Goal: Information Seeking & Learning: Learn about a topic

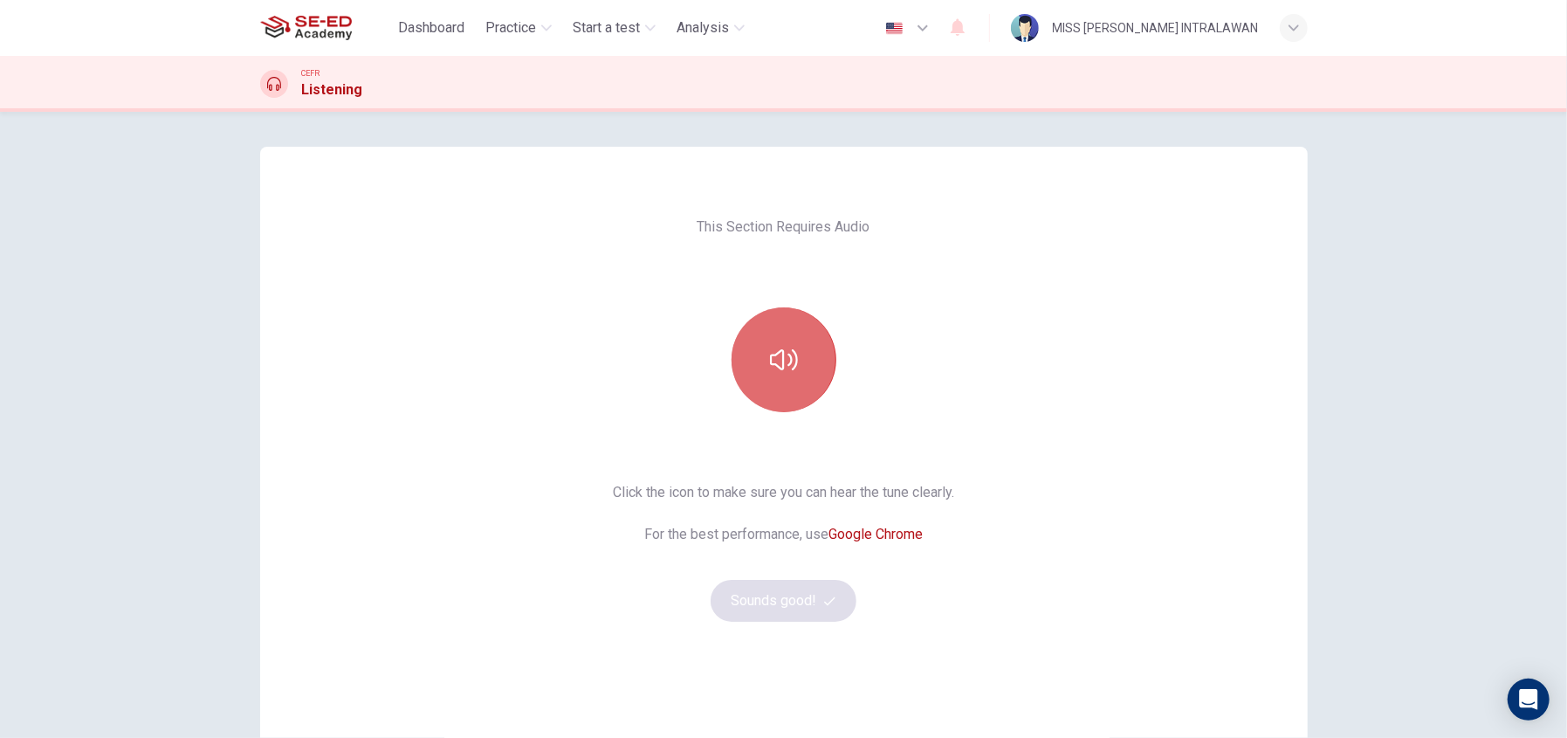
click at [774, 340] on button "button" at bounding box center [784, 359] width 105 height 105
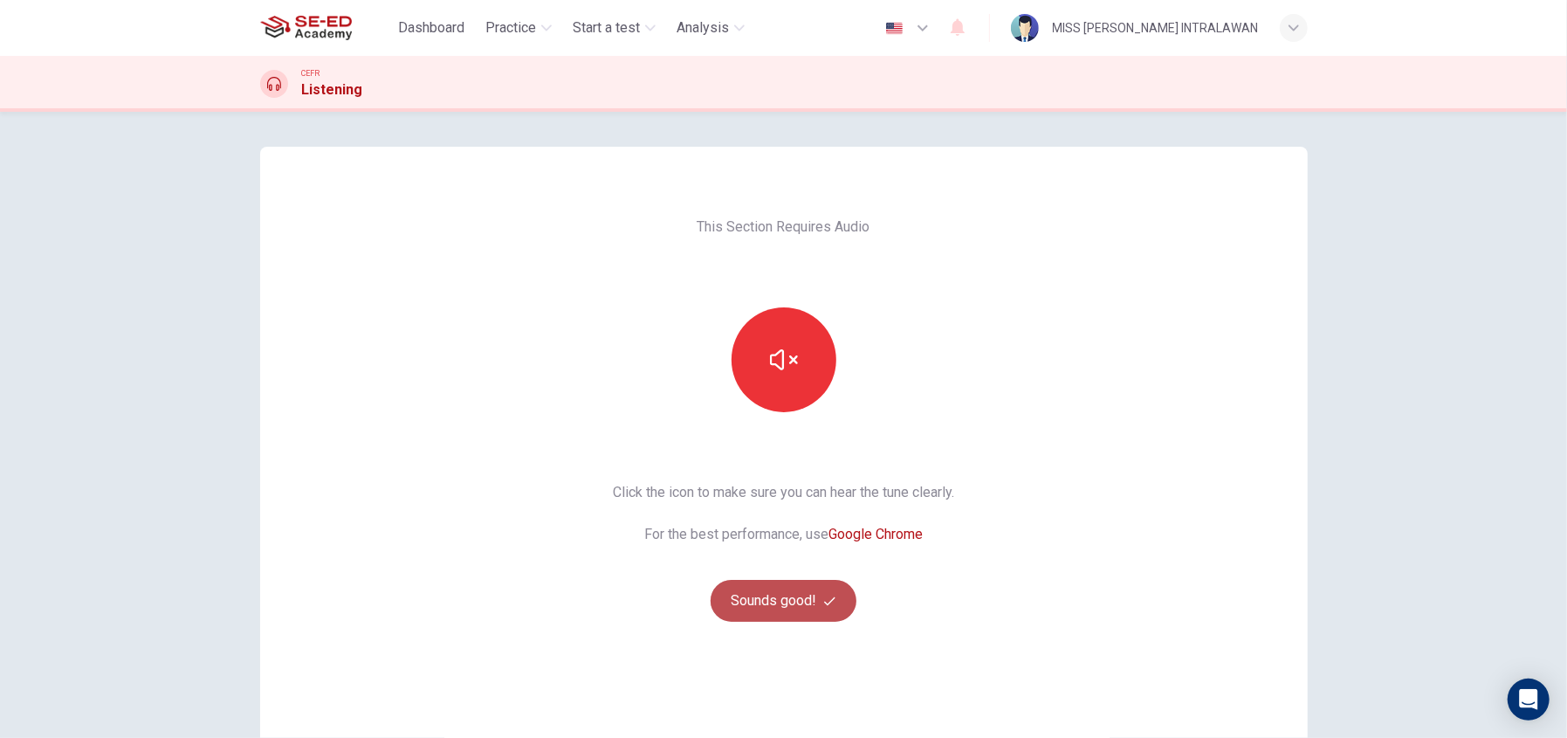
click at [806, 594] on button "Sounds good!" at bounding box center [784, 601] width 147 height 42
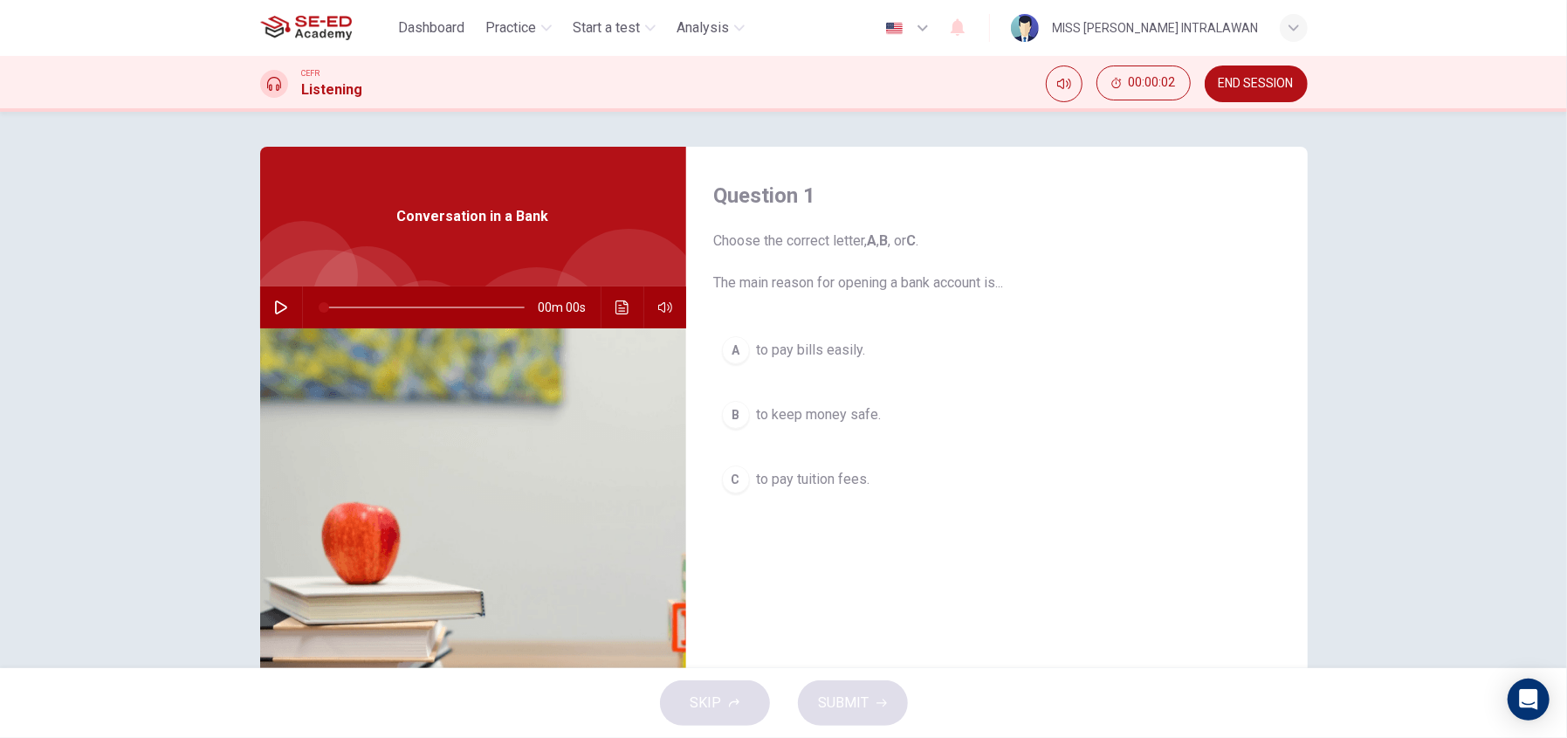
click at [274, 303] on icon "button" at bounding box center [281, 307] width 14 height 14
click at [733, 347] on div "A" at bounding box center [736, 350] width 28 height 28
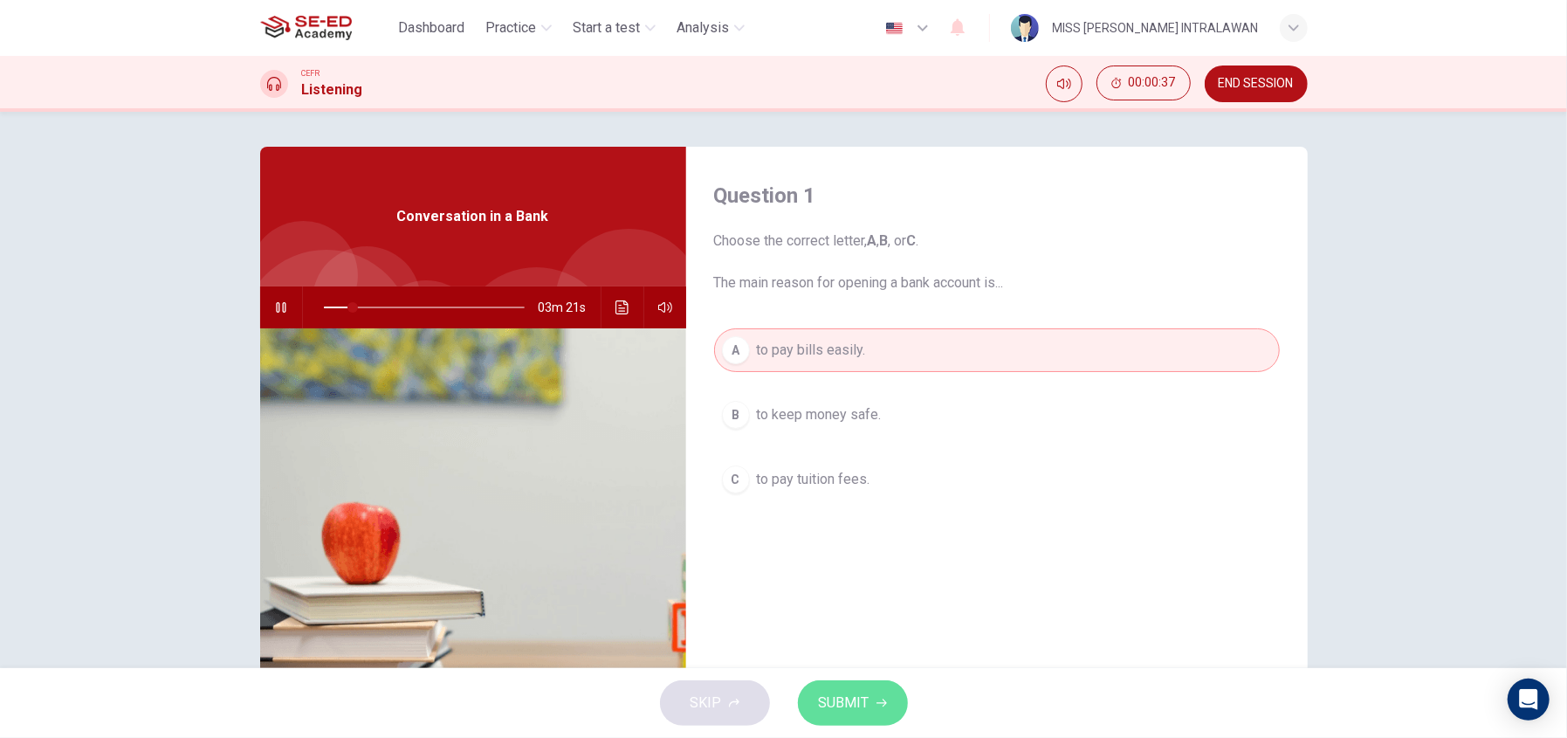
click at [860, 695] on span "SUBMIT" at bounding box center [844, 703] width 51 height 24
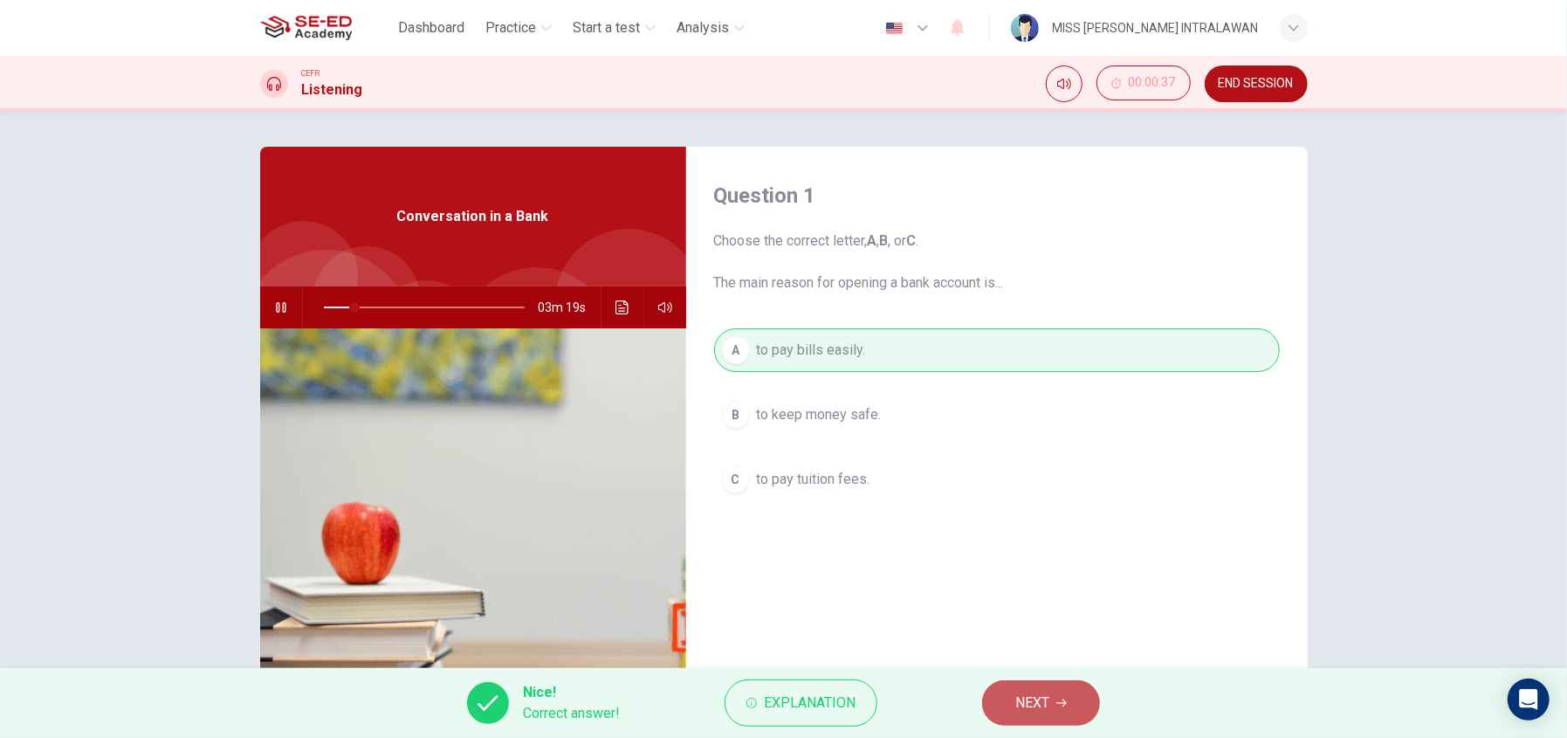
click at [1005, 688] on button "NEXT" at bounding box center [1041, 702] width 118 height 45
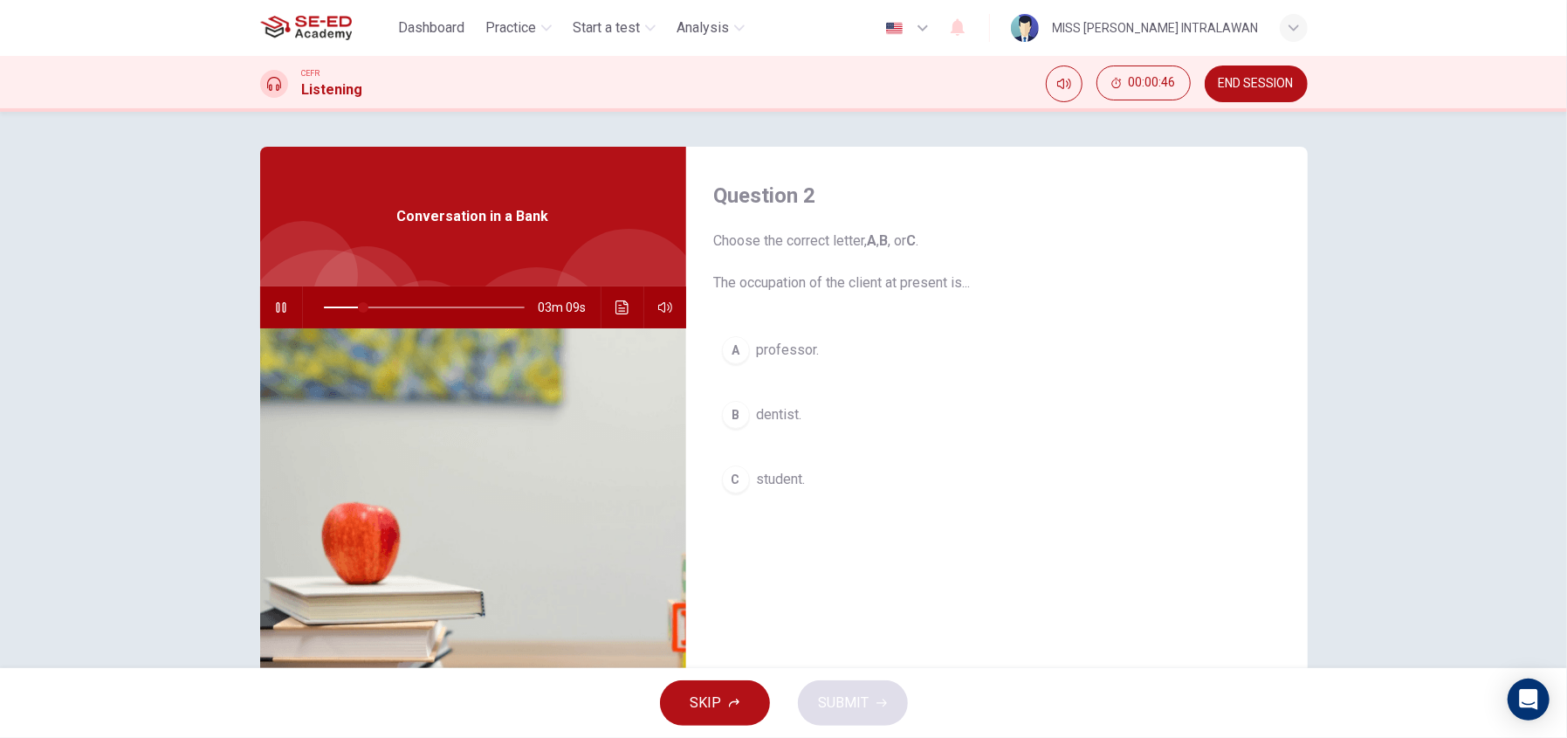
click at [731, 409] on div "B" at bounding box center [736, 415] width 28 height 28
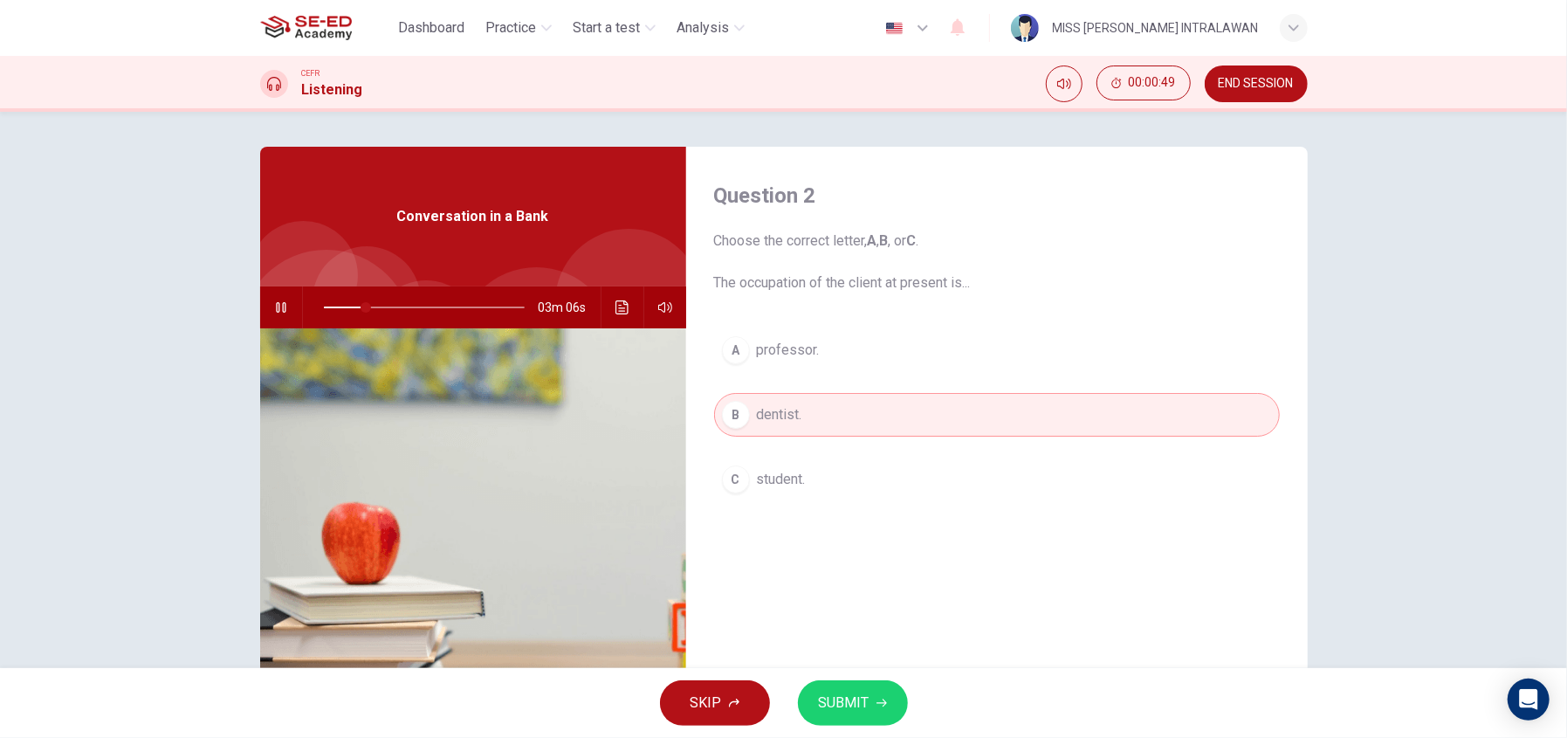
click at [779, 475] on span "student." at bounding box center [781, 479] width 49 height 21
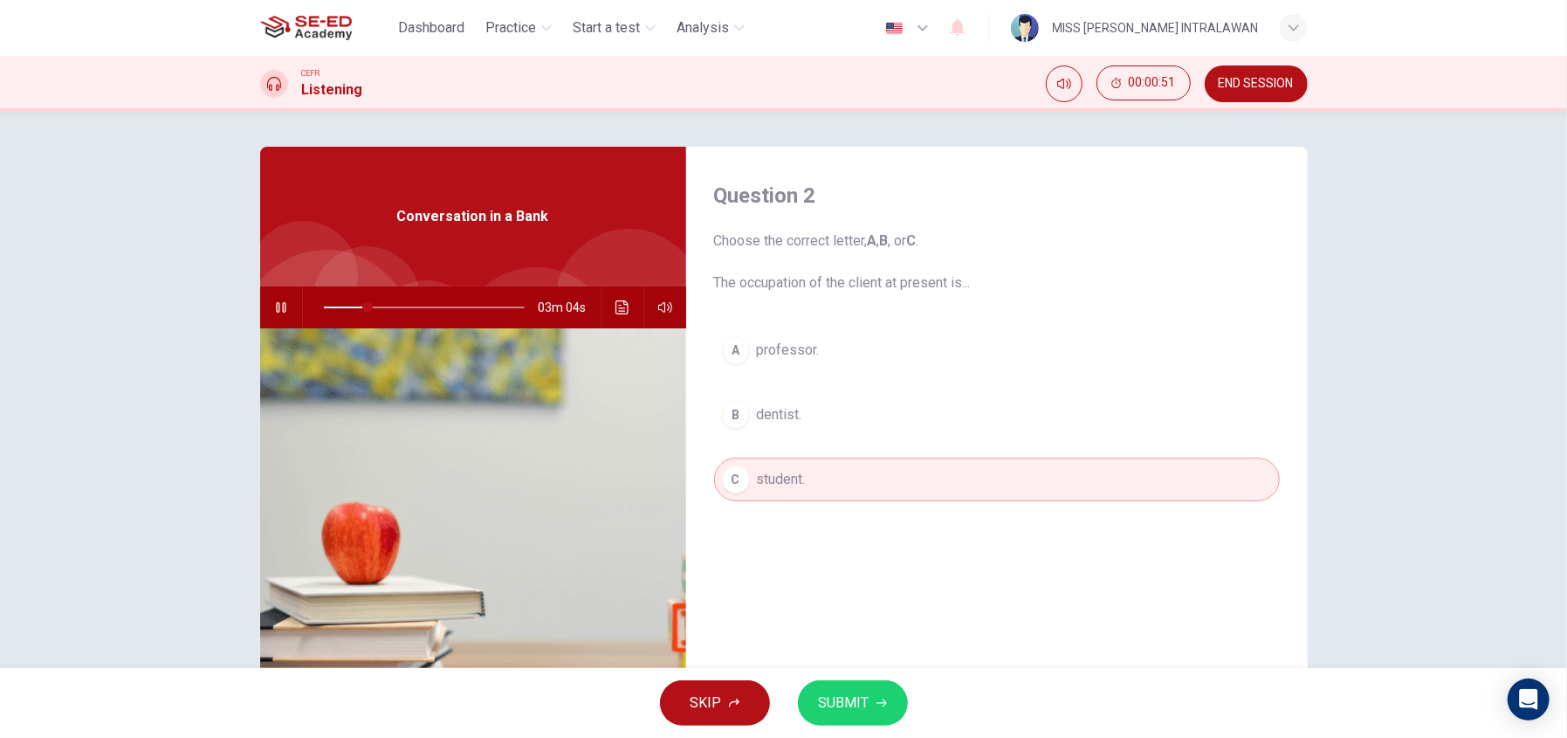
click at [863, 702] on span "SUBMIT" at bounding box center [844, 703] width 51 height 24
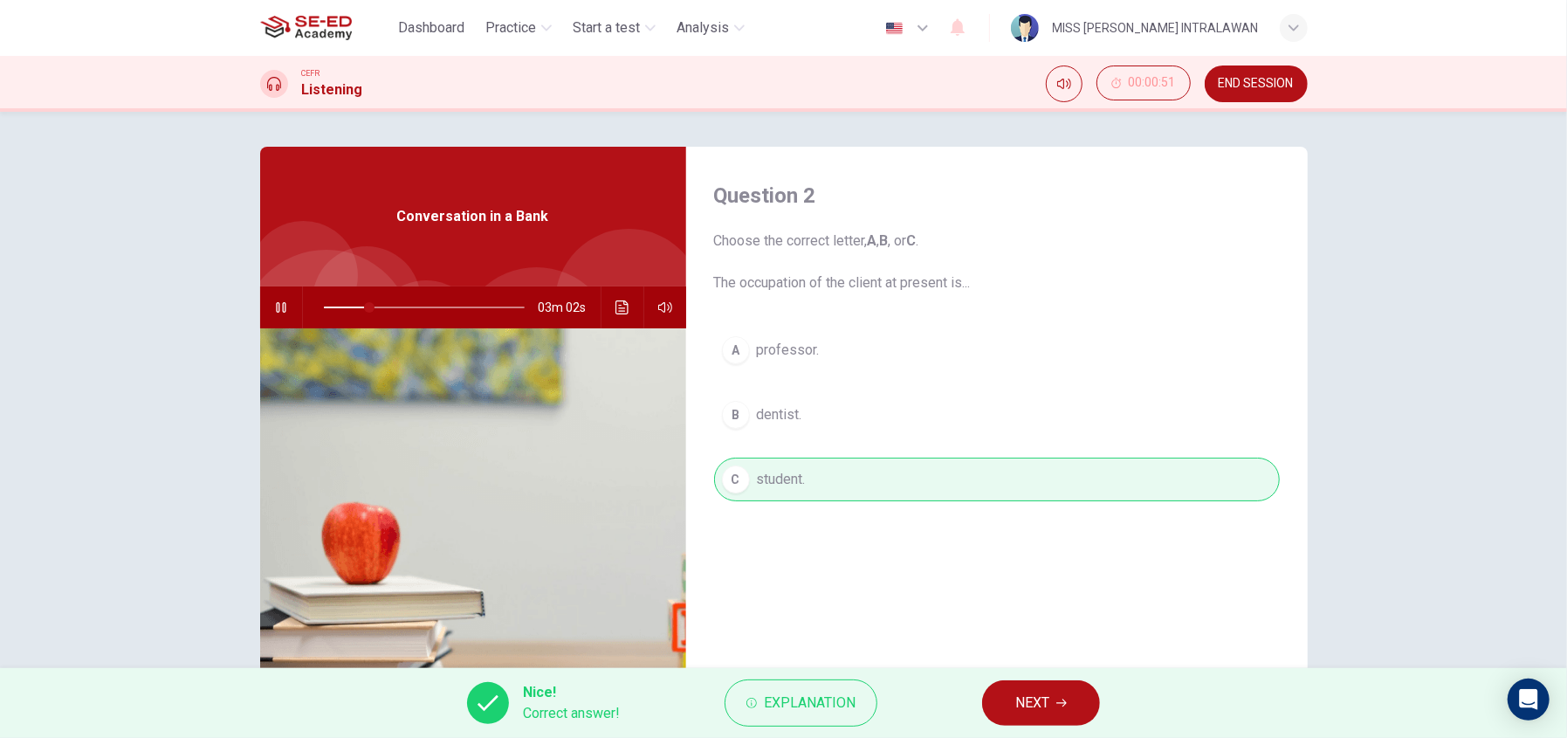
click at [1018, 695] on span "NEXT" at bounding box center [1032, 703] width 34 height 24
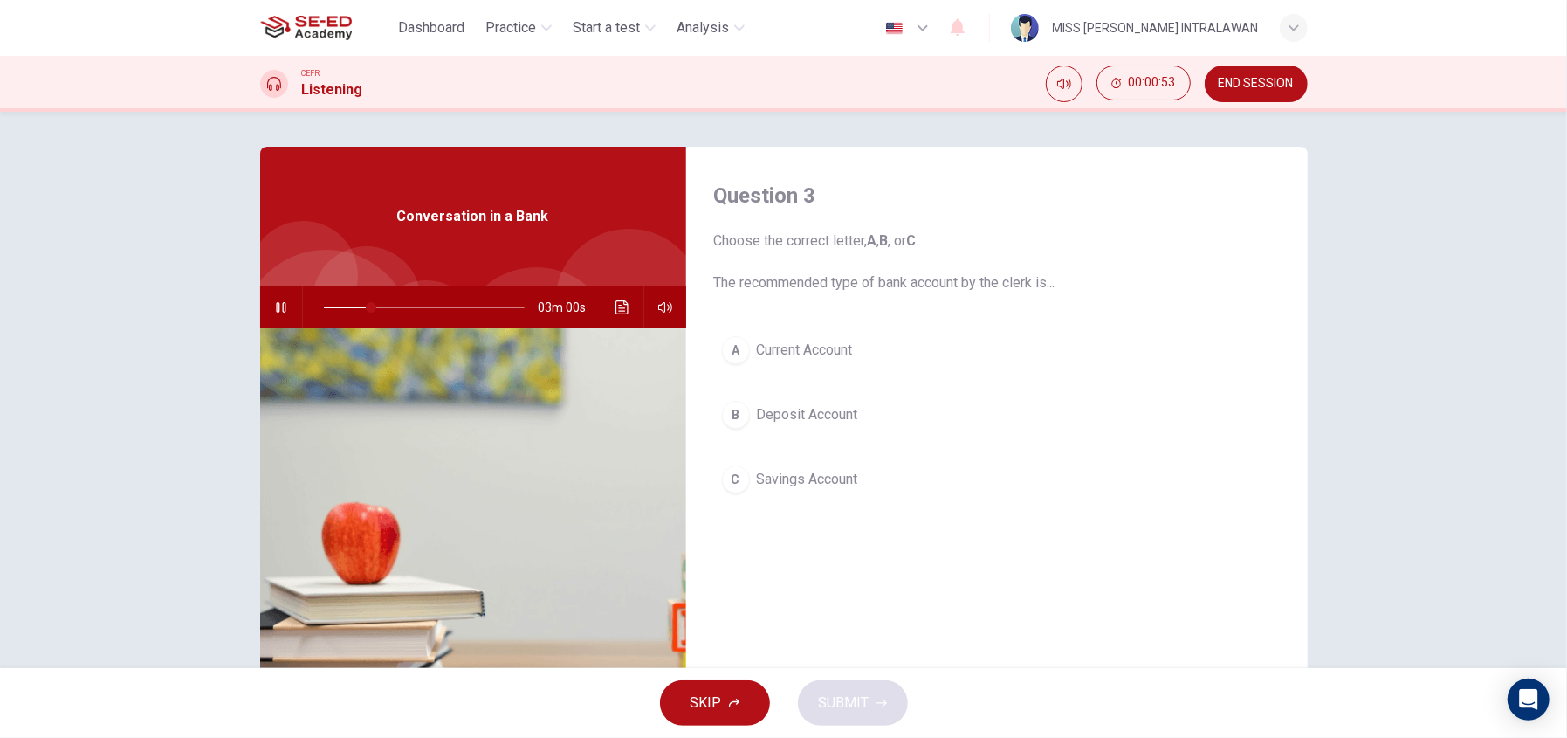
click at [787, 418] on span "Deposit Account" at bounding box center [807, 414] width 101 height 21
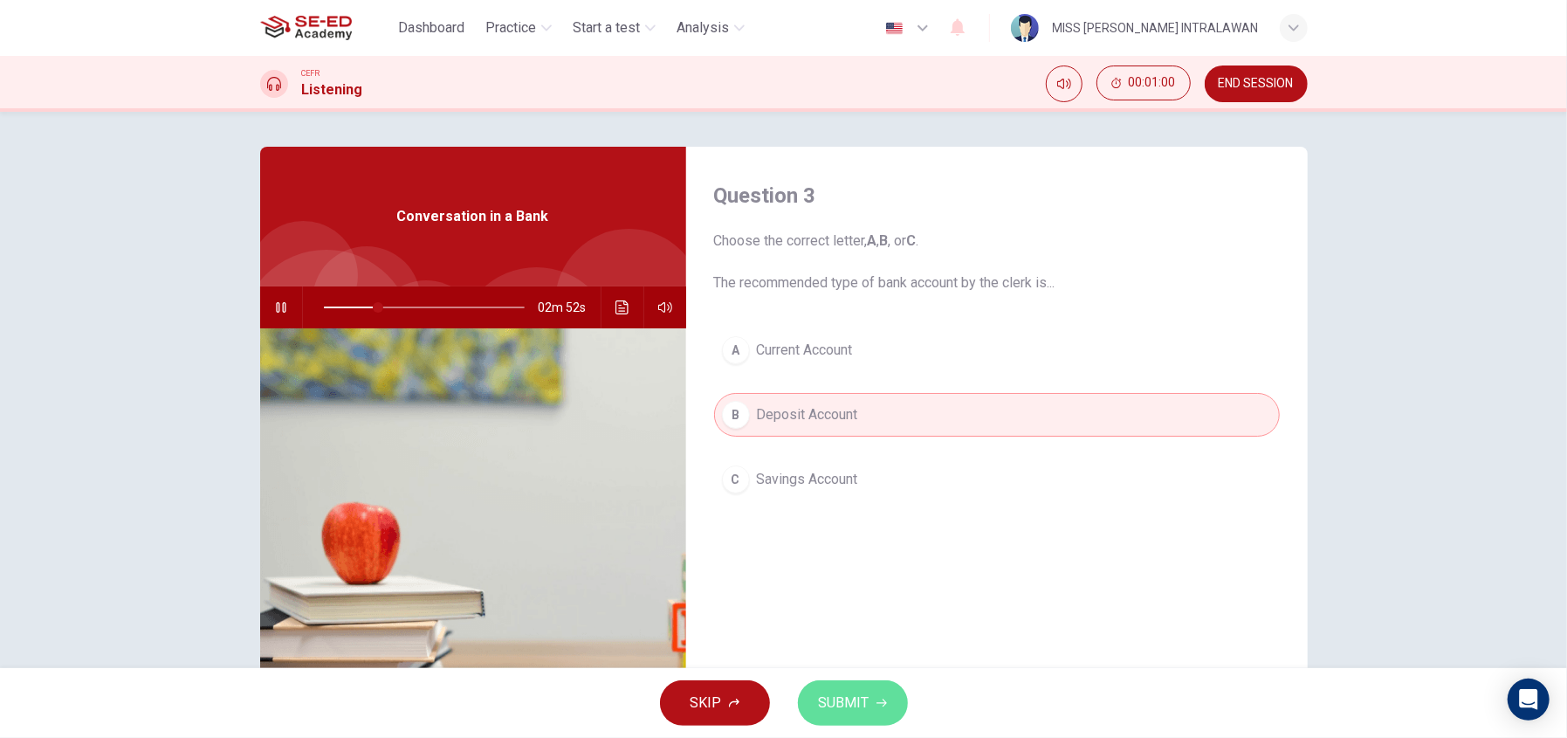
click at [849, 692] on span "SUBMIT" at bounding box center [844, 703] width 51 height 24
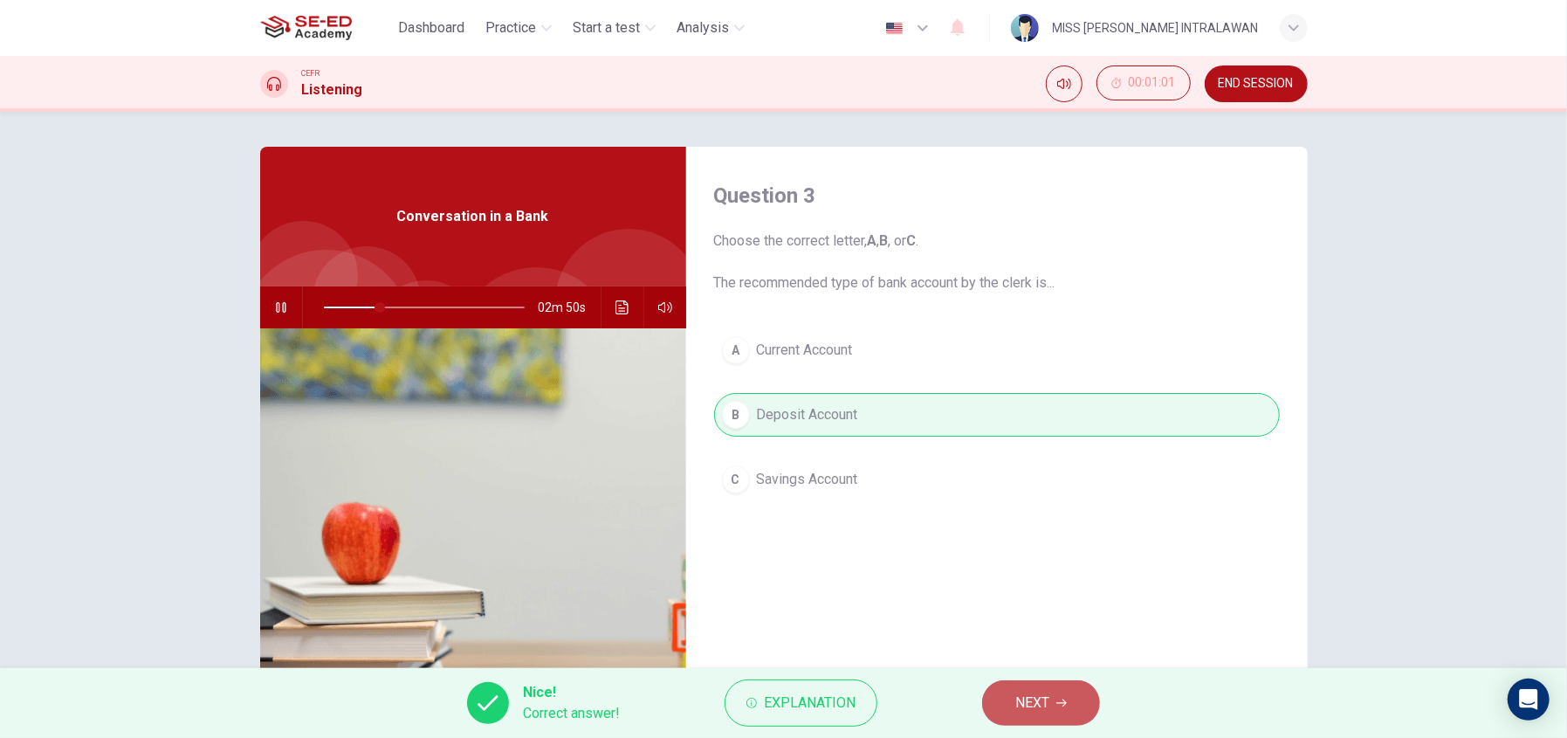
click at [1013, 692] on button "NEXT" at bounding box center [1041, 702] width 118 height 45
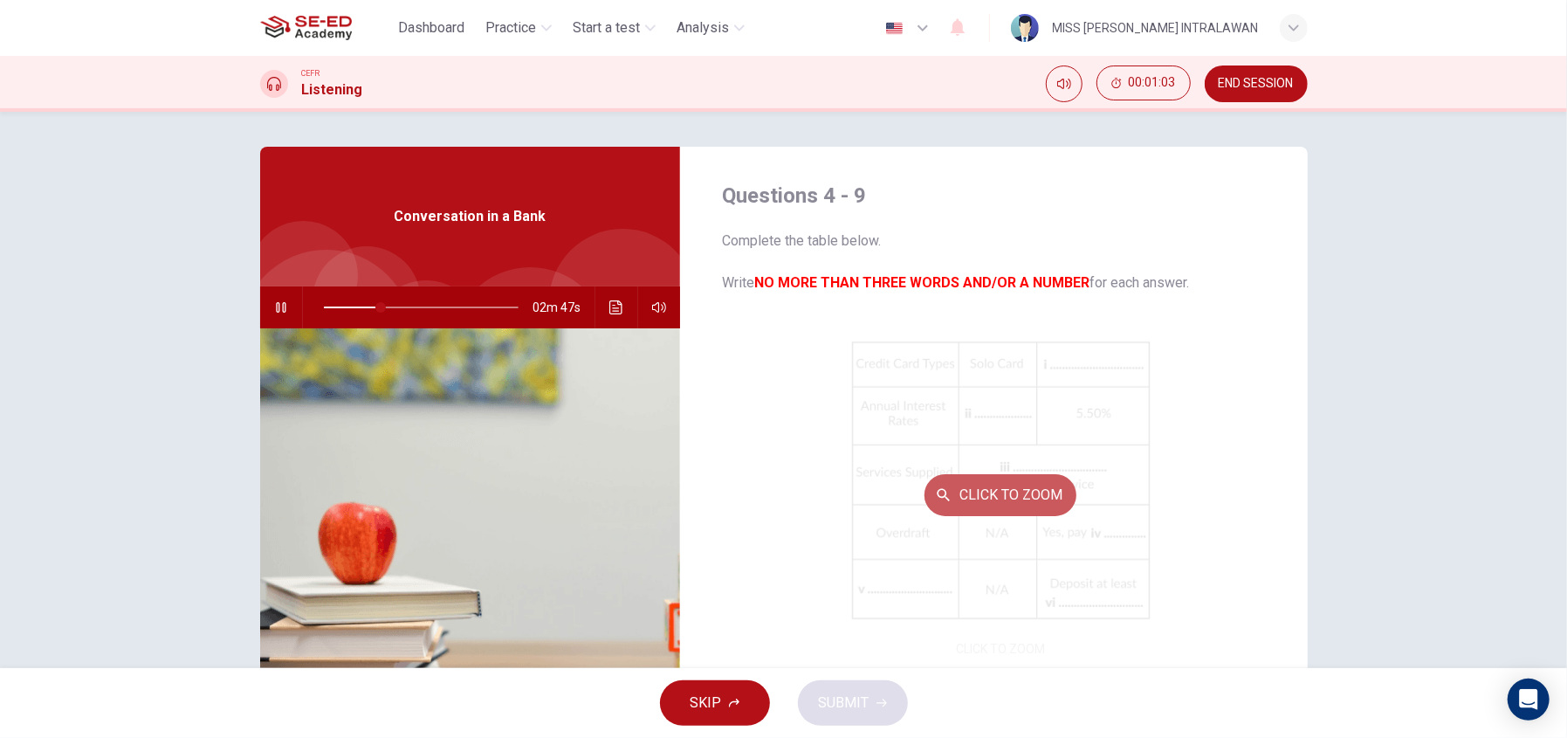
click at [987, 487] on button "Click to Zoom" at bounding box center [1001, 495] width 152 height 42
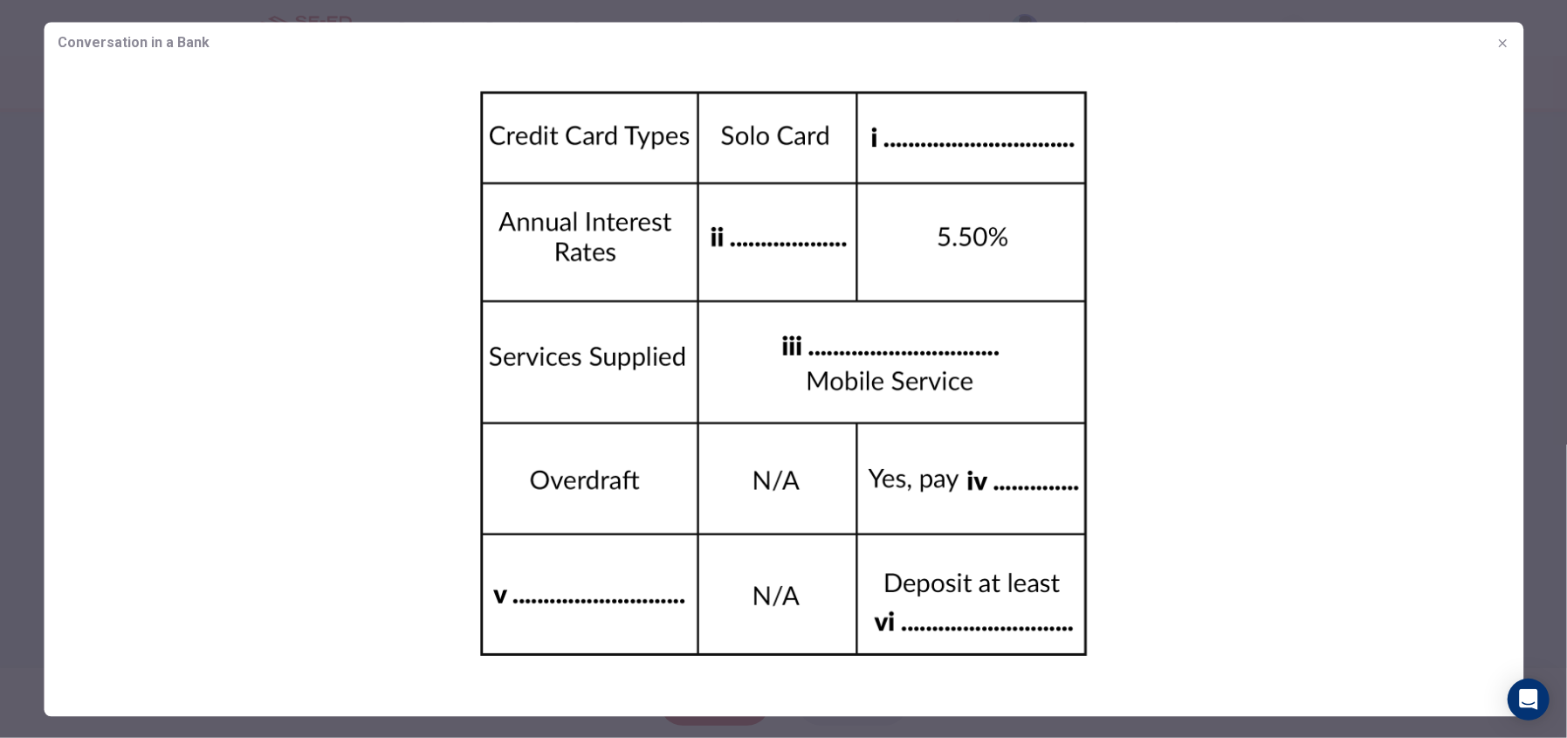
click at [1223, 292] on img at bounding box center [784, 374] width 1480 height 620
click at [1526, 351] on div at bounding box center [783, 369] width 1567 height 738
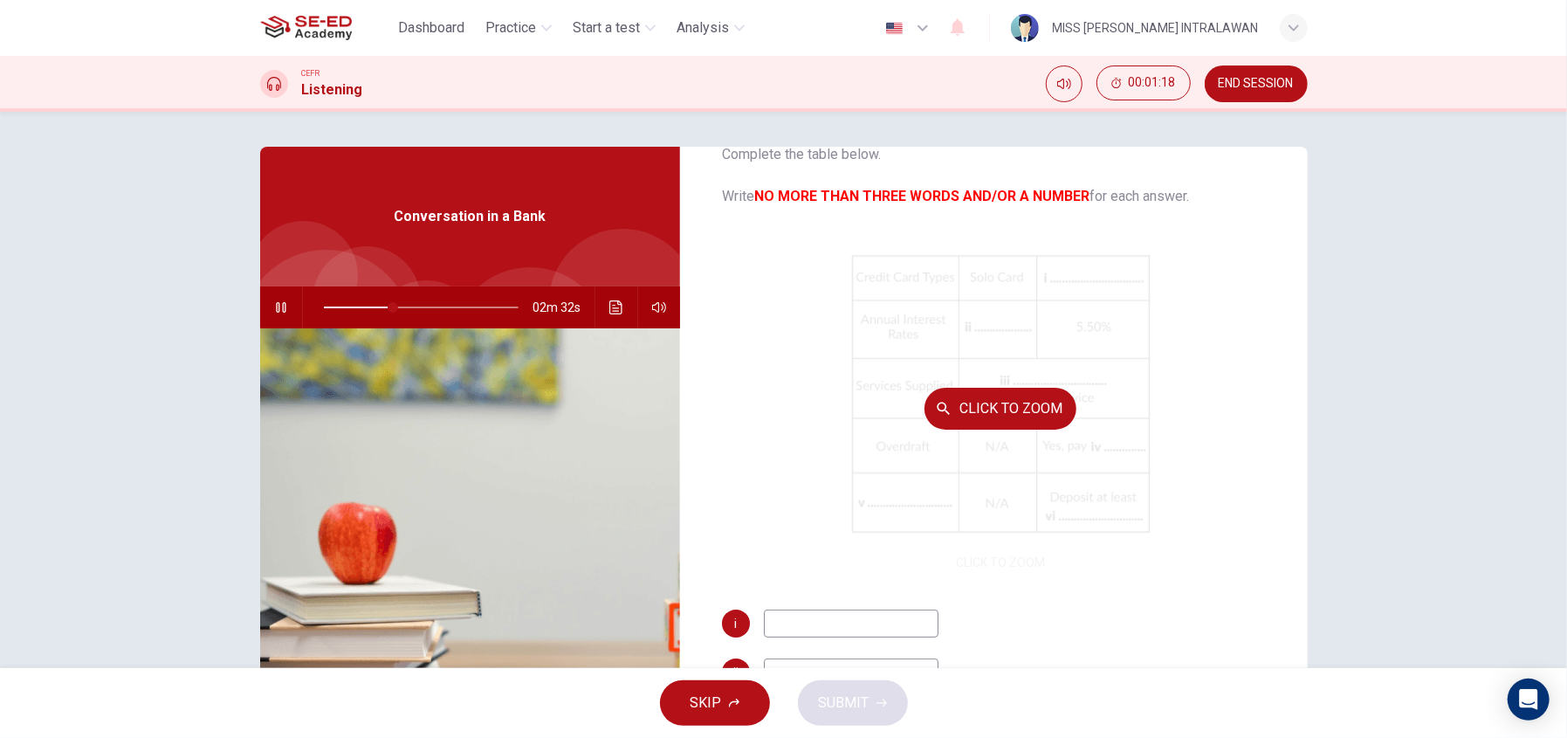
scroll to position [86, 0]
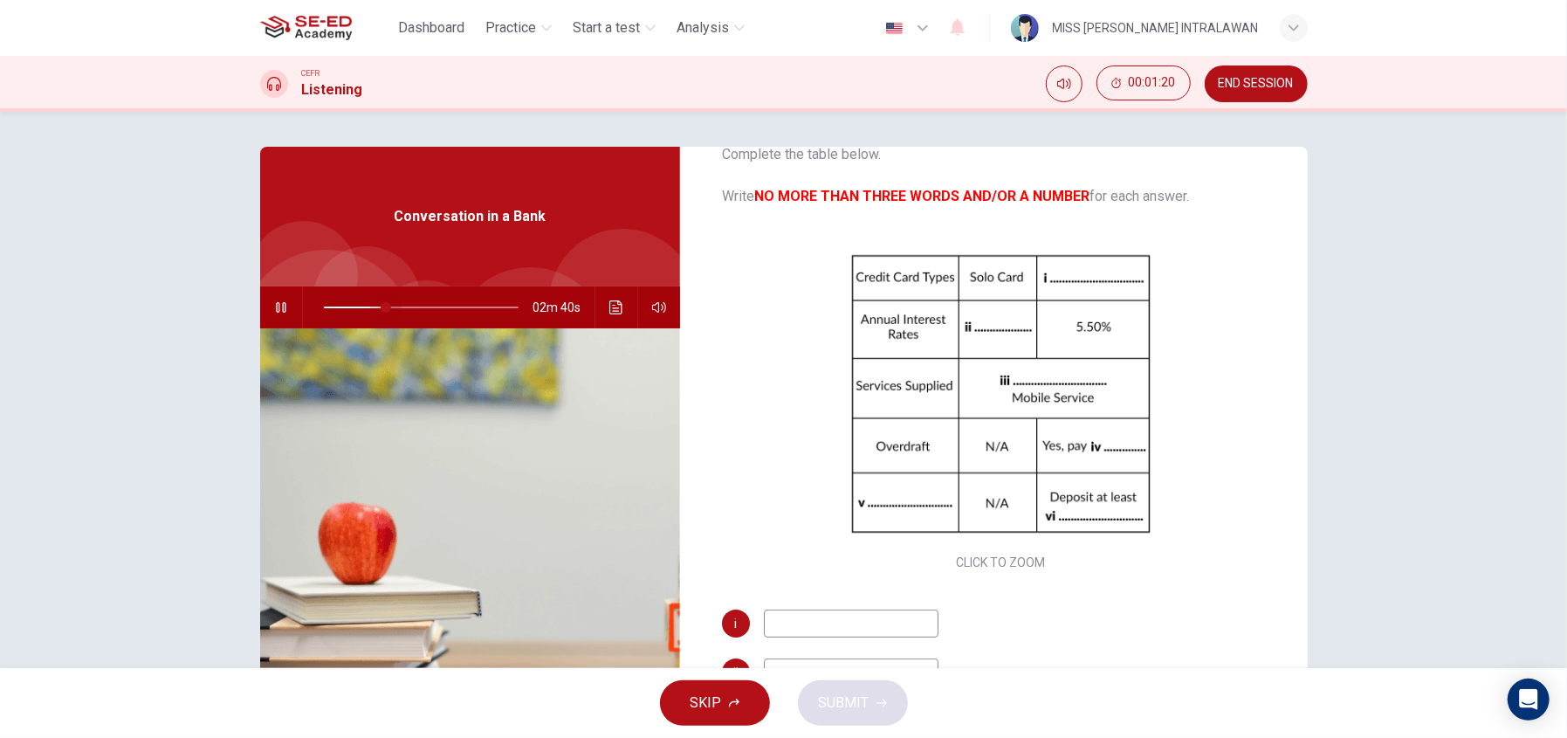
click at [382, 306] on span at bounding box center [386, 307] width 10 height 10
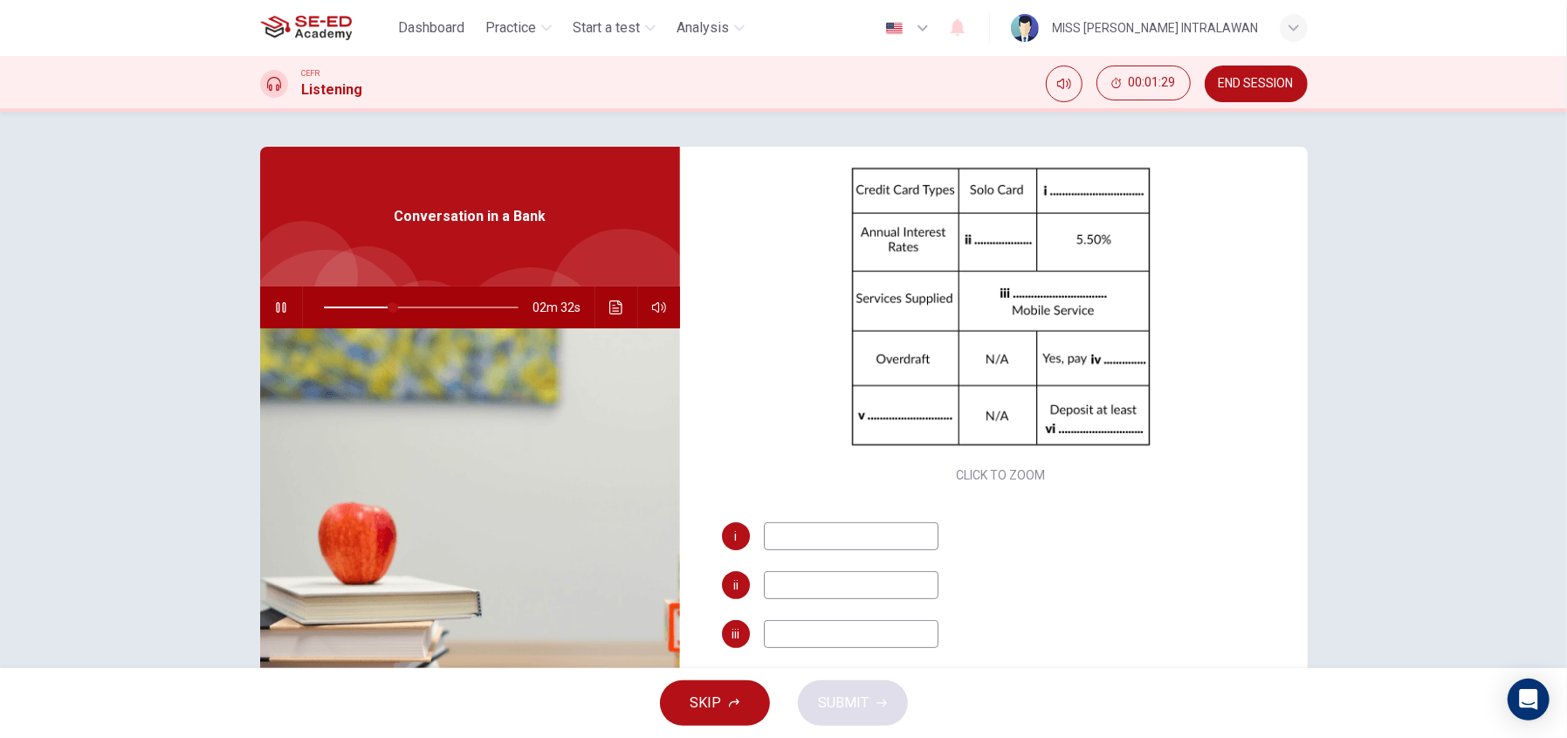
click at [831, 533] on input at bounding box center [851, 536] width 175 height 28
type input "36"
type input "M"
type input "37"
type input "Mas"
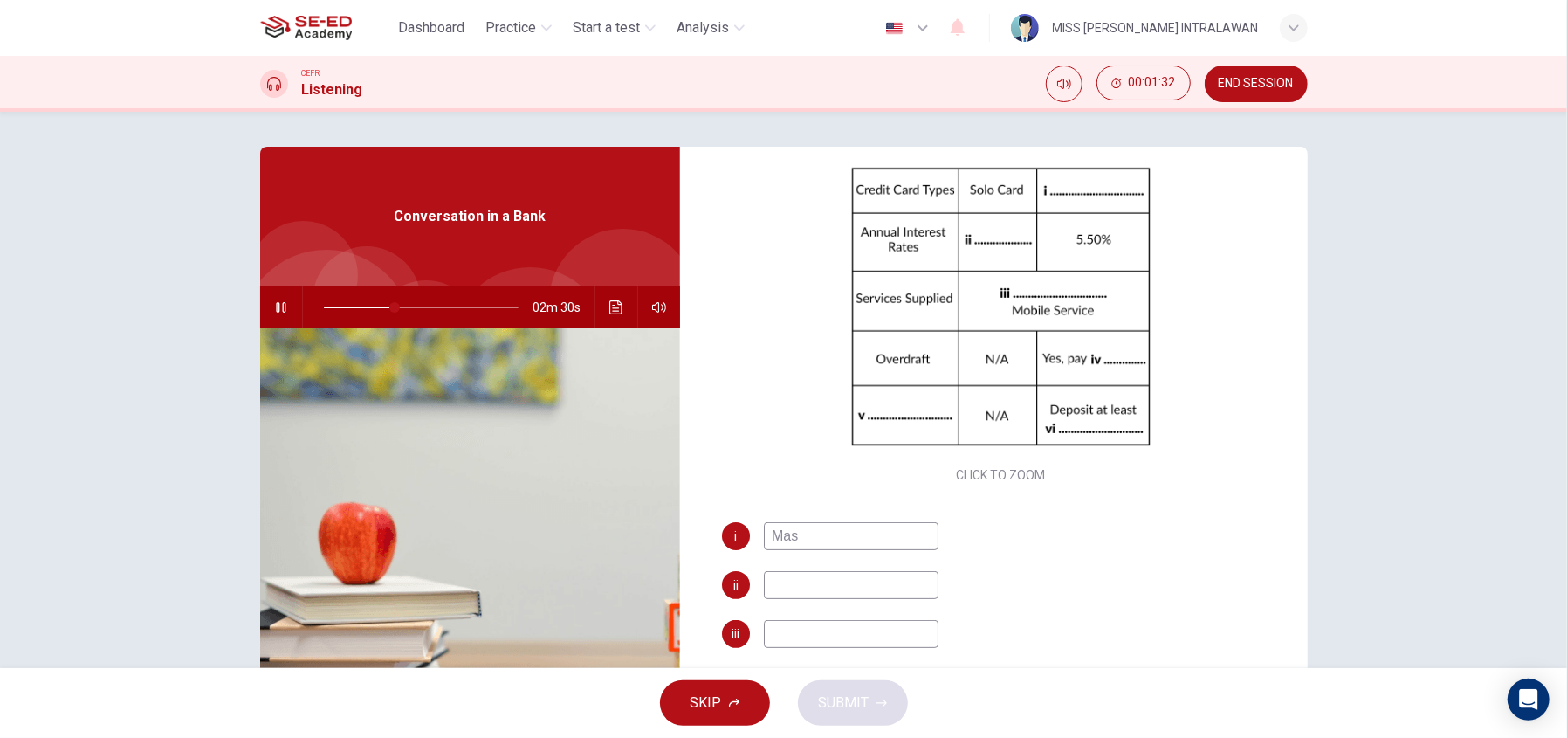
type input "37"
type input "Master"
type input "37"
type input "Master cla"
type input "38"
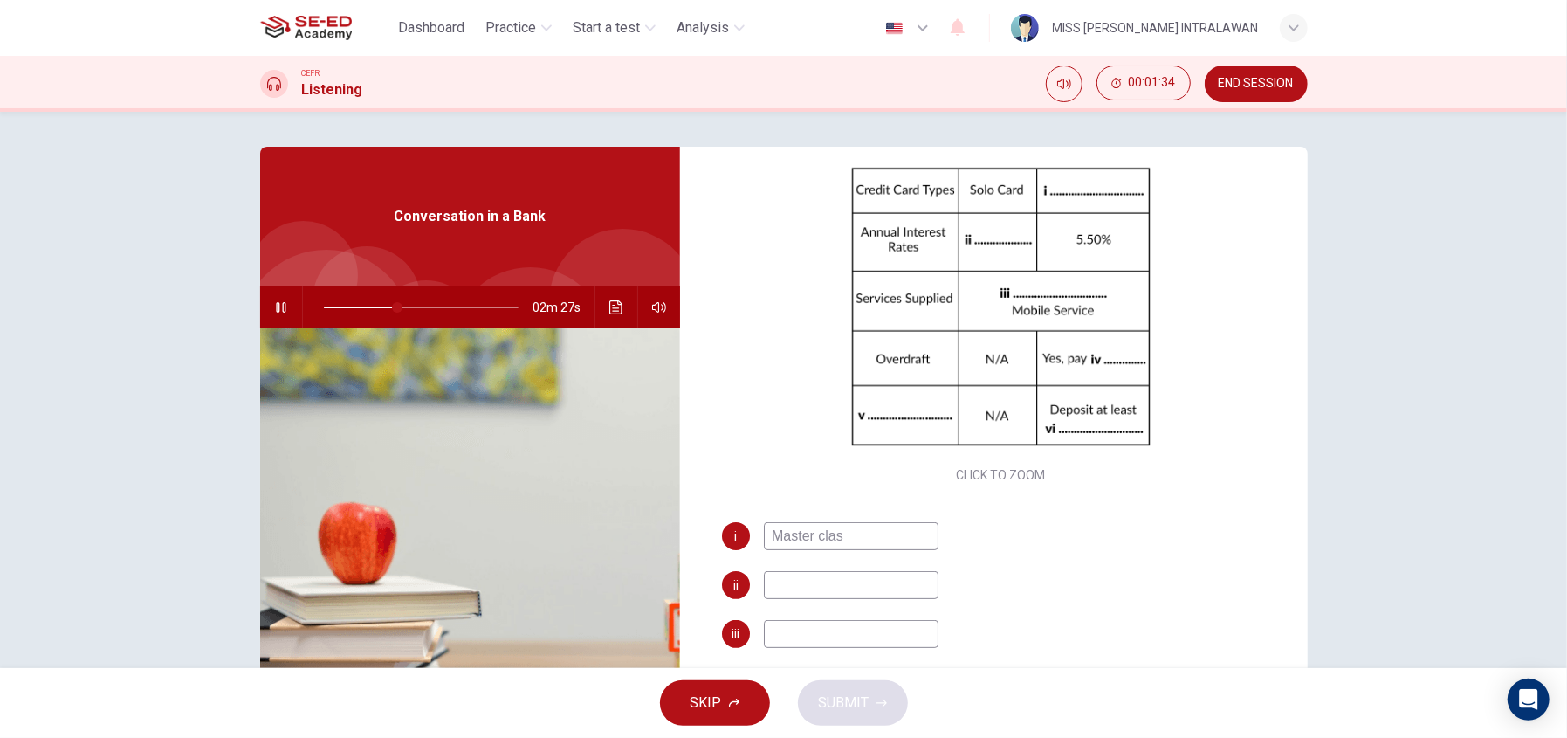
type input "Master class"
type input "39"
type input "Master cl"
type input "39"
type input "Master c"
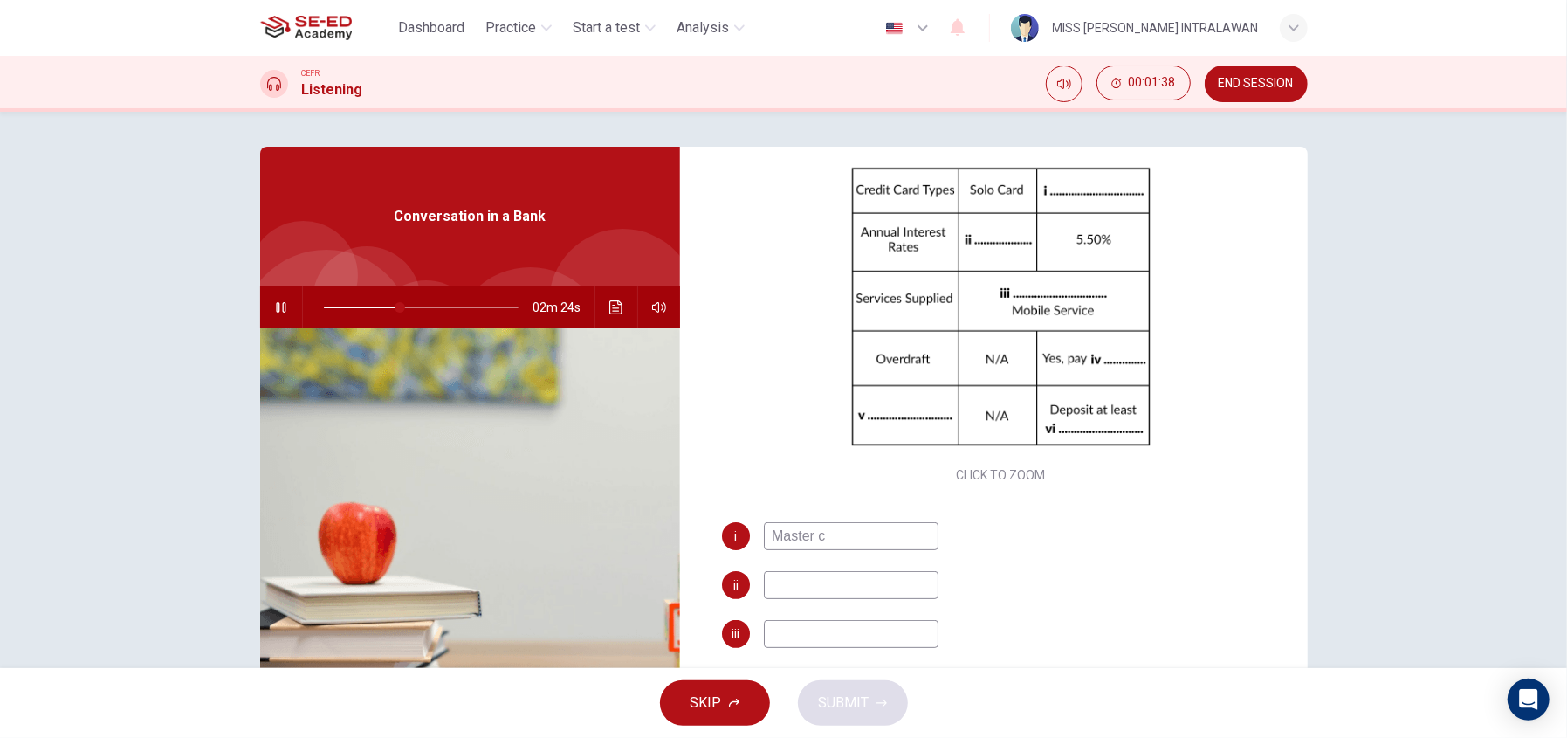
type input "40"
type input "Master ca"
type input "40"
type input "Master car"
type input "40"
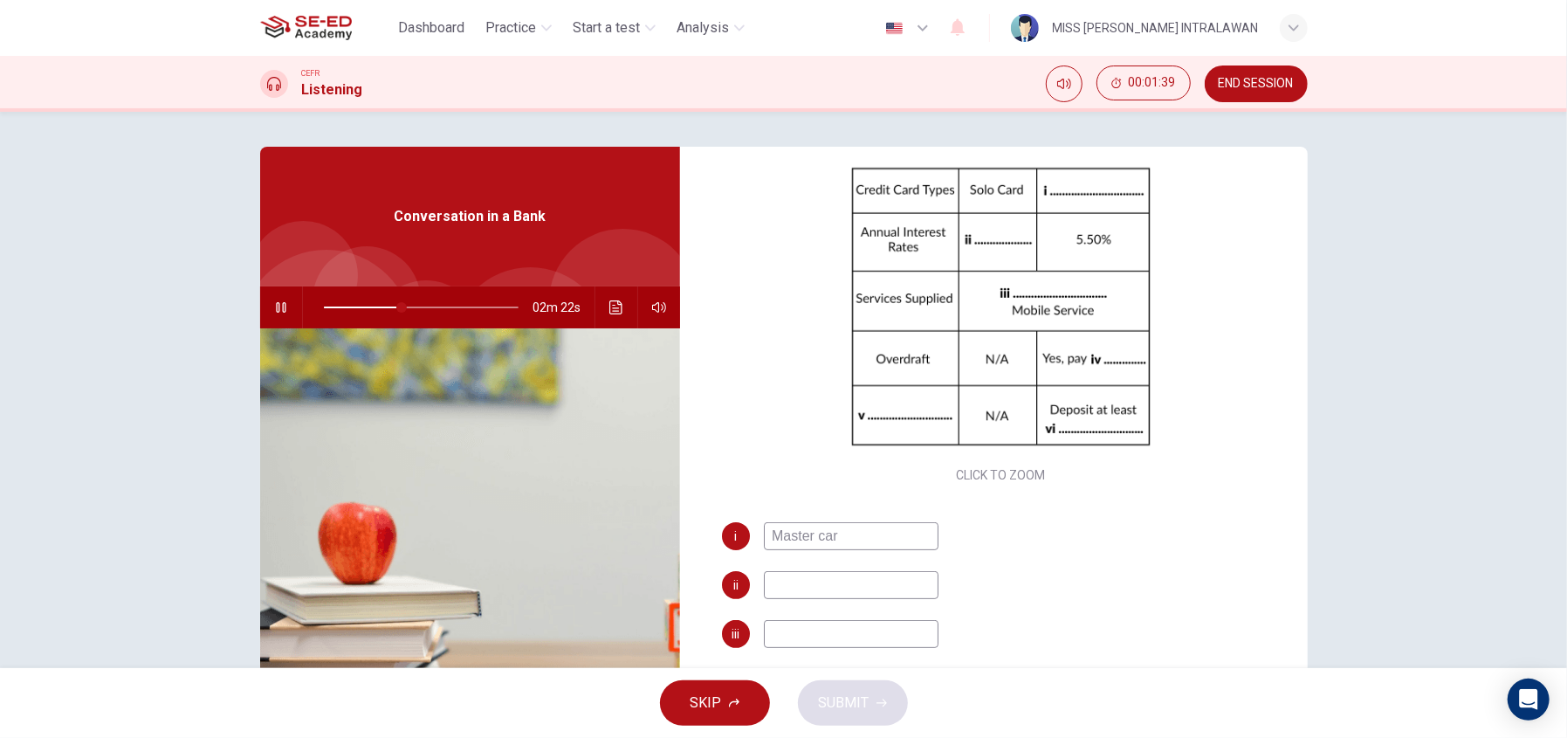
type input "Master card"
type input "41"
type input "Master card"
click at [824, 583] on input at bounding box center [851, 585] width 175 height 28
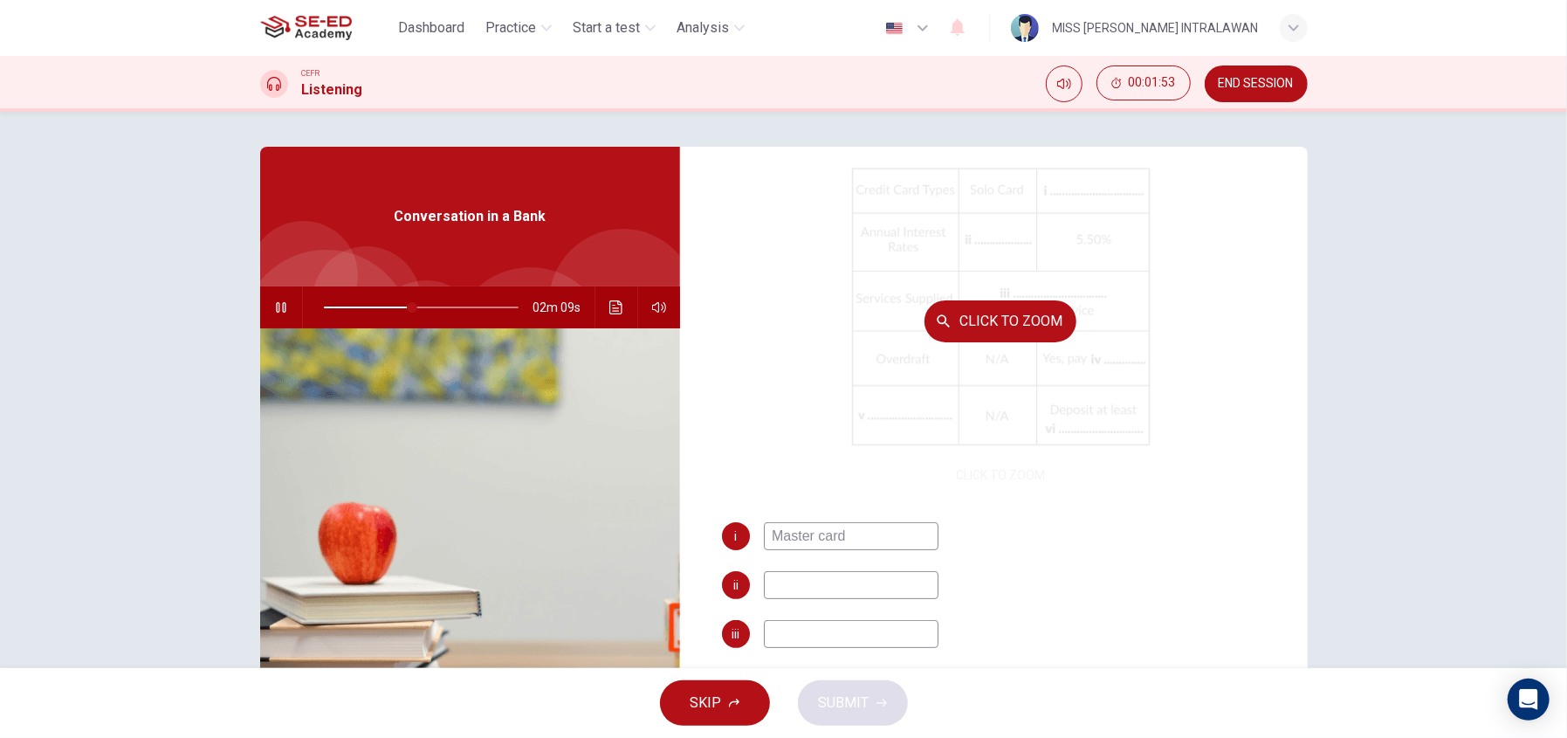
type input "46"
type input "2.5"
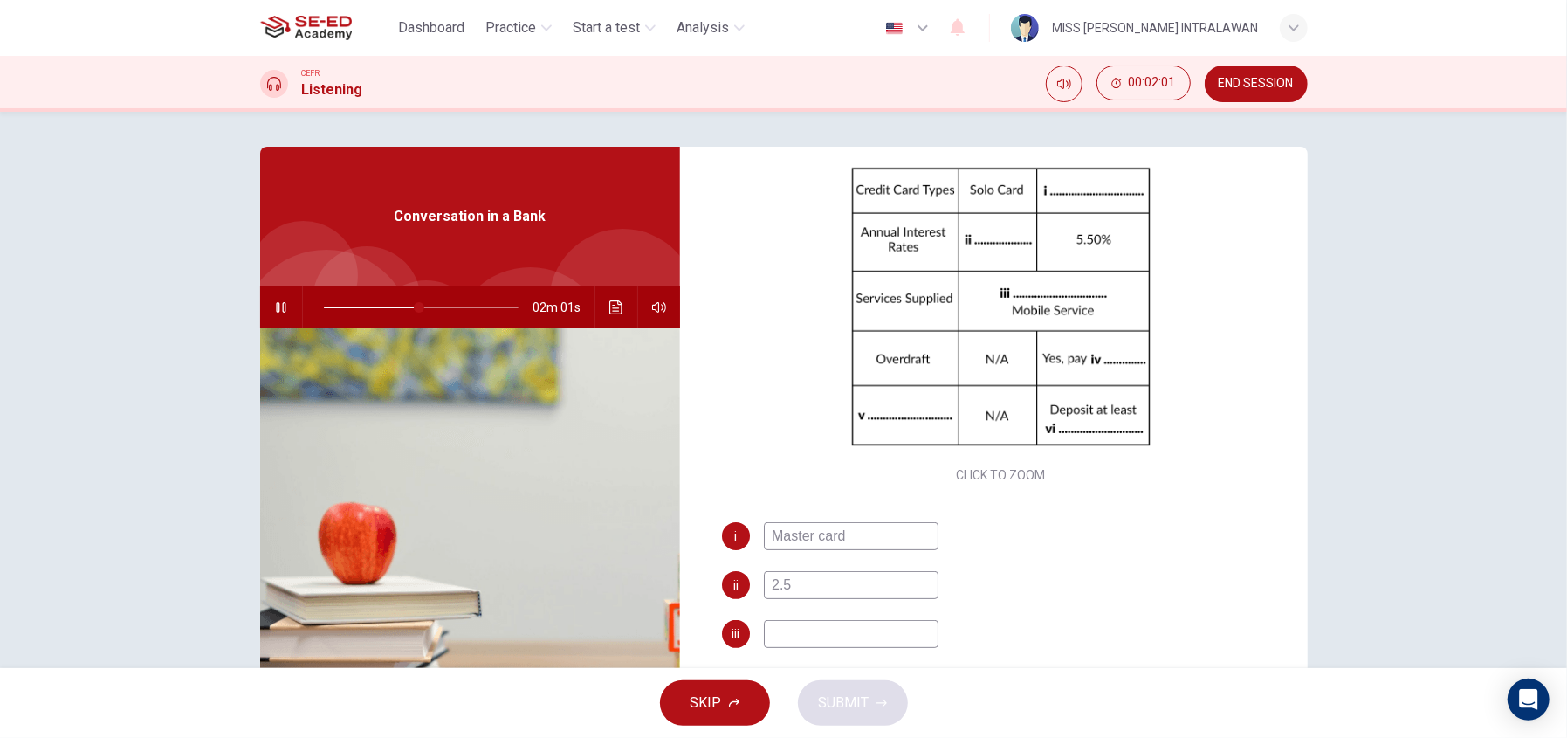
type input "49"
type input "2.5"
click at [276, 306] on icon "button" at bounding box center [281, 307] width 14 height 14
type input "49"
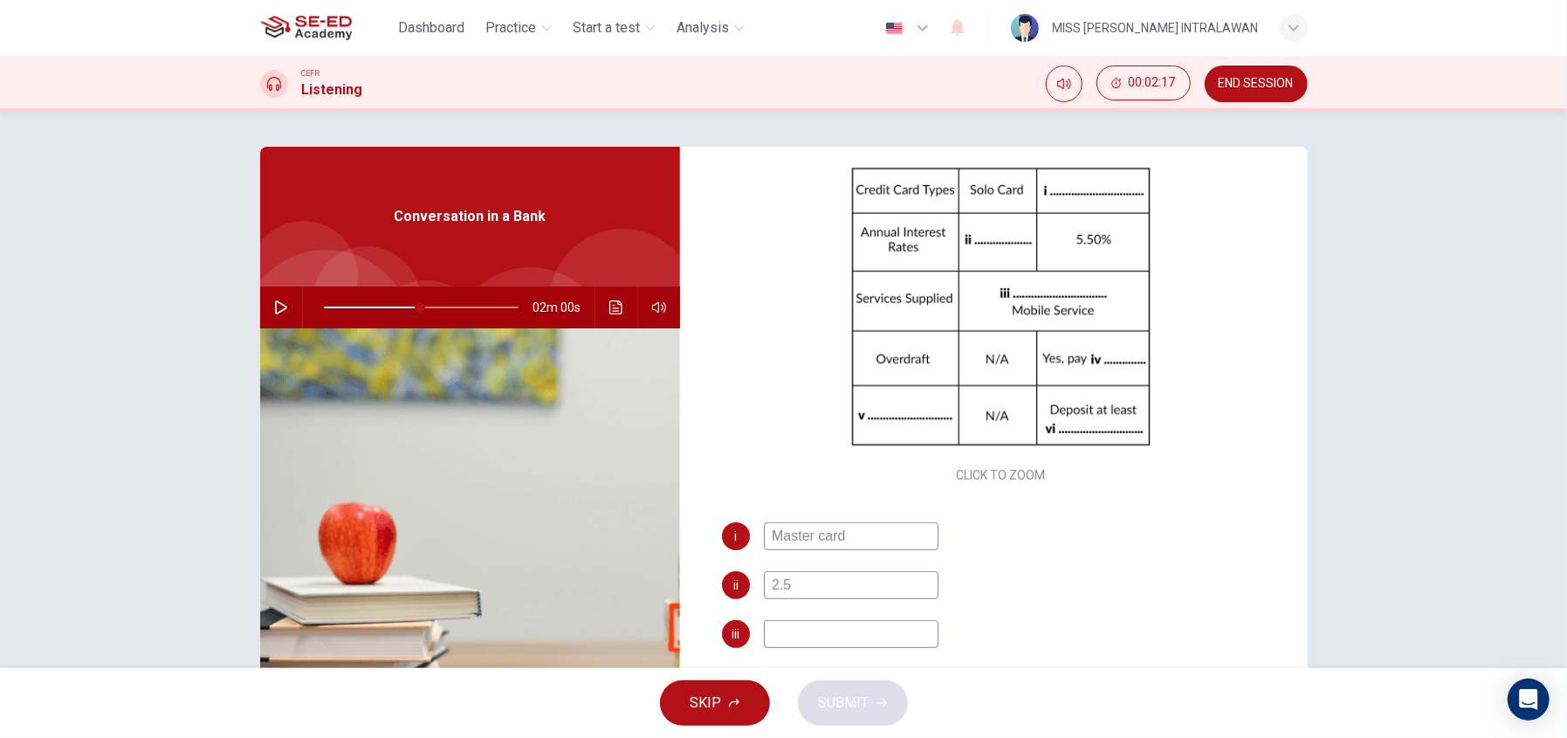
click at [841, 582] on input "2.5" at bounding box center [851, 585] width 175 height 28
type input "2.5%"
click at [810, 638] on input at bounding box center [851, 634] width 175 height 28
click at [270, 295] on button "button" at bounding box center [281, 307] width 28 height 42
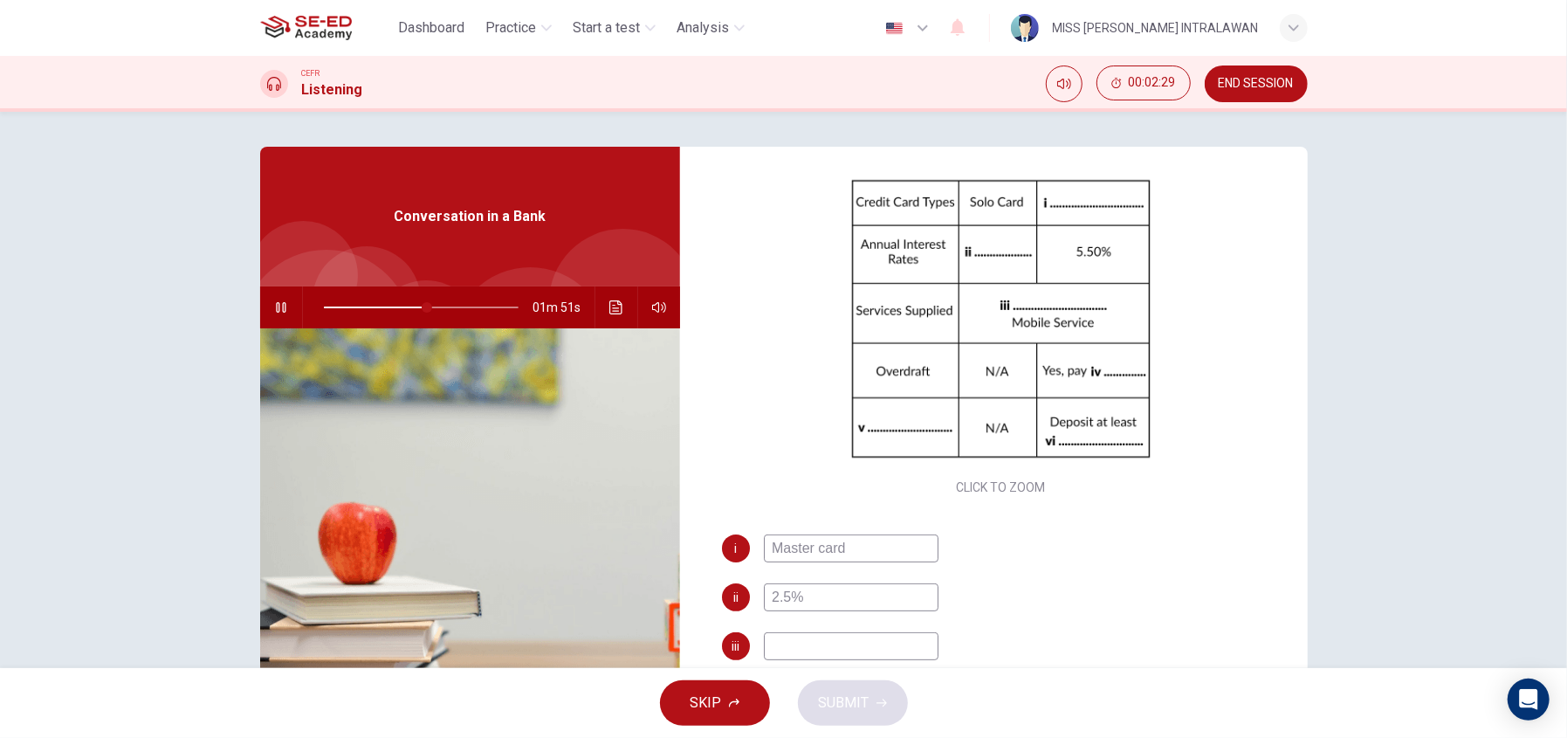
scroll to position [249, 0]
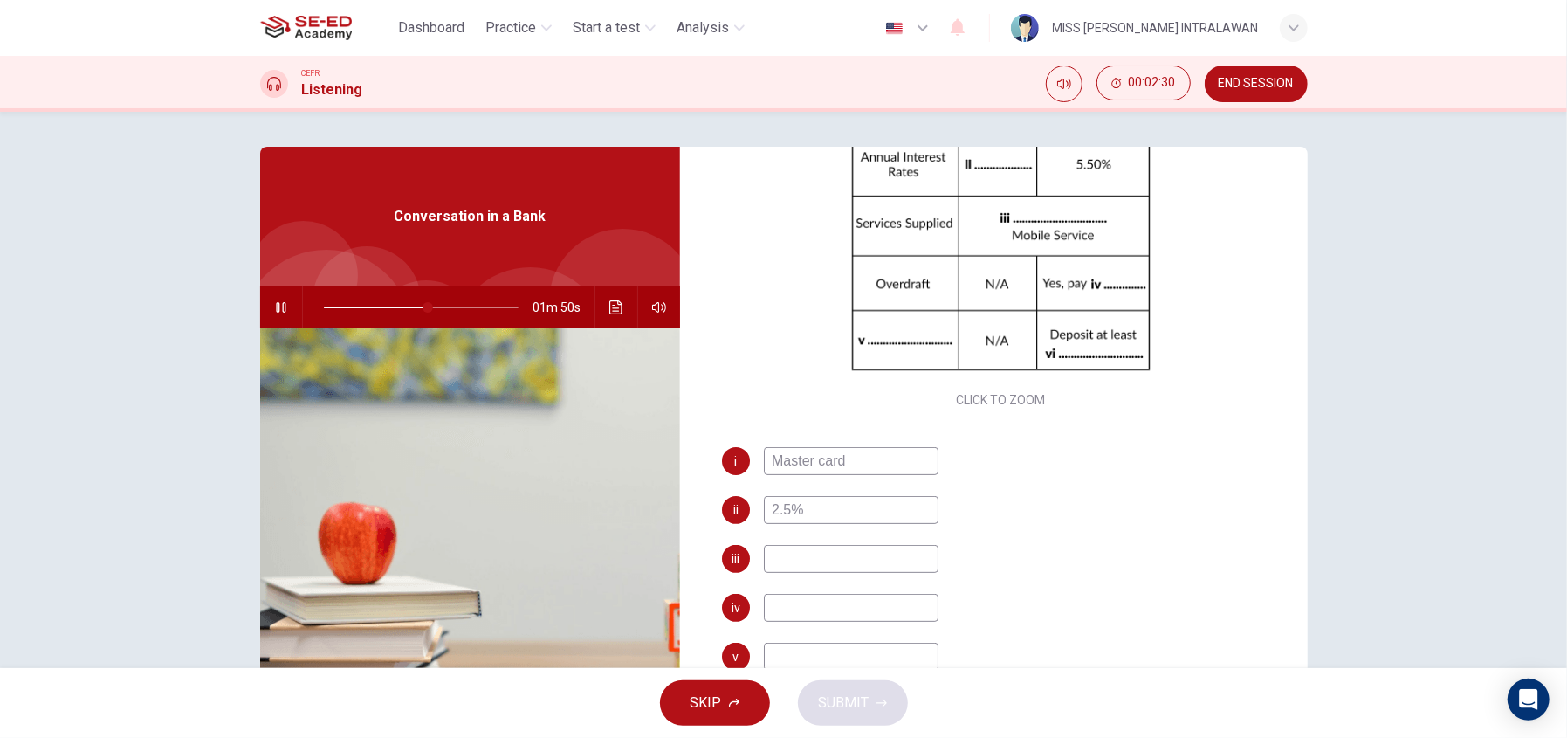
click at [811, 547] on input at bounding box center [851, 559] width 175 height 28
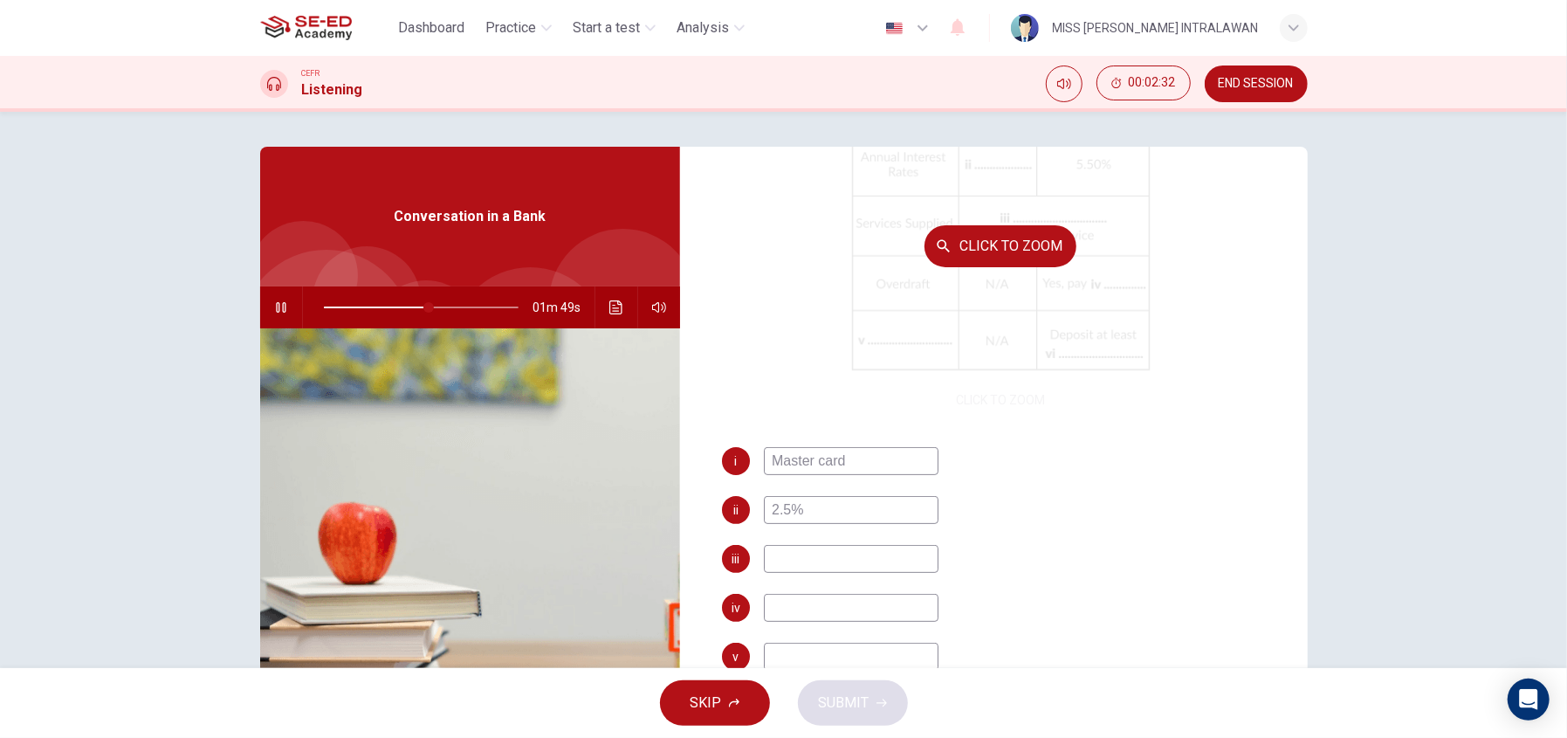
type input "54"
type input "In"
type input "55"
type input "Inter"
type input "55"
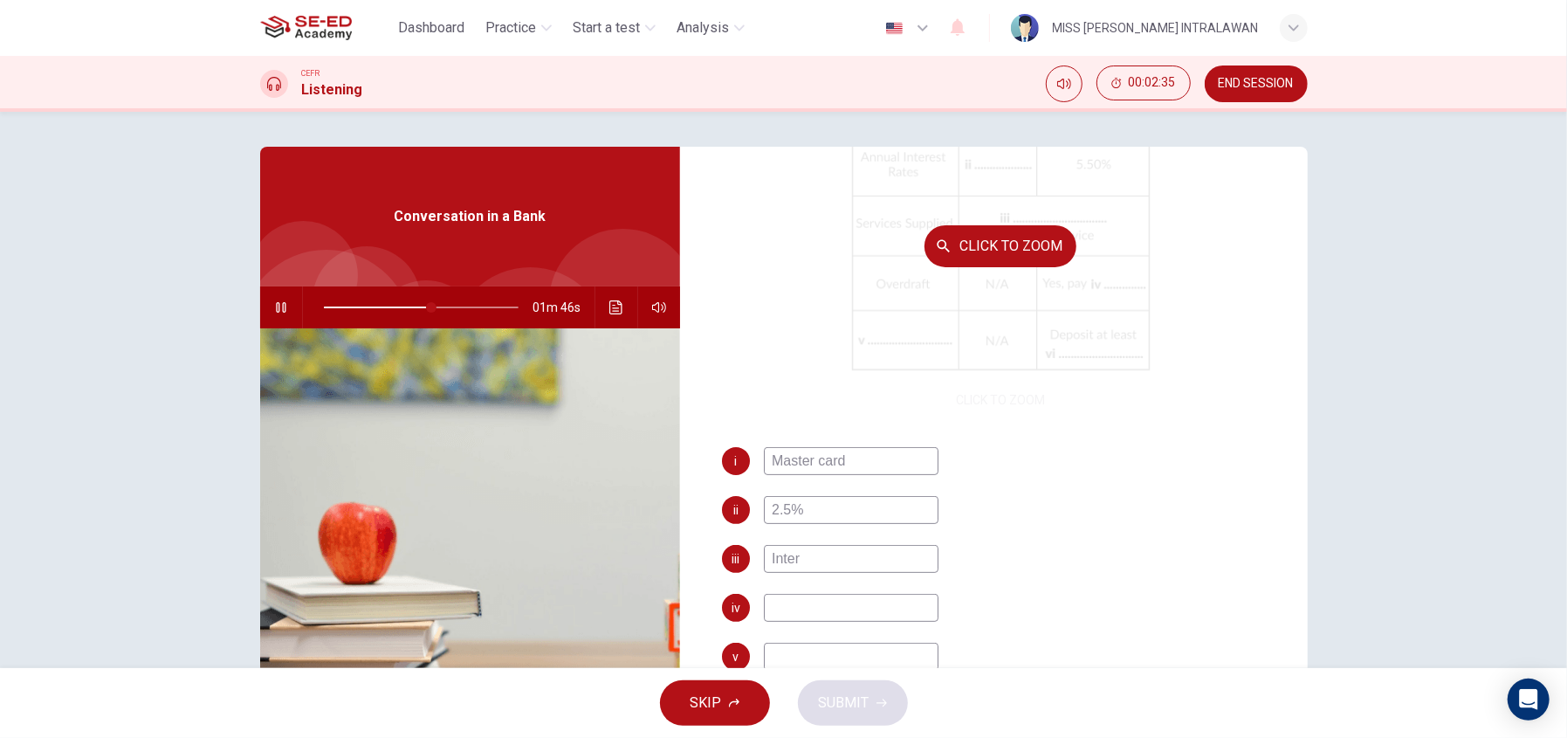
type input "Intern"
type input "55"
type input "Internet"
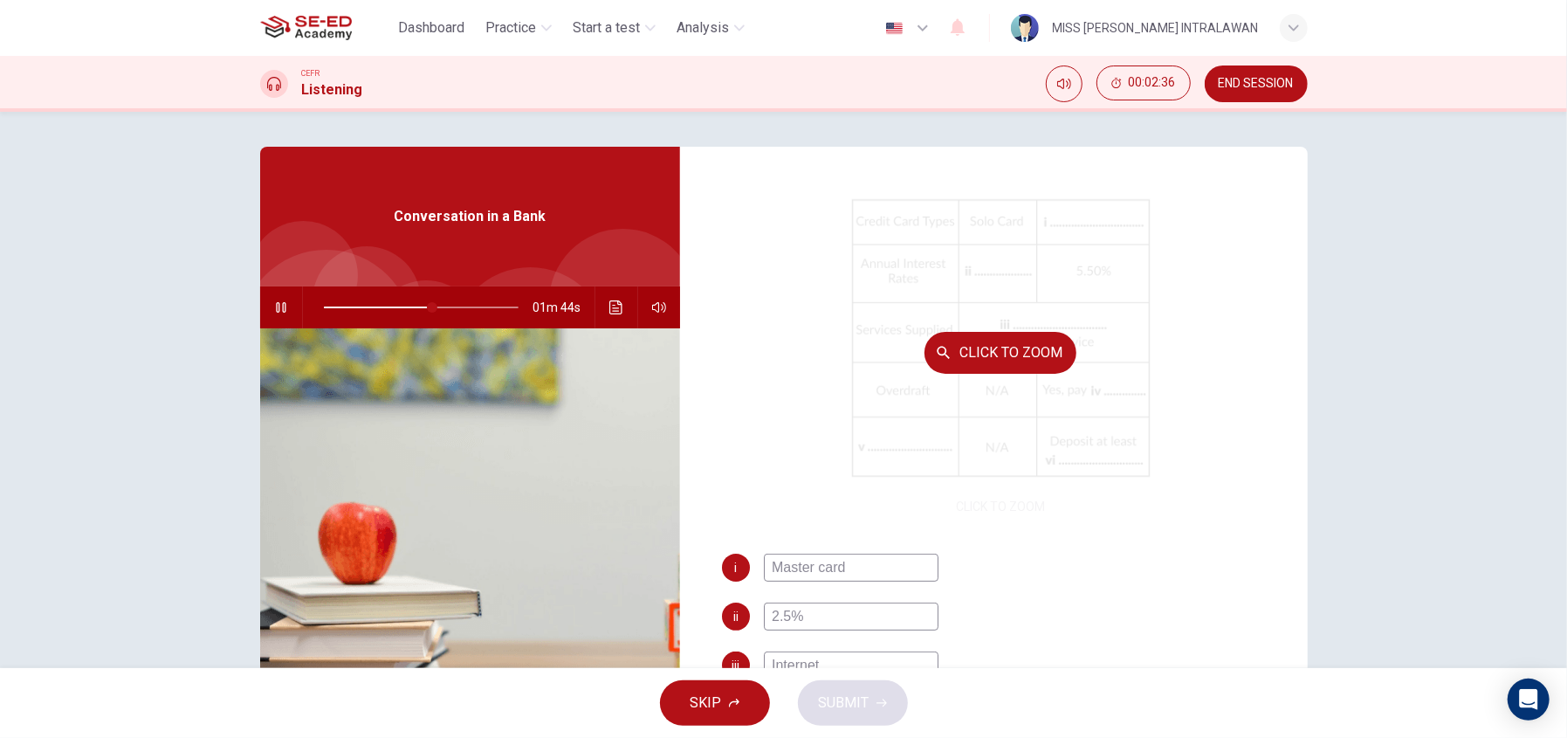
scroll to position [0, 0]
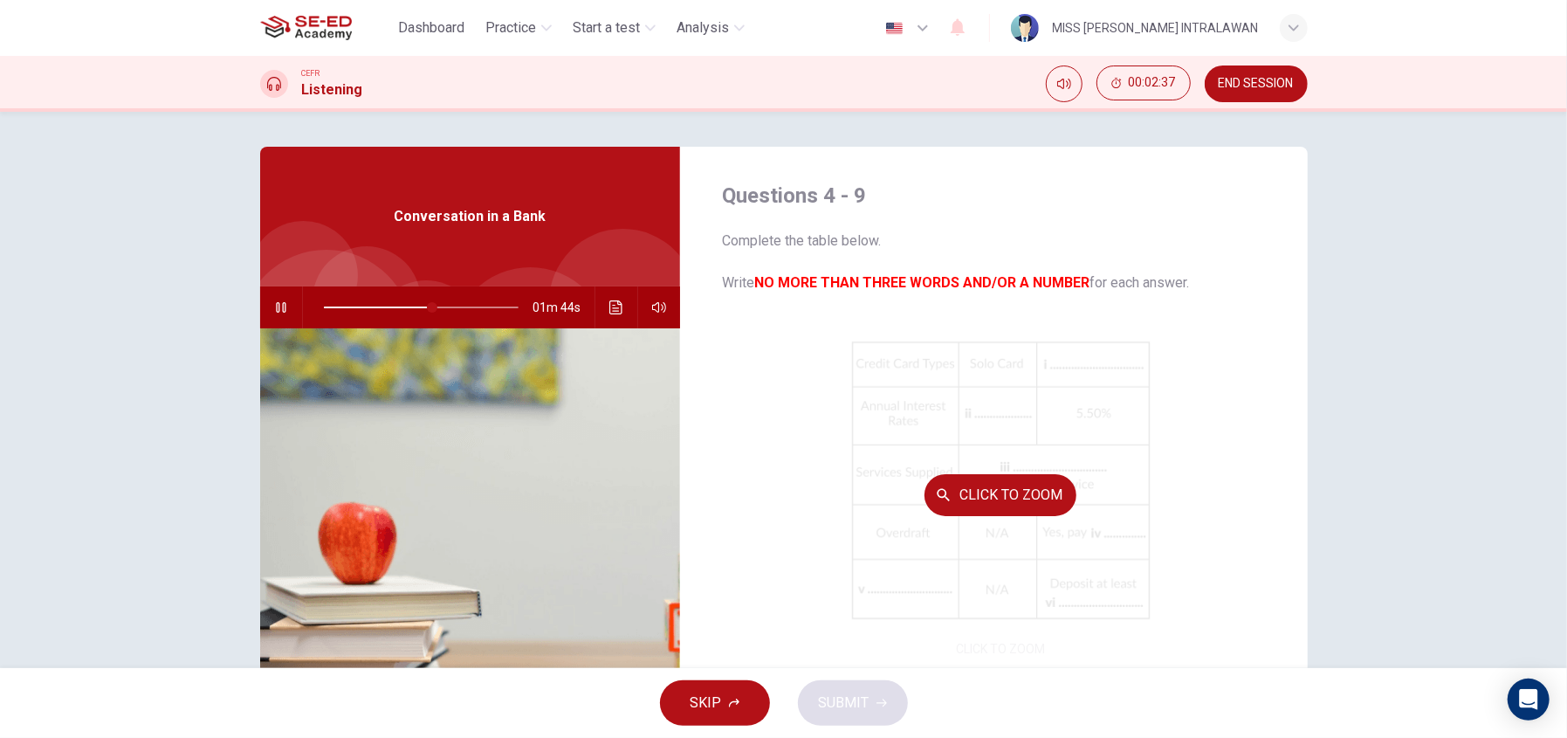
type input "56"
type input "Internet"
click at [1148, 442] on div "Click to Zoom" at bounding box center [1001, 494] width 558 height 333
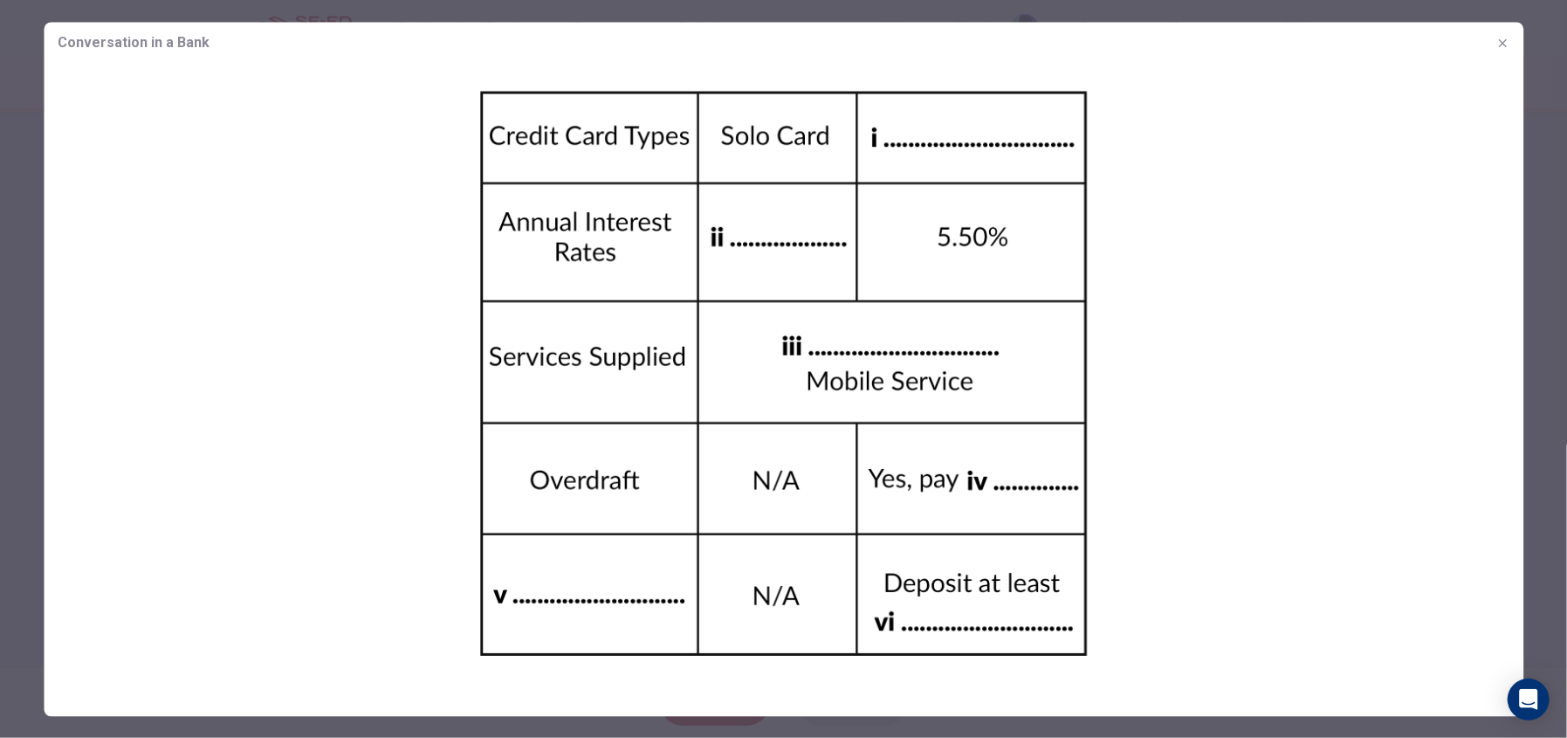
click at [1497, 42] on icon "button" at bounding box center [1503, 43] width 14 height 14
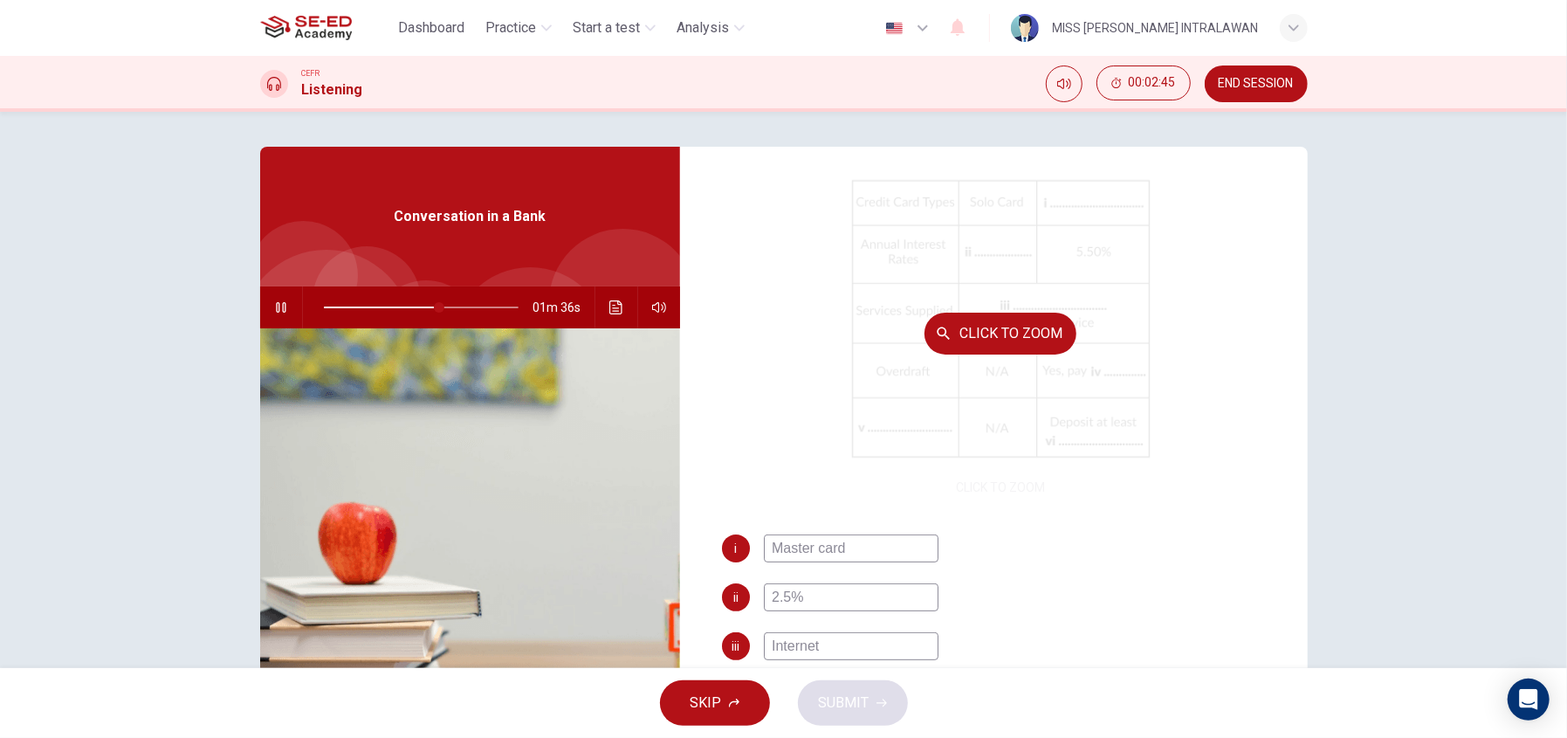
scroll to position [249, 0]
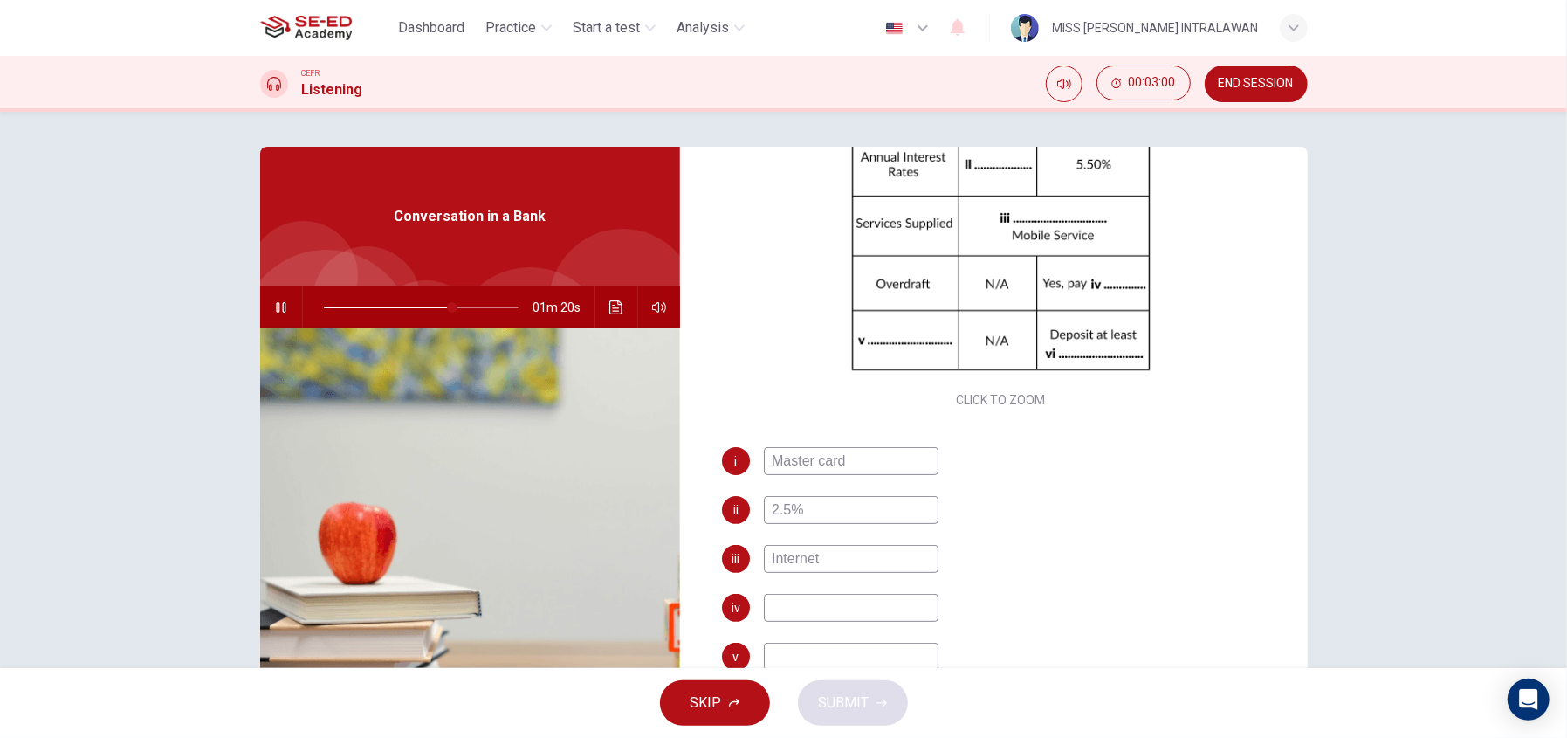
click at [882, 607] on input at bounding box center [851, 608] width 175 height 28
type input "67"
type input "ch"
type input "68"
type input "cha"
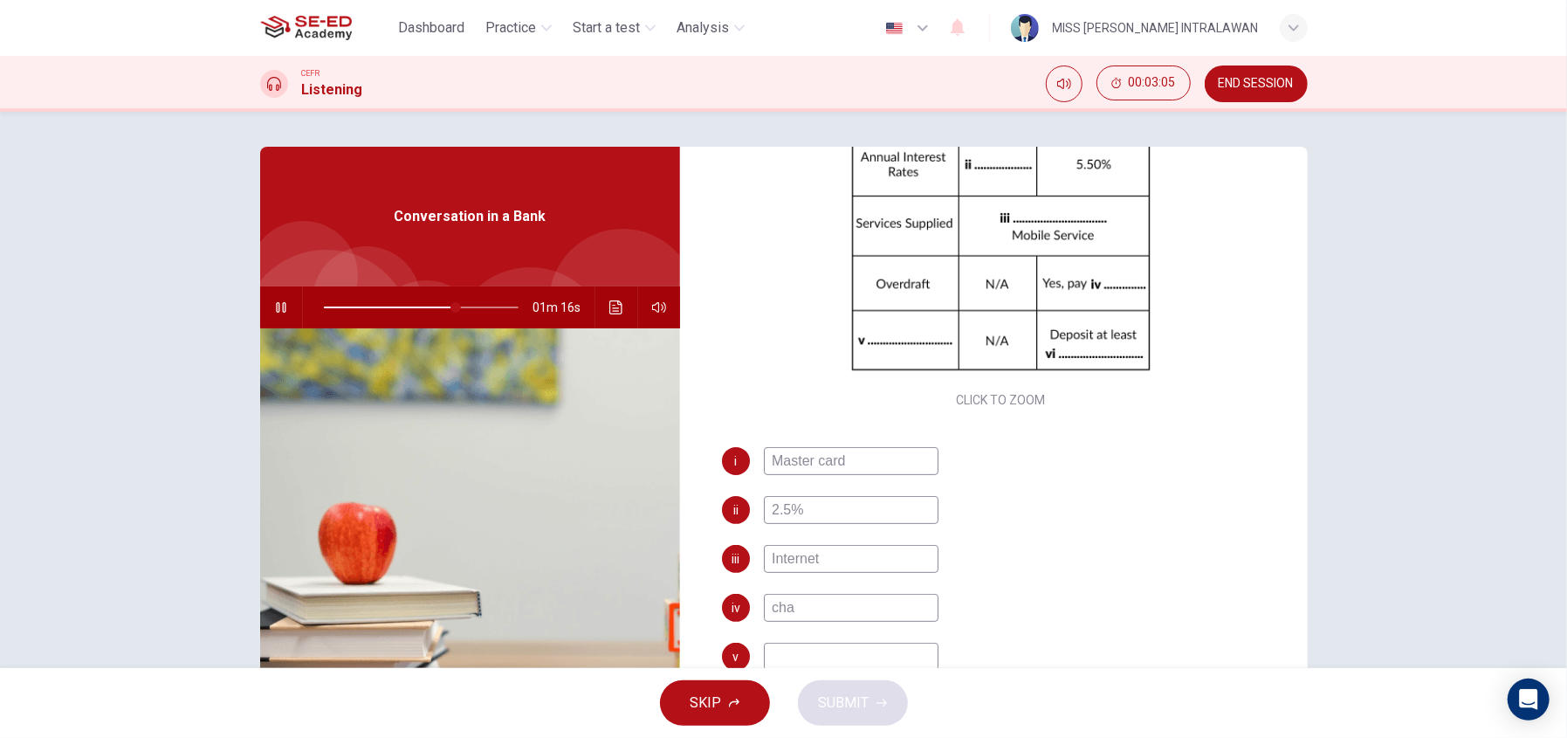
type input "68"
type input "charg"
type input "69"
type input "charge"
type input "69"
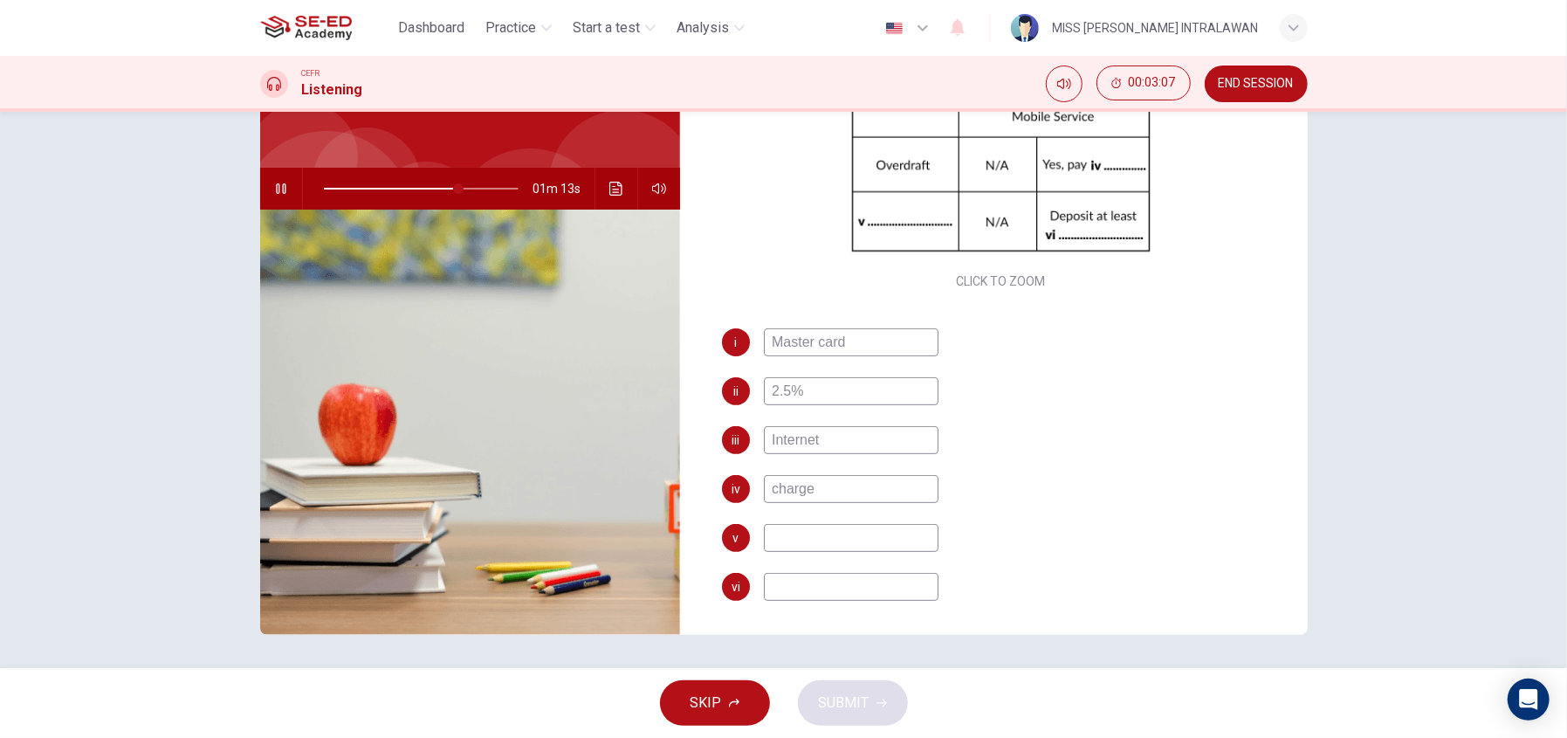
scroll to position [120, 0]
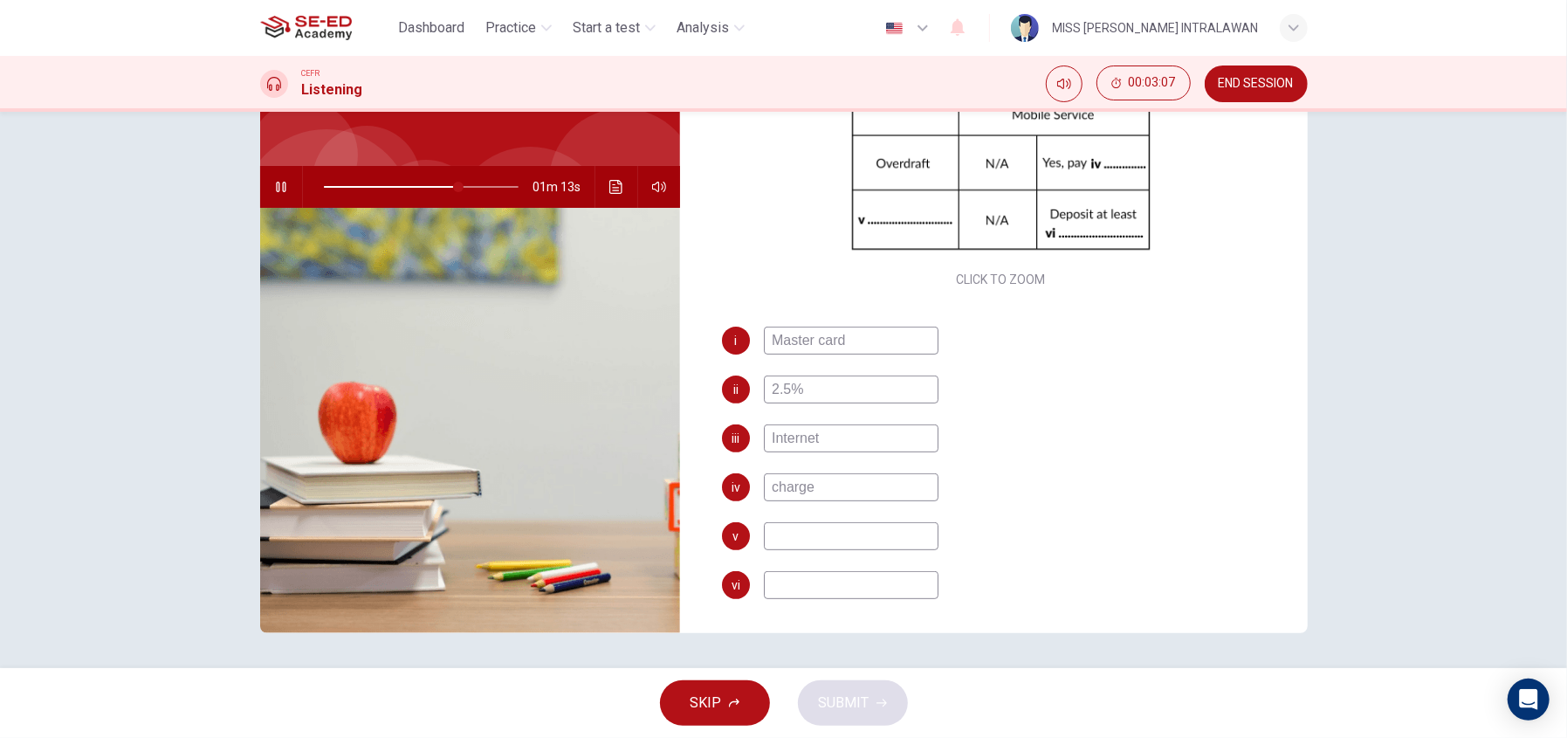
type input "charge"
click at [842, 534] on input at bounding box center [851, 536] width 175 height 28
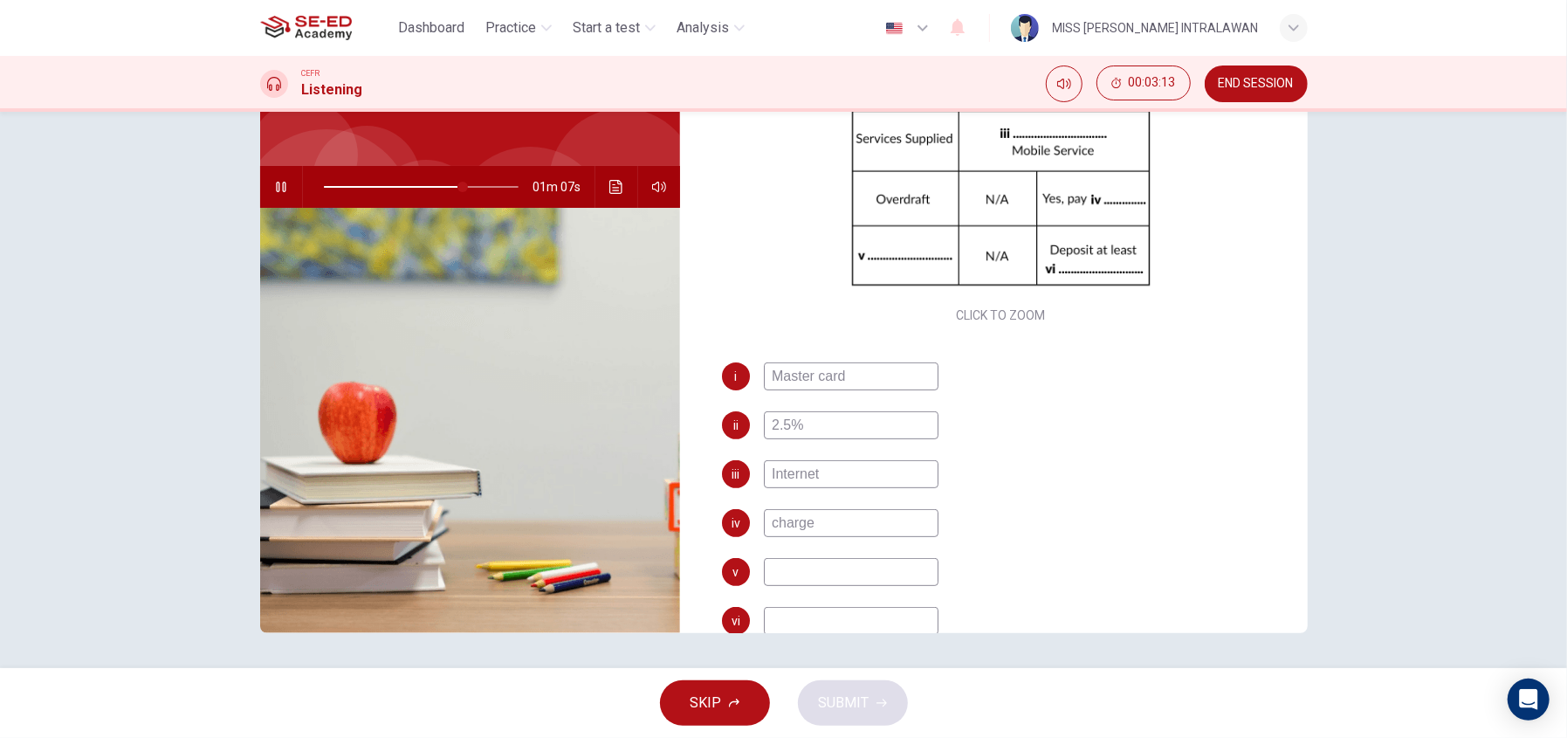
scroll to position [249, 0]
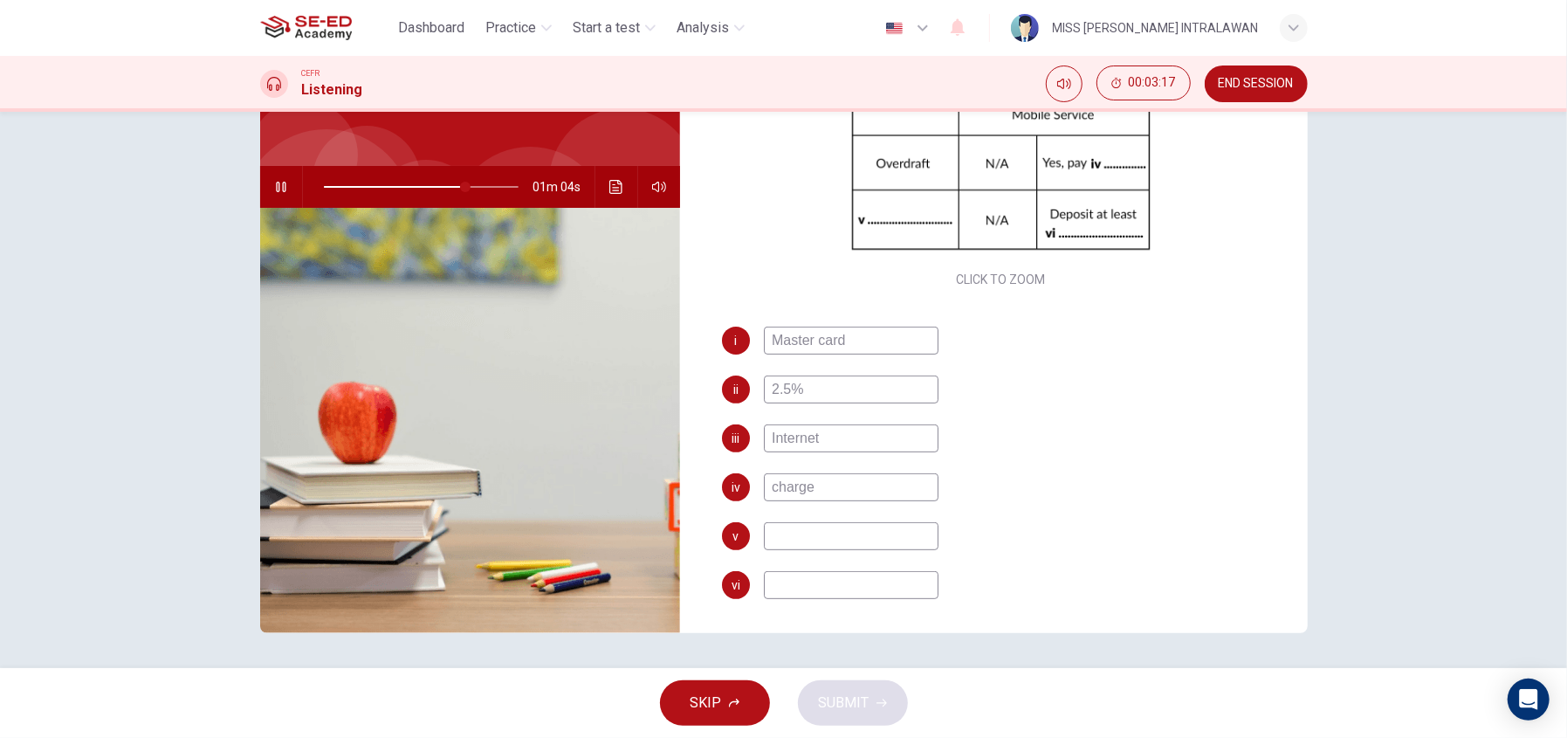
click at [803, 571] on input at bounding box center [851, 585] width 175 height 28
click at [827, 533] on input at bounding box center [851, 536] width 175 height 28
click at [463, 184] on span at bounding box center [466, 187] width 10 height 10
click at [869, 528] on input at bounding box center [851, 536] width 175 height 28
type input "74"
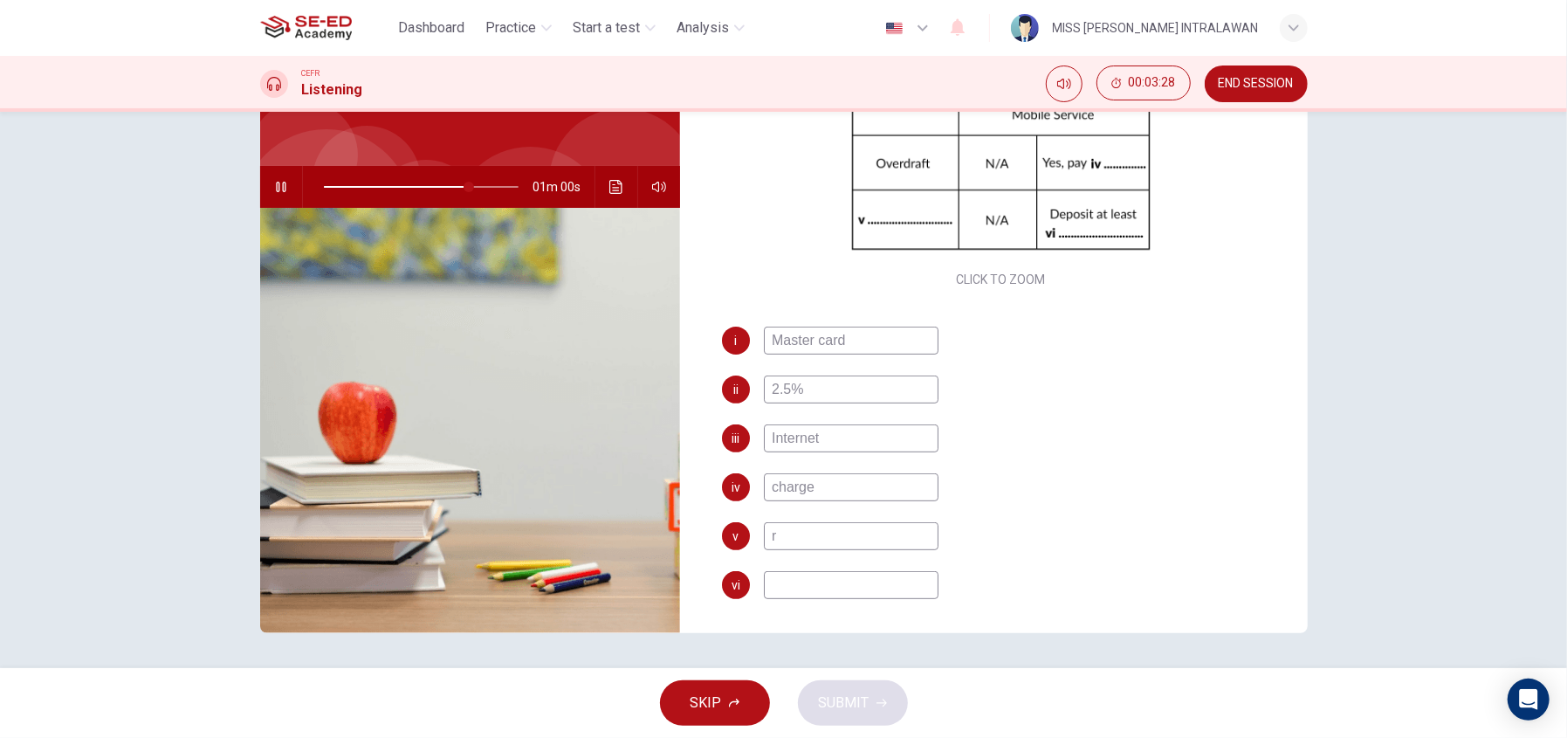
type input "re"
type input "75"
type input "requi"
type input "75"
type input "required"
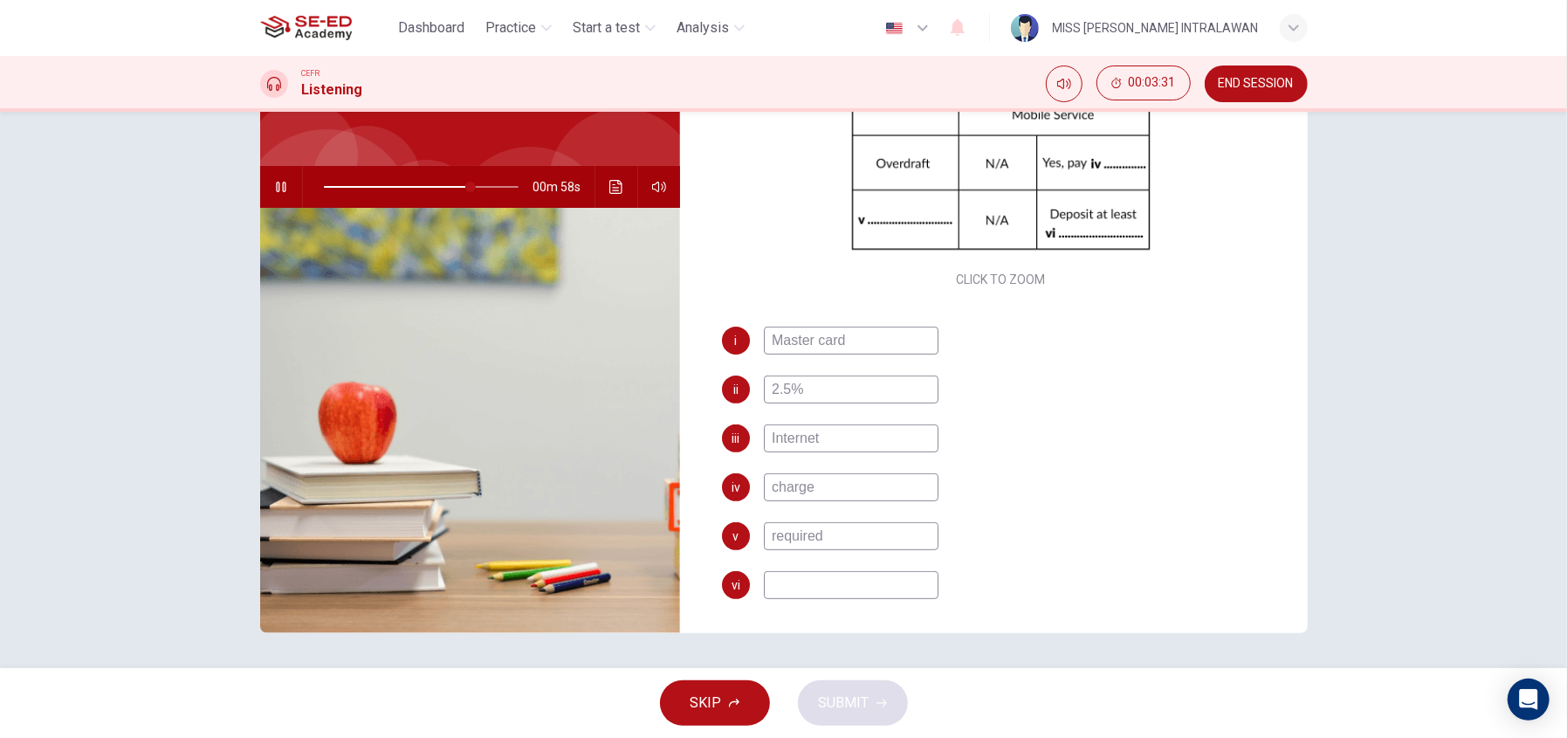
type input "76"
type input "require"
type input "76"
type input "requireme"
type input "77"
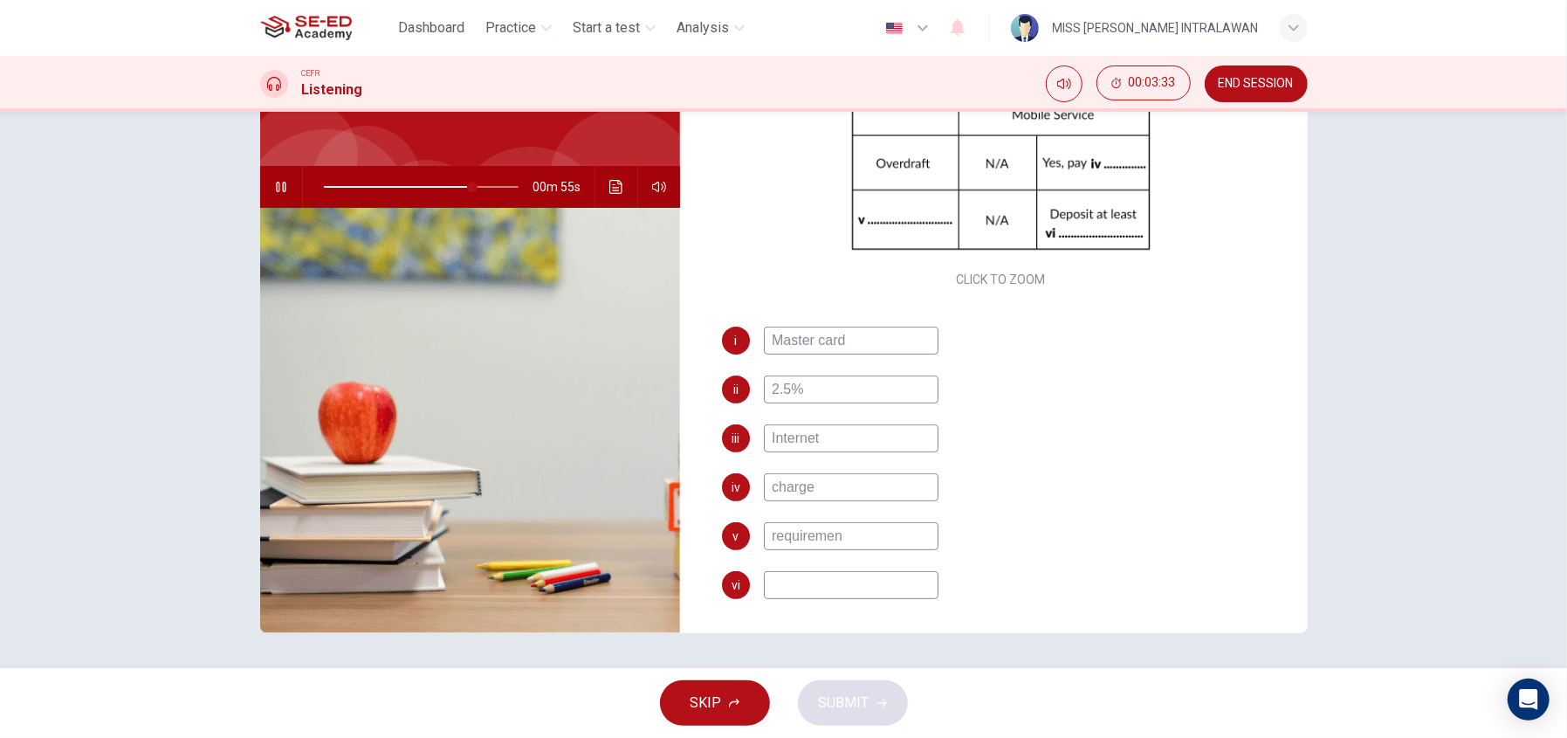
type input "requirement"
type input "77"
type input "requirement"
click at [796, 584] on input at bounding box center [851, 585] width 175 height 28
type input "79"
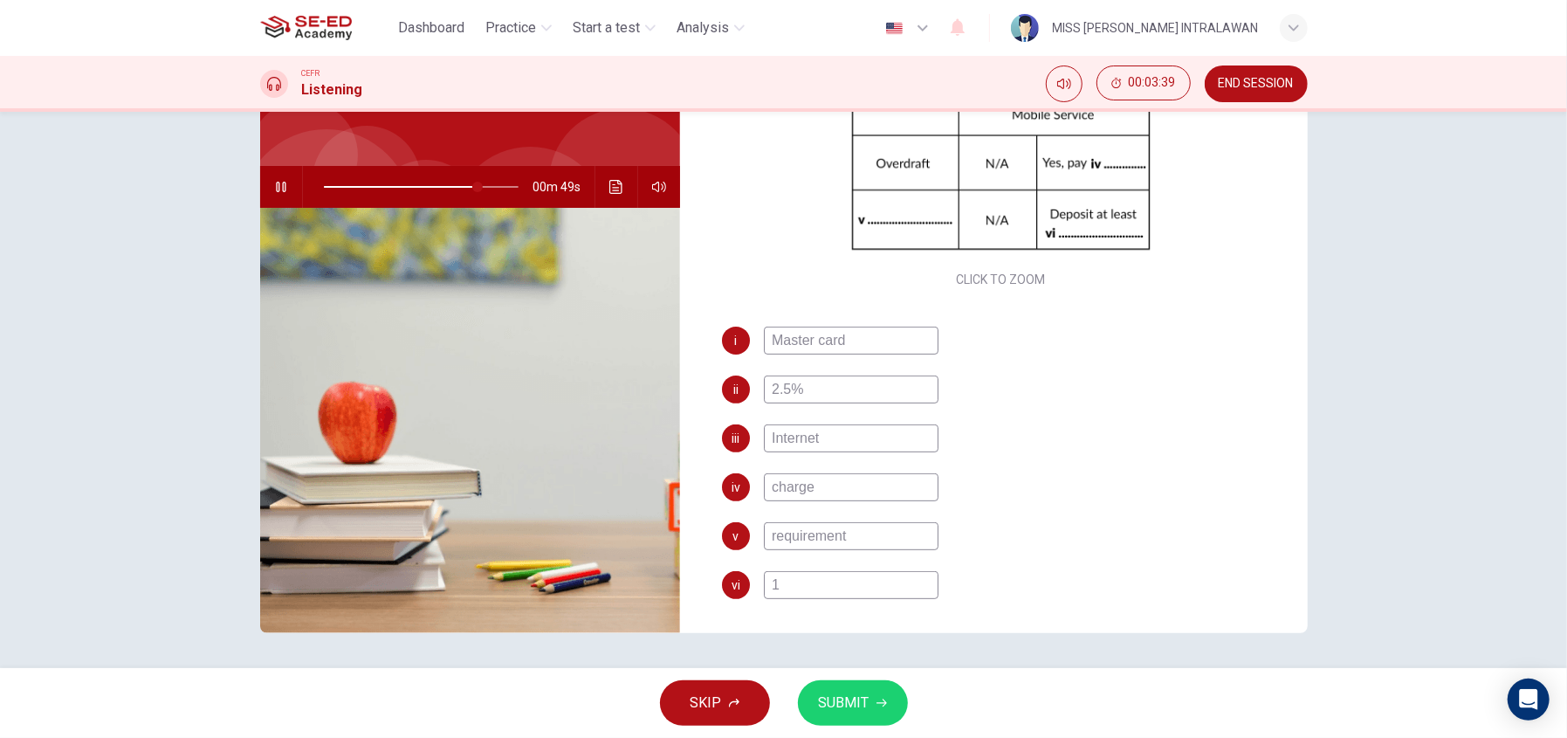
type input "15"
type input "80"
type input "1500"
type input "80"
type input "15000"
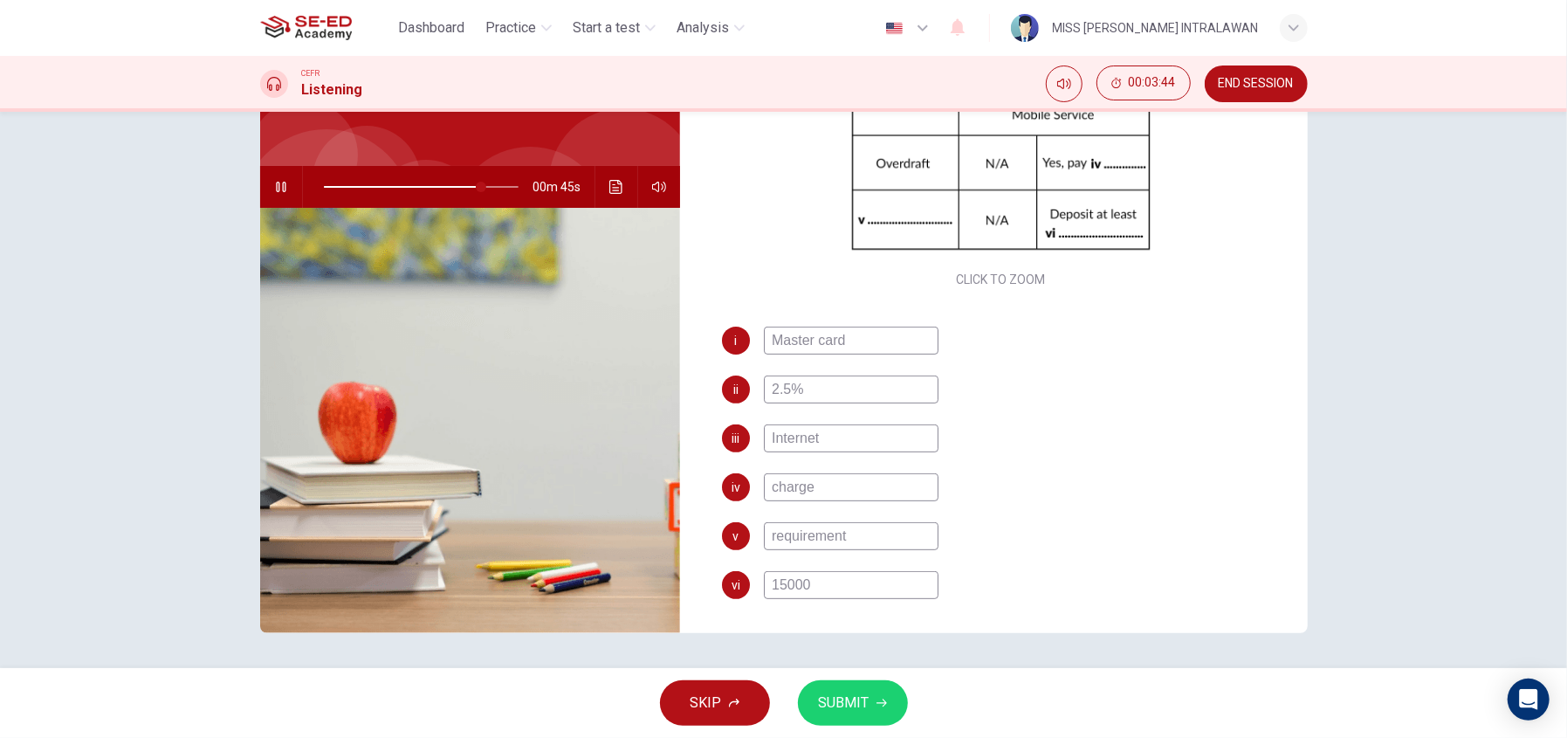
type input "81"
type input "15000"
click at [842, 691] on span "SUBMIT" at bounding box center [844, 703] width 51 height 24
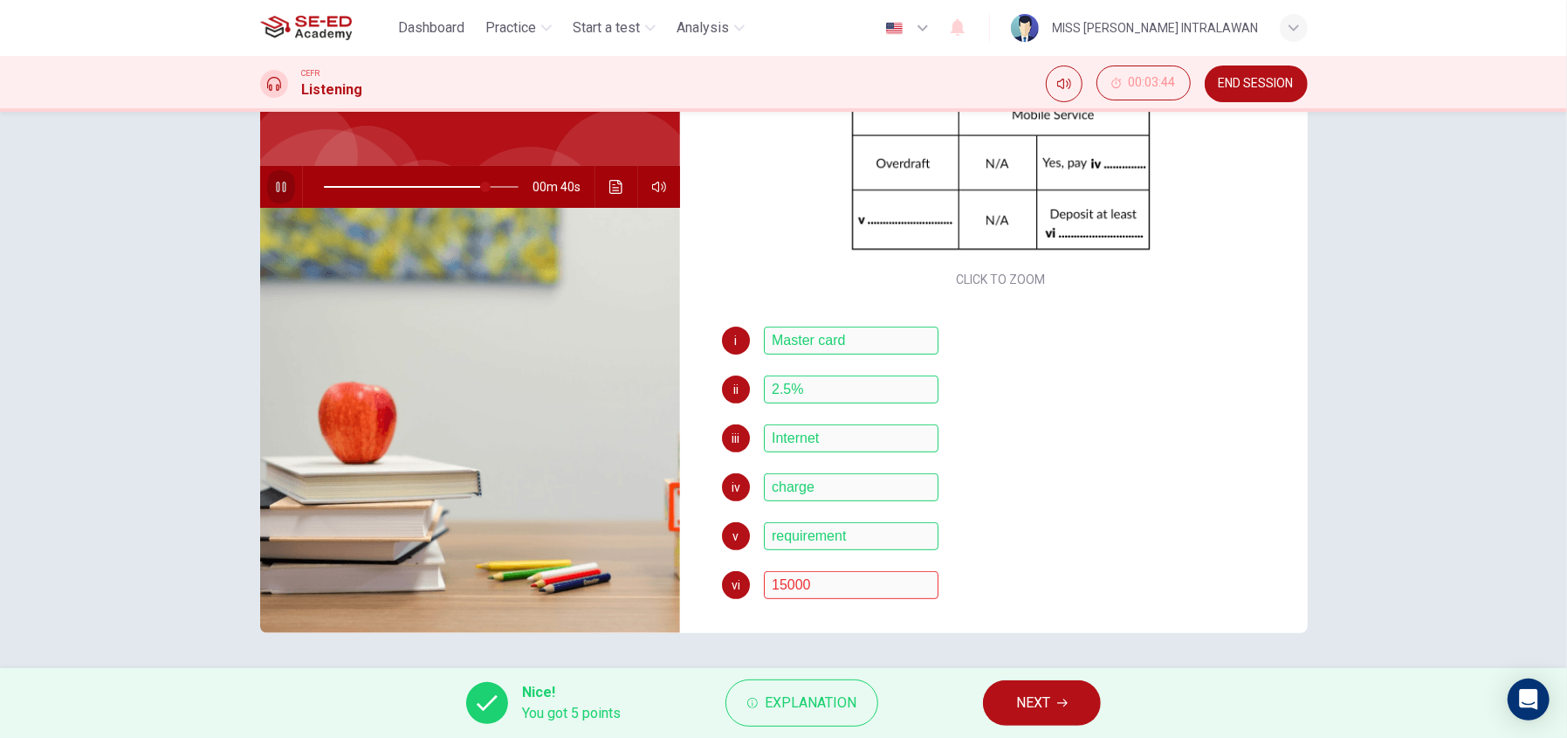
click at [270, 177] on button "button" at bounding box center [281, 187] width 28 height 42
click at [1031, 691] on span "NEXT" at bounding box center [1033, 703] width 34 height 24
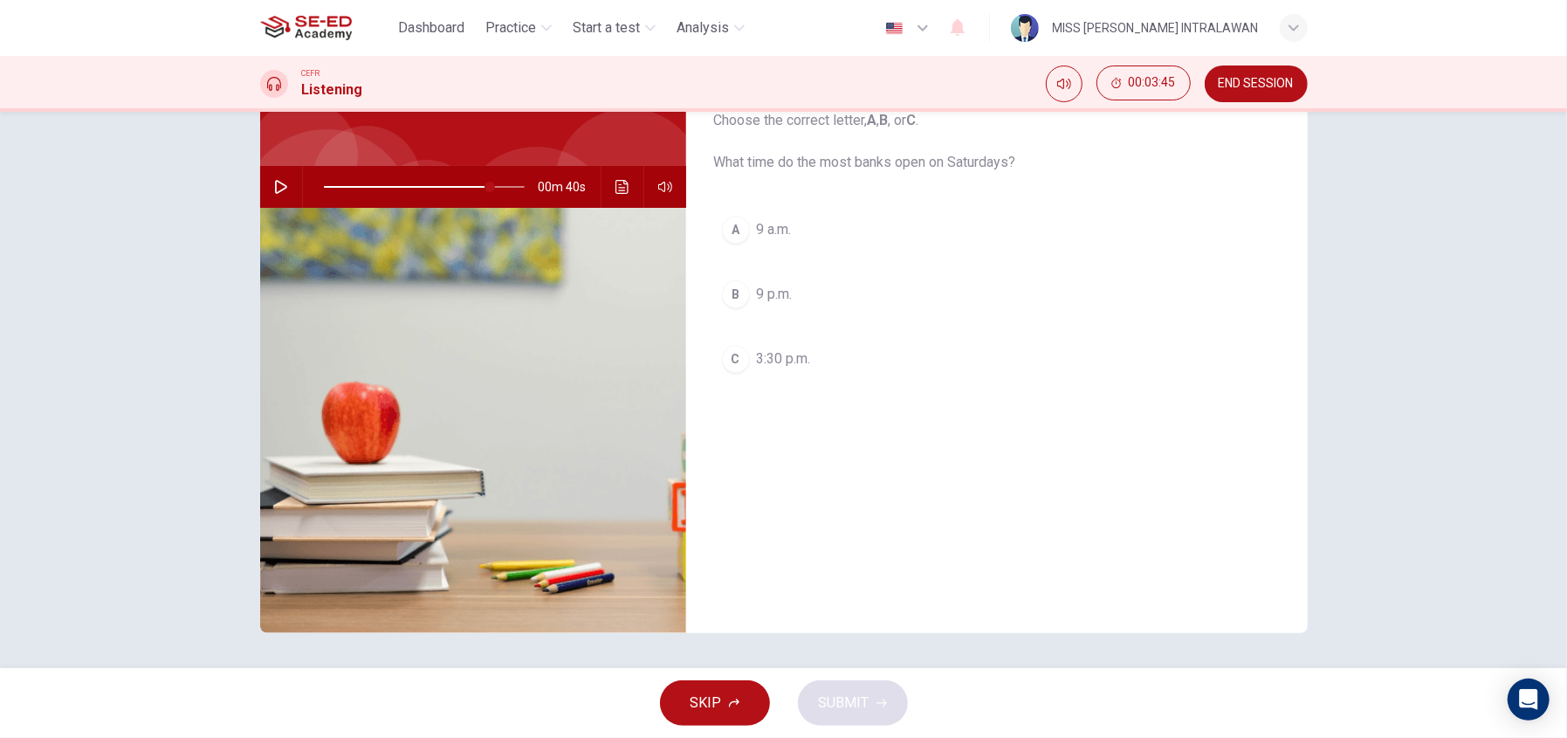
scroll to position [0, 0]
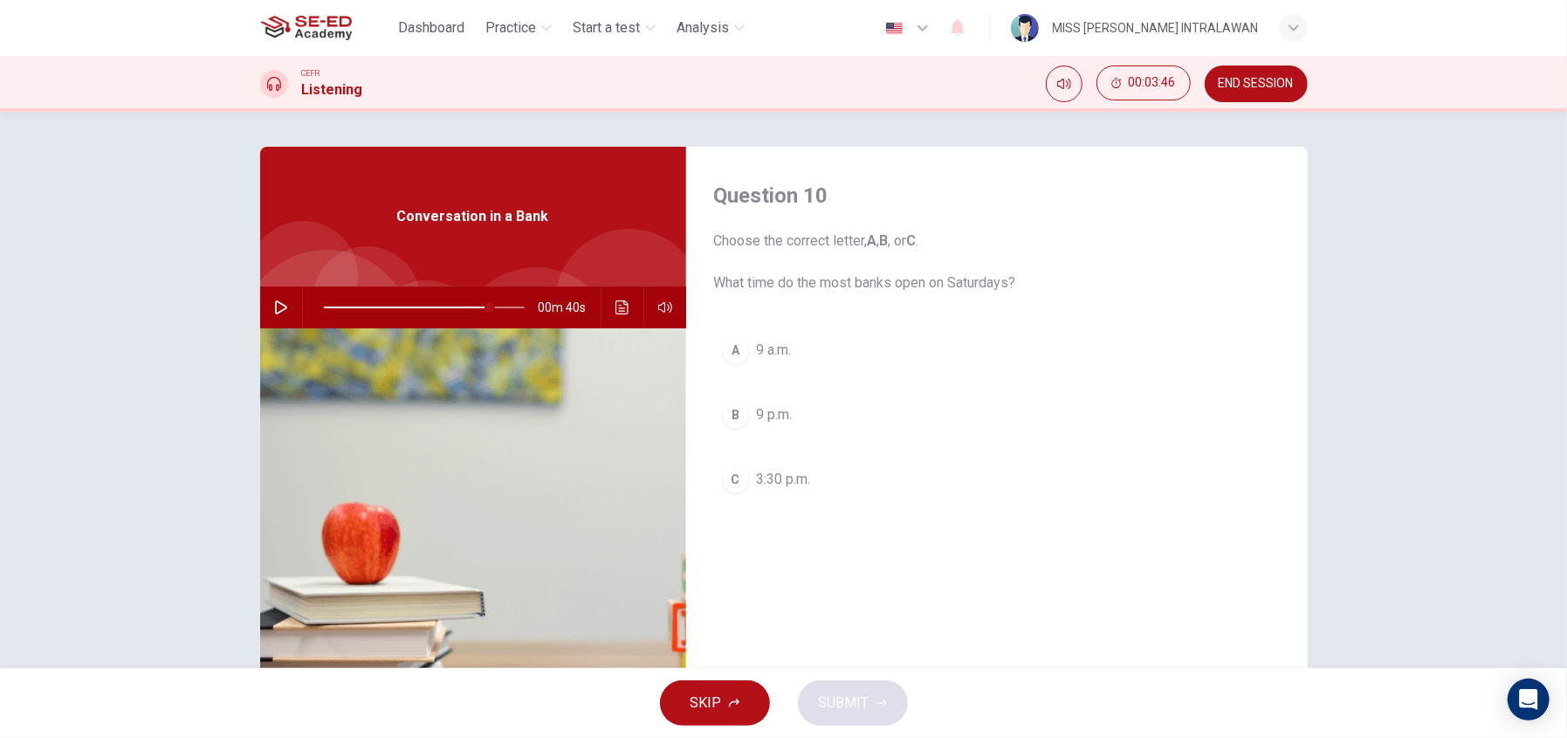
type input "83"
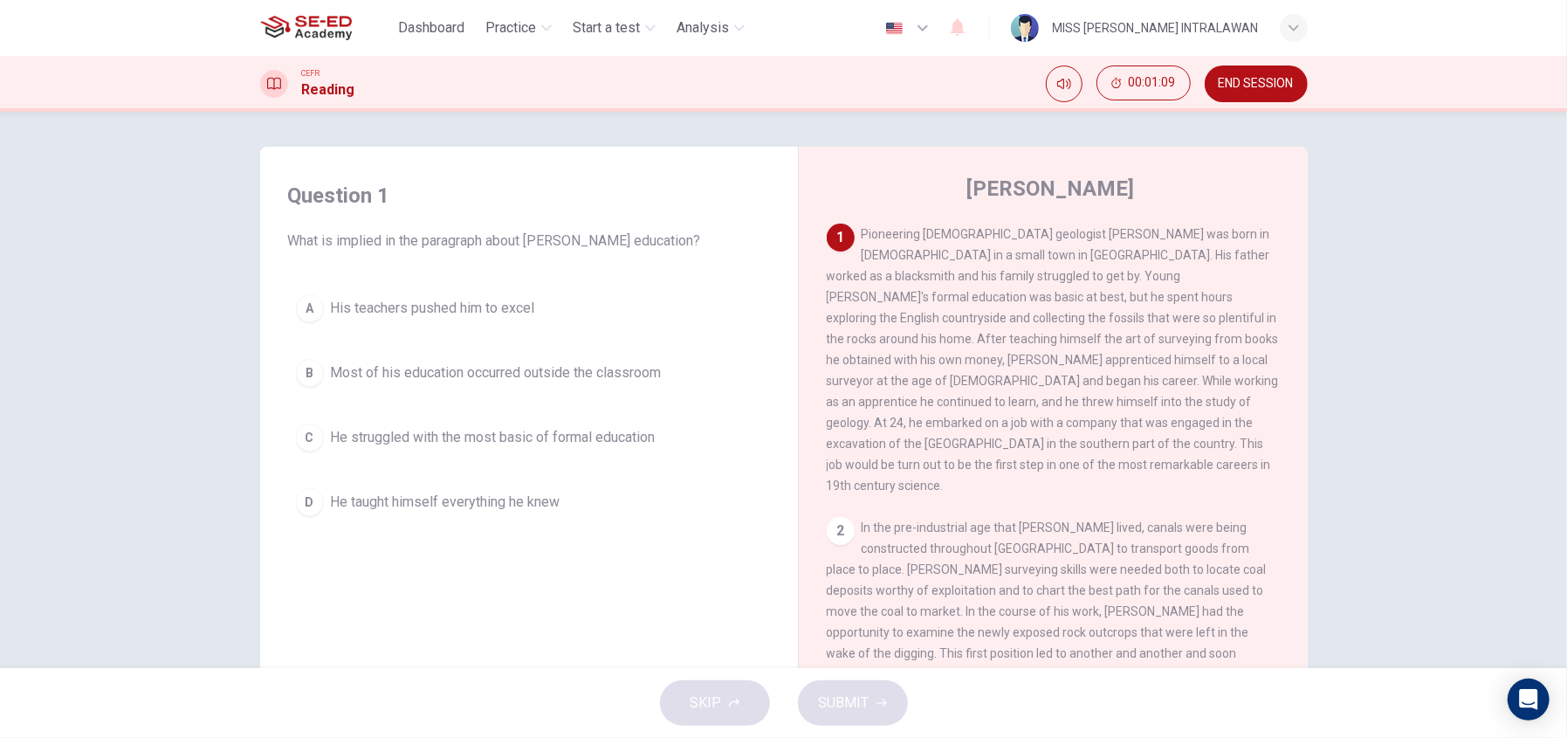
click at [493, 493] on span "He taught himself everything he knew" at bounding box center [446, 502] width 230 height 21
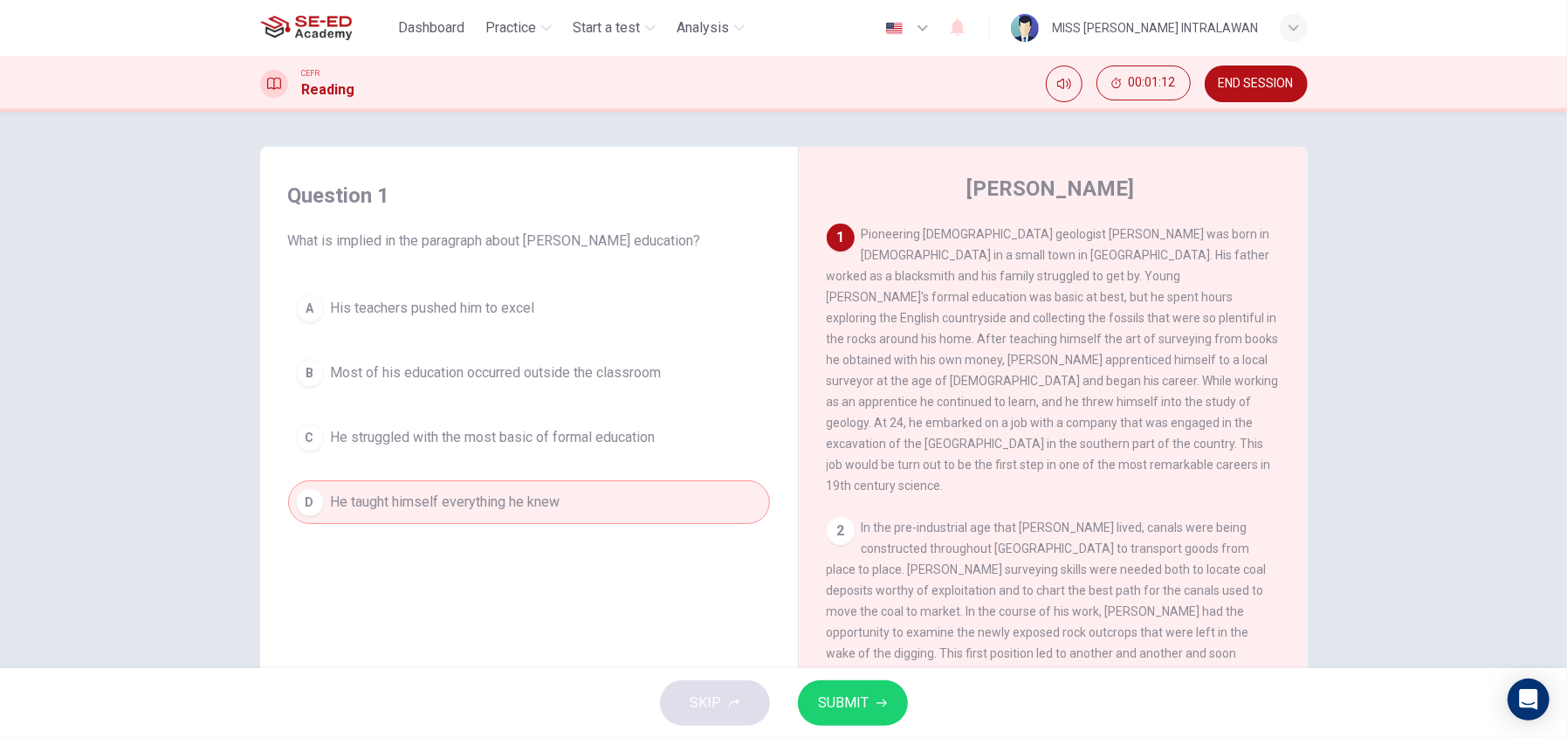
click at [486, 364] on span "Most of his education occurred outside the classroom" at bounding box center [496, 372] width 331 height 21
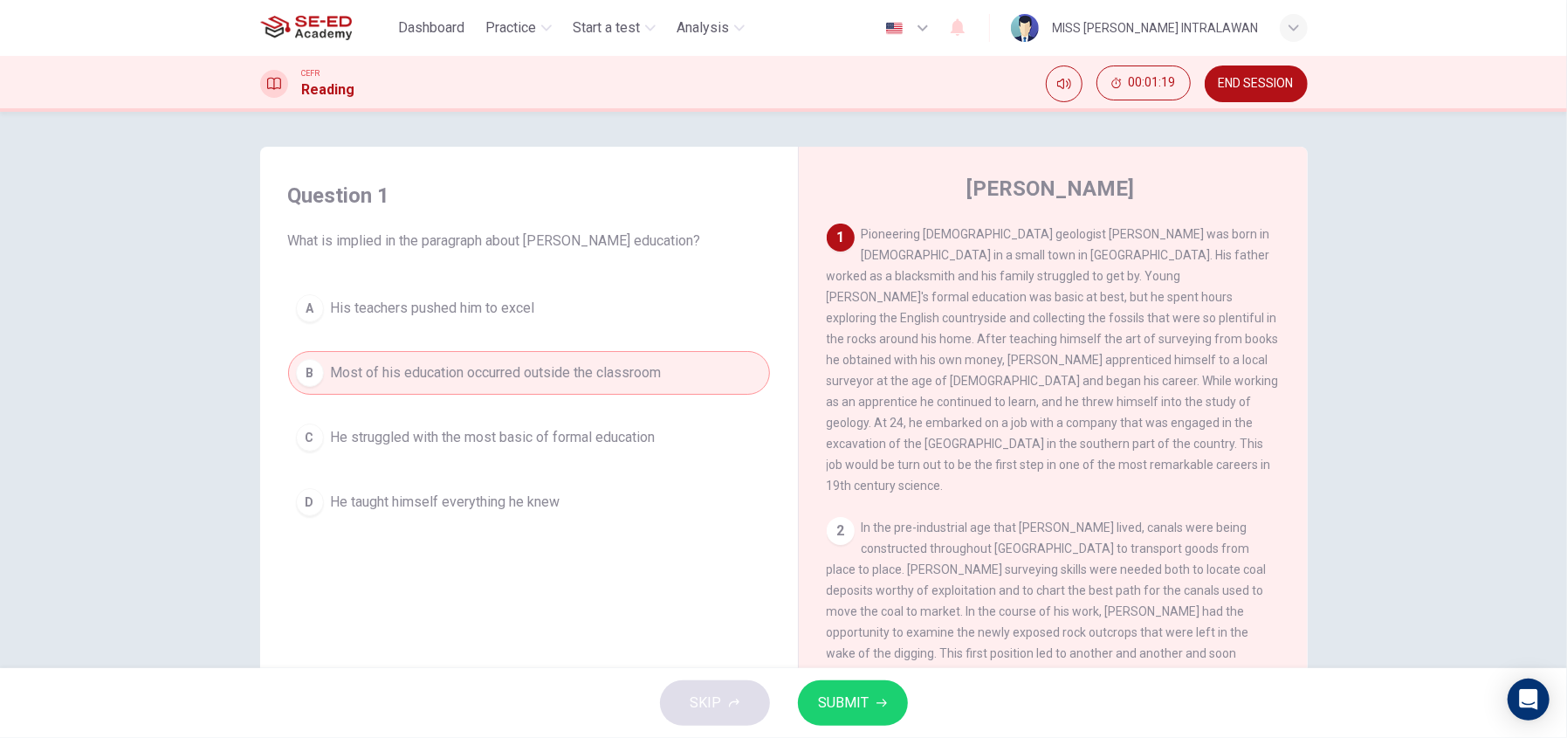
click at [863, 704] on span "SUBMIT" at bounding box center [844, 703] width 51 height 24
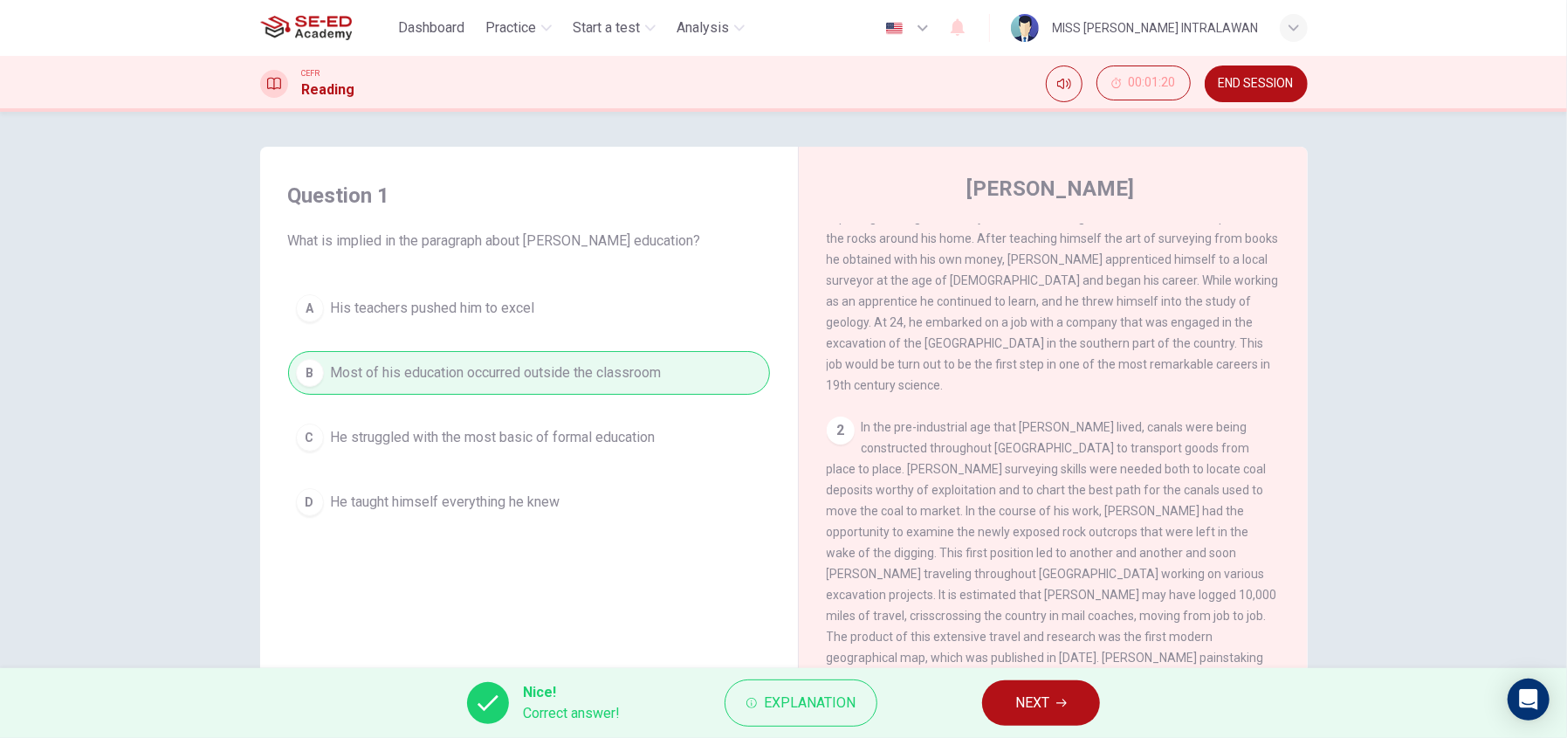
scroll to position [86, 0]
click at [1003, 705] on button "NEXT" at bounding box center [1041, 702] width 118 height 45
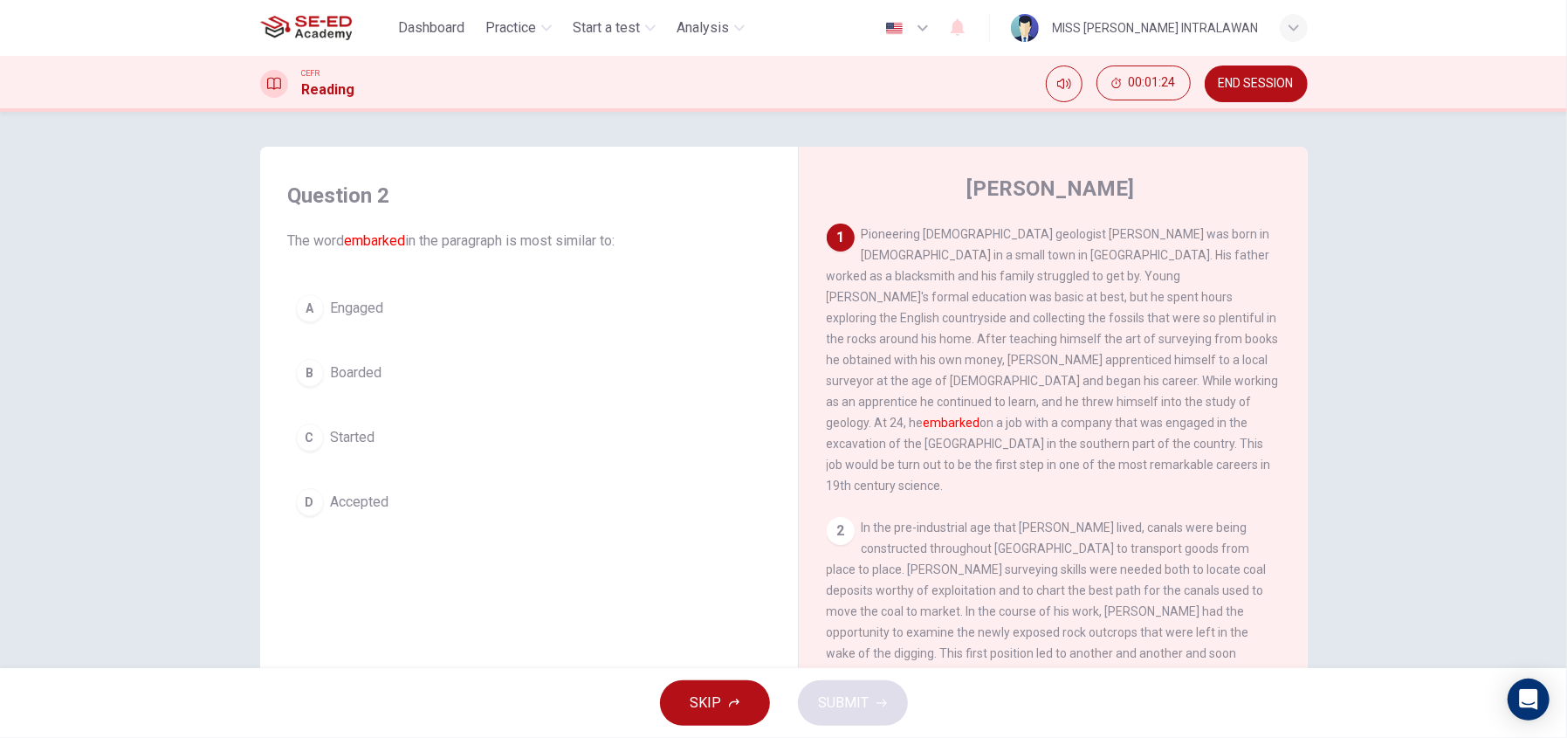
scroll to position [0, 0]
click at [344, 370] on span "Boarded" at bounding box center [357, 372] width 52 height 21
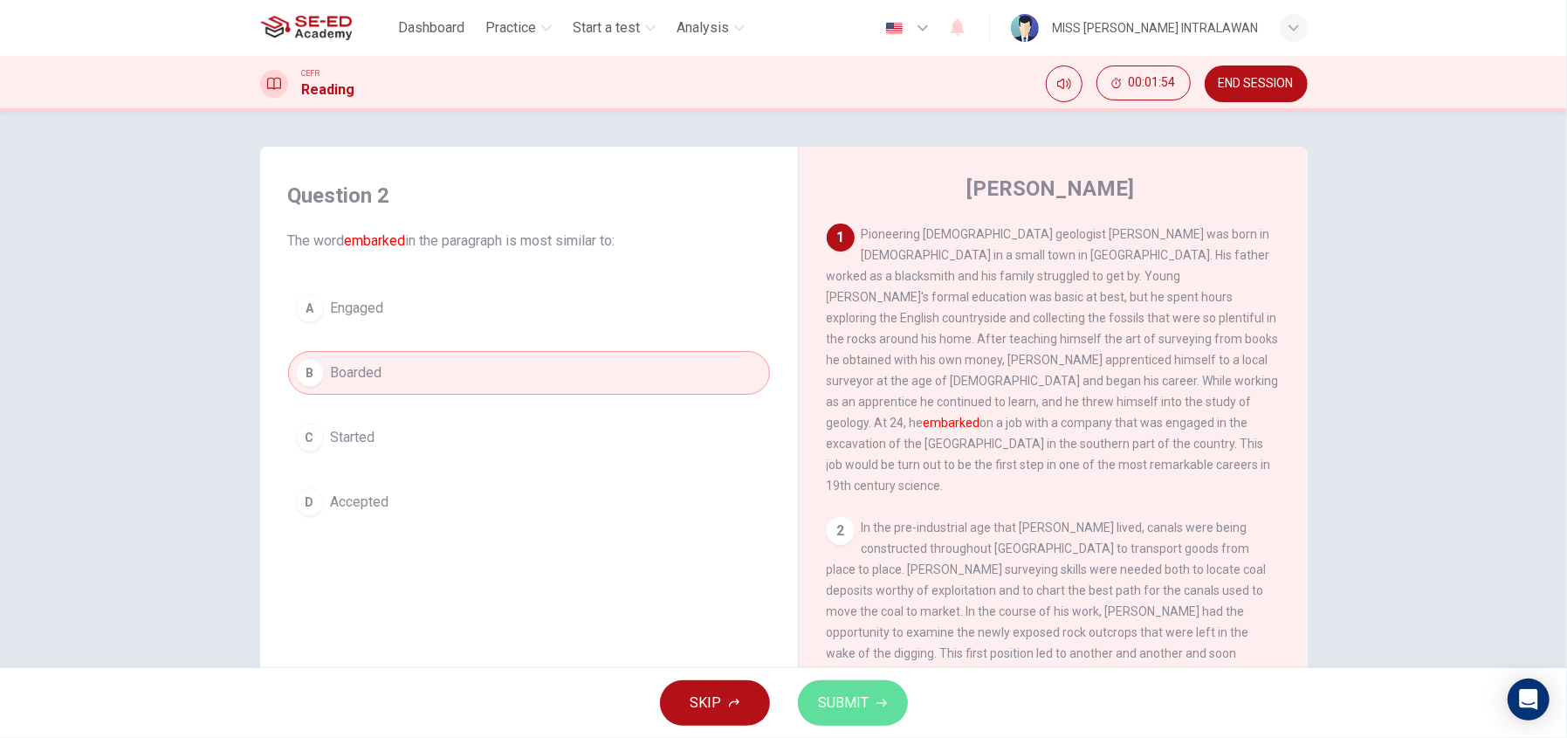
click at [836, 709] on span "SUBMIT" at bounding box center [844, 703] width 51 height 24
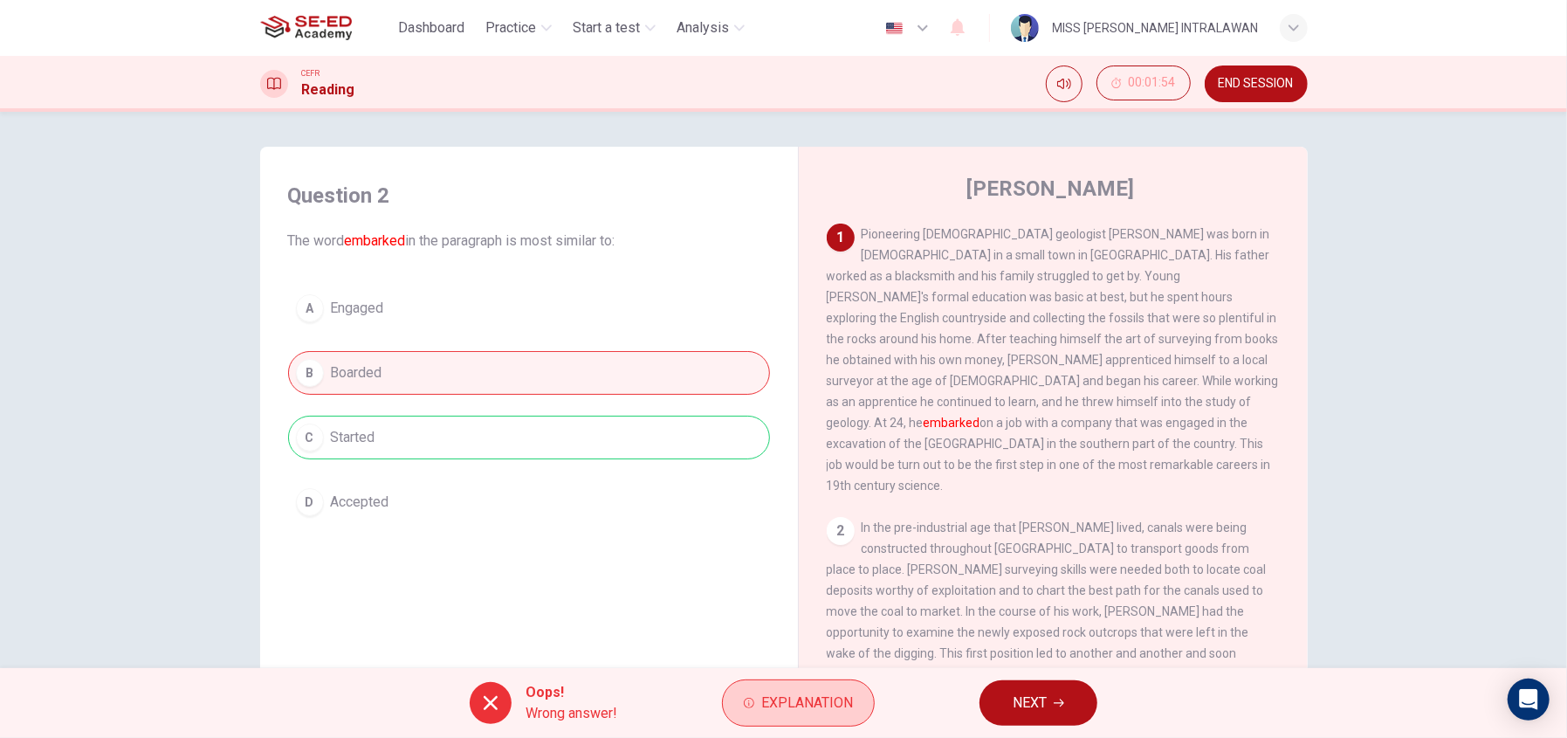
click at [761, 709] on span "Explanation" at bounding box center [807, 703] width 92 height 24
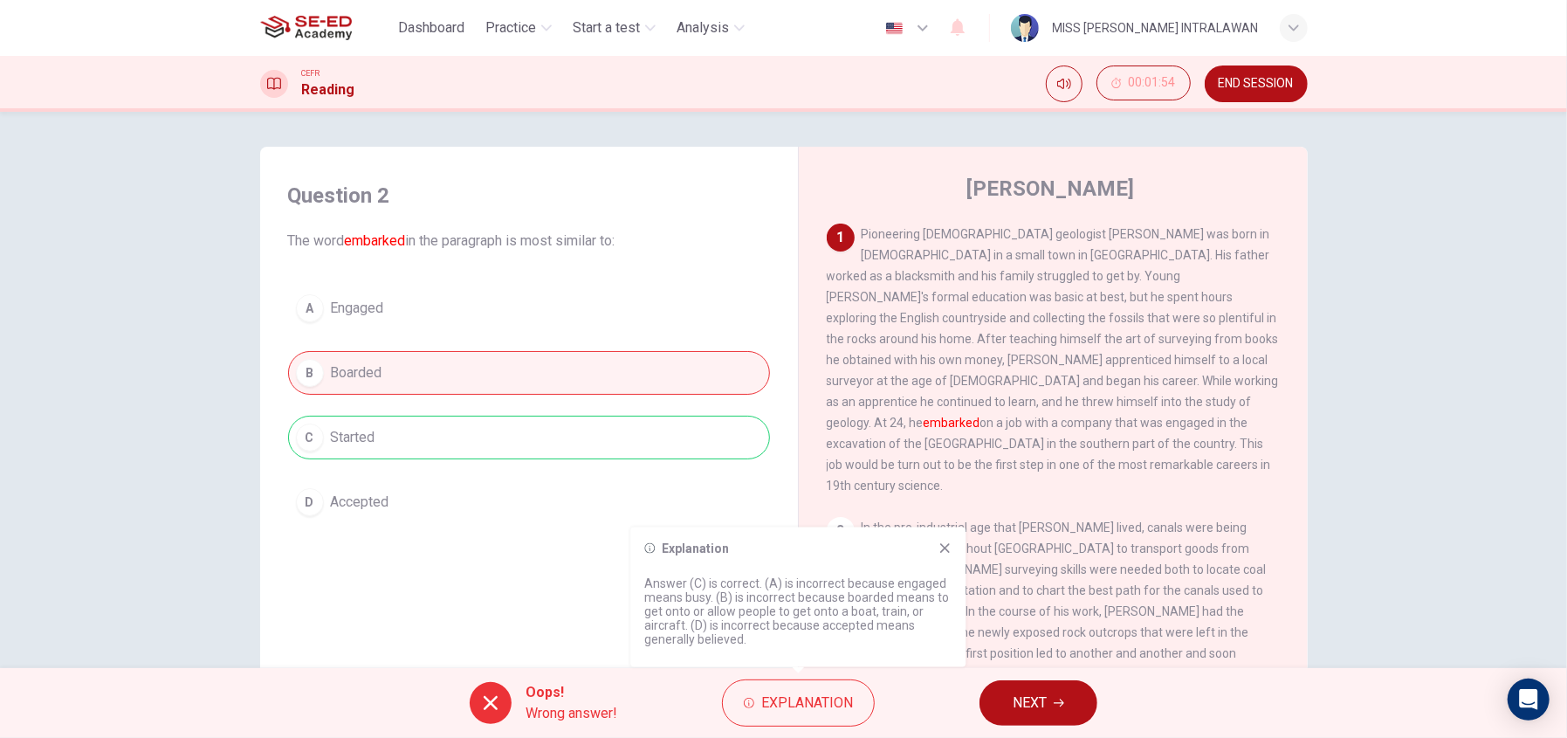
click at [947, 549] on icon at bounding box center [945, 548] width 10 height 10
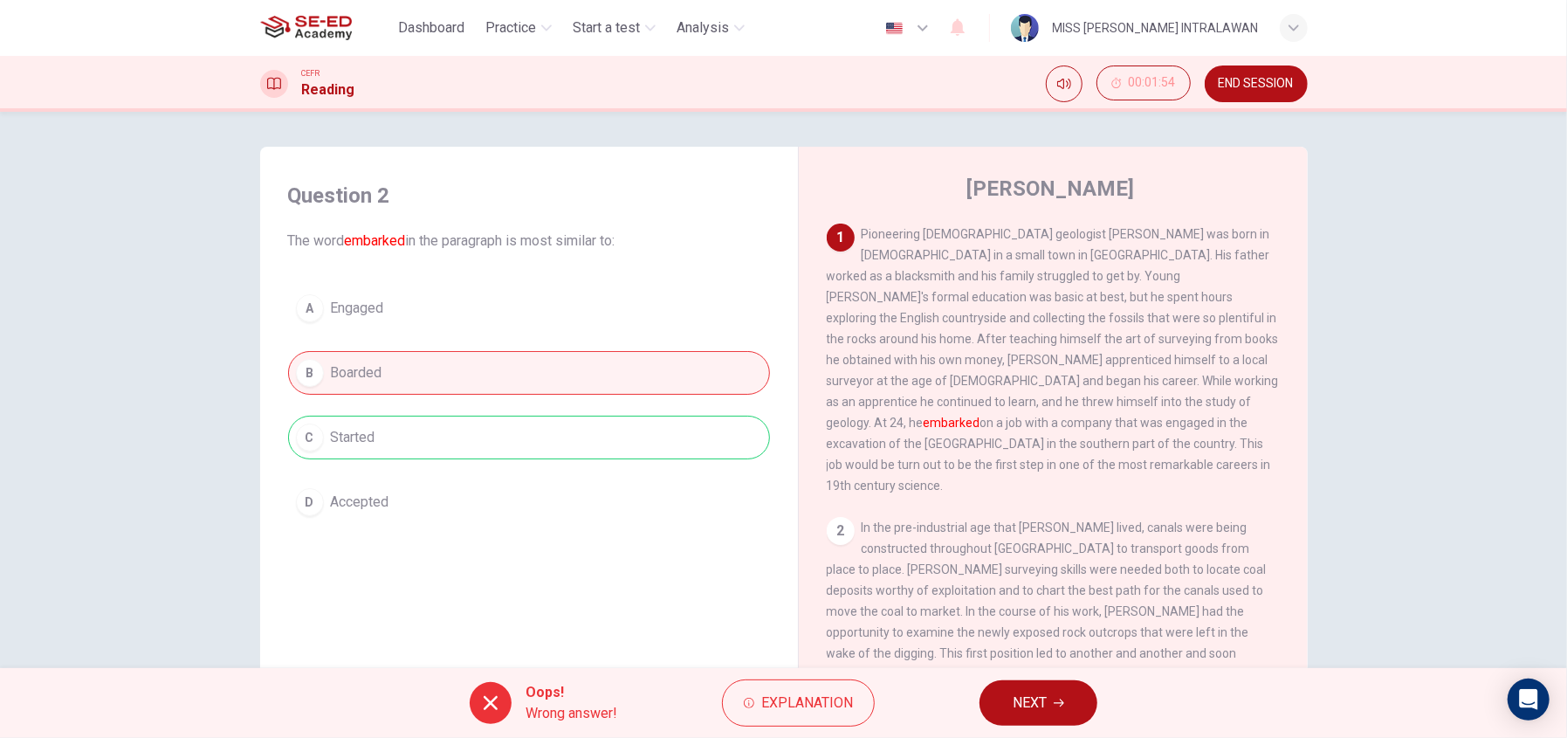
click at [1060, 695] on button "NEXT" at bounding box center [1039, 702] width 118 height 45
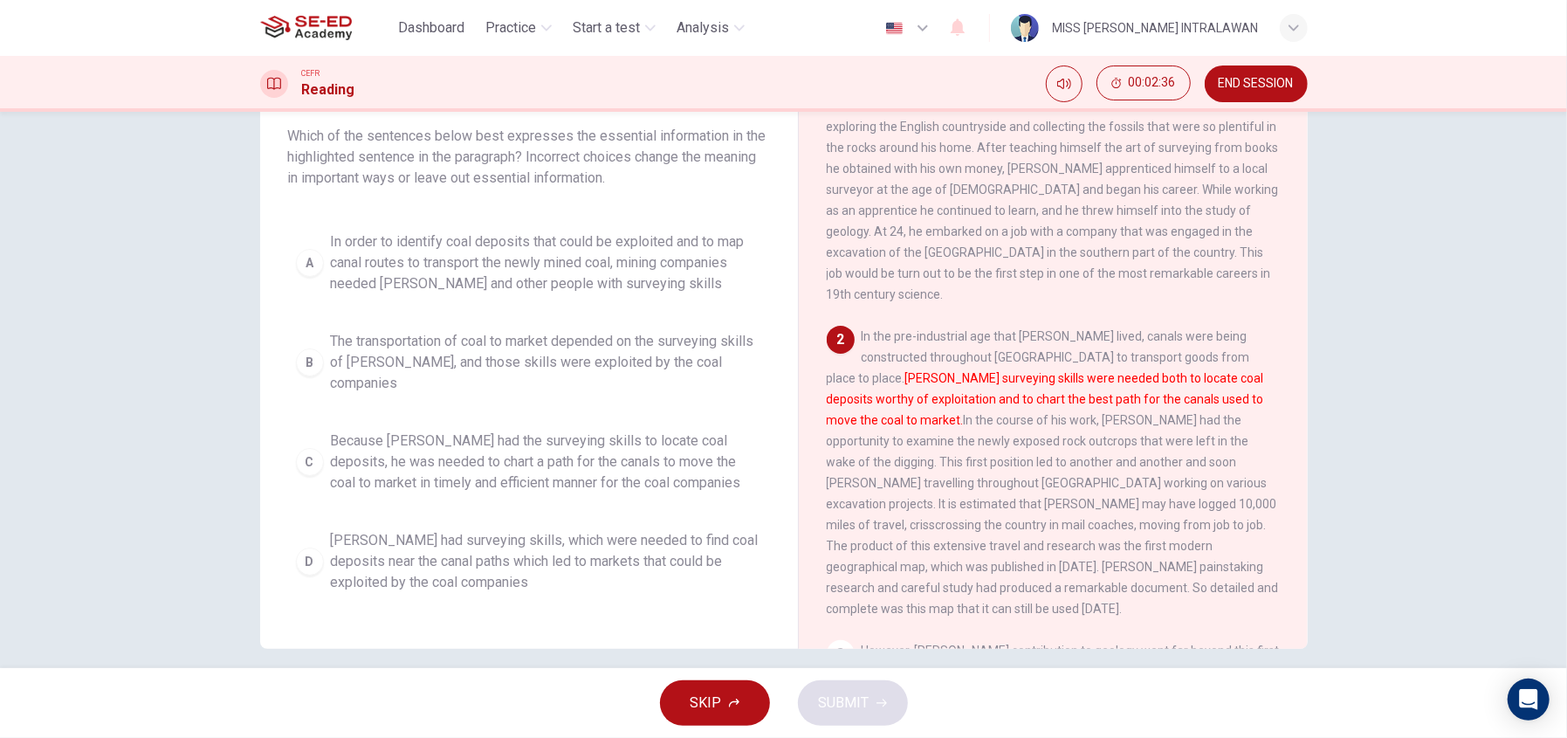
scroll to position [120, 0]
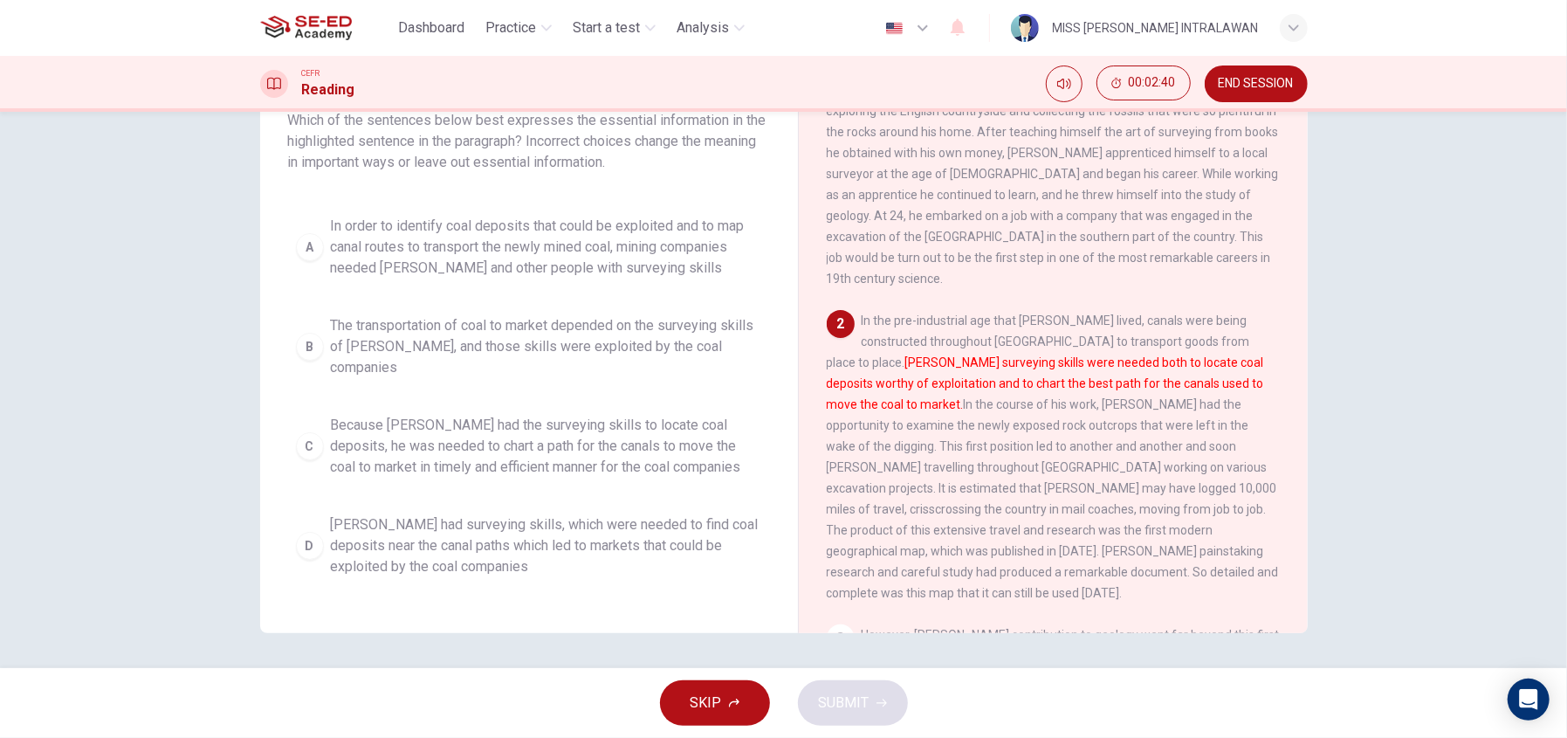
click at [319, 525] on button "D Smith had surveying skills, which were needed to find coal deposits near the …" at bounding box center [529, 545] width 482 height 79
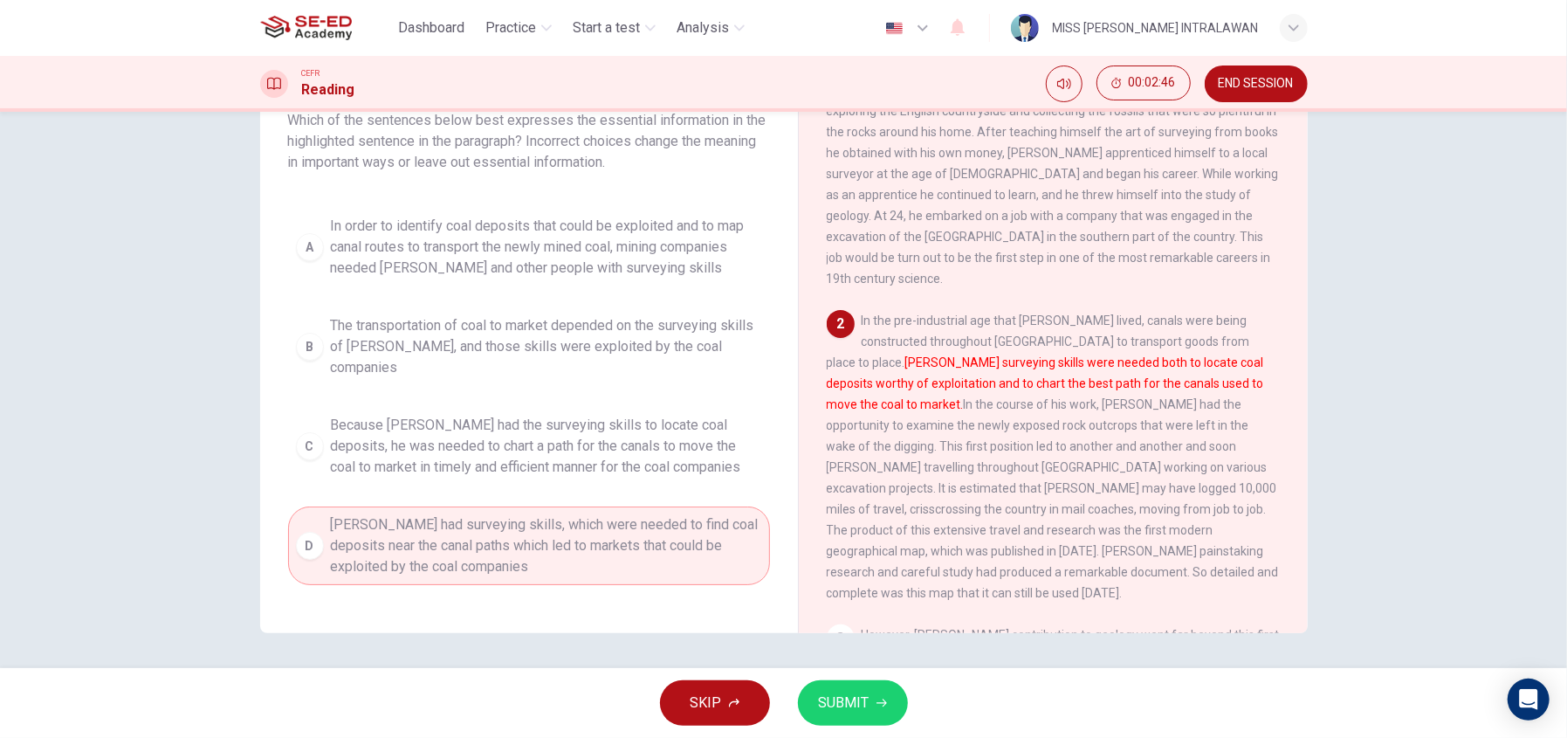
click at [872, 707] on button "SUBMIT" at bounding box center [853, 702] width 110 height 45
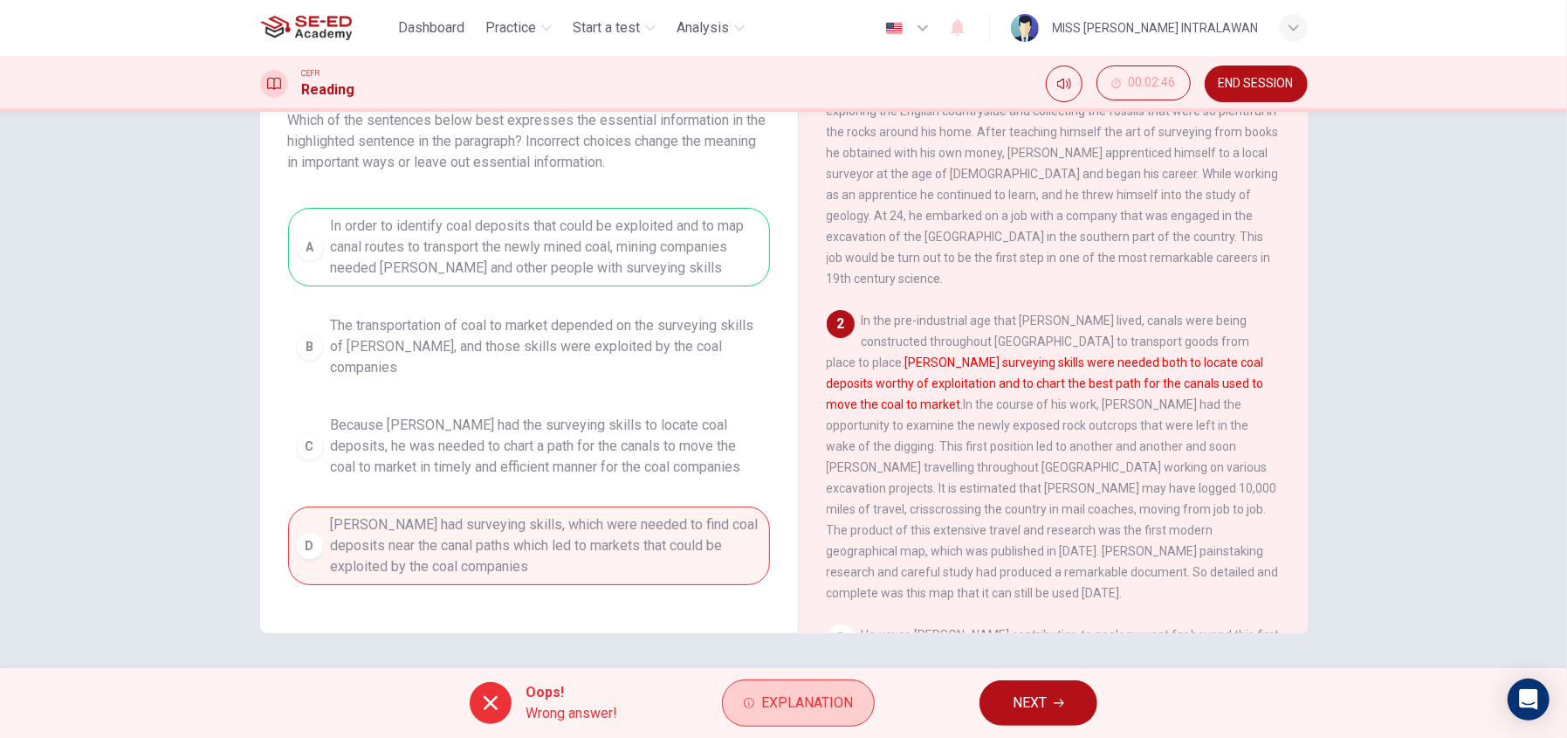
click at [841, 707] on span "Explanation" at bounding box center [807, 703] width 92 height 24
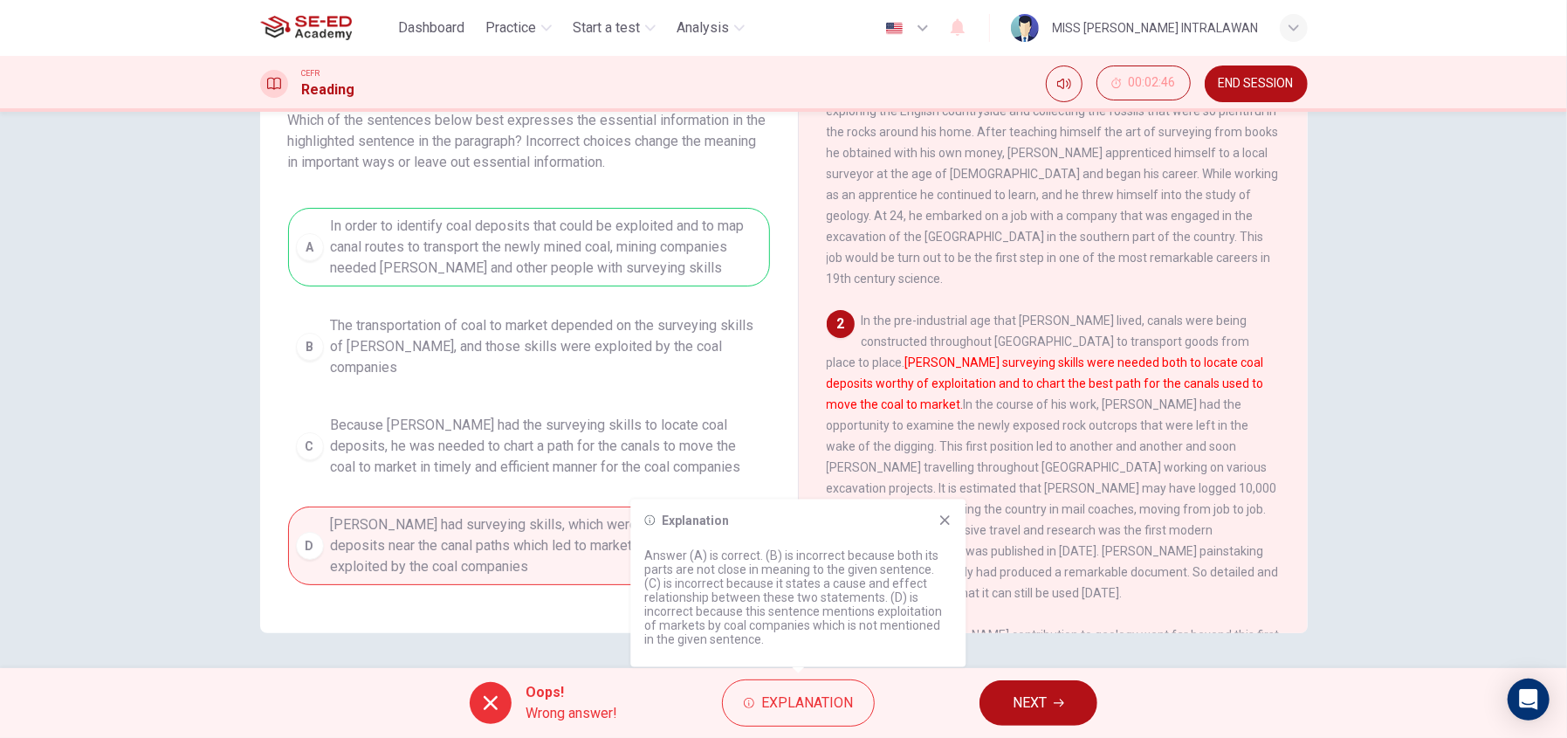
click at [953, 512] on div "Explanation Answer (A) is correct. (B) is incorrect because both its parts are …" at bounding box center [797, 583] width 335 height 168
click at [950, 518] on icon at bounding box center [945, 520] width 14 height 14
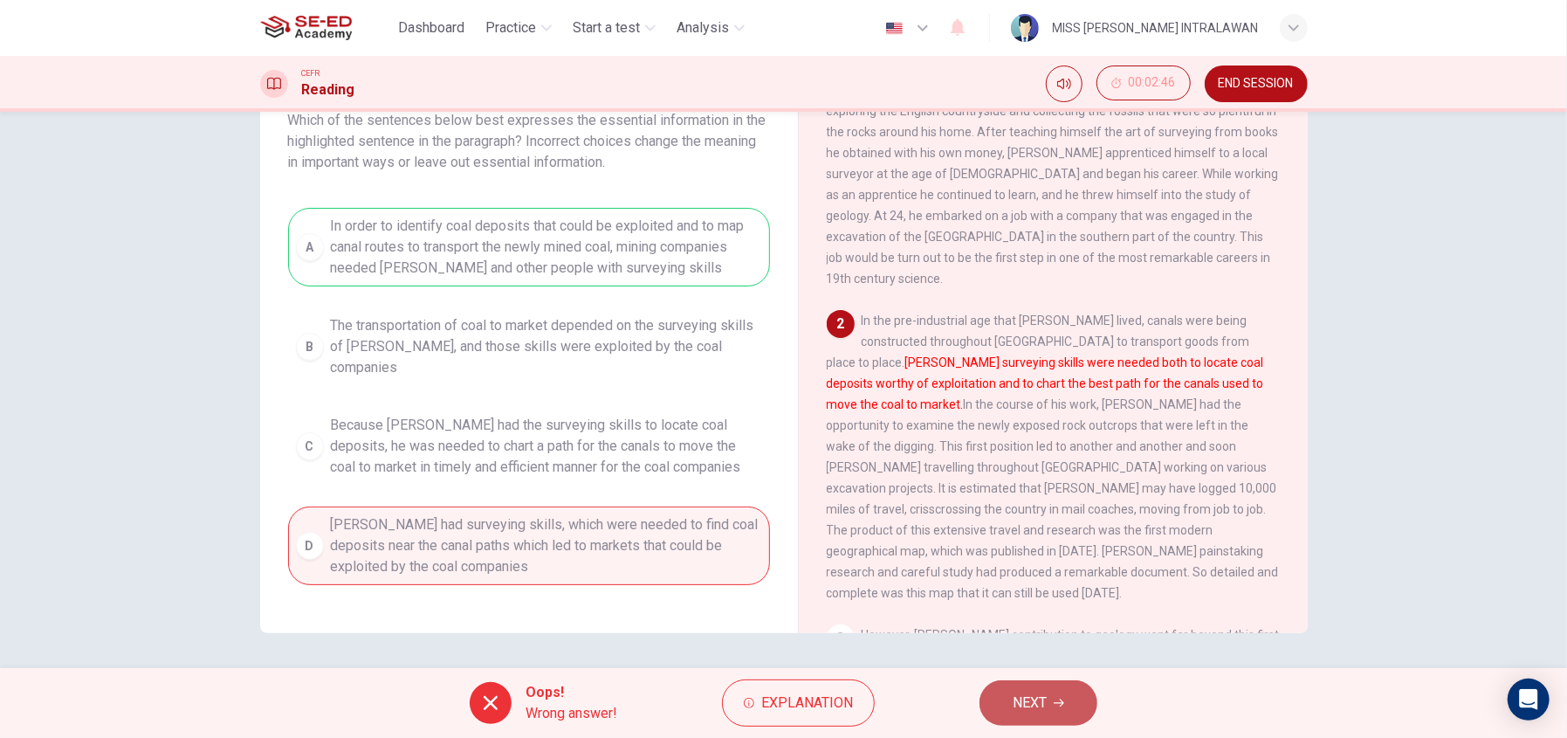
click at [988, 710] on button "NEXT" at bounding box center [1039, 702] width 118 height 45
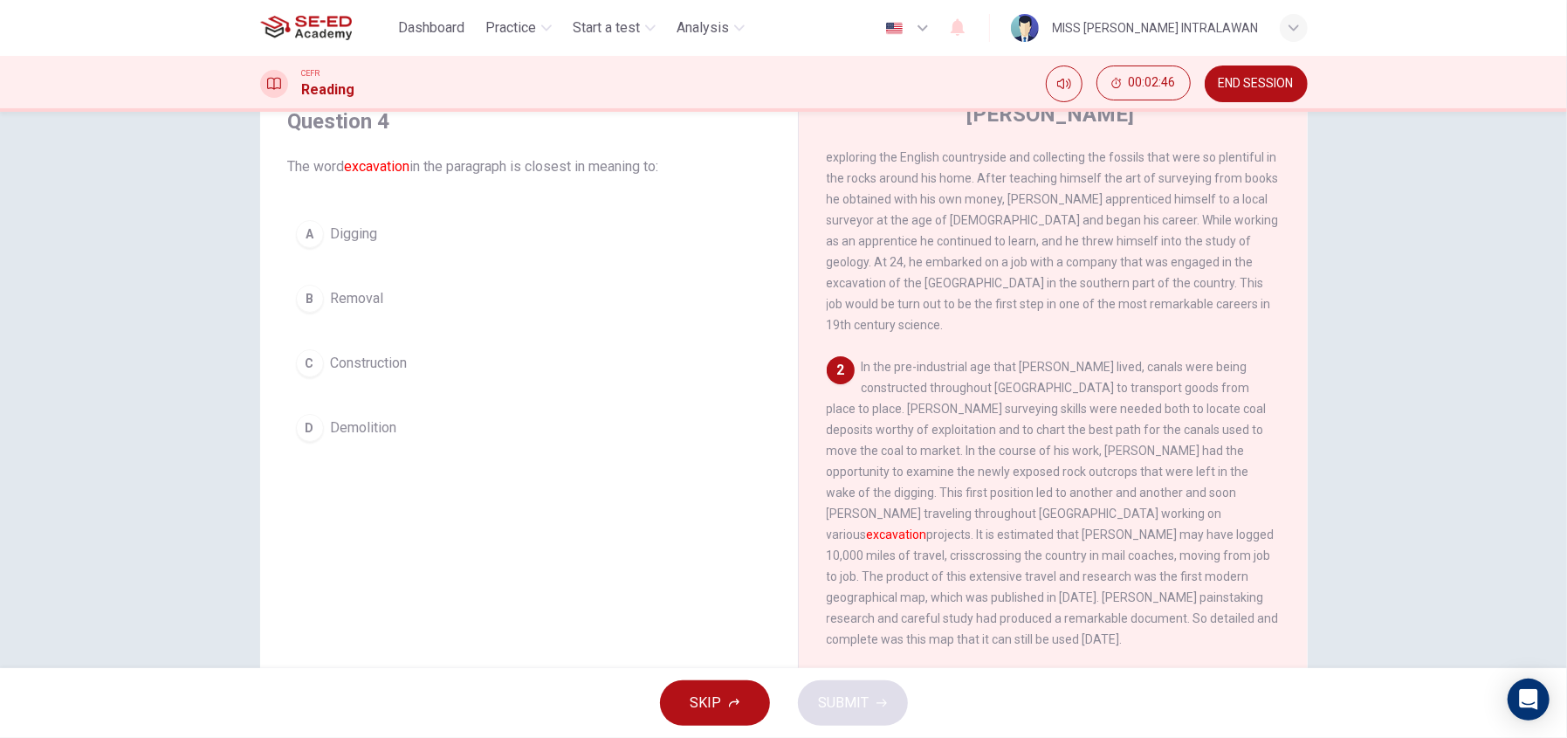
scroll to position [0, 0]
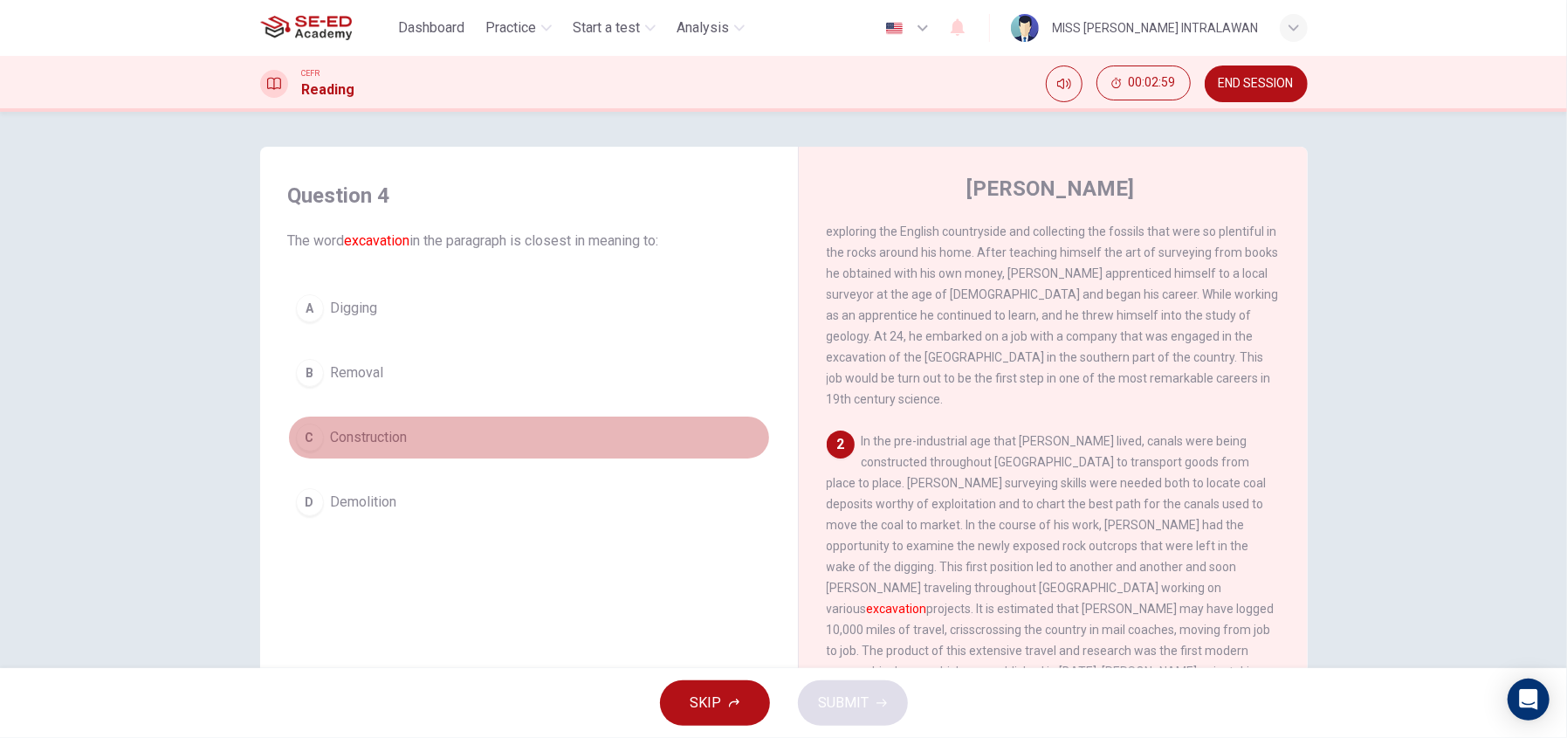
click at [348, 438] on span "Construction" at bounding box center [369, 437] width 77 height 21
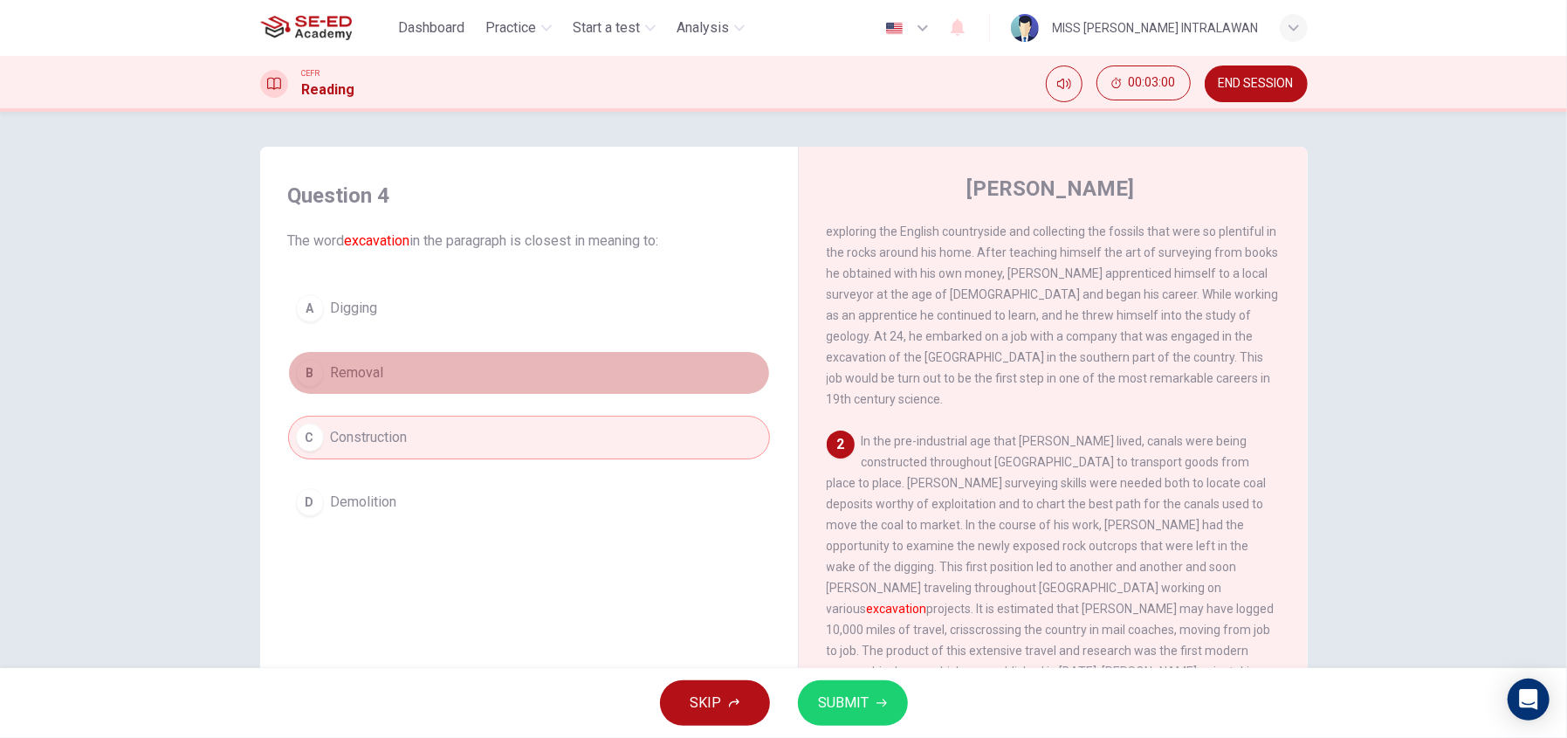
click at [344, 371] on span "Removal" at bounding box center [357, 372] width 53 height 21
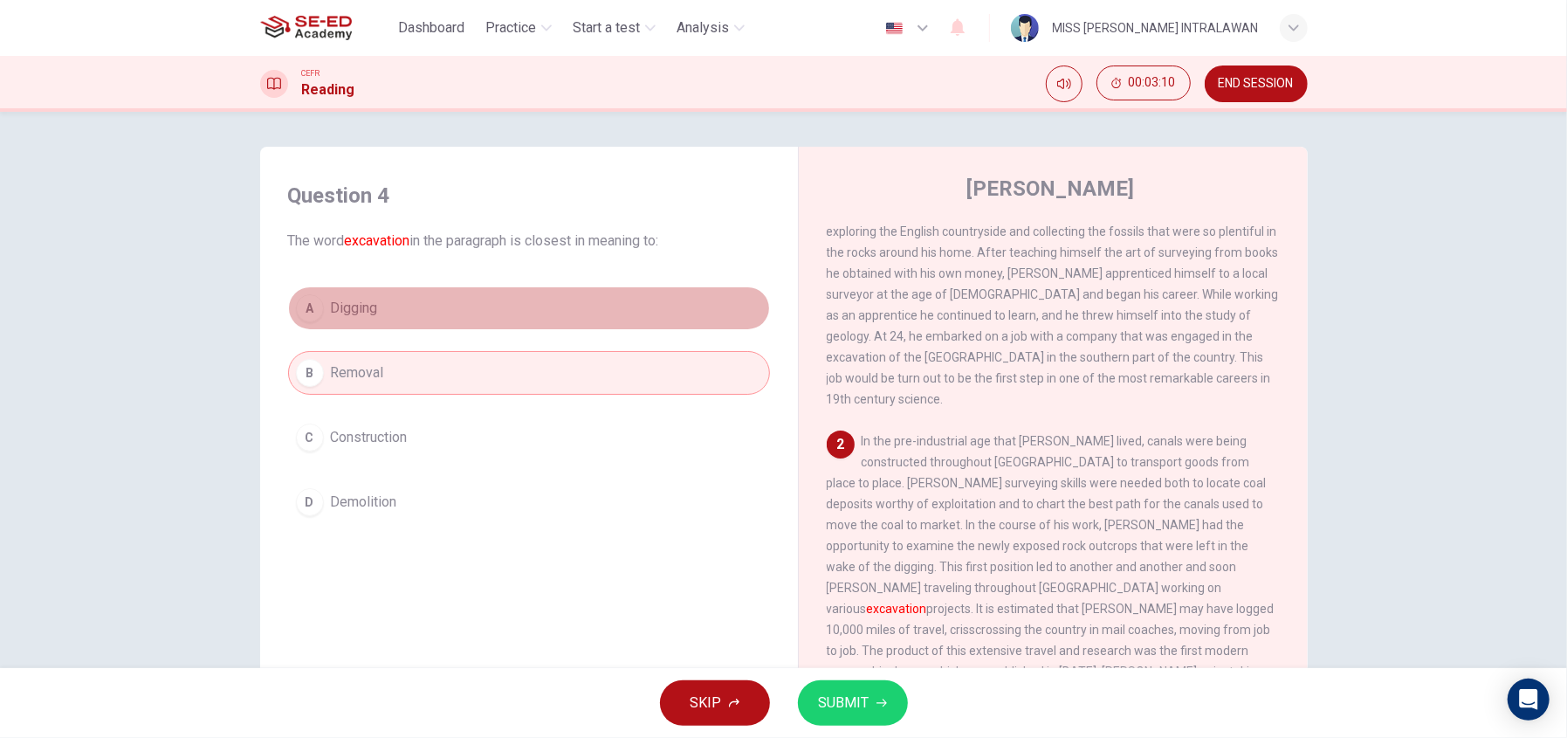
click at [430, 316] on button "A Digging" at bounding box center [529, 308] width 482 height 44
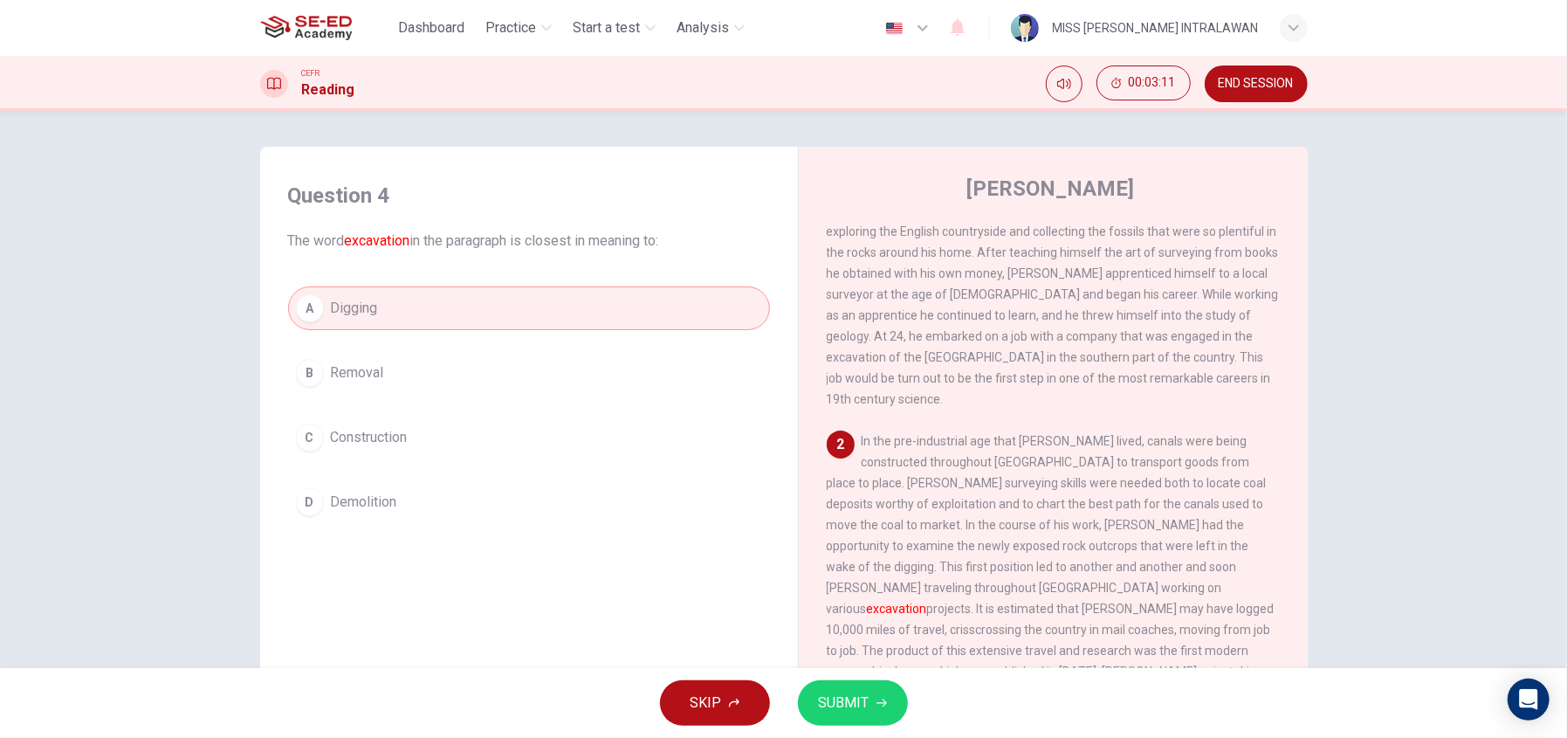
click at [446, 430] on button "C Construction" at bounding box center [529, 438] width 482 height 44
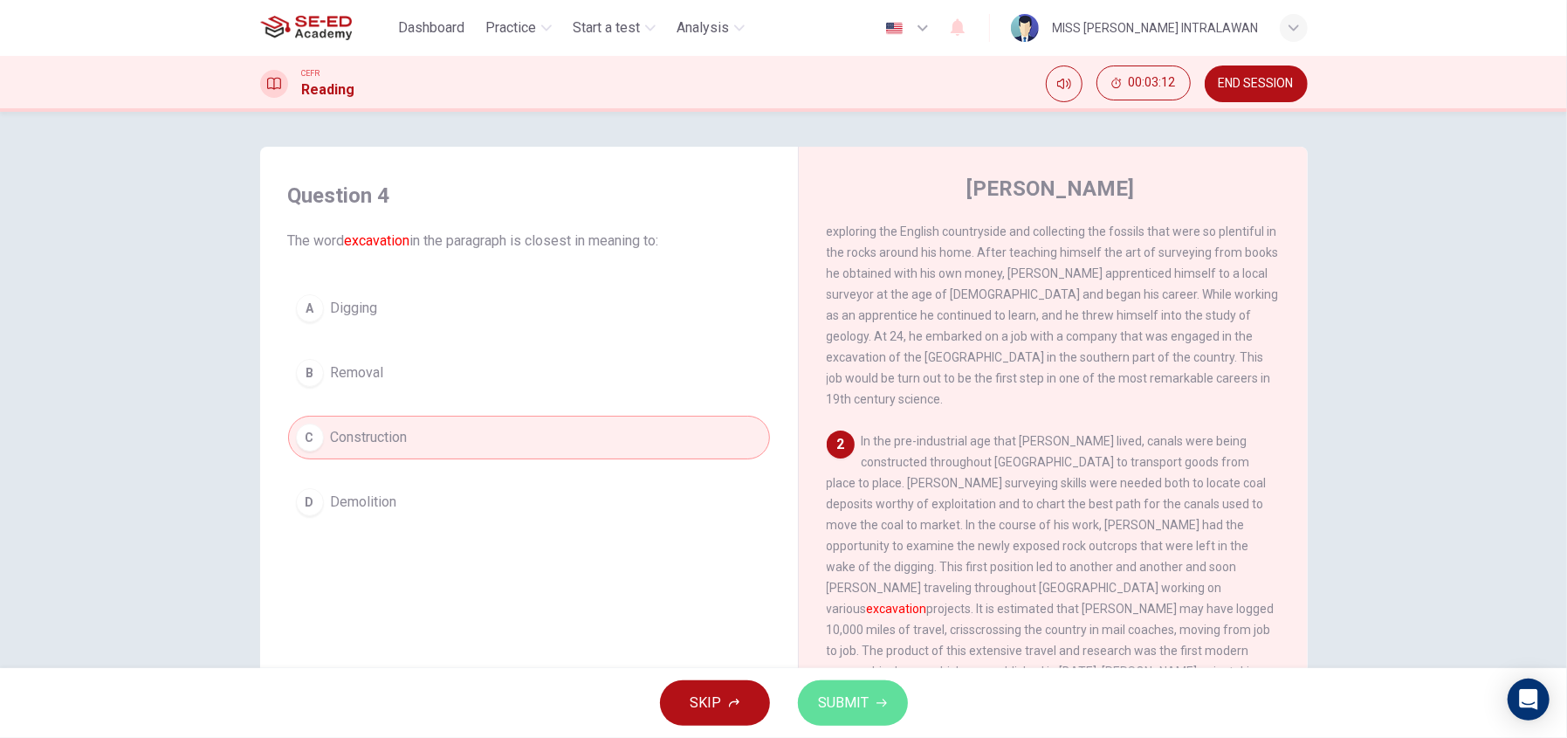
click at [870, 712] on button "SUBMIT" at bounding box center [853, 702] width 110 height 45
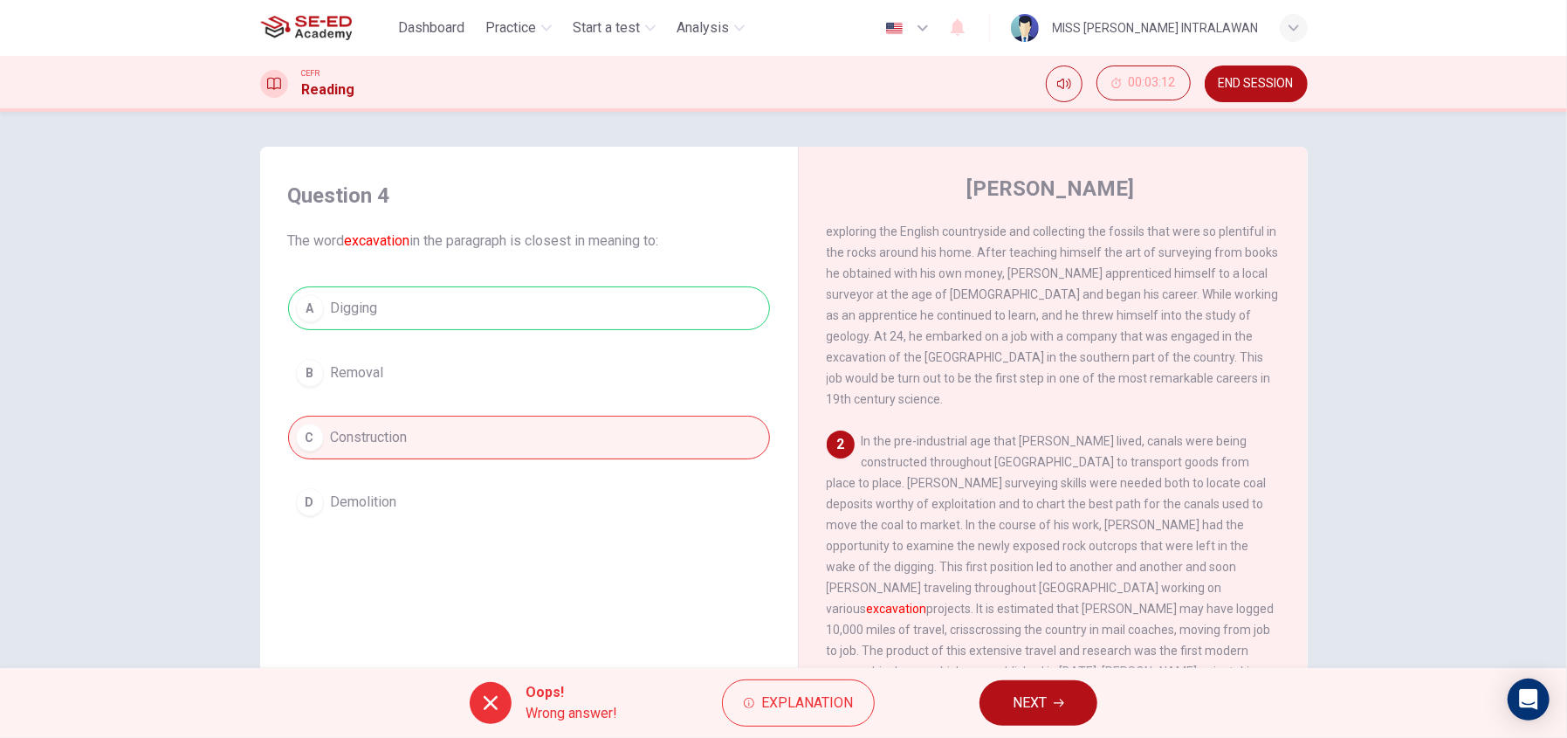
click at [1000, 698] on button "NEXT" at bounding box center [1039, 702] width 118 height 45
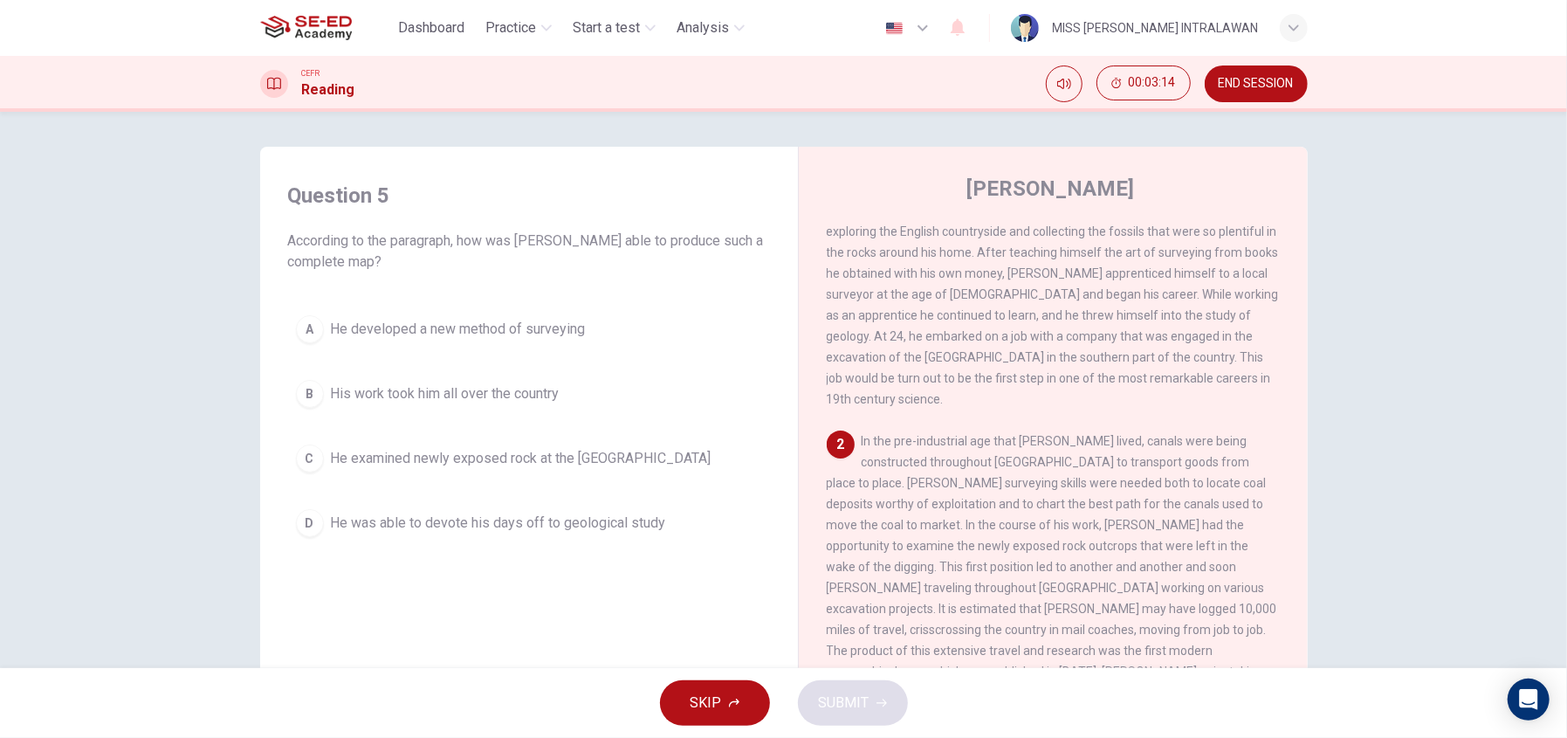
click at [712, 694] on span "SKIP" at bounding box center [706, 703] width 31 height 24
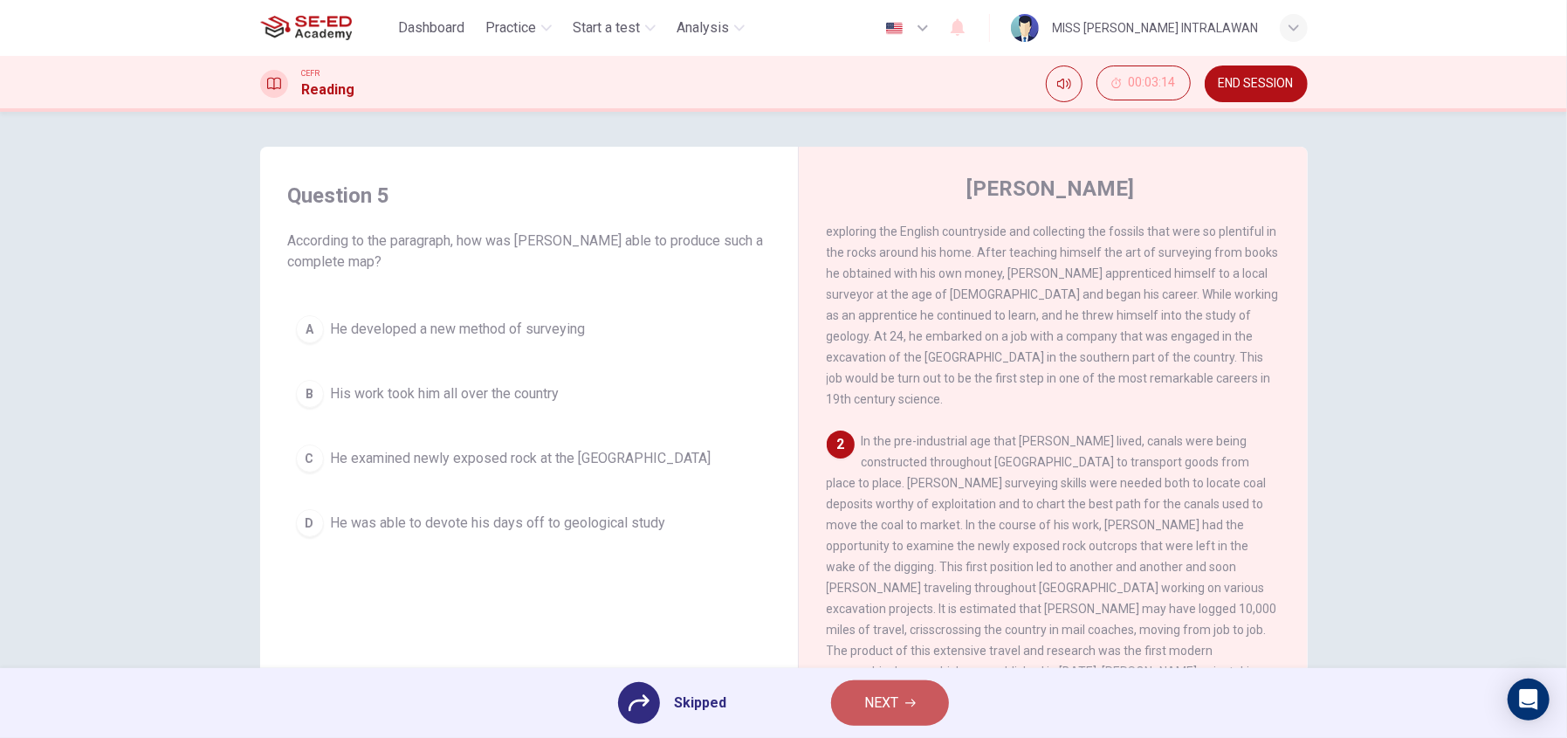
click at [869, 706] on span "NEXT" at bounding box center [881, 703] width 34 height 24
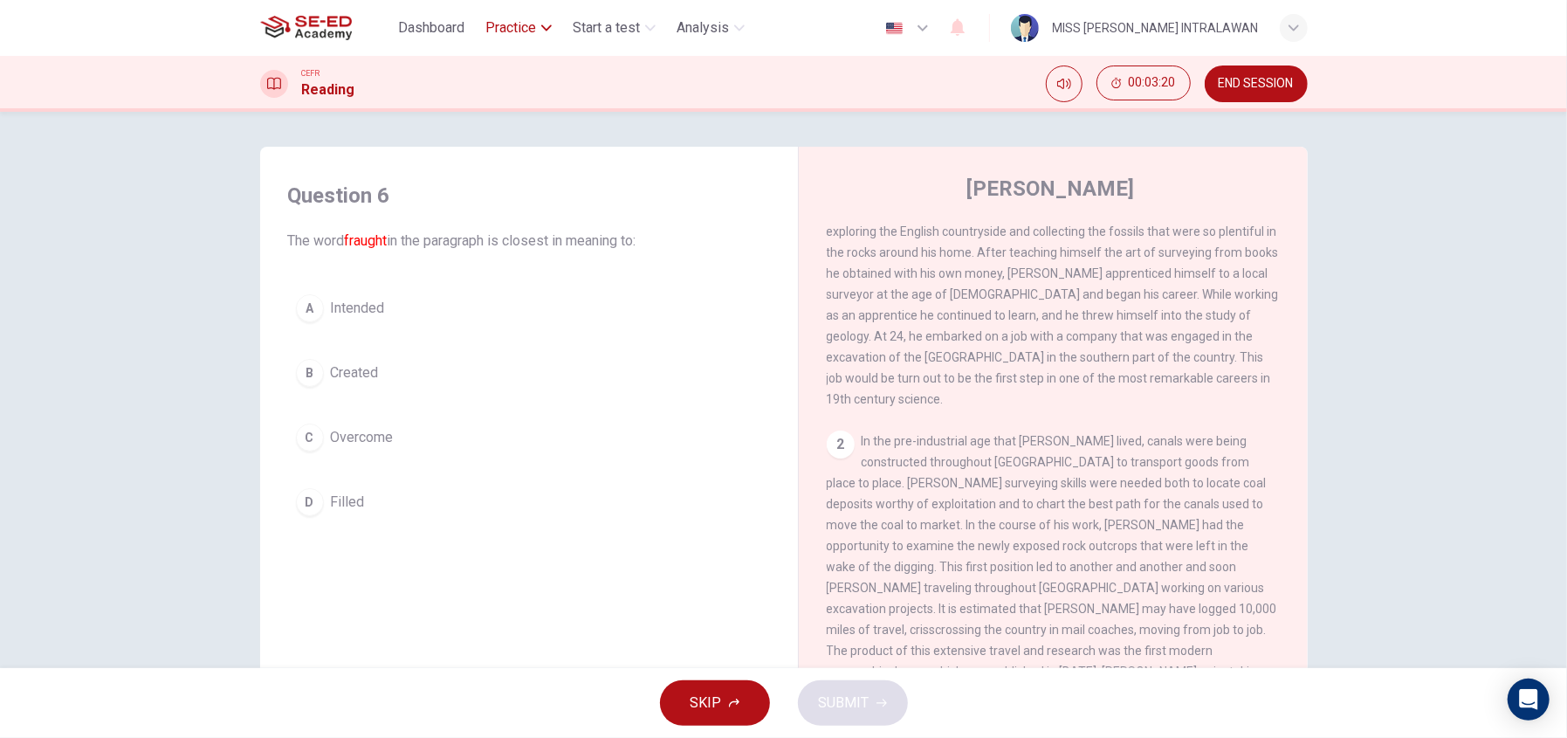
click at [510, 25] on span "Practice" at bounding box center [510, 27] width 51 height 21
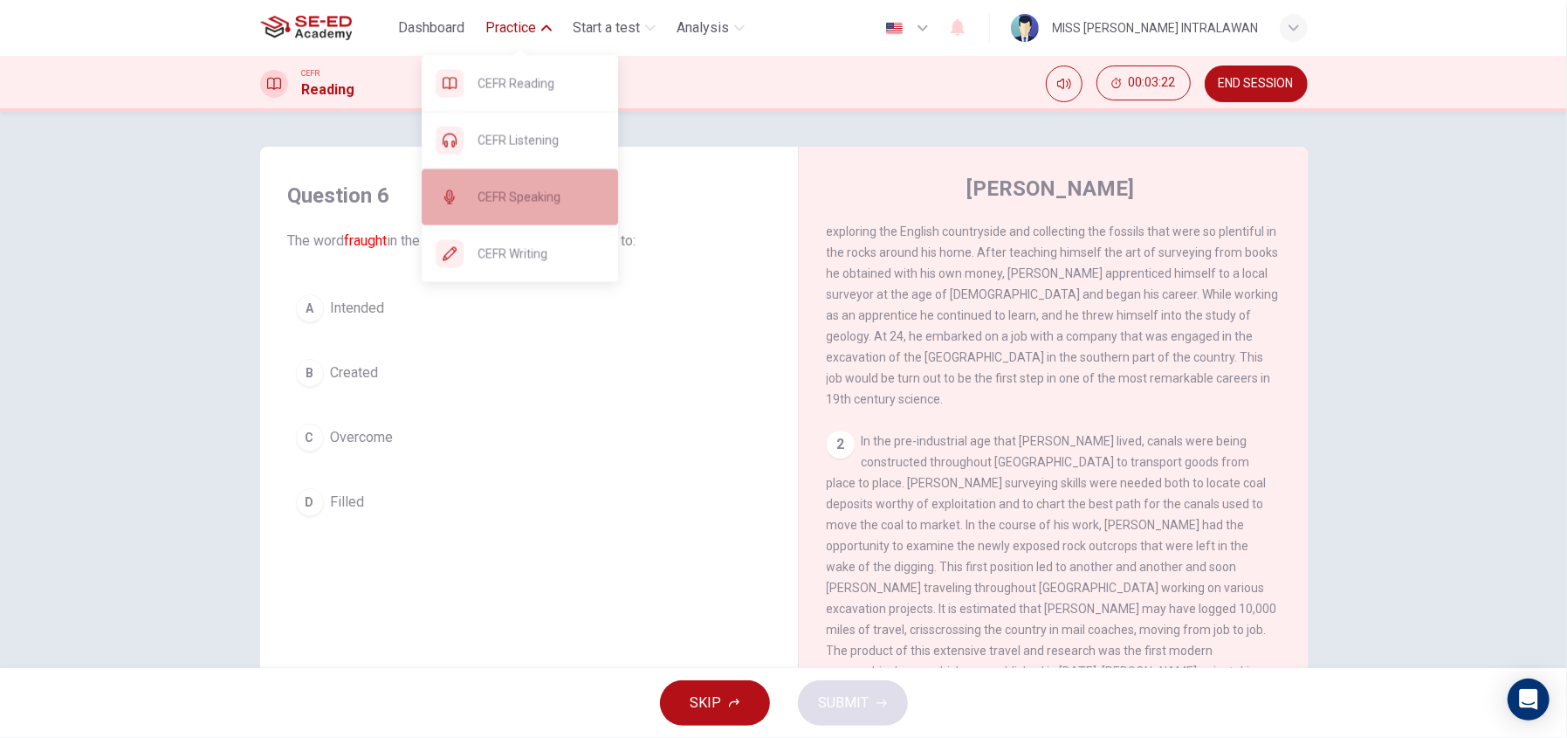
click at [543, 196] on span "CEFR Speaking" at bounding box center [541, 197] width 127 height 21
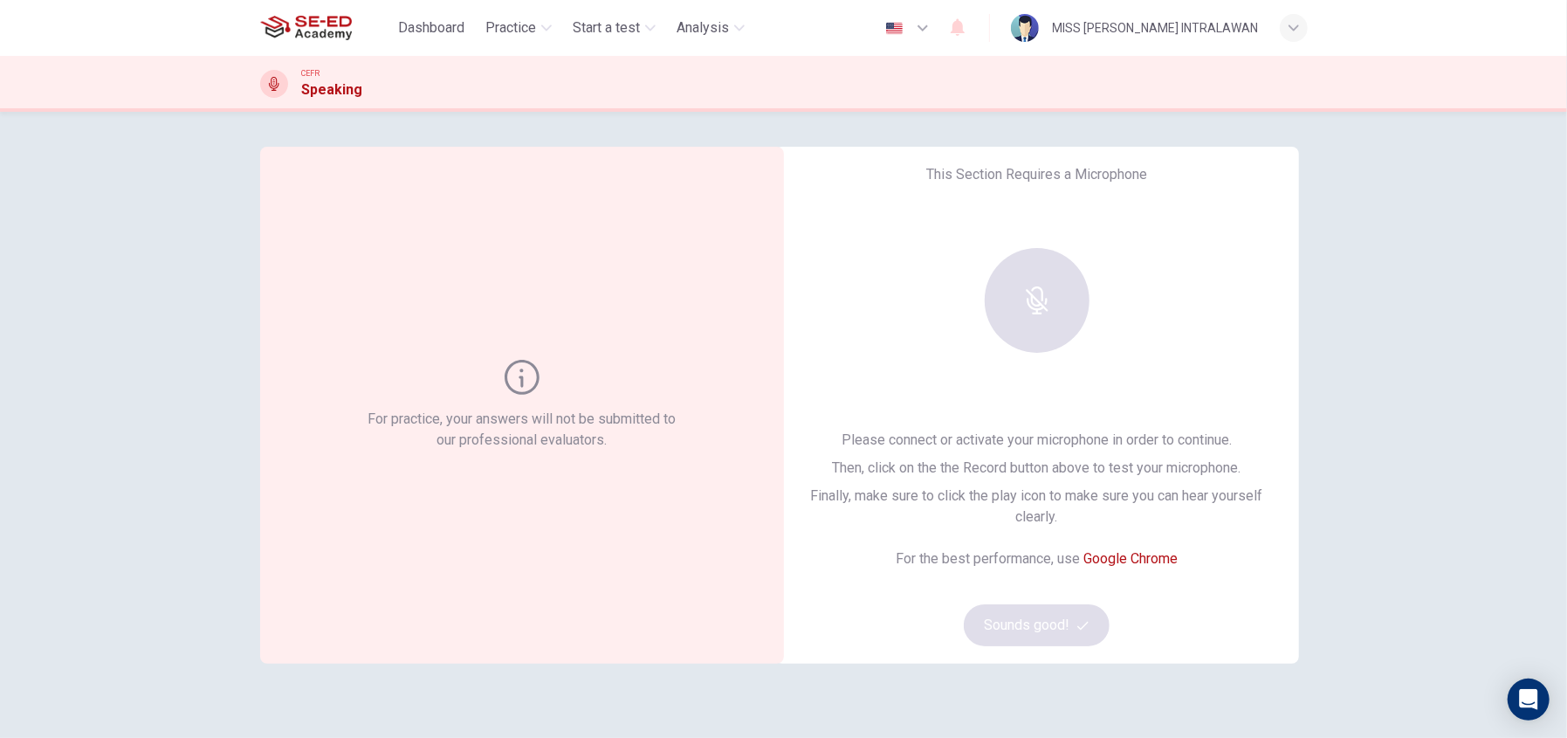
click at [1021, 294] on div at bounding box center [1037, 300] width 189 height 105
click at [1039, 292] on div at bounding box center [1037, 300] width 189 height 105
click at [518, 394] on icon at bounding box center [522, 377] width 35 height 35
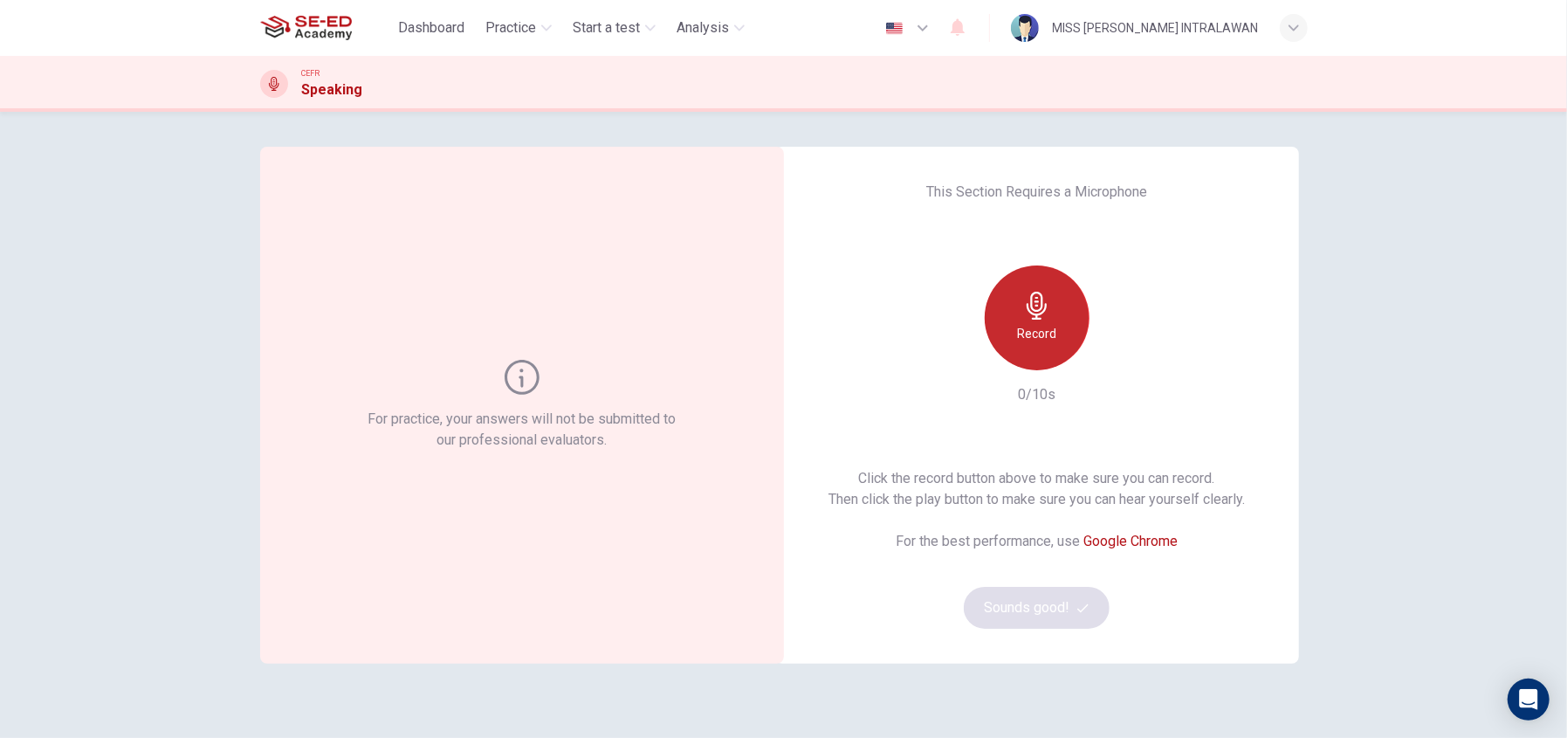
click at [1030, 320] on div "Record" at bounding box center [1037, 317] width 105 height 105
click at [1027, 304] on icon "button" at bounding box center [1037, 306] width 20 height 28
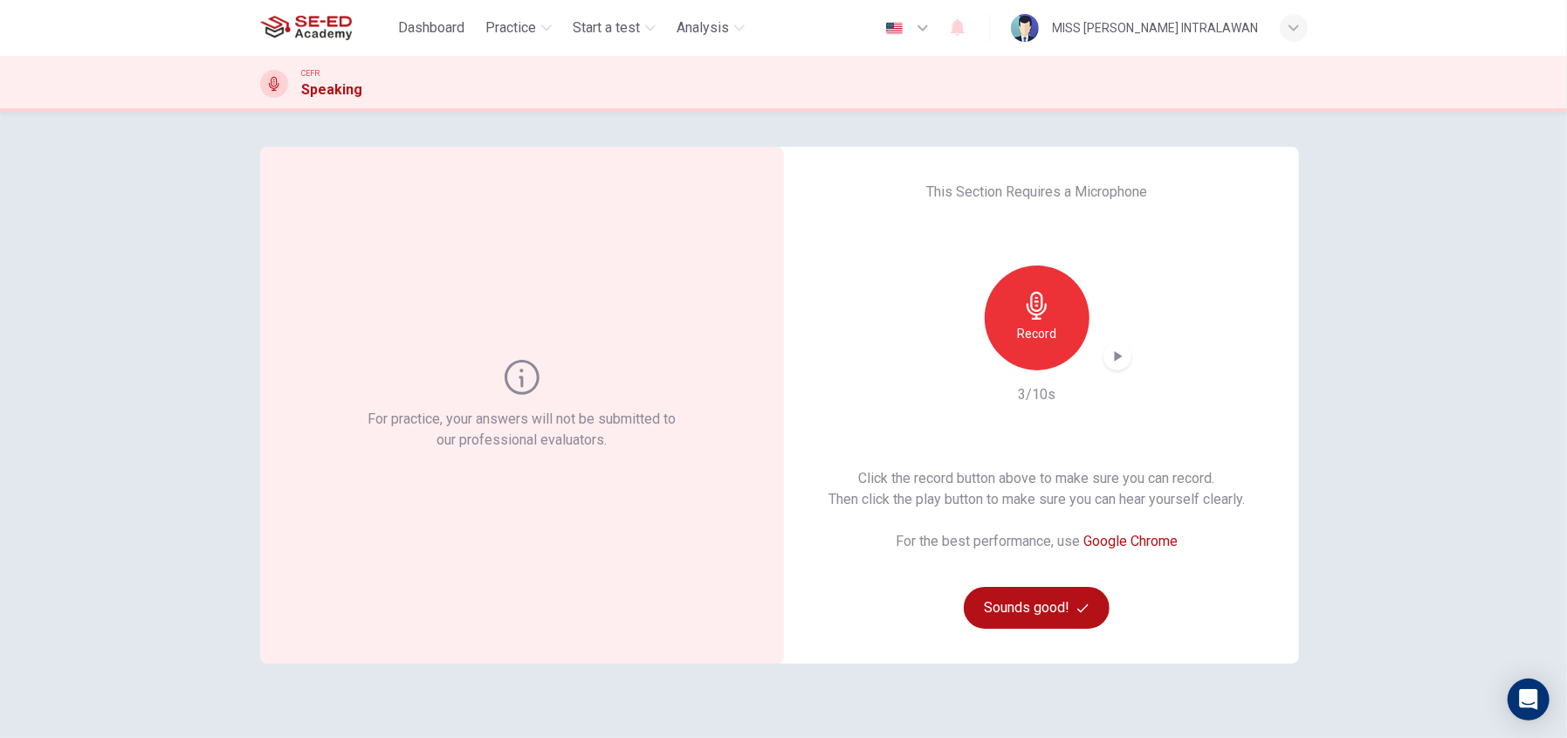
click at [1114, 356] on icon "button" at bounding box center [1118, 356] width 8 height 10
click at [1037, 321] on div "Record" at bounding box center [1037, 317] width 105 height 105
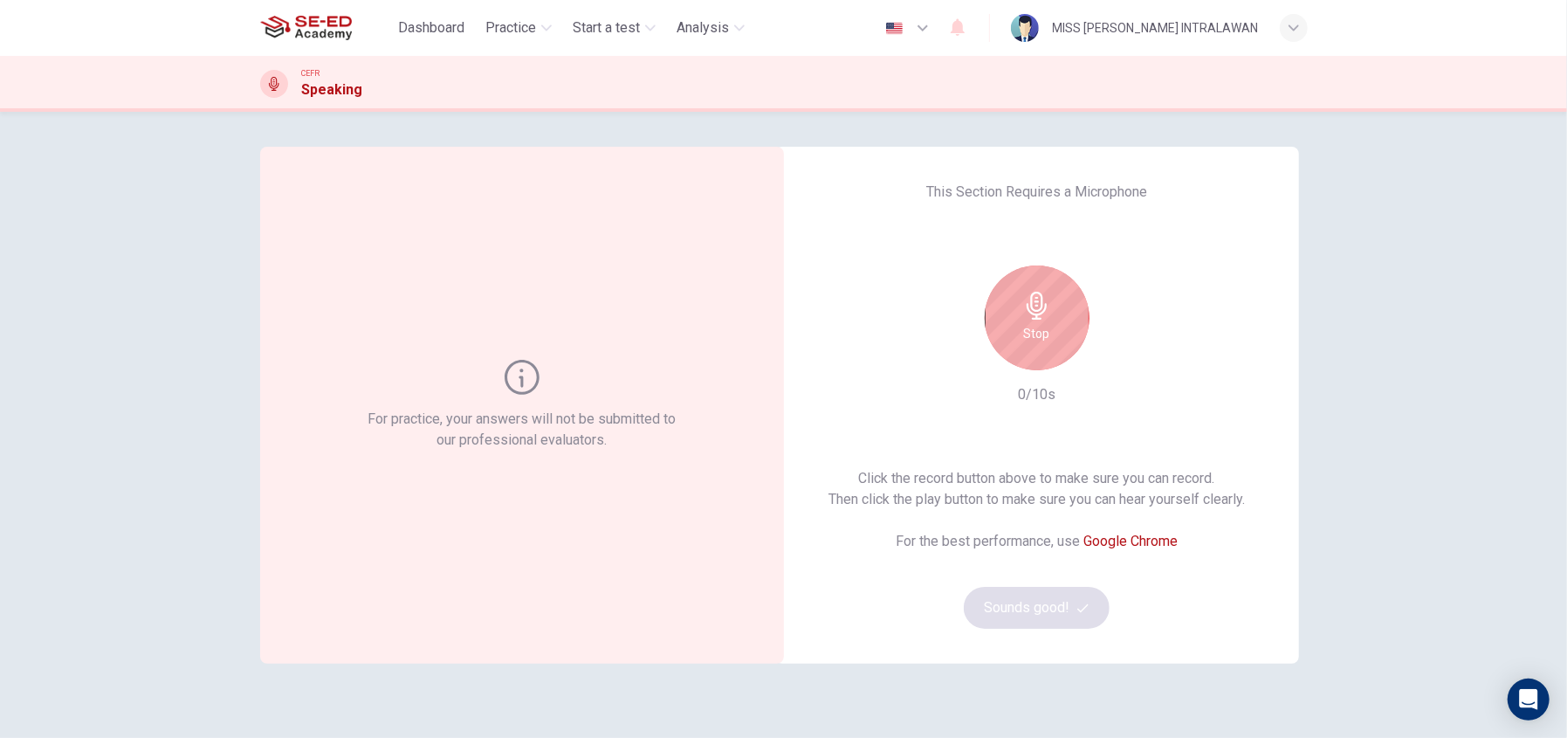
click at [1035, 317] on icon "button" at bounding box center [1037, 306] width 28 height 28
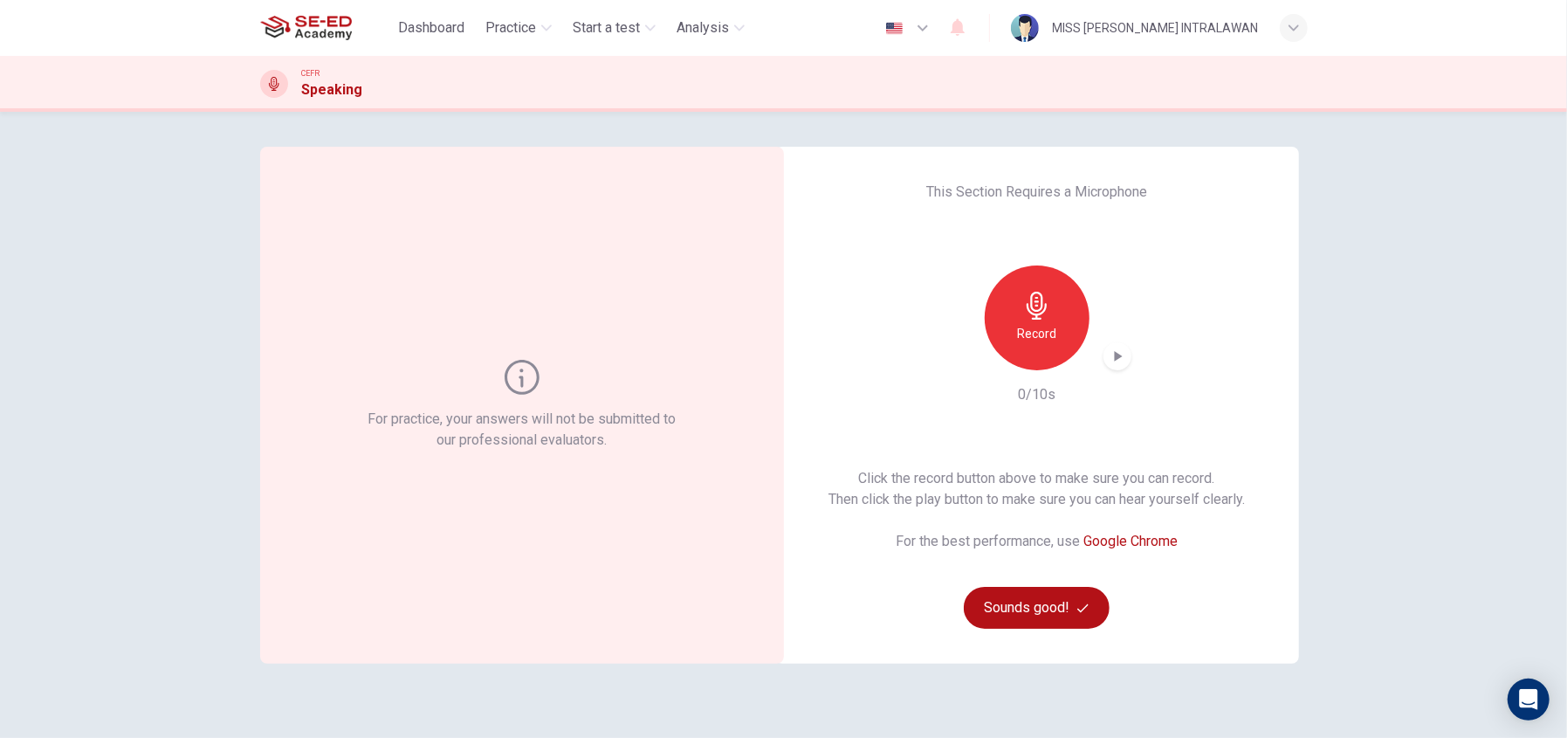
click at [1046, 325] on h6 "Record" at bounding box center [1036, 333] width 39 height 21
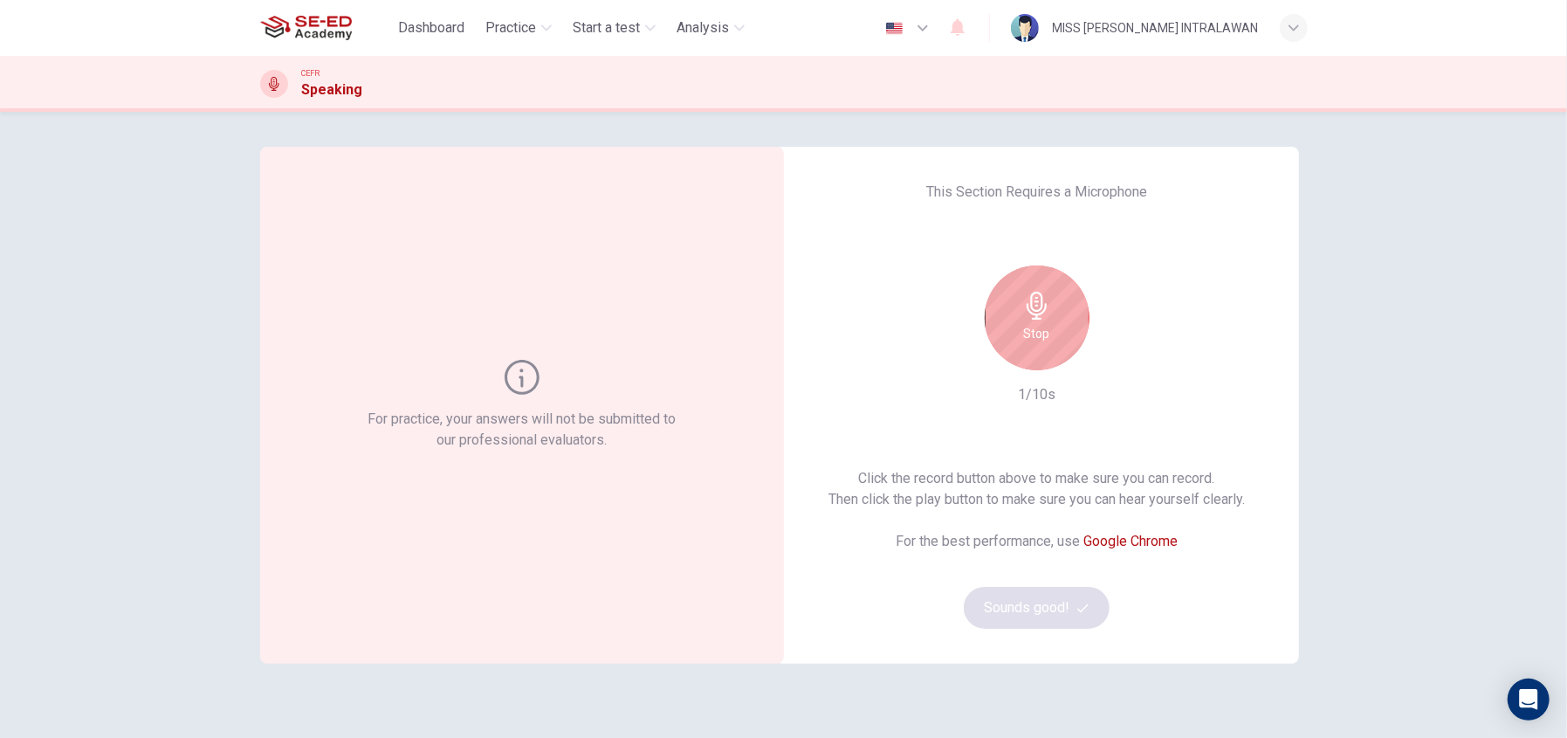
drag, startPoint x: 1047, startPoint y: 328, endPoint x: 1028, endPoint y: 301, distance: 33.2
click at [1039, 320] on div "Stop" at bounding box center [1037, 317] width 105 height 105
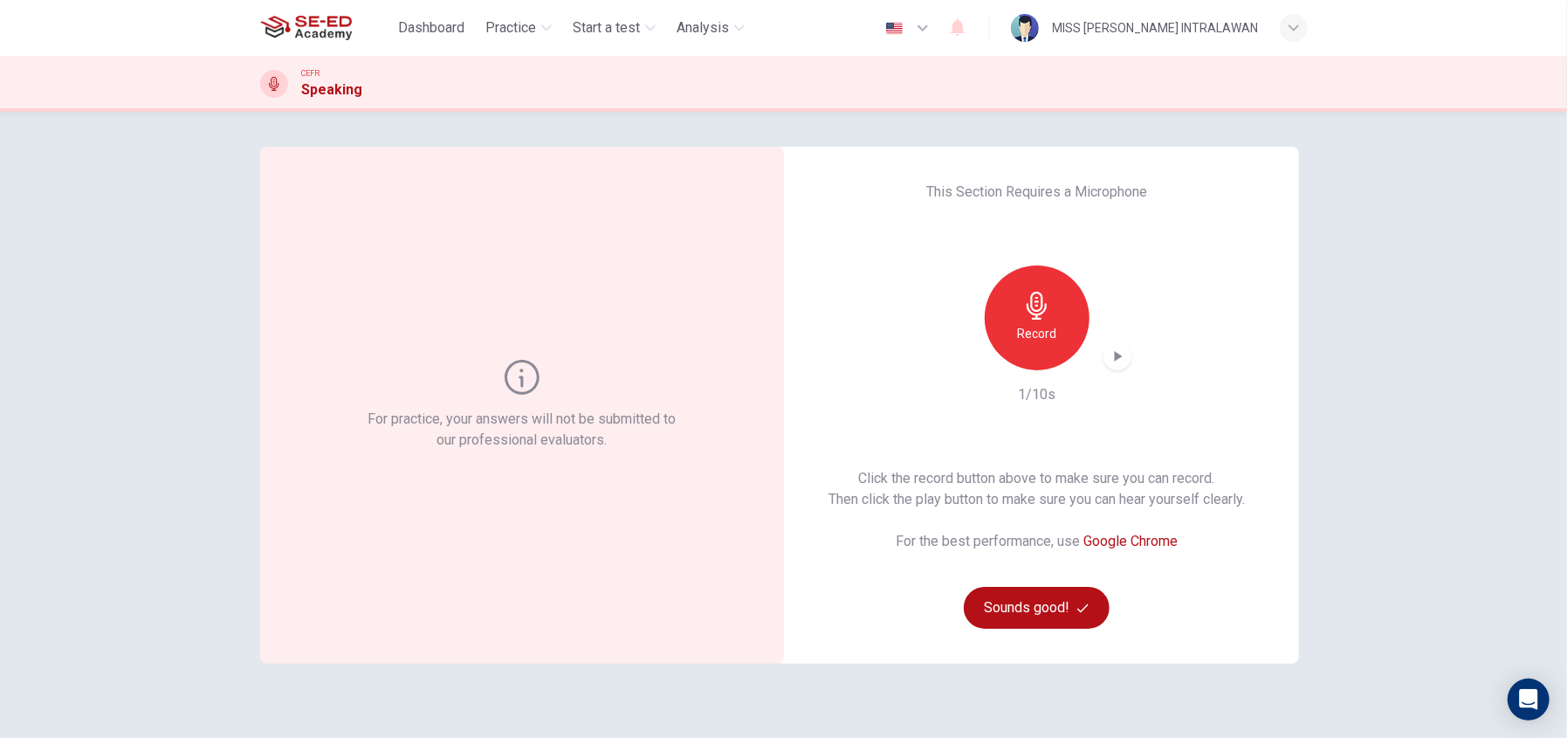
click at [1035, 312] on icon "button" at bounding box center [1037, 306] width 28 height 28
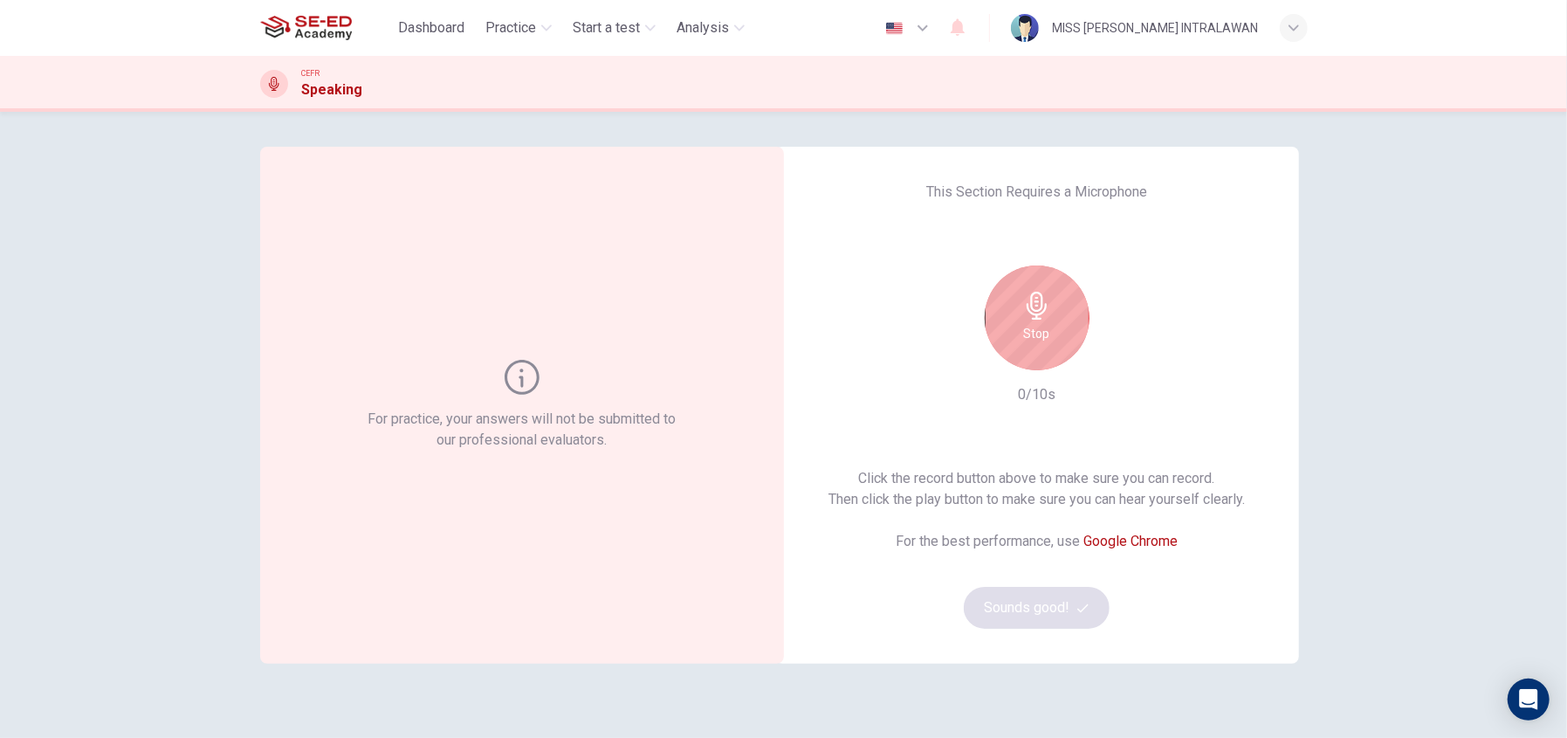
click at [1049, 319] on div "Stop" at bounding box center [1037, 317] width 105 height 105
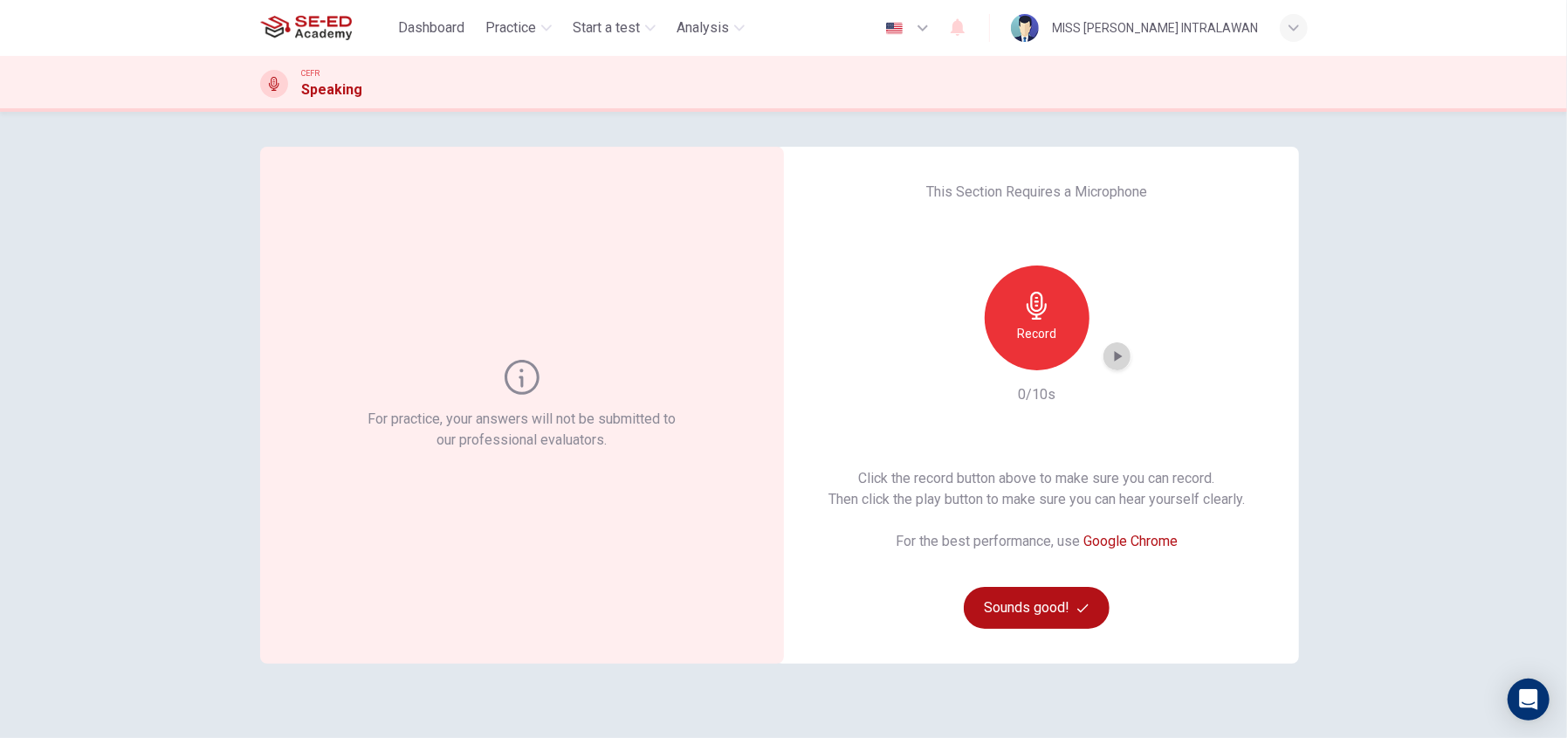
click at [1114, 357] on icon "button" at bounding box center [1118, 356] width 8 height 10
click at [1063, 606] on button "Sounds good!" at bounding box center [1037, 608] width 147 height 42
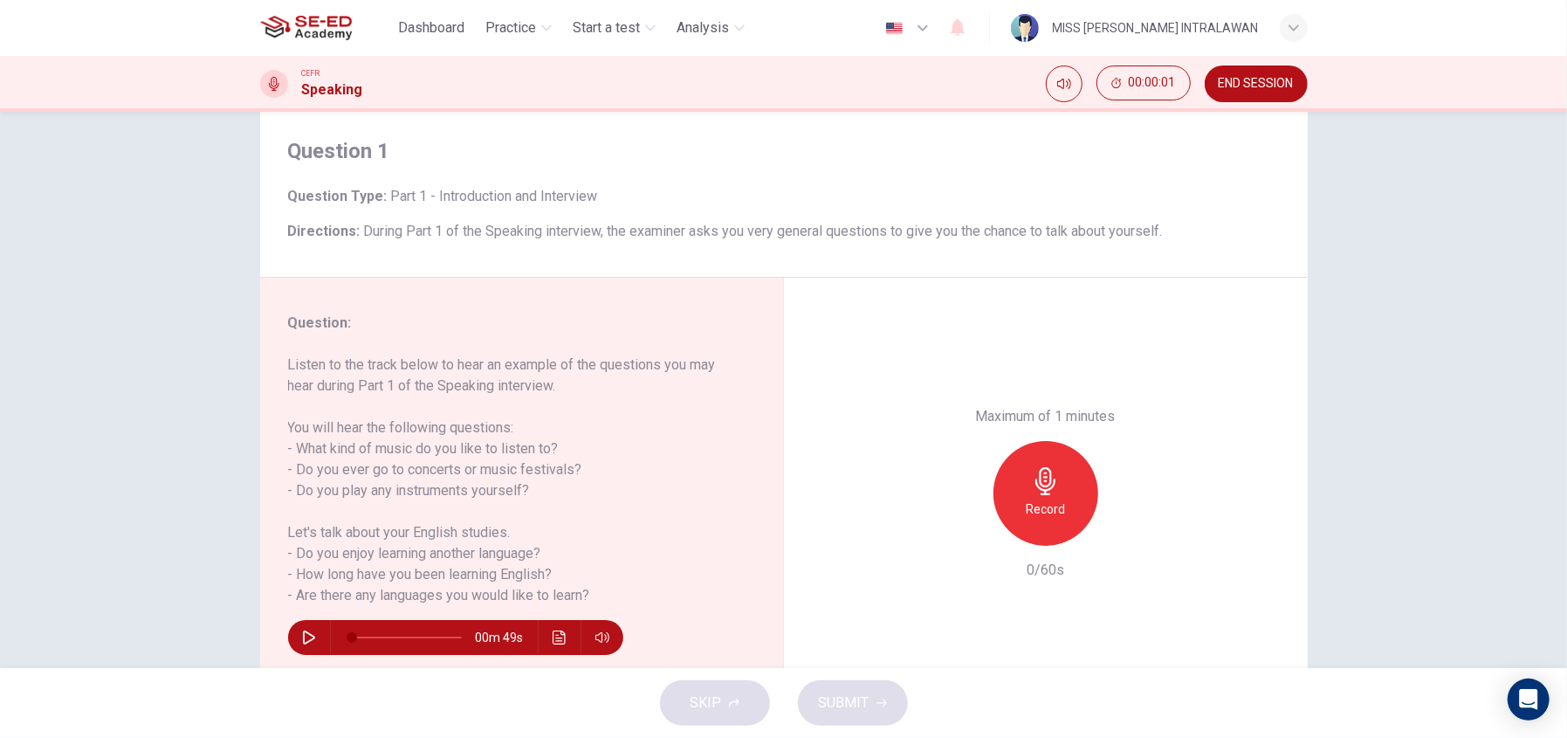
scroll to position [86, 0]
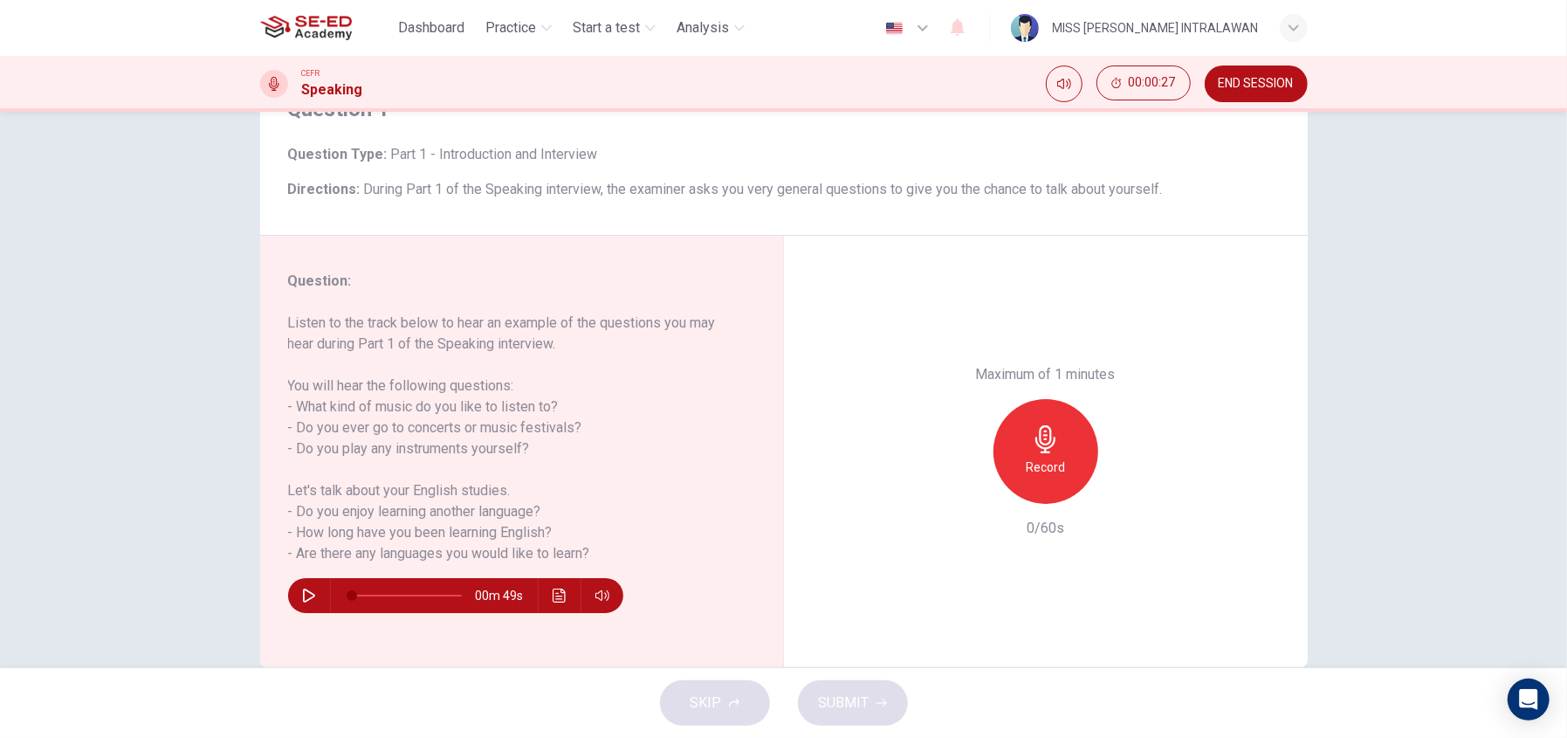
drag, startPoint x: 301, startPoint y: 594, endPoint x: 316, endPoint y: 603, distance: 17.7
click at [302, 595] on icon "button" at bounding box center [309, 595] width 14 height 14
click at [1061, 472] on div "Record" at bounding box center [1046, 451] width 105 height 105
click at [1061, 450] on div "Stop" at bounding box center [1046, 451] width 105 height 105
click at [952, 487] on div "button" at bounding box center [966, 490] width 28 height 28
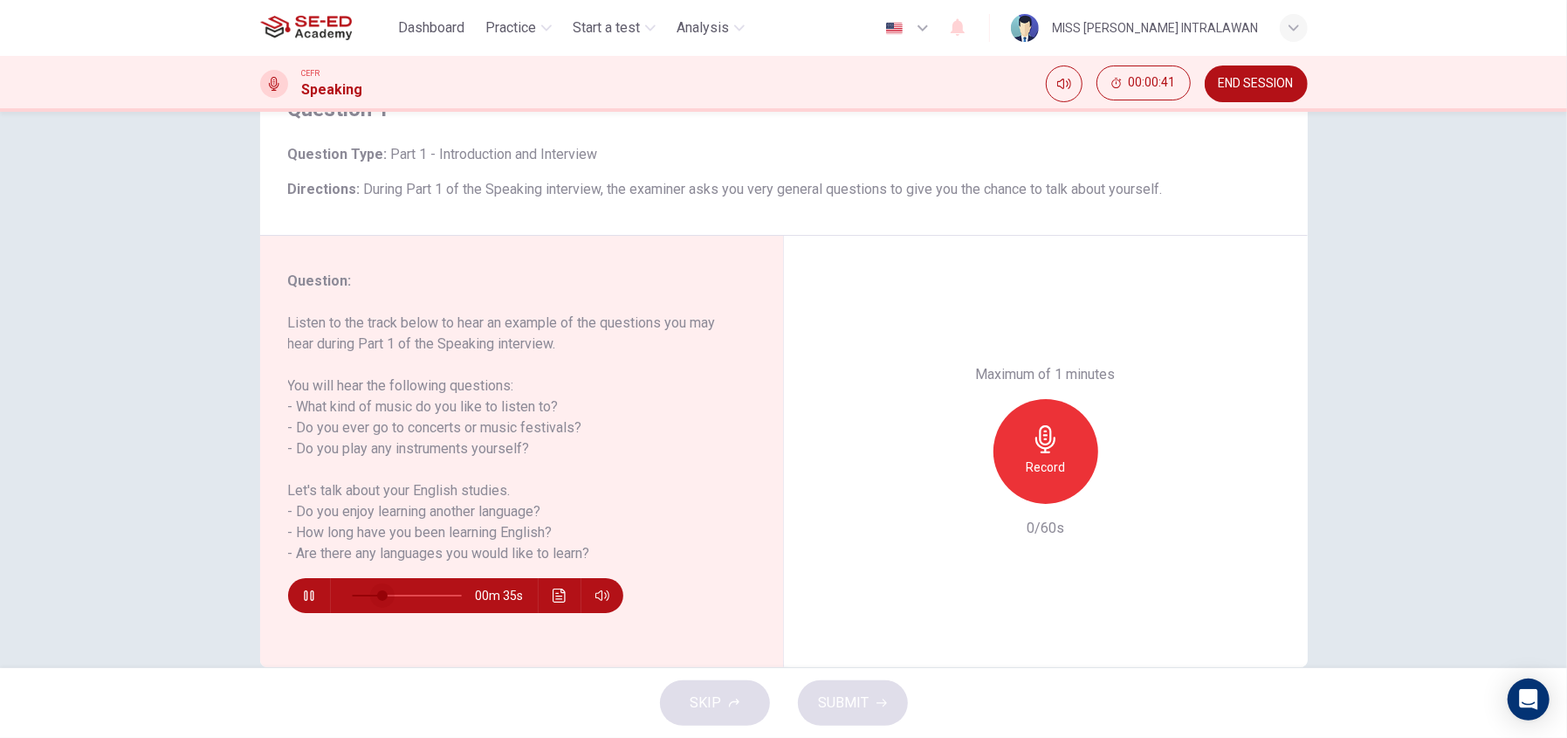
click at [377, 595] on span at bounding box center [382, 595] width 10 height 10
click at [1034, 461] on h6 "Record" at bounding box center [1045, 467] width 39 height 21
click at [1060, 442] on div "Stop" at bounding box center [1046, 451] width 105 height 105
click at [958, 482] on icon "button" at bounding box center [966, 490] width 16 height 16
click at [304, 594] on icon "button" at bounding box center [309, 595] width 14 height 14
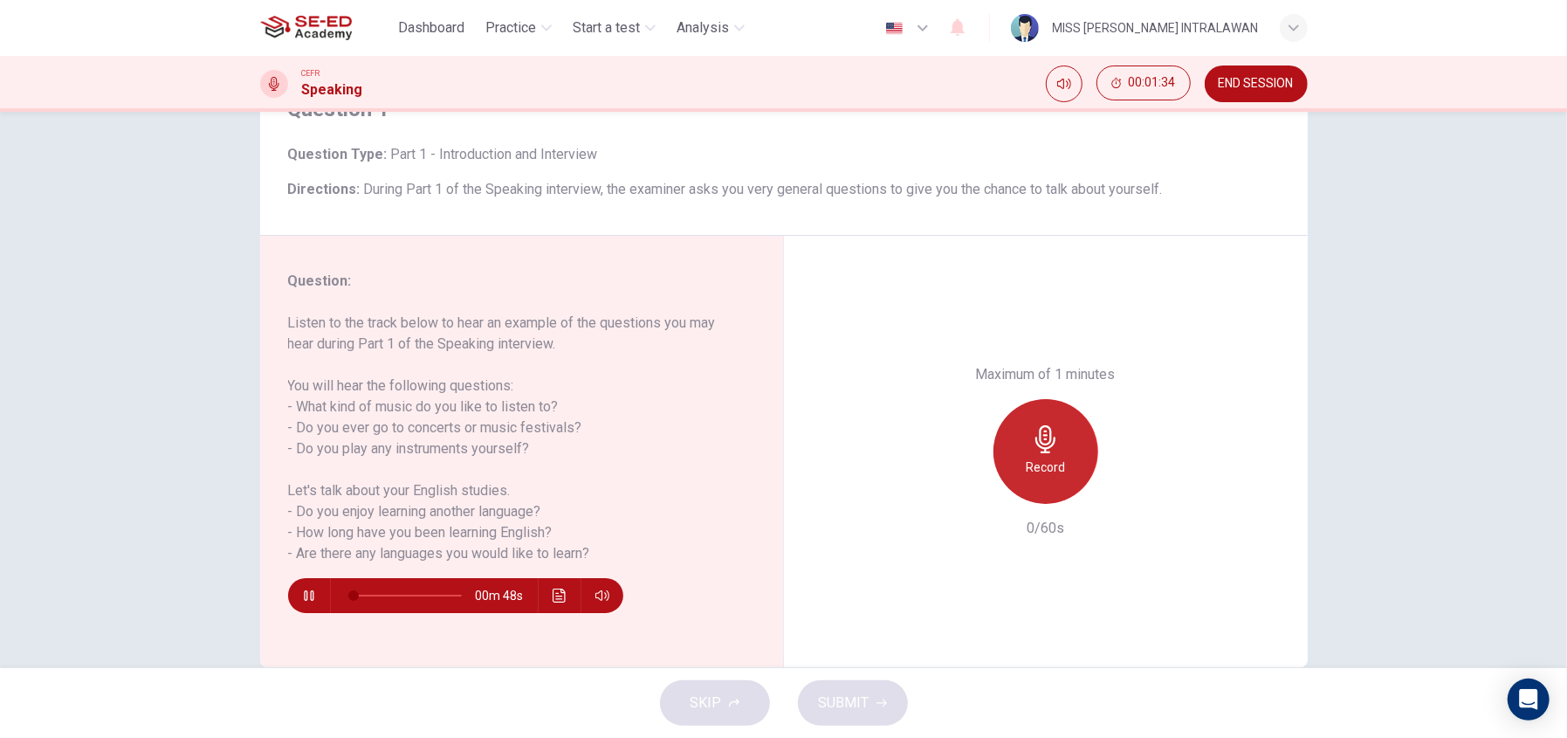
click at [1068, 446] on div "Record" at bounding box center [1046, 451] width 105 height 105
click at [304, 596] on icon "button" at bounding box center [309, 595] width 10 height 10
click at [303, 592] on icon "button" at bounding box center [309, 595] width 14 height 14
click at [303, 593] on icon "button" at bounding box center [309, 595] width 14 height 14
click at [310, 588] on icon "button" at bounding box center [309, 595] width 14 height 14
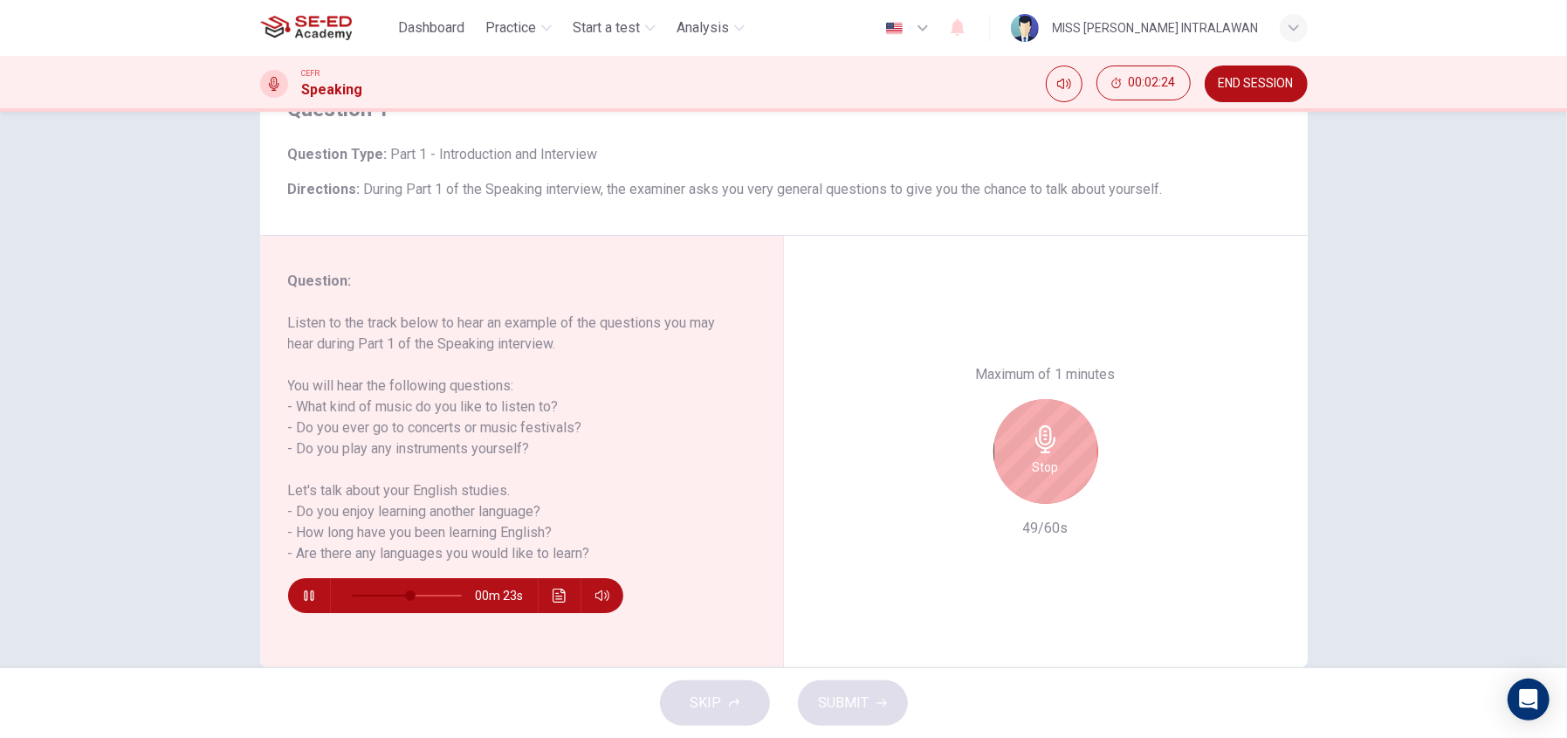
click at [307, 593] on icon "button" at bounding box center [309, 595] width 14 height 14
click at [305, 593] on icon "button" at bounding box center [309, 595] width 14 height 14
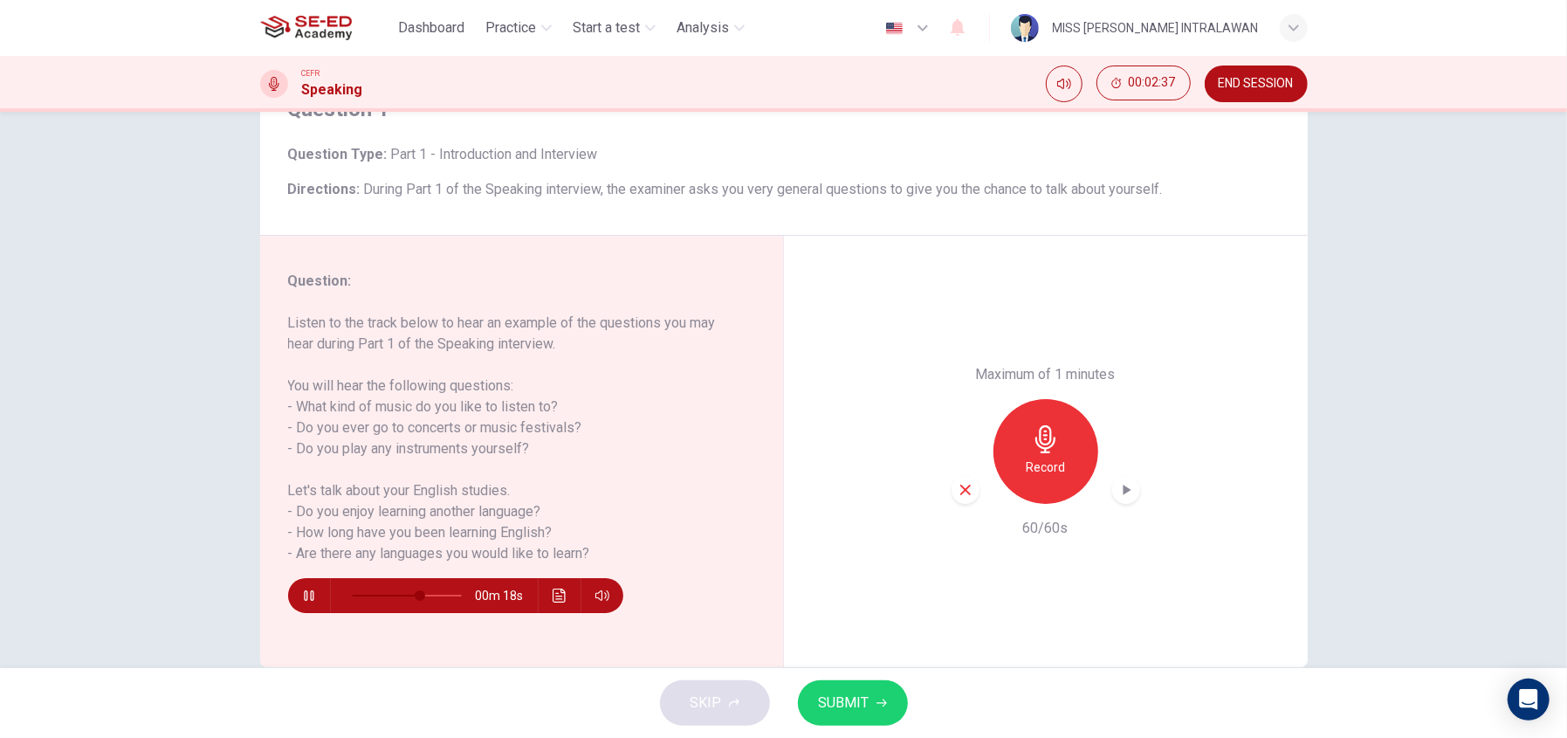
click at [305, 593] on icon "button" at bounding box center [309, 595] width 14 height 14
click at [964, 489] on icon "button" at bounding box center [966, 490] width 16 height 16
click at [1035, 439] on icon "button" at bounding box center [1045, 439] width 20 height 28
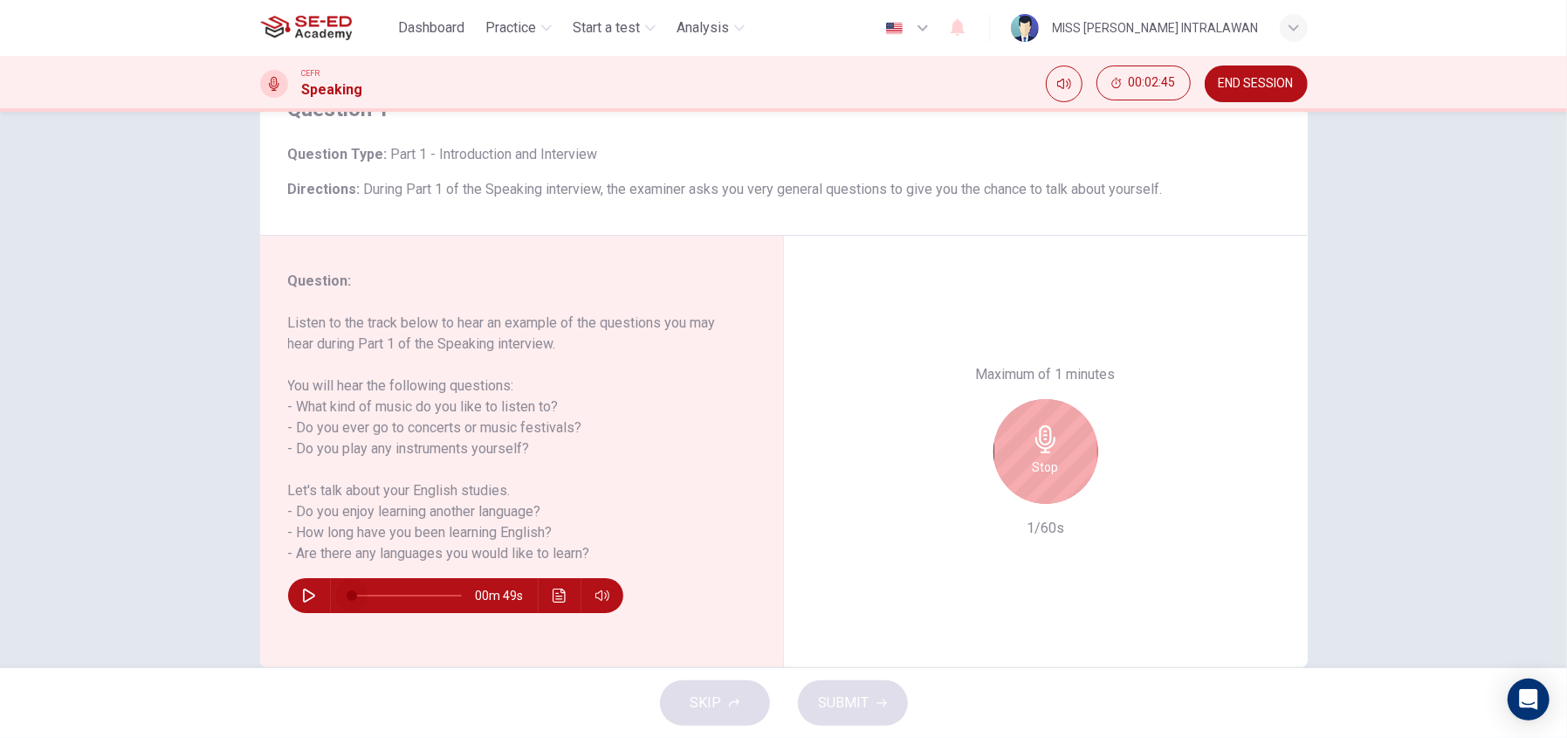
drag, startPoint x: 416, startPoint y: 589, endPoint x: 320, endPoint y: 590, distance: 95.2
click at [320, 590] on div "00m 49s" at bounding box center [455, 595] width 335 height 35
click at [1061, 451] on div "Stop" at bounding box center [1046, 451] width 105 height 105
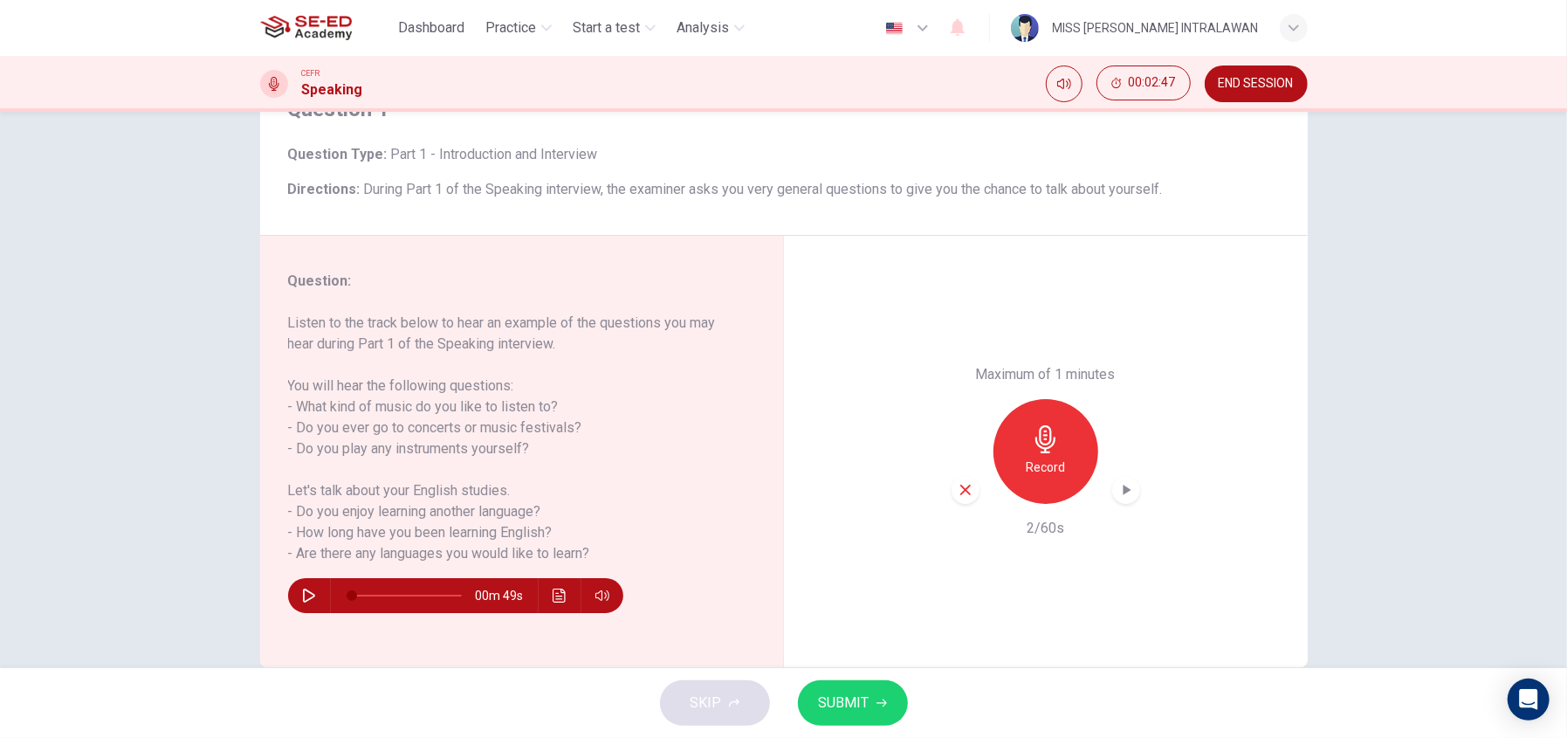
click at [961, 489] on icon "button" at bounding box center [966, 490] width 16 height 16
click at [304, 592] on icon "button" at bounding box center [309, 595] width 14 height 14
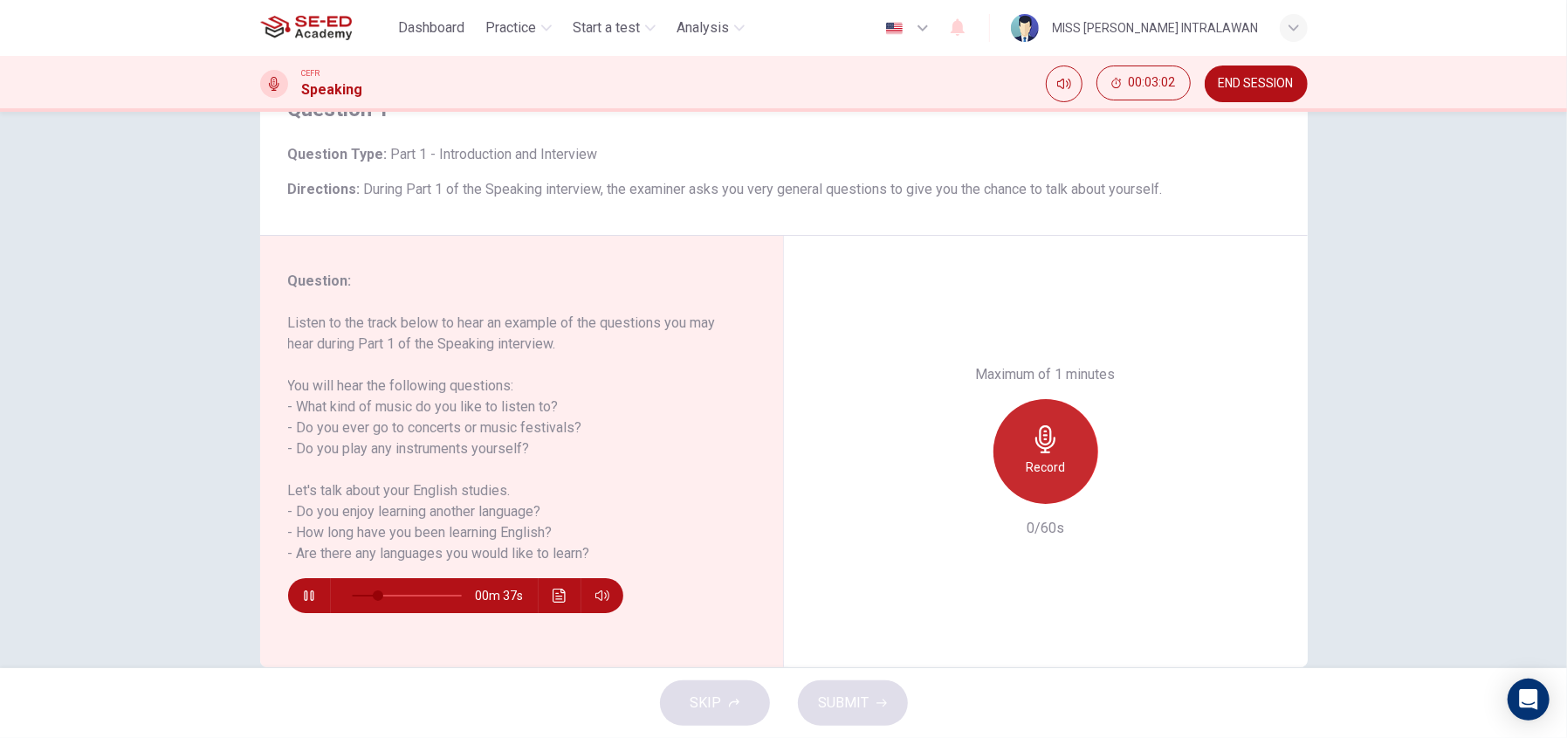
click at [1063, 457] on div "Record" at bounding box center [1046, 451] width 105 height 105
click at [304, 594] on icon "button" at bounding box center [309, 595] width 10 height 10
click at [305, 591] on icon "button" at bounding box center [309, 595] width 12 height 14
click at [304, 590] on icon "button" at bounding box center [309, 595] width 10 height 10
click at [1037, 428] on icon "button" at bounding box center [1046, 439] width 28 height 28
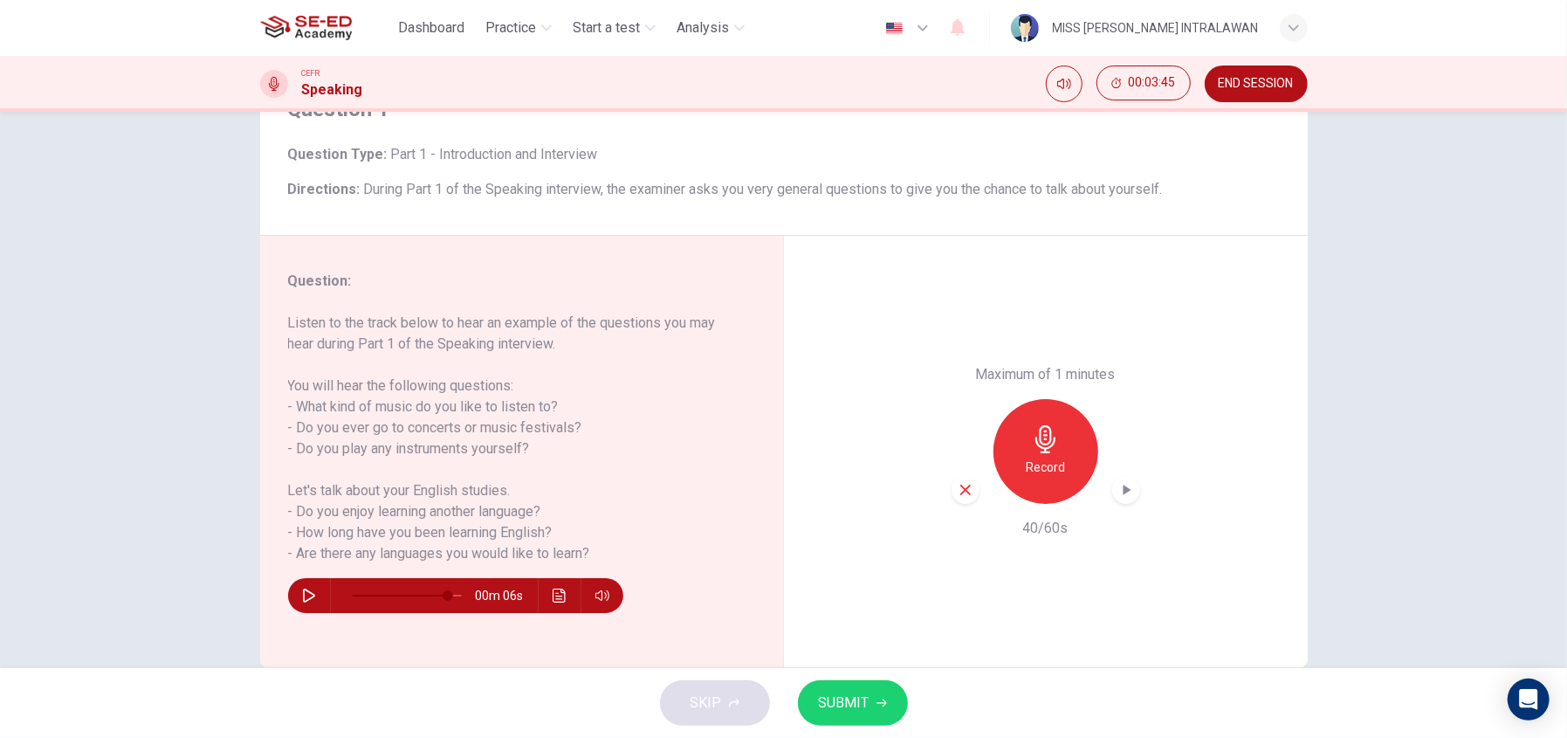
click at [960, 485] on icon "button" at bounding box center [966, 490] width 16 height 16
drag, startPoint x: 449, startPoint y: 591, endPoint x: 292, endPoint y: 588, distance: 156.3
click at [292, 588] on div "00m 49s" at bounding box center [455, 595] width 335 height 35
click at [355, 591] on span at bounding box center [360, 595] width 10 height 10
click at [304, 589] on icon "button" at bounding box center [309, 595] width 14 height 14
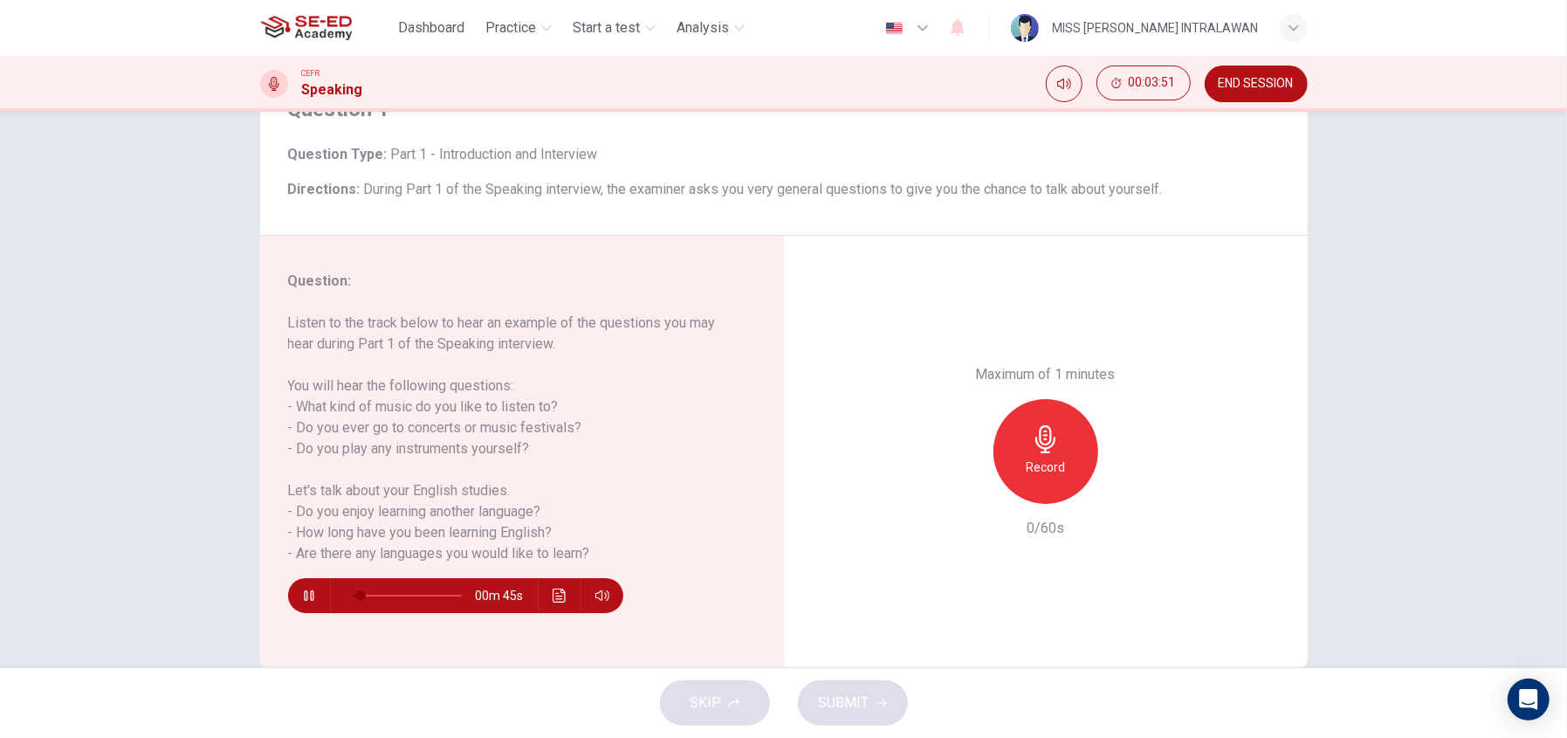
click at [1032, 437] on icon "button" at bounding box center [1046, 439] width 28 height 28
click at [1039, 435] on icon "button" at bounding box center [1046, 439] width 28 height 28
click at [963, 491] on icon "button" at bounding box center [965, 490] width 10 height 10
click at [1035, 438] on icon "button" at bounding box center [1045, 439] width 20 height 28
click at [306, 592] on icon "button" at bounding box center [309, 595] width 14 height 14
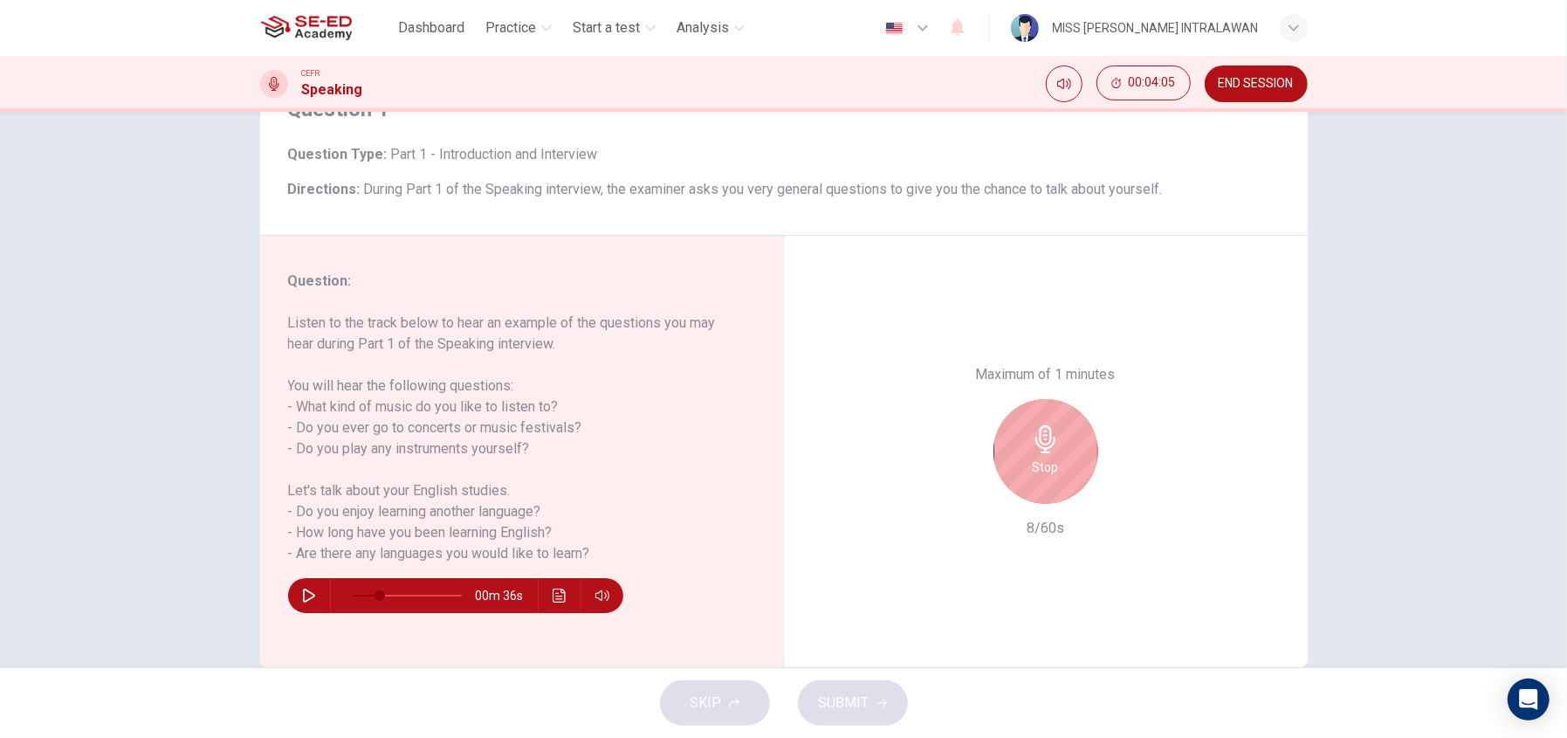
click at [303, 588] on icon "button" at bounding box center [309, 595] width 12 height 14
click at [303, 592] on icon "button" at bounding box center [309, 595] width 14 height 14
click at [309, 589] on icon "button" at bounding box center [309, 595] width 14 height 14
click at [304, 590] on icon "button" at bounding box center [309, 595] width 10 height 10
click at [302, 590] on icon "button" at bounding box center [309, 595] width 14 height 14
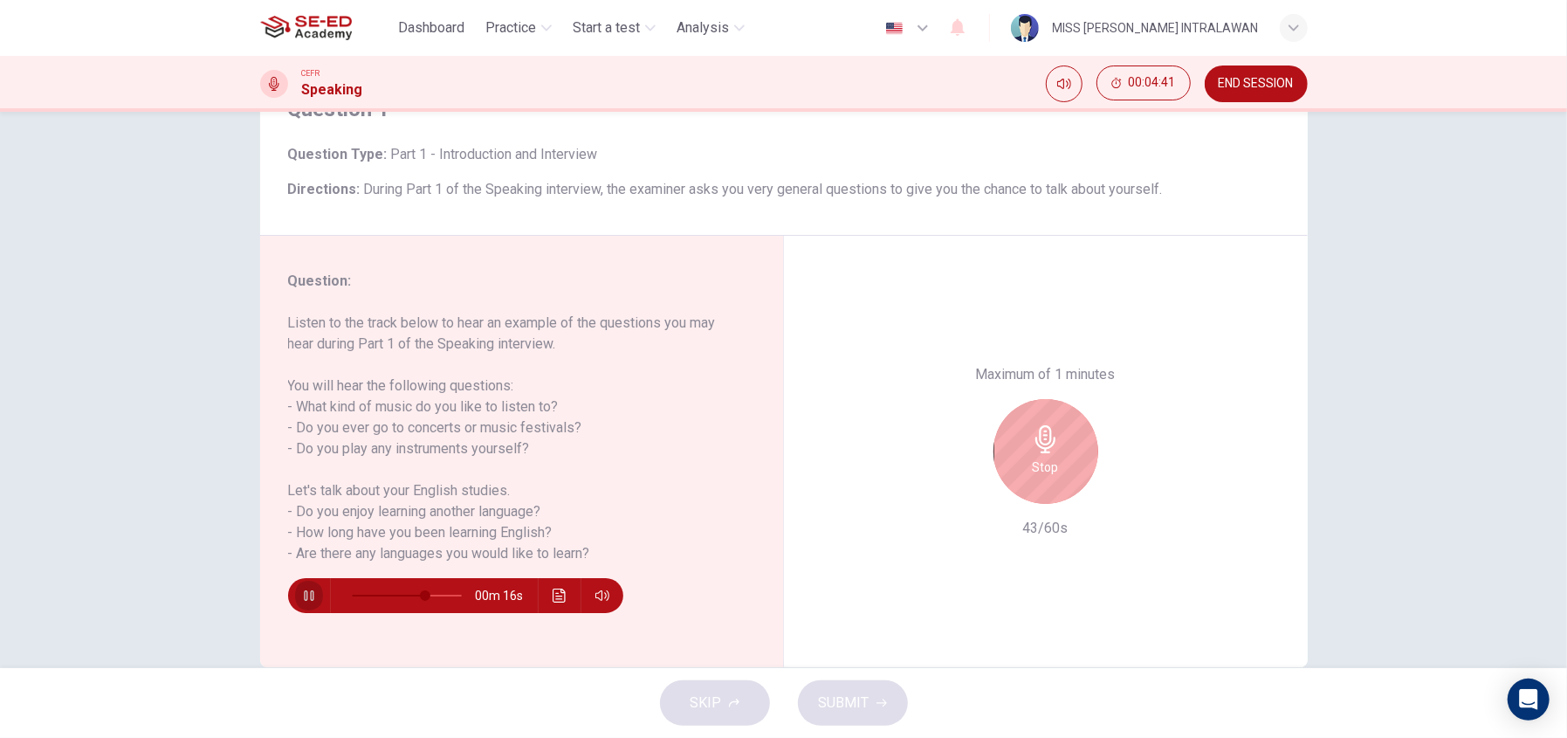
click at [304, 590] on icon "button" at bounding box center [309, 595] width 10 height 10
click at [302, 592] on icon "button" at bounding box center [309, 595] width 14 height 14
click at [304, 590] on icon "button" at bounding box center [309, 595] width 10 height 10
click at [313, 588] on button "button" at bounding box center [309, 595] width 28 height 35
click at [307, 588] on icon "button" at bounding box center [309, 595] width 14 height 14
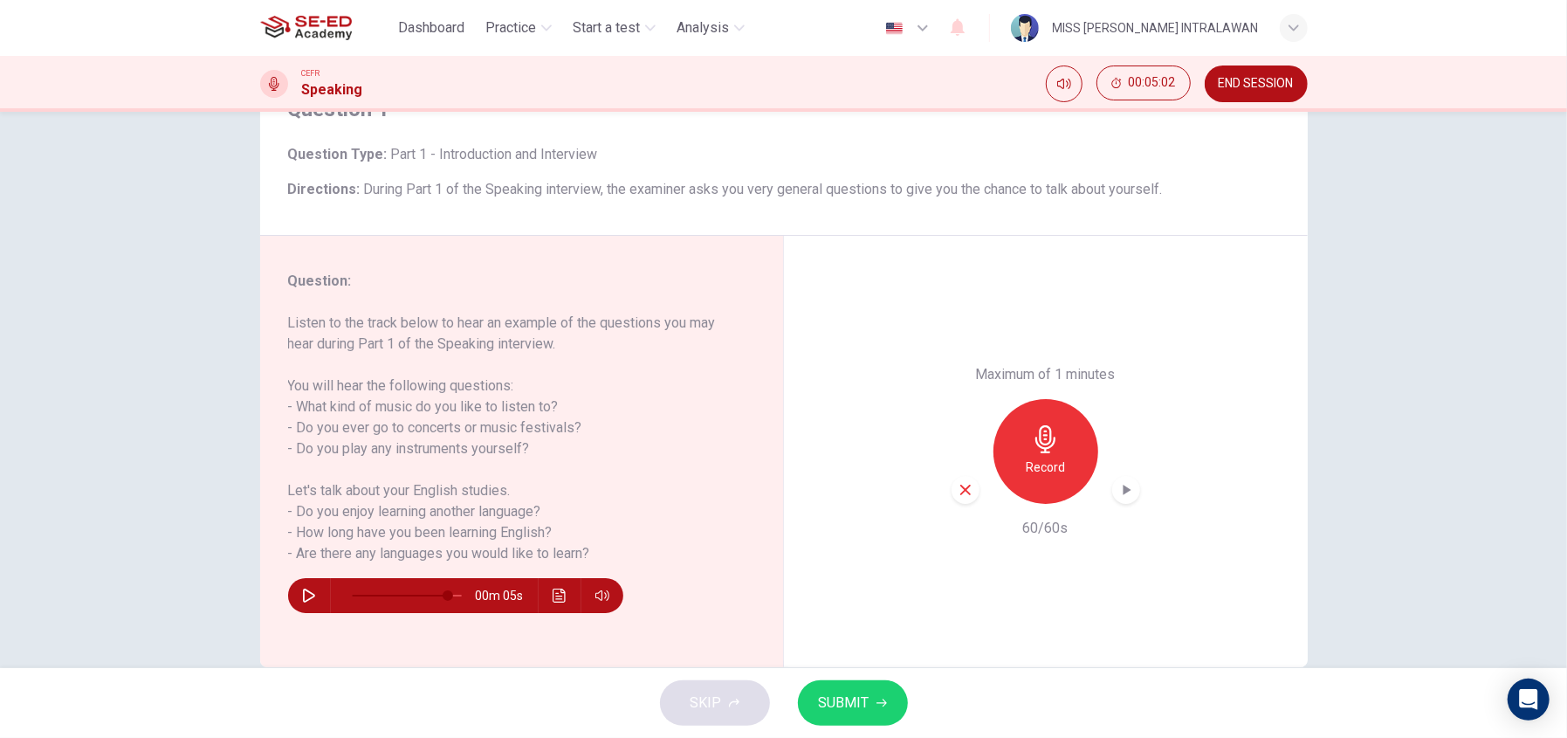
click at [837, 700] on span "SUBMIT" at bounding box center [844, 703] width 51 height 24
type input "0"
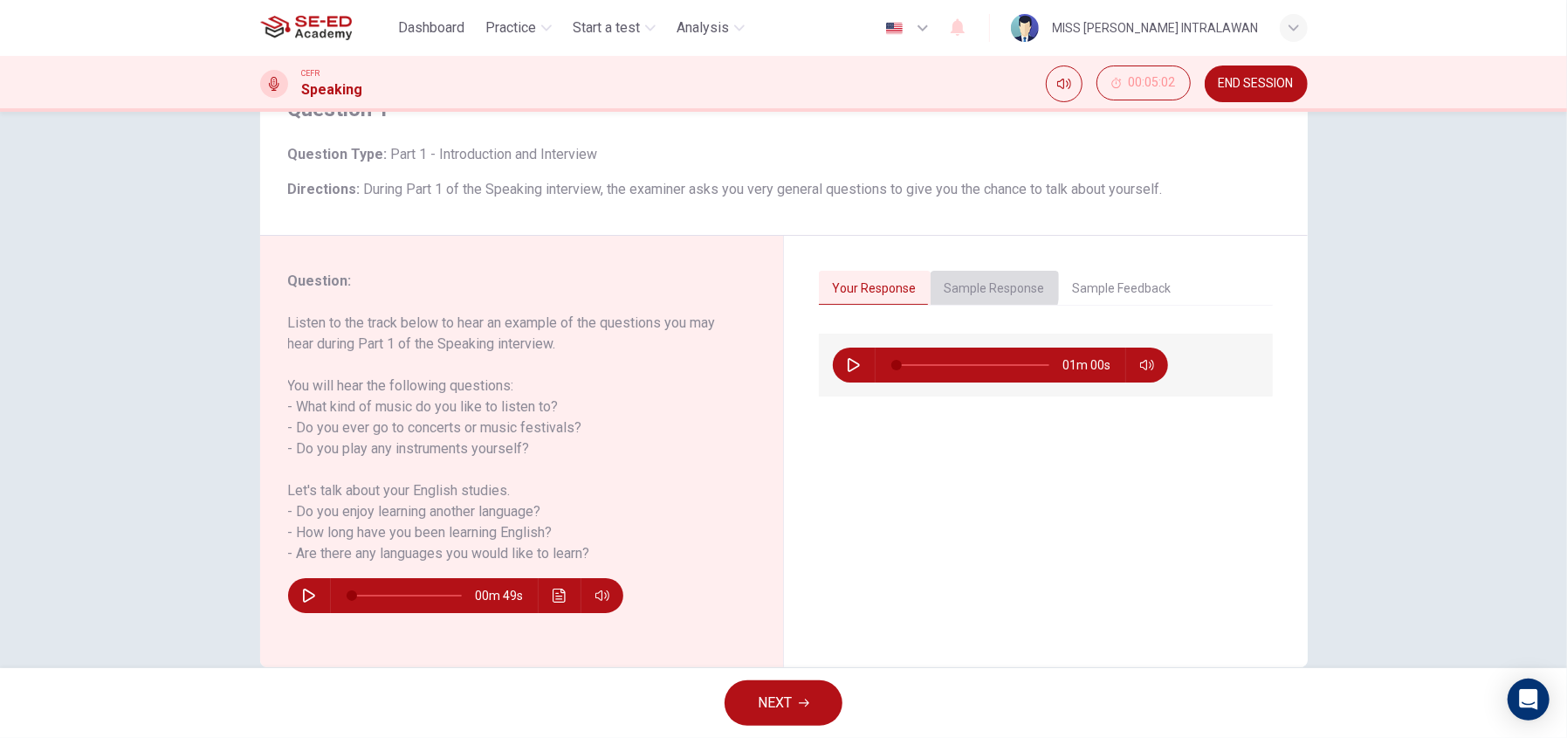
click at [982, 283] on button "Sample Response" at bounding box center [995, 289] width 128 height 37
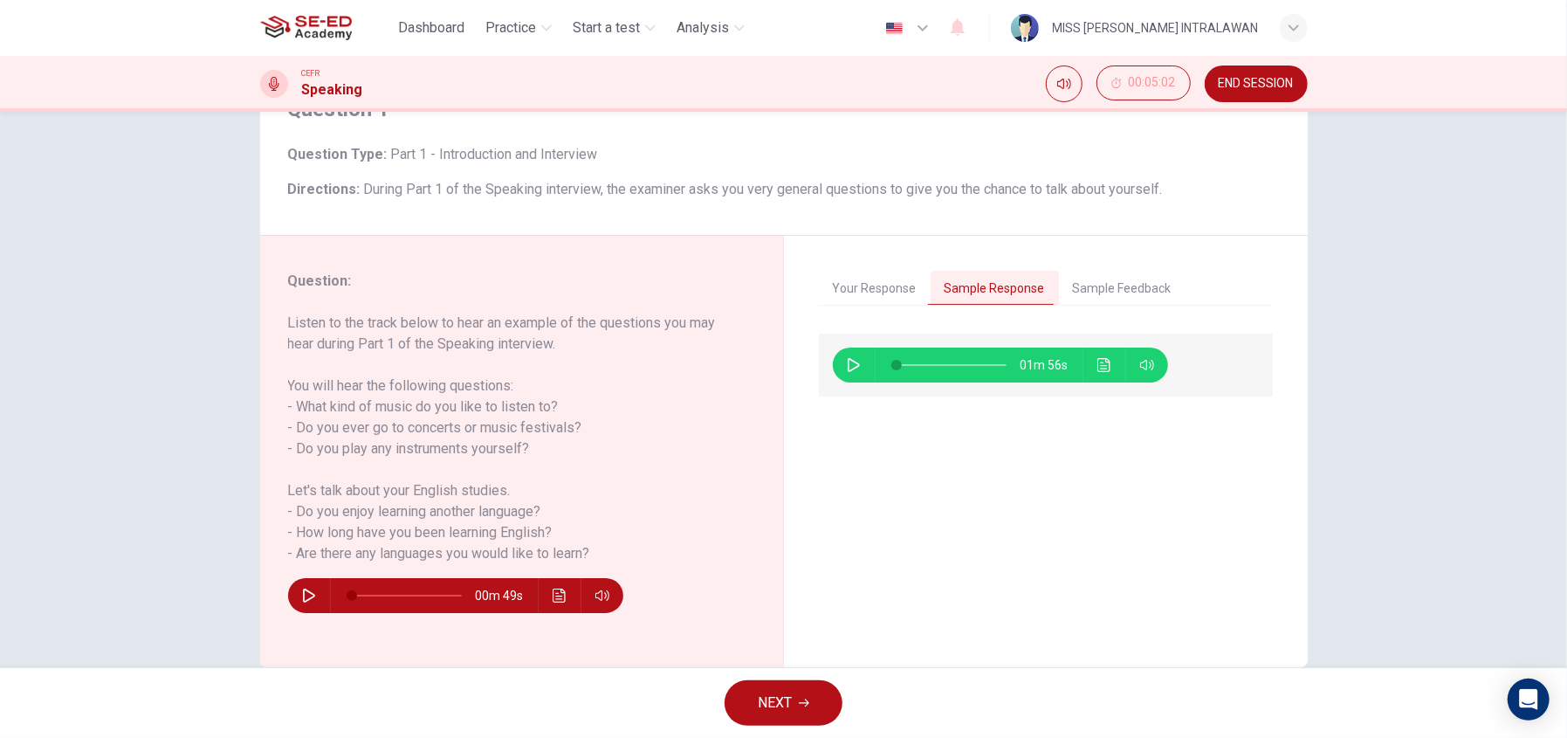
click at [882, 283] on button "Your Response" at bounding box center [875, 289] width 112 height 37
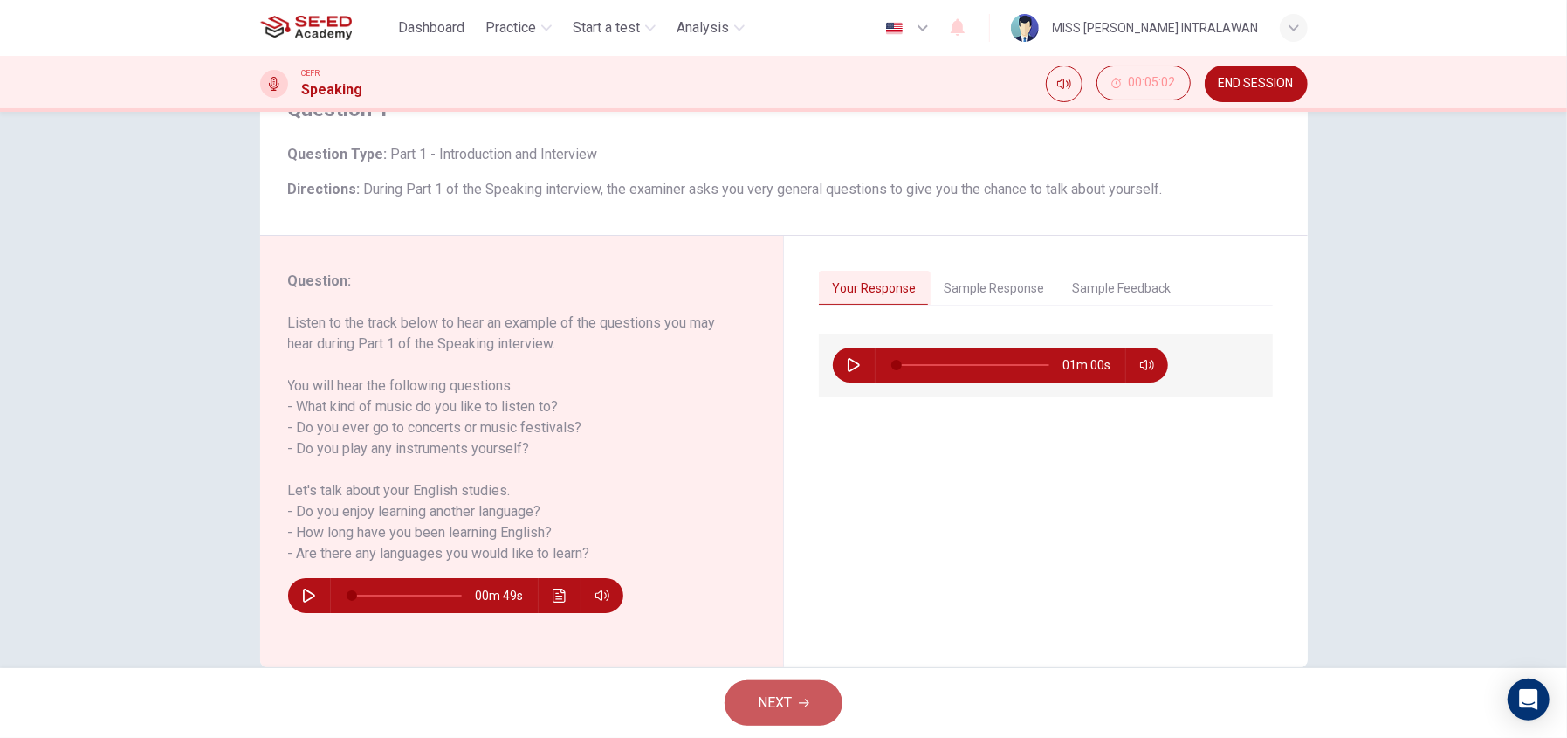
click at [767, 691] on span "NEXT" at bounding box center [775, 703] width 34 height 24
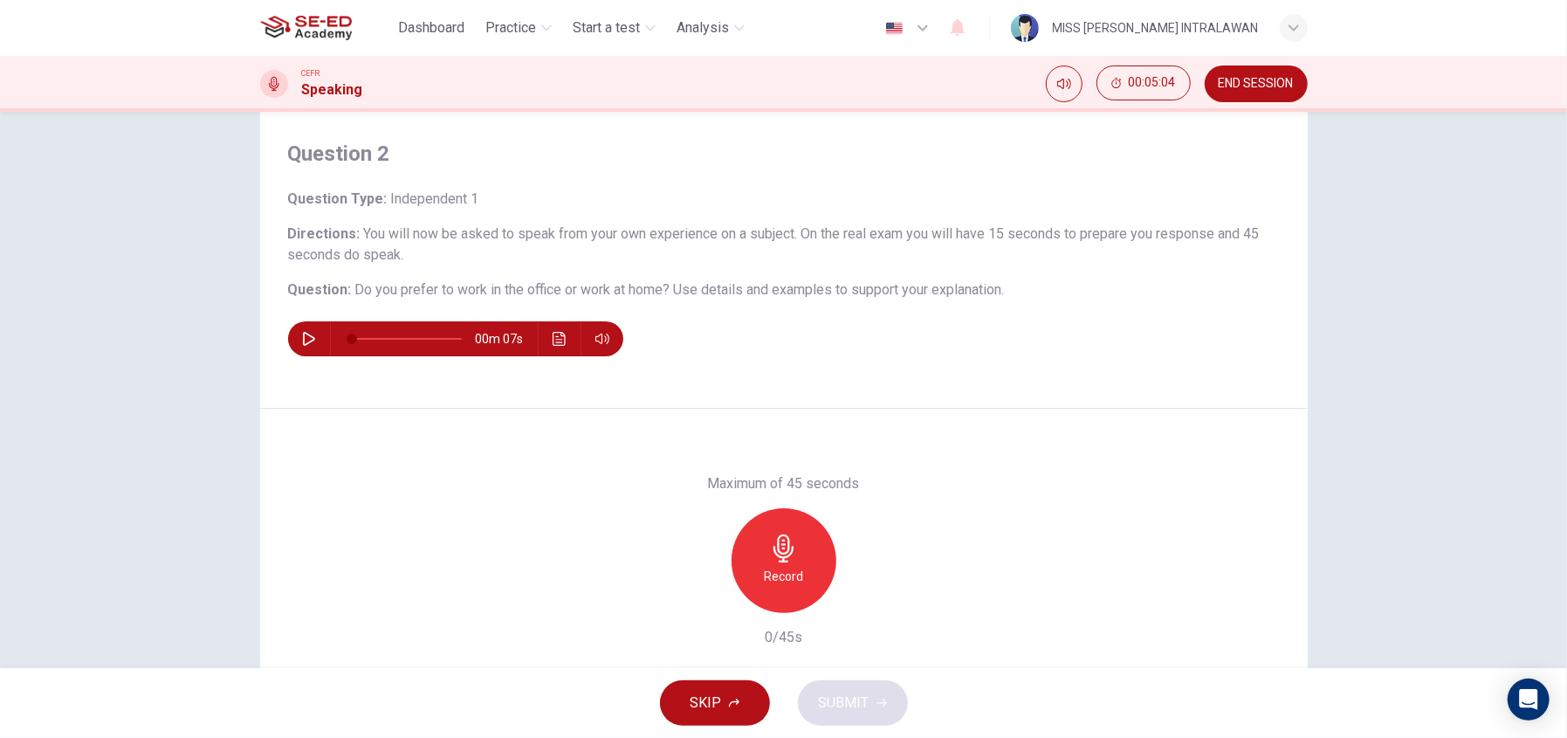
scroll to position [0, 0]
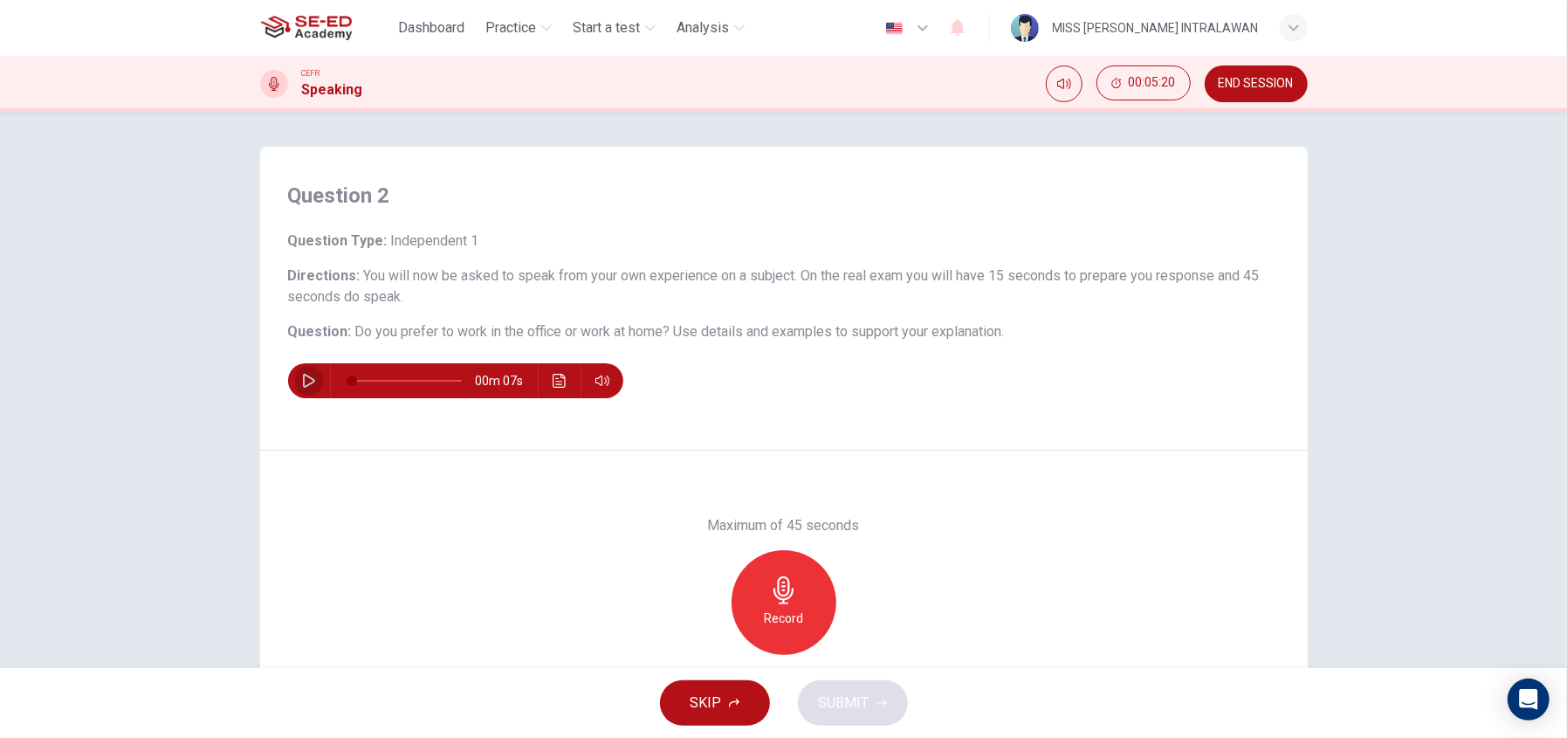
click at [305, 381] on icon "button" at bounding box center [309, 381] width 14 height 14
click at [789, 578] on icon "button" at bounding box center [784, 590] width 28 height 28
click at [785, 590] on icon "button" at bounding box center [784, 590] width 28 height 28
click at [696, 643] on icon "button" at bounding box center [704, 641] width 16 height 16
type input "0"
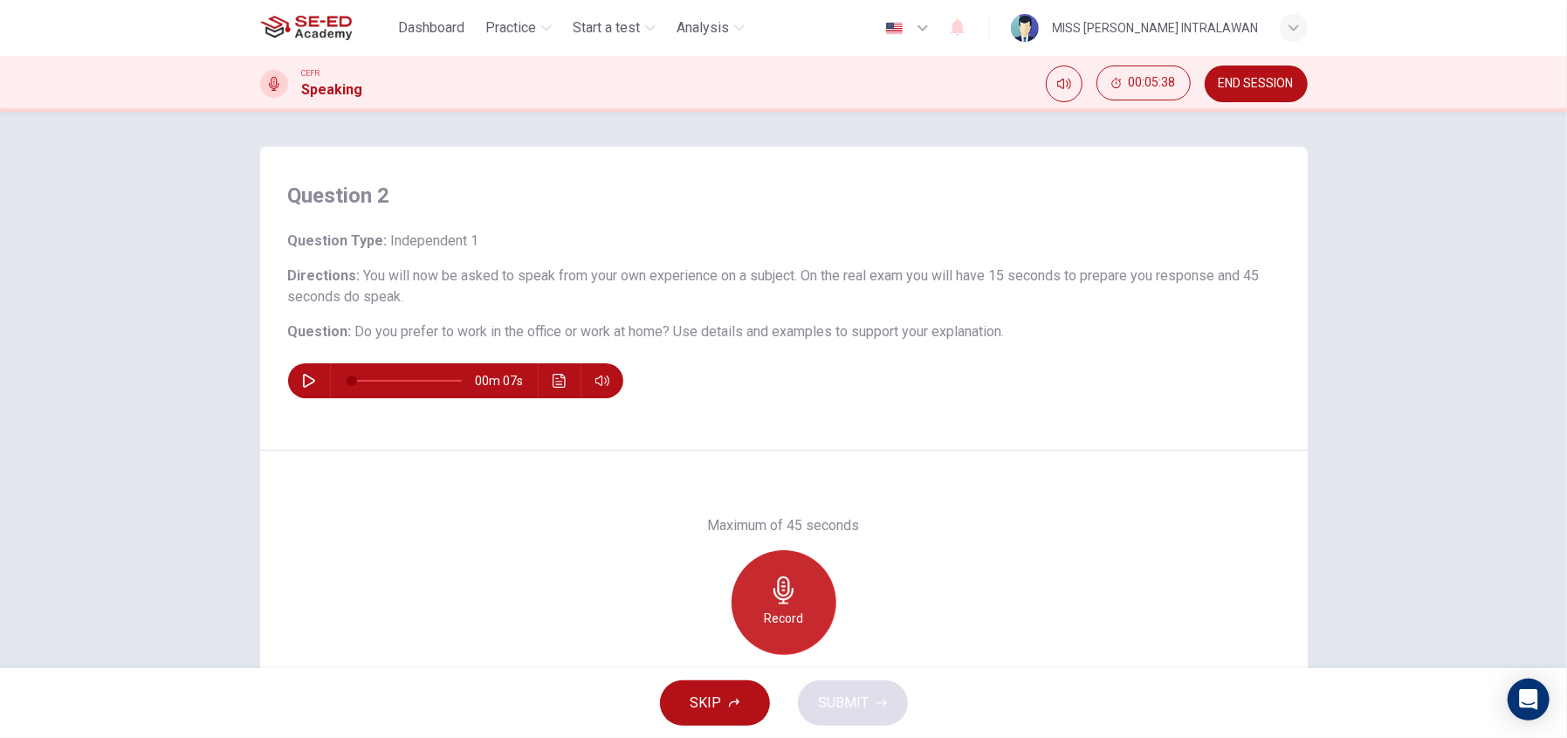
click at [793, 602] on icon "button" at bounding box center [784, 590] width 28 height 28
click at [796, 594] on div "Stop" at bounding box center [784, 602] width 105 height 105
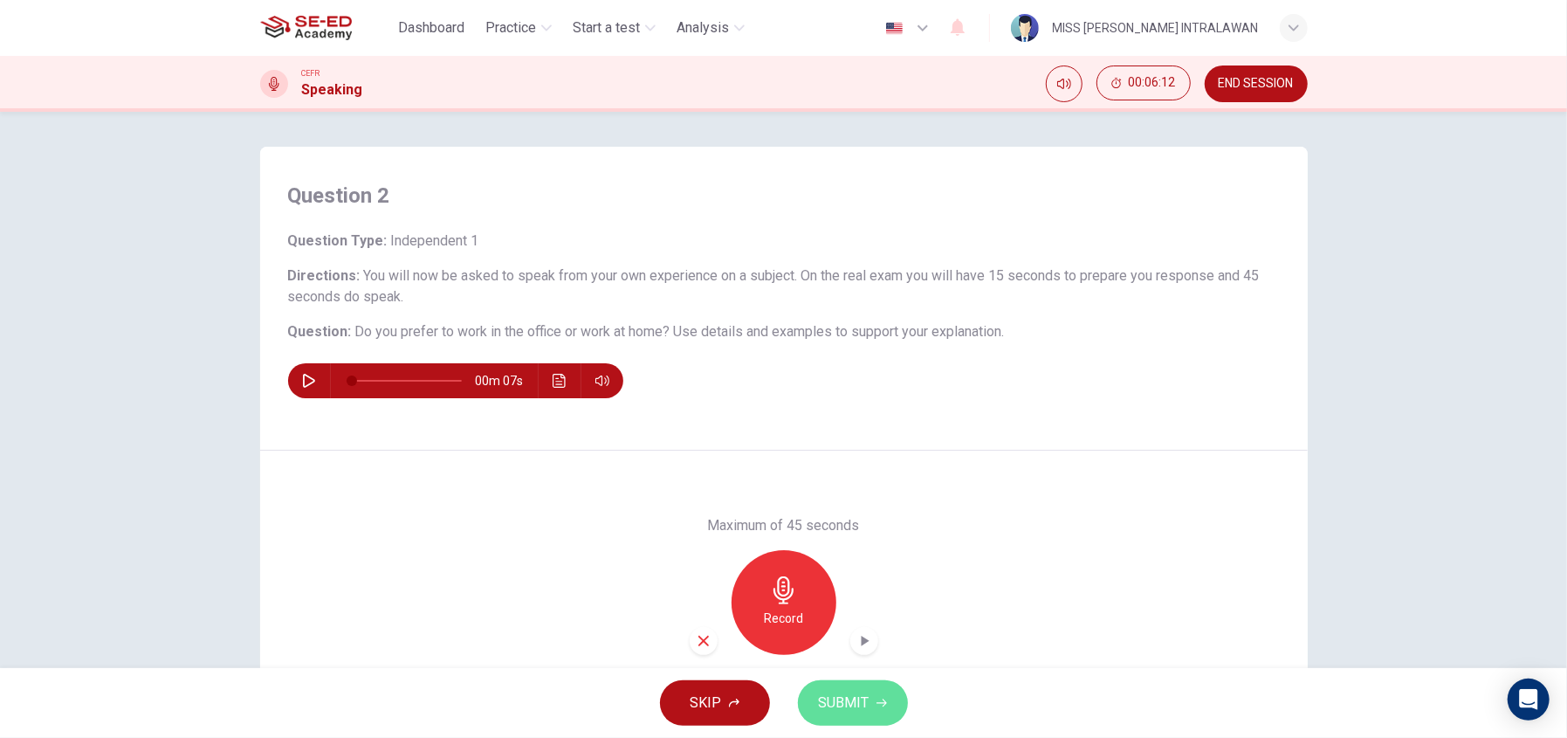
click at [835, 705] on span "SUBMIT" at bounding box center [844, 703] width 51 height 24
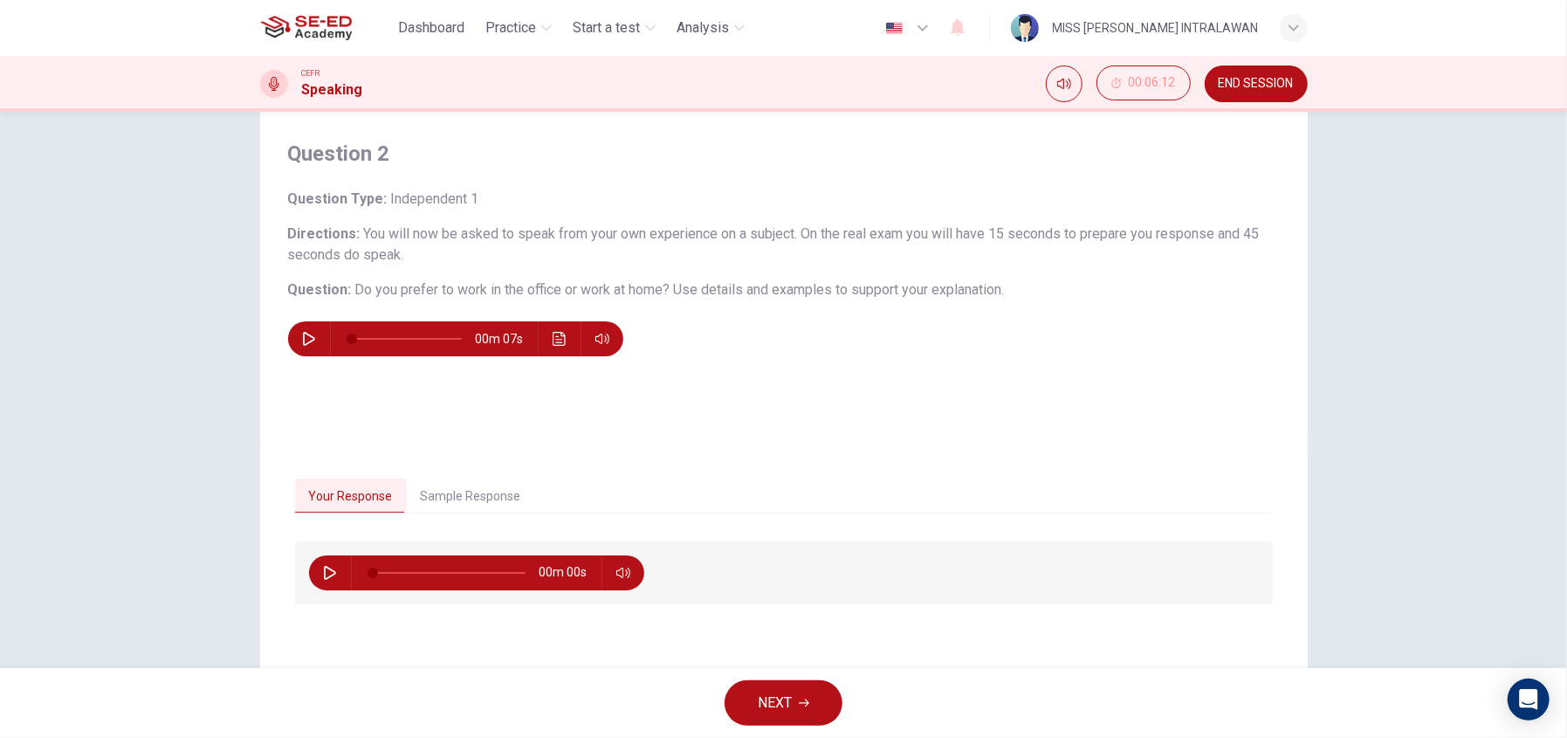
scroll to position [120, 0]
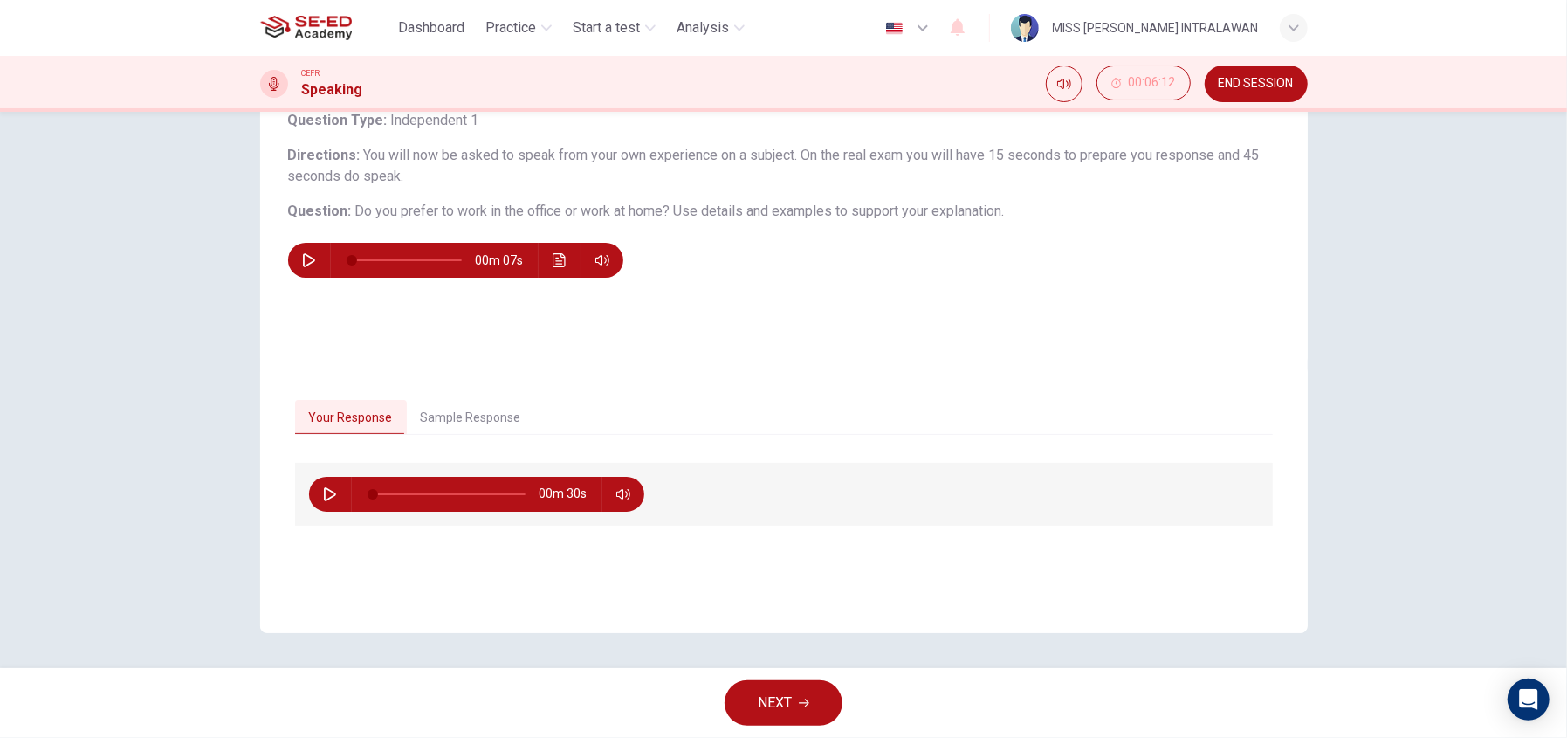
click at [765, 698] on span "NEXT" at bounding box center [775, 703] width 34 height 24
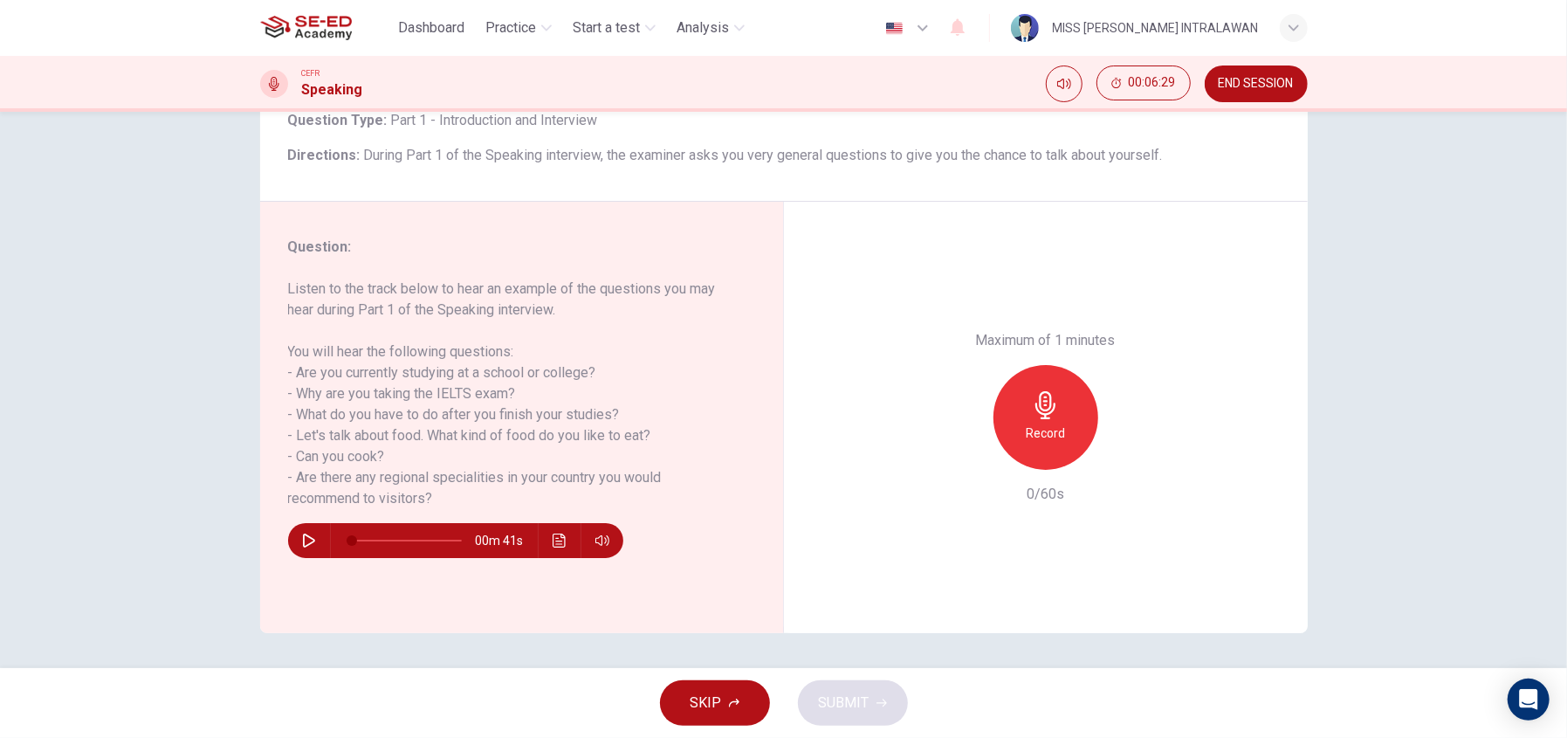
click at [302, 537] on icon "button" at bounding box center [309, 540] width 14 height 14
click at [1033, 400] on icon "button" at bounding box center [1046, 405] width 28 height 28
click at [296, 540] on button "button" at bounding box center [309, 540] width 28 height 35
click at [306, 531] on button "button" at bounding box center [309, 540] width 28 height 35
click at [306, 530] on button "button" at bounding box center [309, 540] width 28 height 35
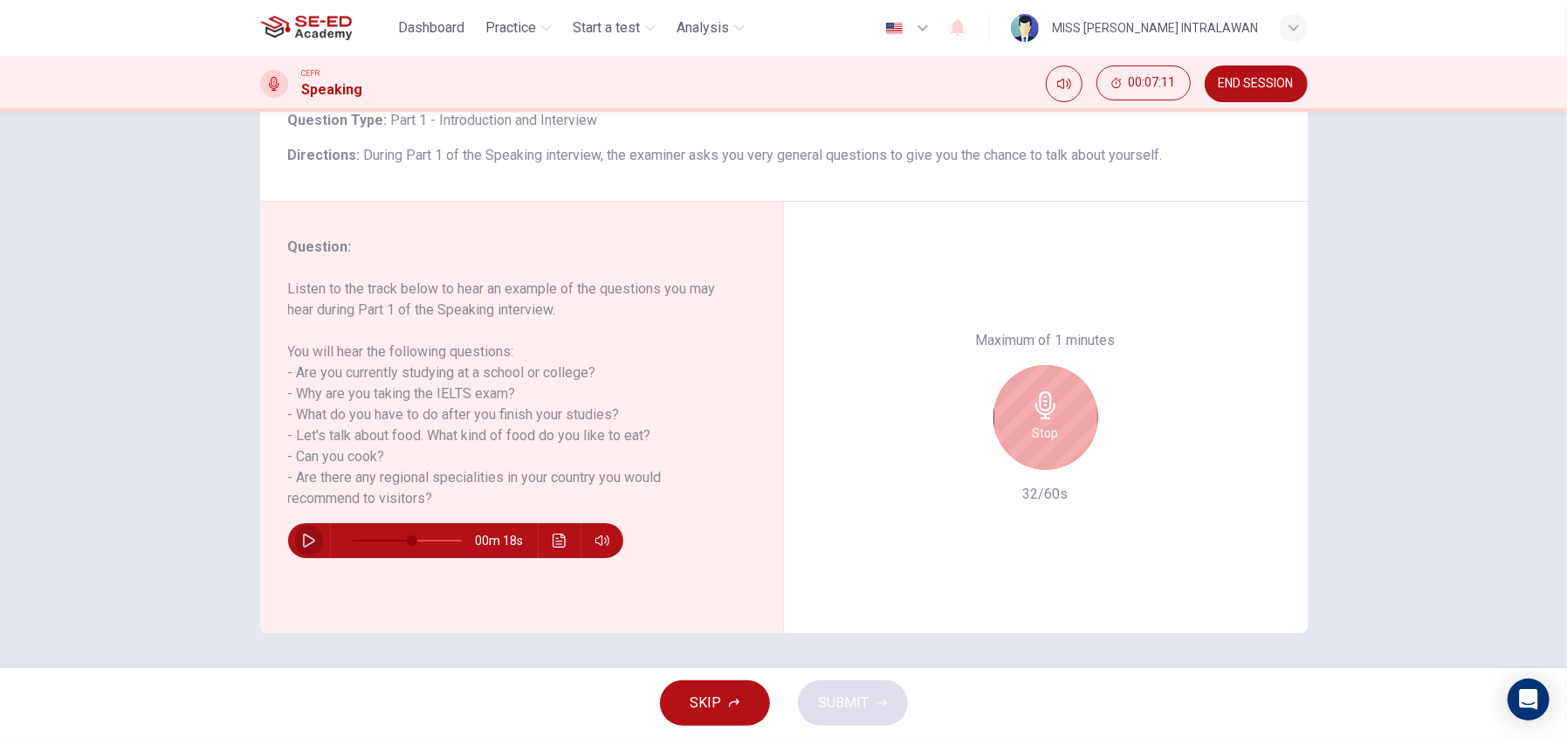
click at [305, 538] on icon "button" at bounding box center [309, 540] width 14 height 14
click at [304, 537] on icon "button" at bounding box center [309, 540] width 14 height 14
click at [302, 536] on icon "button" at bounding box center [309, 540] width 14 height 14
click at [302, 534] on icon "button" at bounding box center [309, 540] width 14 height 14
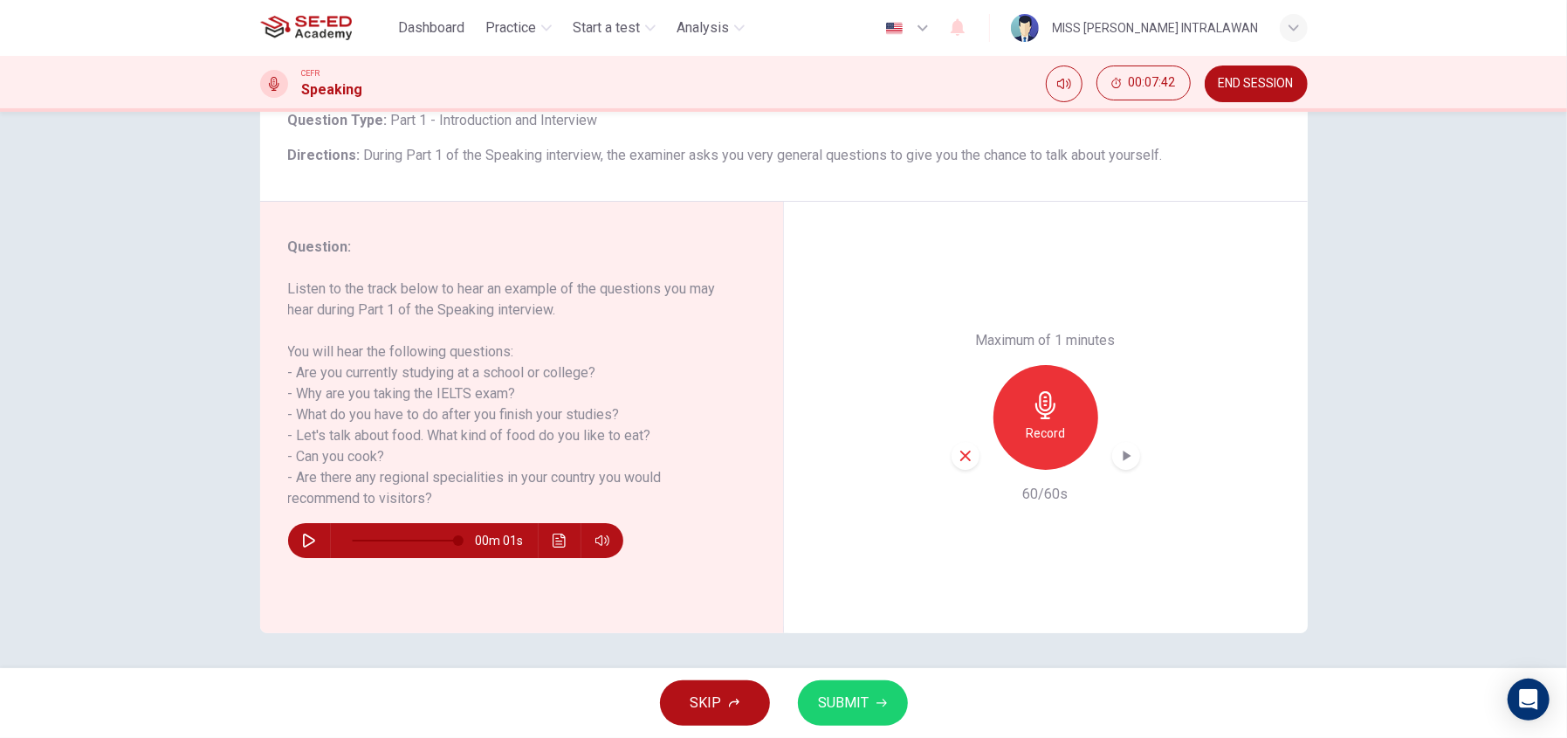
click at [869, 699] on button "SUBMIT" at bounding box center [853, 702] width 110 height 45
type input "0"
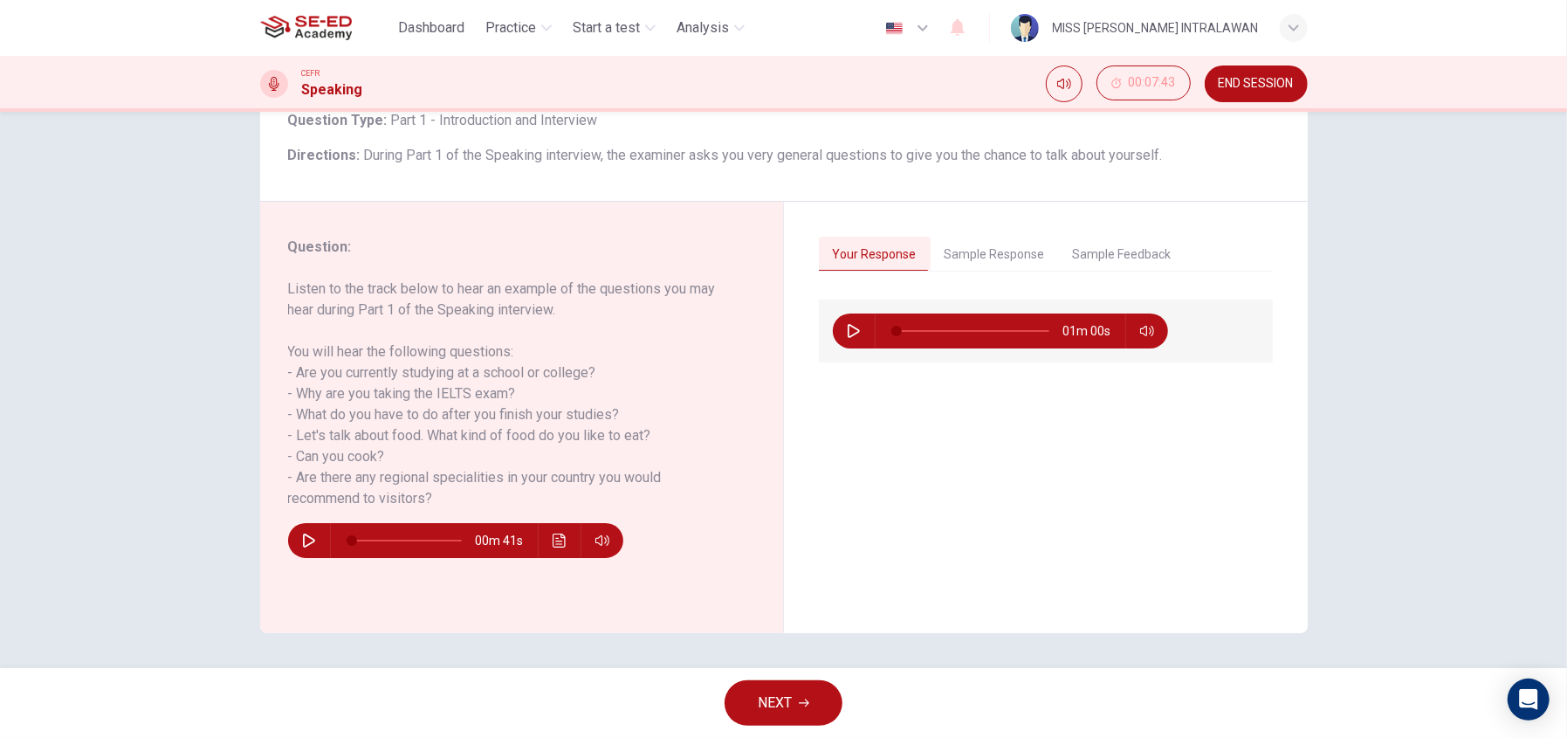
click at [780, 699] on span "NEXT" at bounding box center [775, 703] width 34 height 24
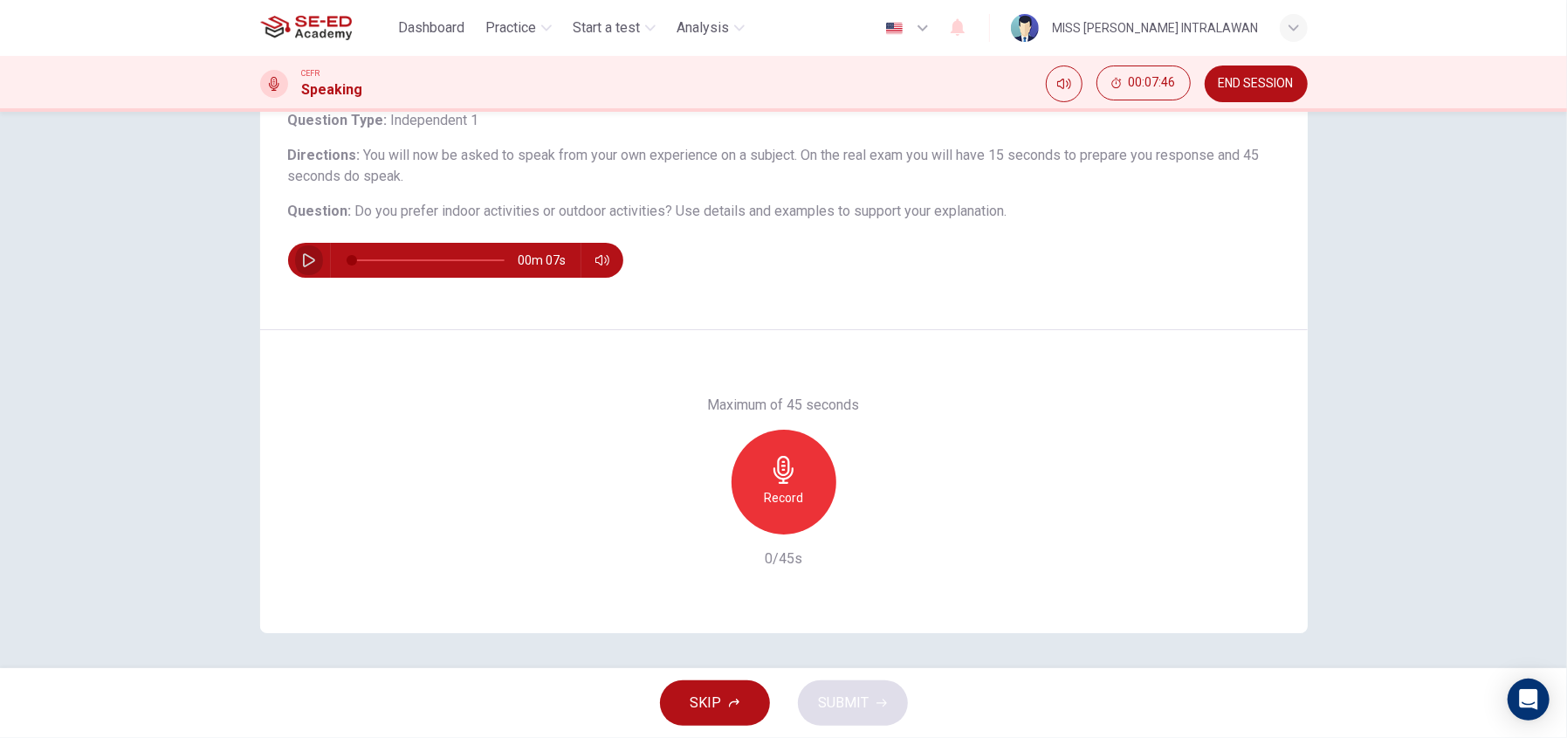
click at [312, 258] on button "button" at bounding box center [309, 260] width 28 height 35
type input "0"
click at [781, 458] on icon "button" at bounding box center [784, 470] width 28 height 28
click at [837, 696] on span "SUBMIT" at bounding box center [844, 703] width 51 height 24
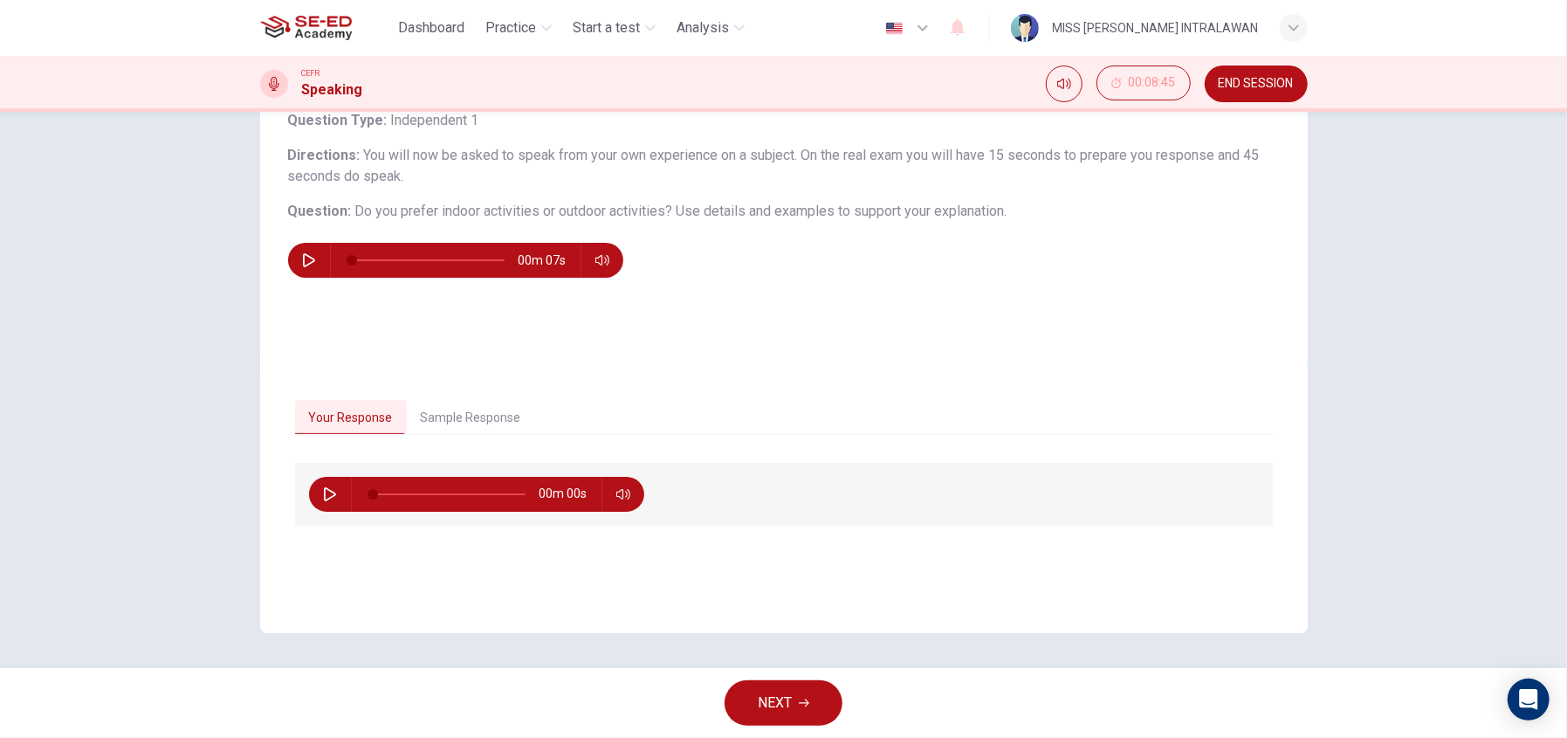
click at [787, 697] on span "NEXT" at bounding box center [775, 703] width 34 height 24
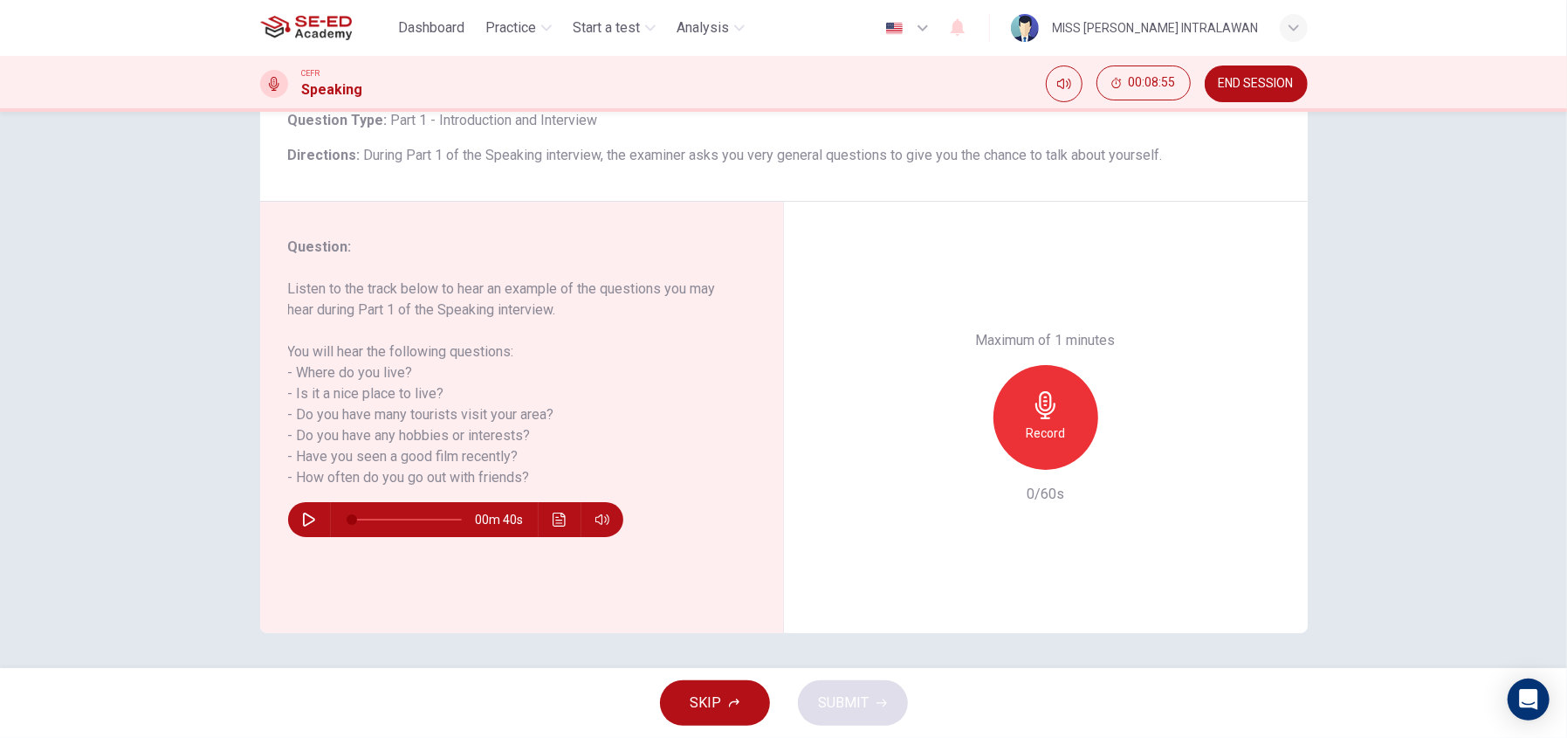
click at [295, 511] on button "button" at bounding box center [309, 519] width 28 height 35
click at [1038, 402] on icon "button" at bounding box center [1046, 405] width 28 height 28
click at [1042, 423] on h6 "Stop" at bounding box center [1046, 433] width 26 height 21
click at [958, 461] on icon "button" at bounding box center [966, 456] width 16 height 16
click at [1021, 450] on div "Record" at bounding box center [1046, 417] width 105 height 105
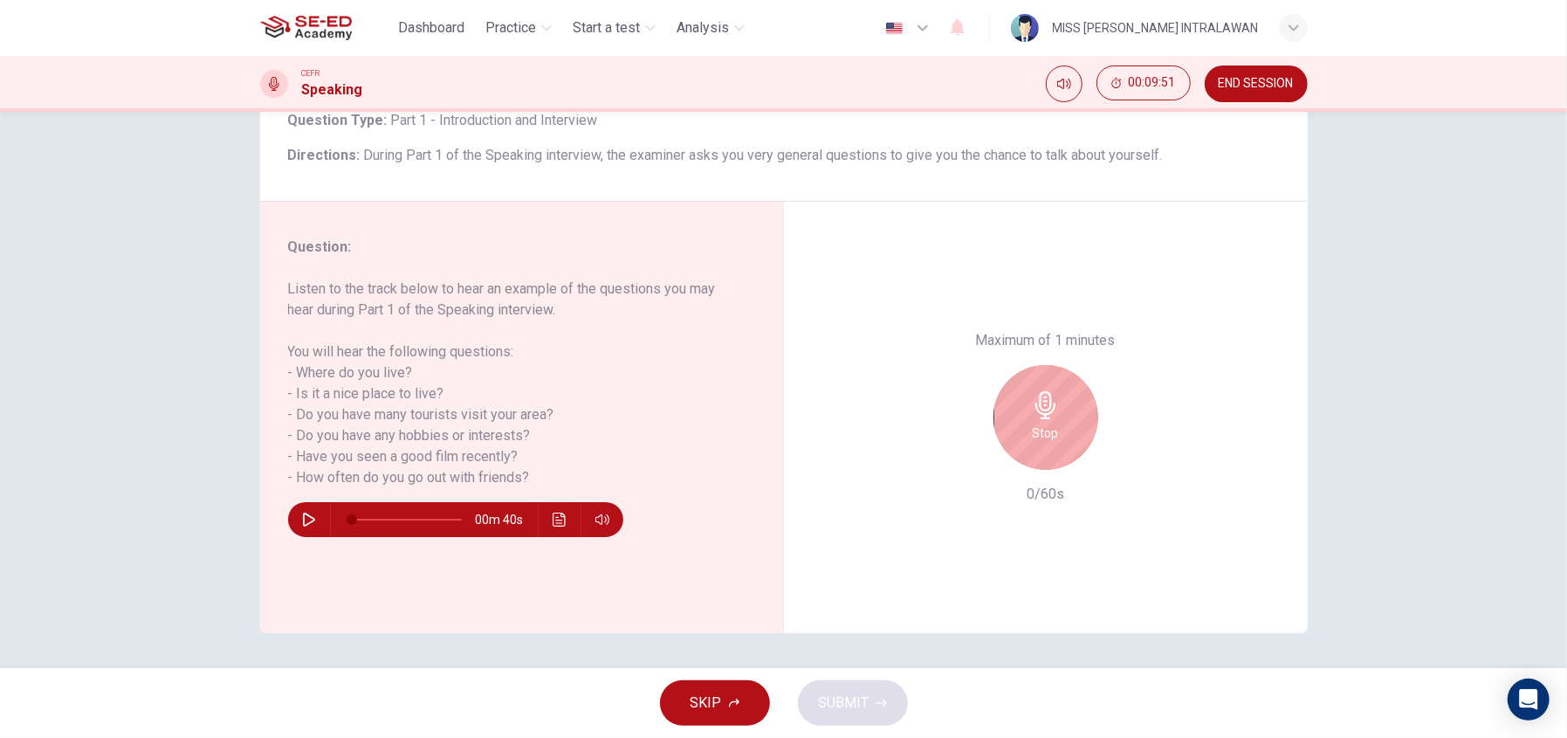
click at [308, 513] on icon "button" at bounding box center [309, 519] width 14 height 14
click at [304, 516] on icon "button" at bounding box center [309, 519] width 10 height 10
click at [302, 517] on icon "button" at bounding box center [309, 519] width 14 height 14
click at [307, 517] on icon "button" at bounding box center [309, 519] width 14 height 14
click at [295, 518] on button "button" at bounding box center [309, 519] width 28 height 35
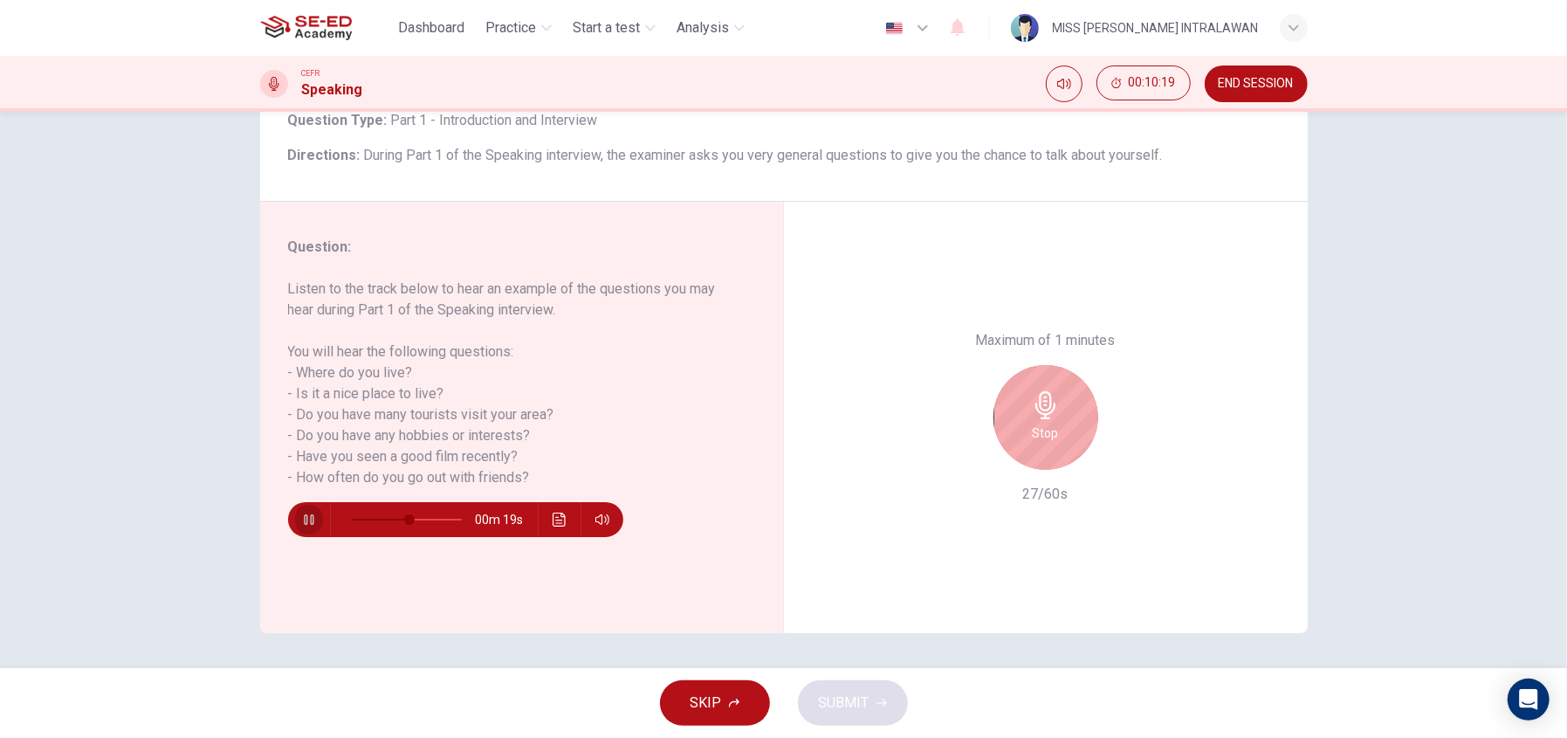
click at [299, 511] on button "button" at bounding box center [309, 519] width 28 height 35
click at [306, 513] on icon "button" at bounding box center [309, 519] width 14 height 14
click at [303, 515] on icon "button" at bounding box center [309, 519] width 14 height 14
click at [302, 518] on icon "button" at bounding box center [309, 519] width 14 height 14
click at [307, 513] on icon "button" at bounding box center [309, 519] width 14 height 14
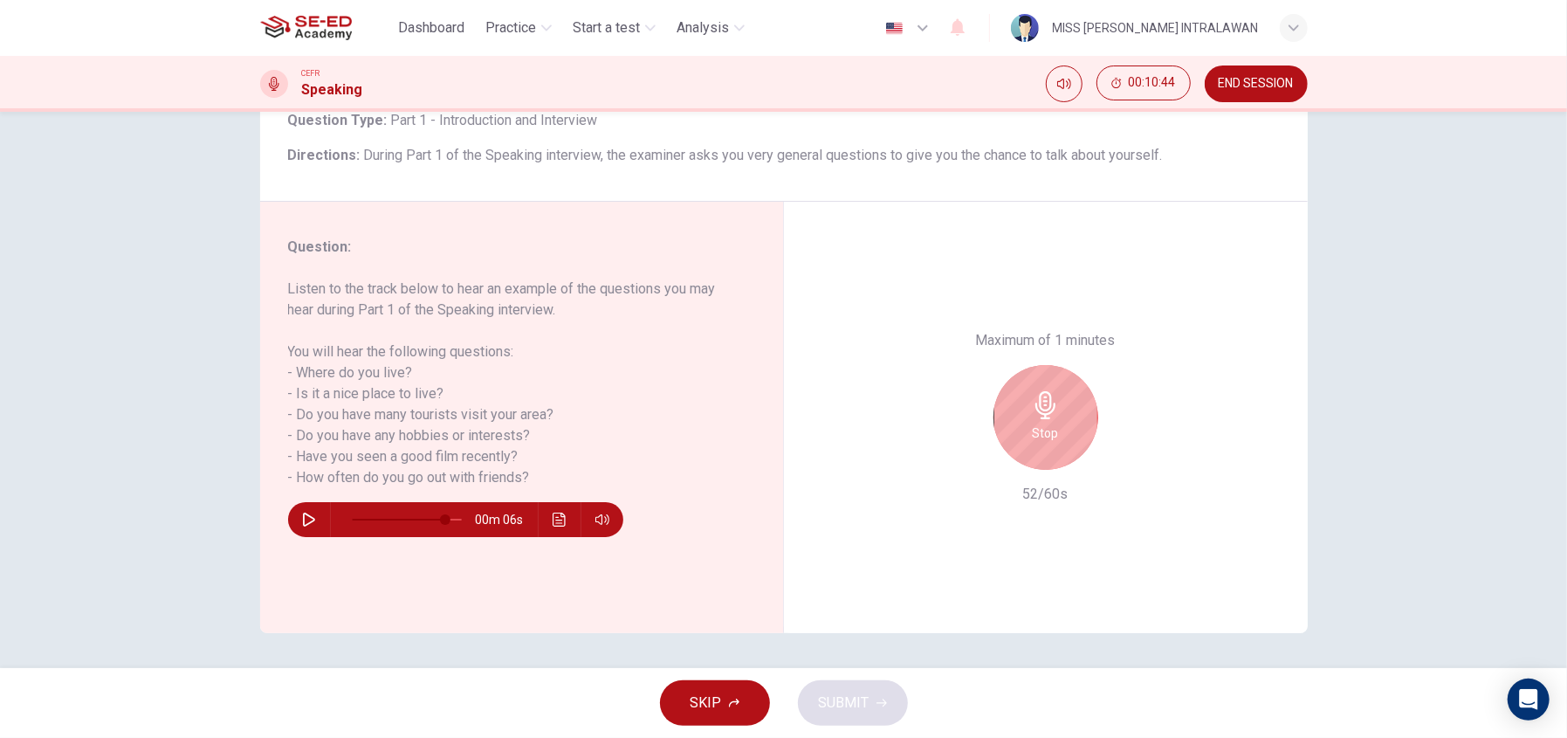
click at [313, 521] on button "button" at bounding box center [309, 519] width 28 height 35
click at [308, 515] on icon "button" at bounding box center [309, 519] width 10 height 10
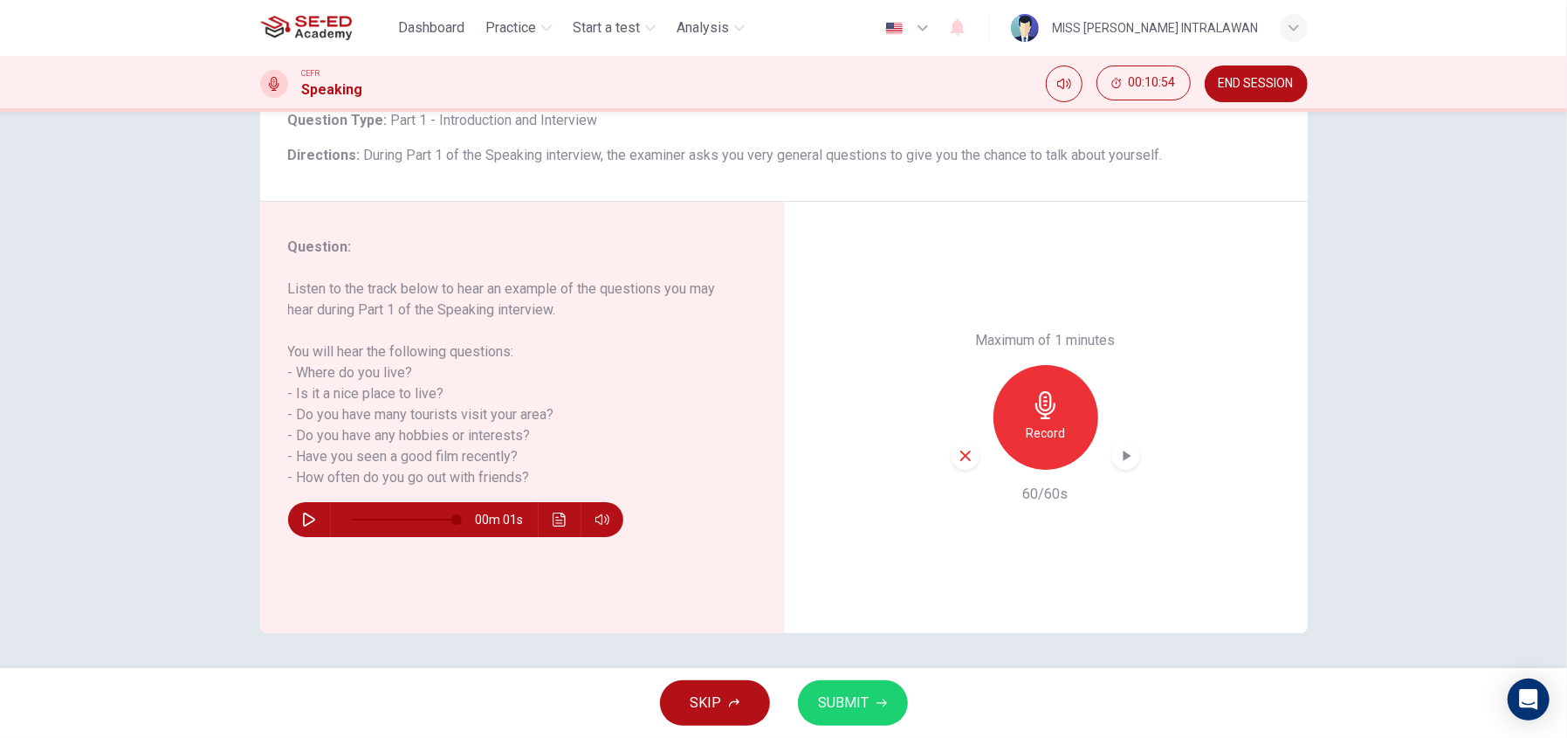
click at [837, 696] on span "SUBMIT" at bounding box center [844, 703] width 51 height 24
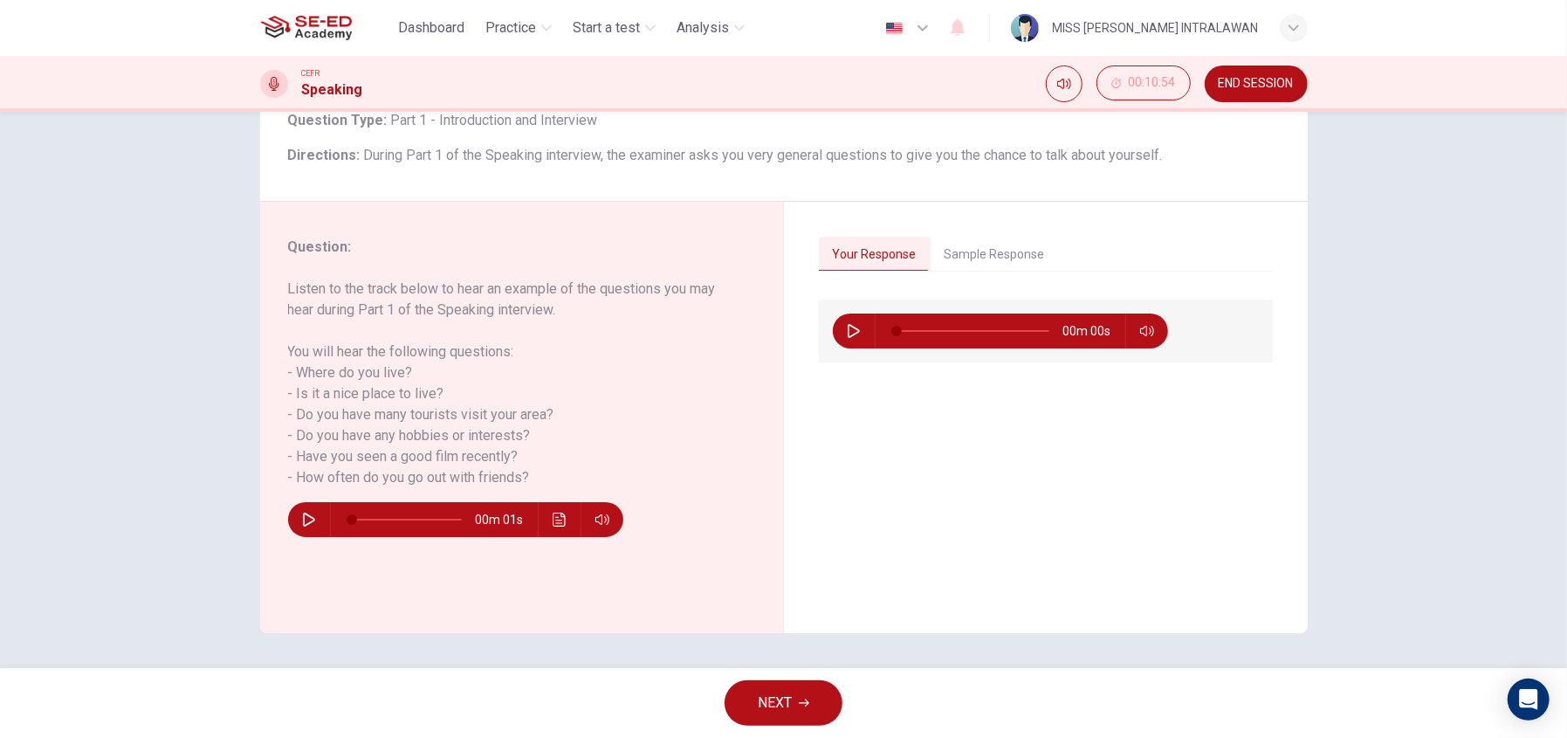
type input "0"
click at [809, 691] on button "NEXT" at bounding box center [784, 702] width 118 height 45
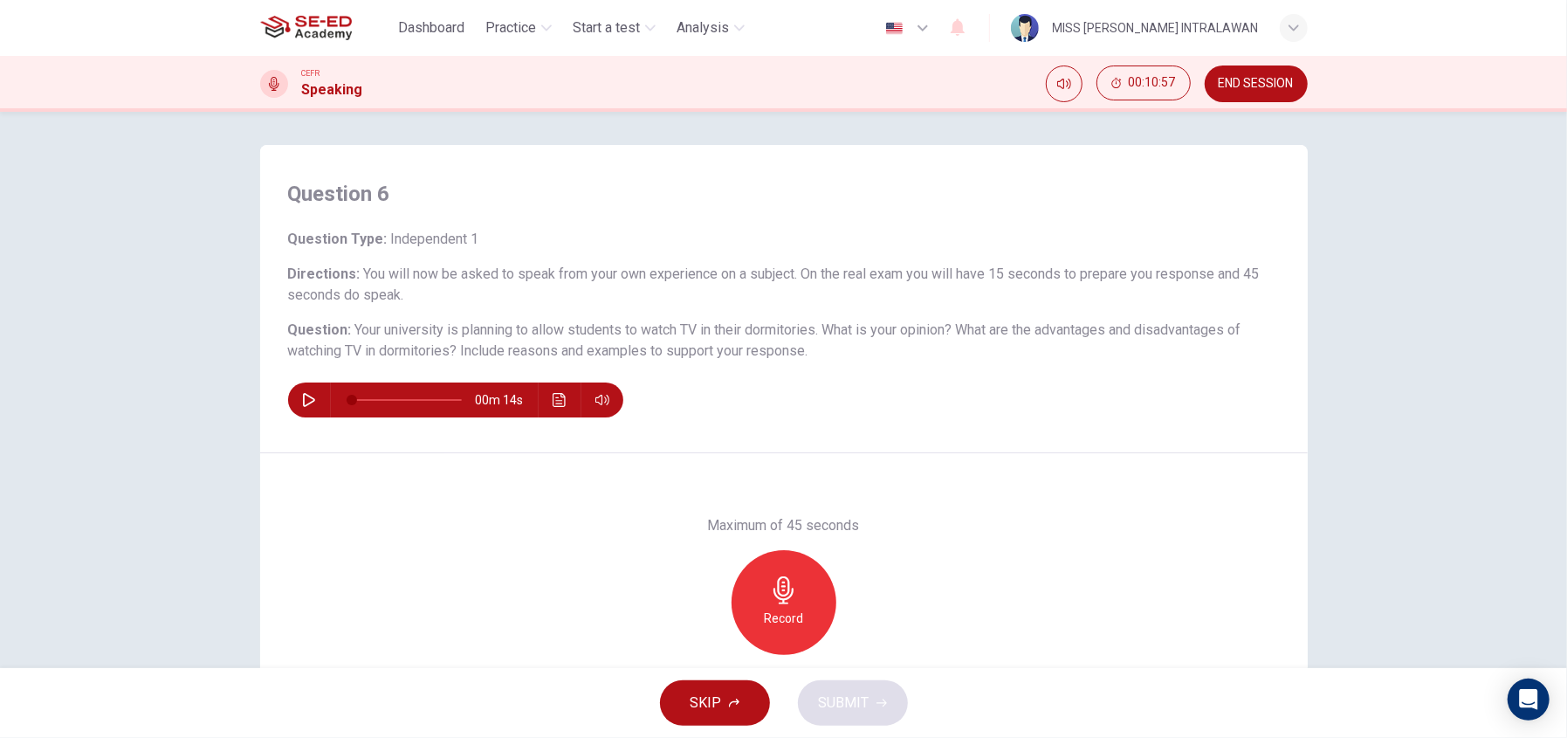
scroll to position [0, 0]
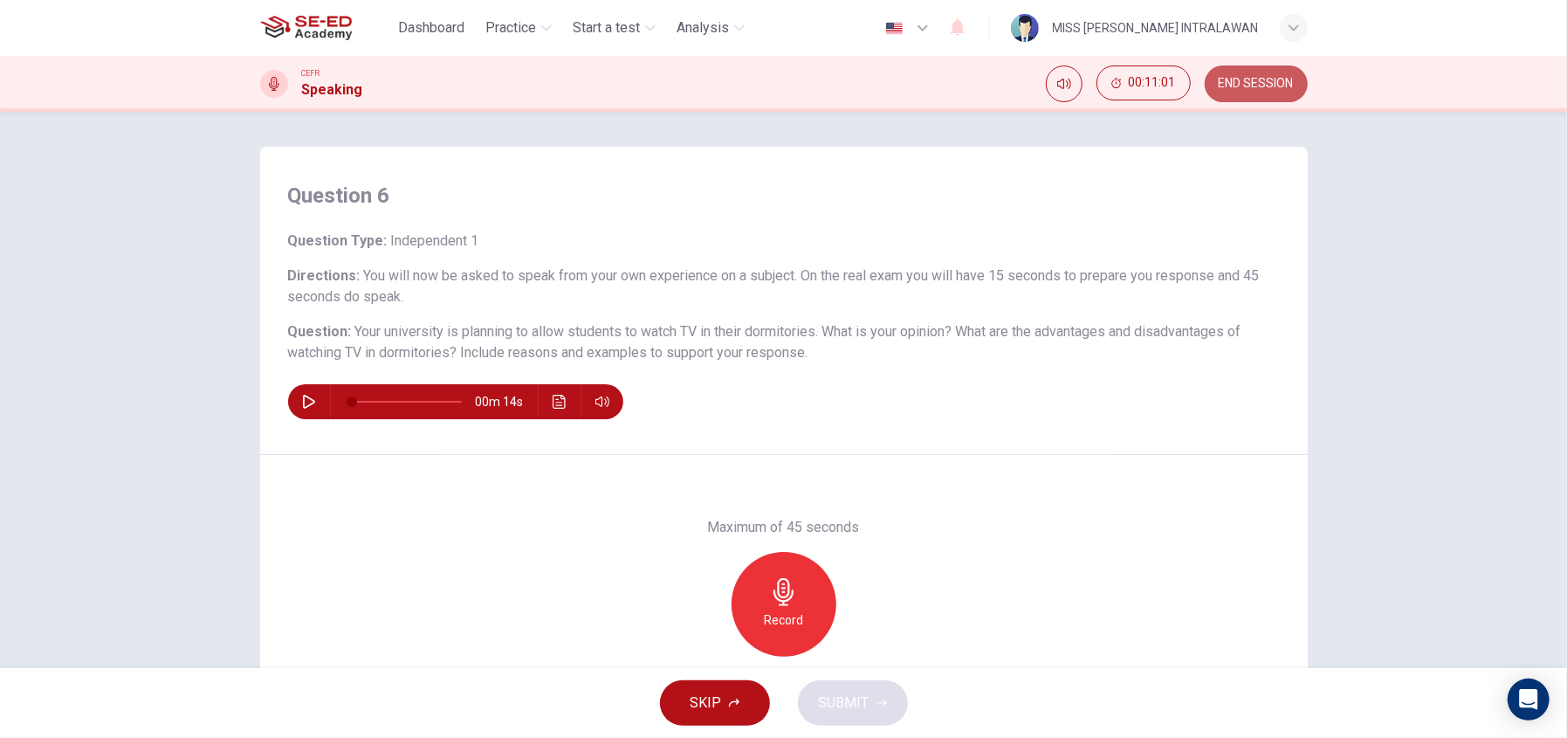
click at [1259, 80] on span "END SESSION" at bounding box center [1256, 84] width 75 height 14
click at [732, 699] on icon "button" at bounding box center [734, 703] width 10 height 10
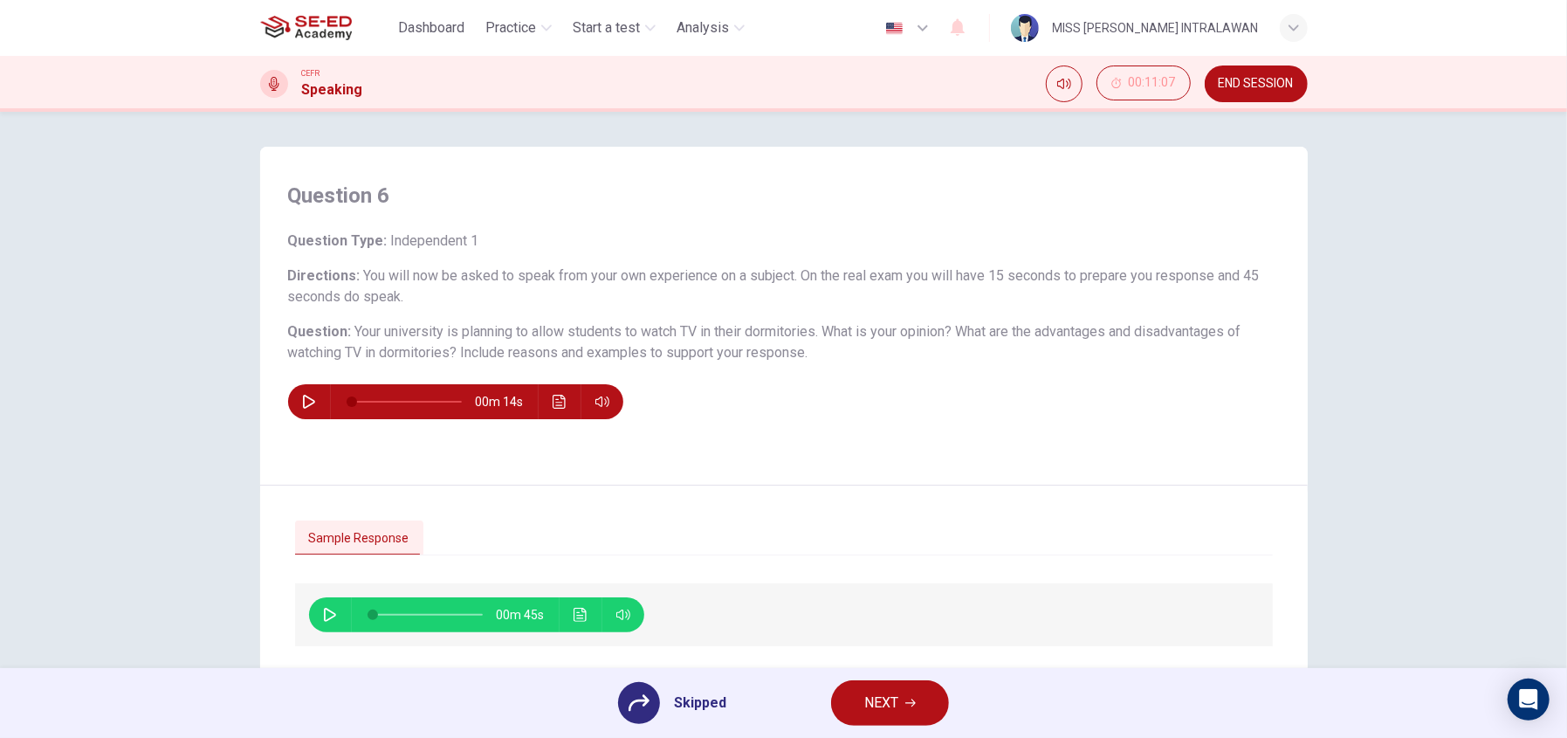
click at [886, 699] on span "NEXT" at bounding box center [881, 703] width 34 height 24
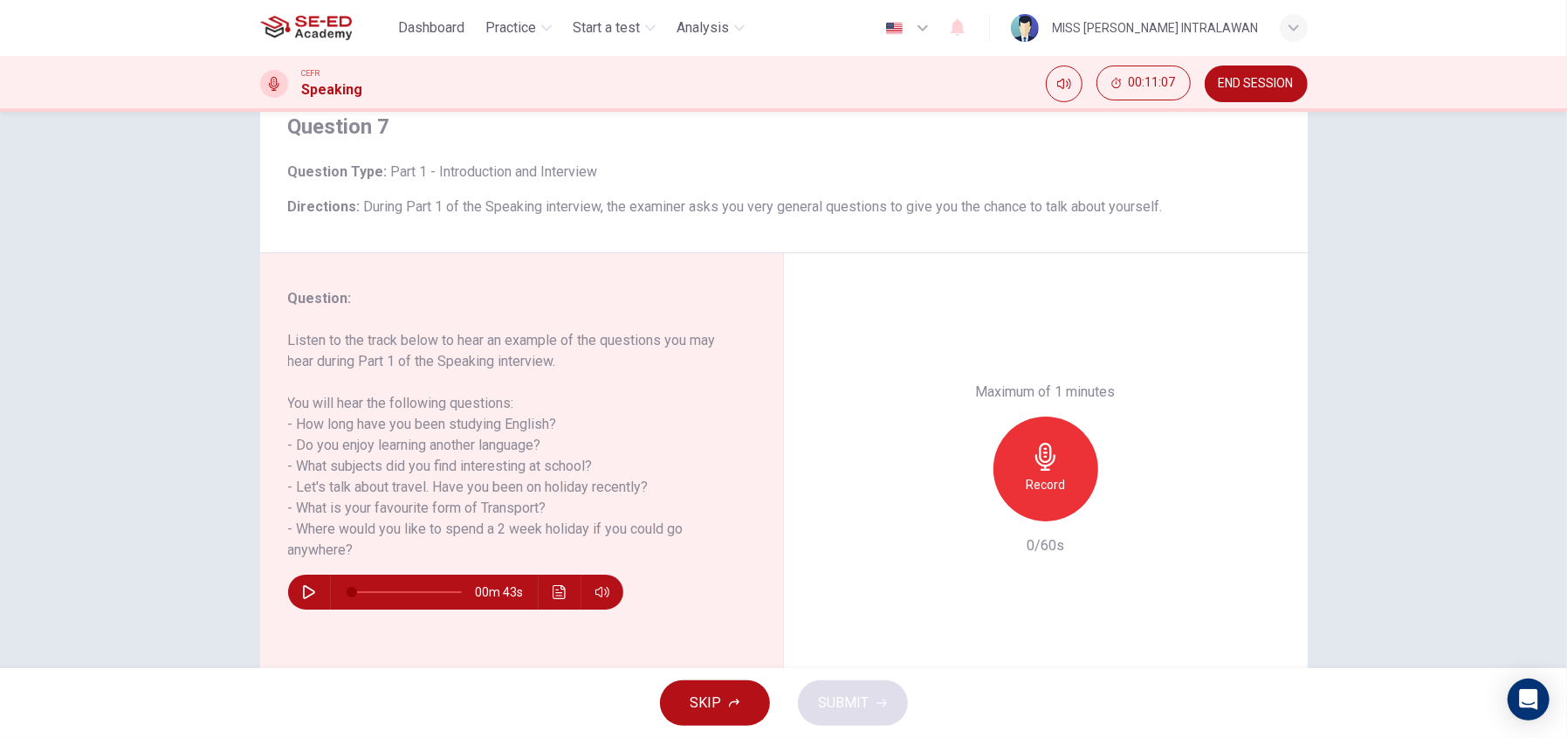
scroll to position [120, 0]
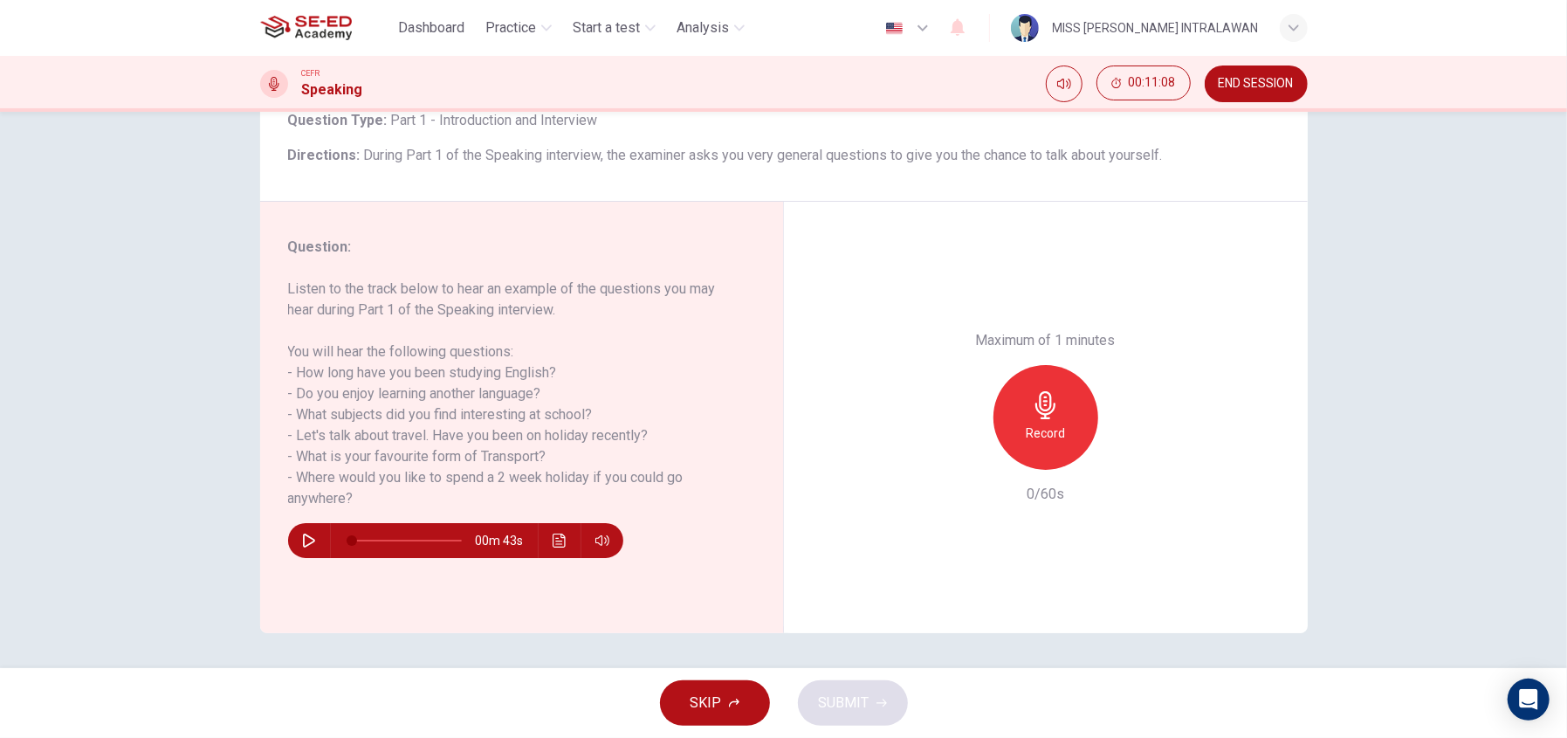
click at [735, 693] on button "SKIP" at bounding box center [715, 702] width 110 height 45
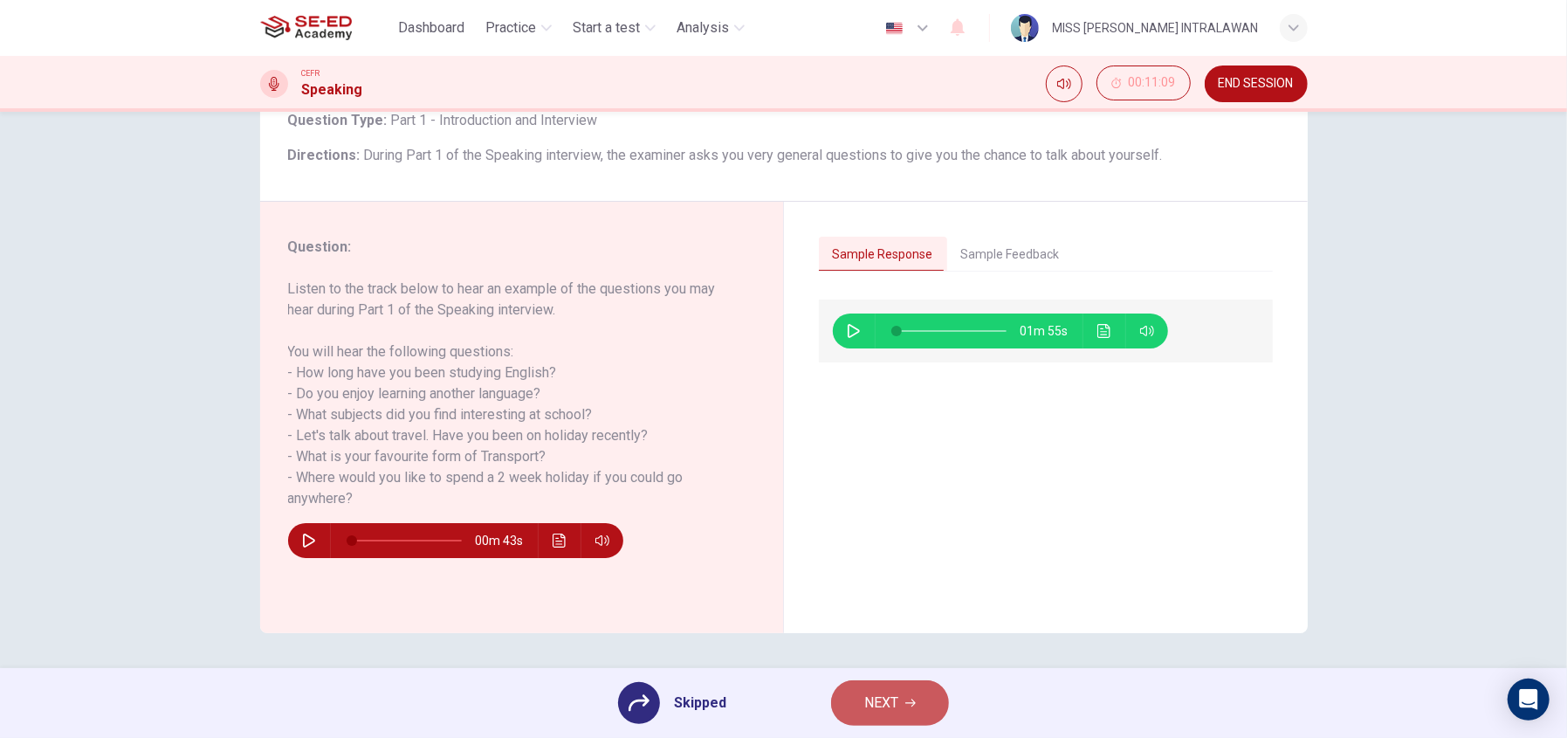
click at [883, 692] on span "NEXT" at bounding box center [881, 703] width 34 height 24
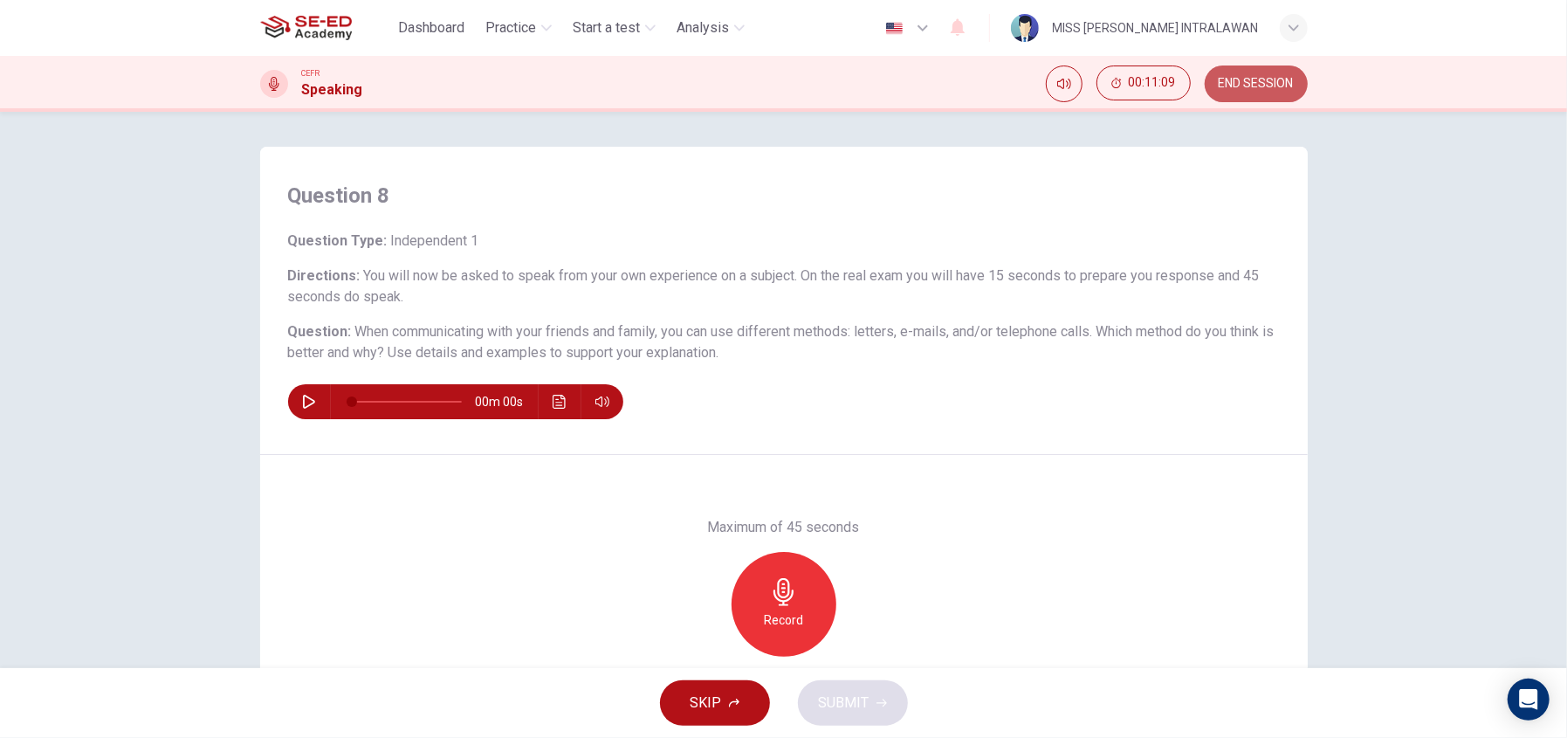
click at [1236, 85] on span "END SESSION" at bounding box center [1256, 84] width 75 height 14
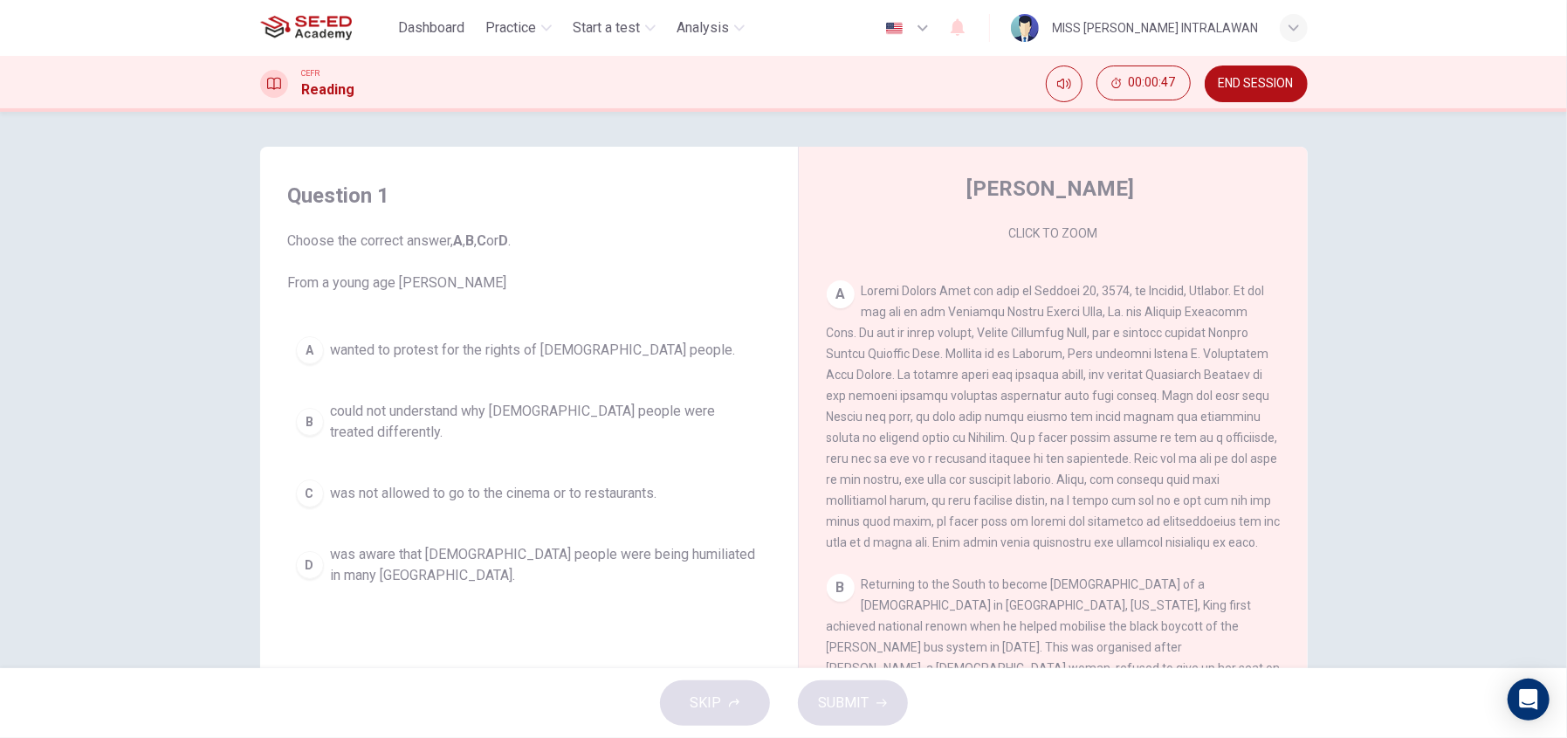
scroll to position [348, 0]
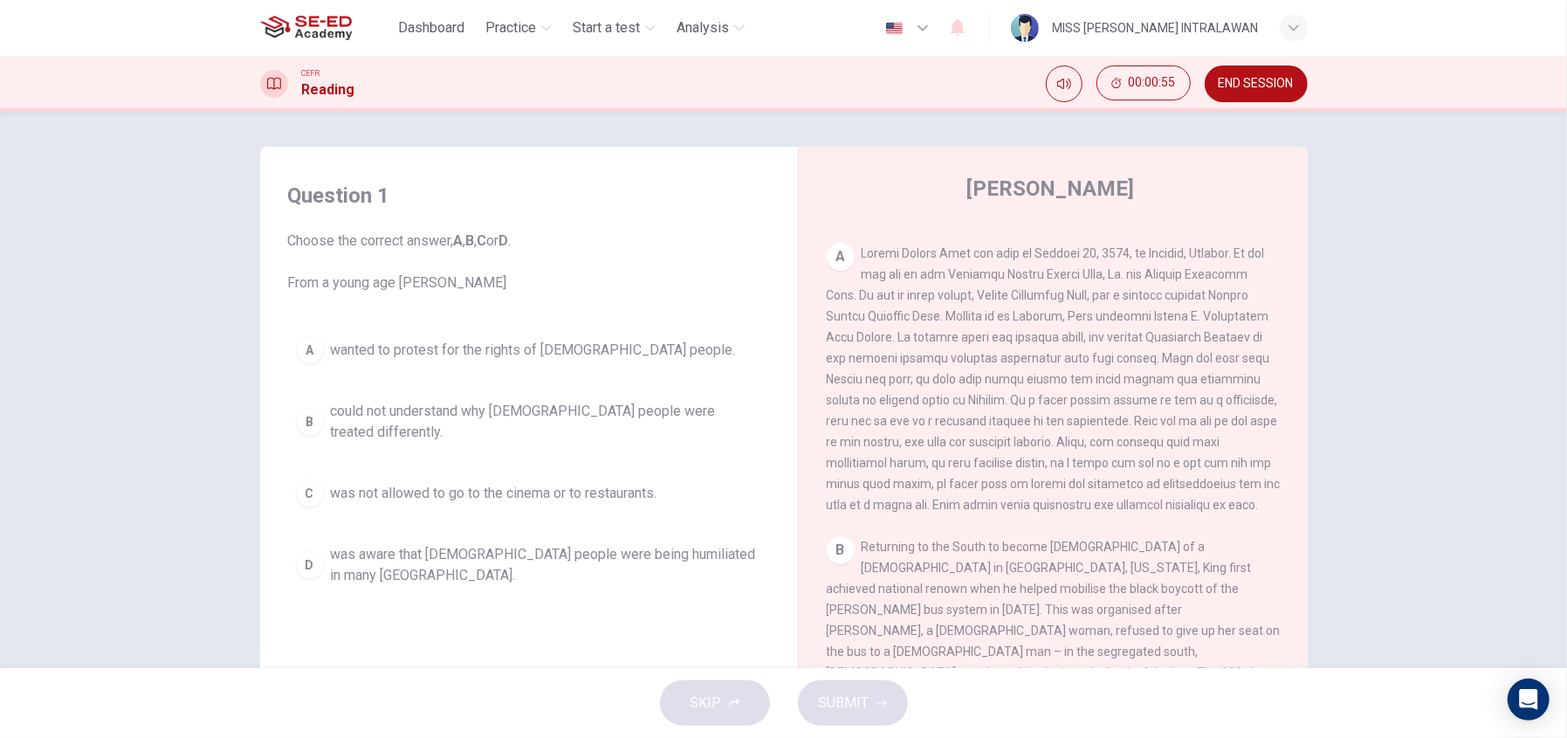
click at [402, 544] on span "was aware that black people were being humiliated in many northern states." at bounding box center [546, 565] width 431 height 42
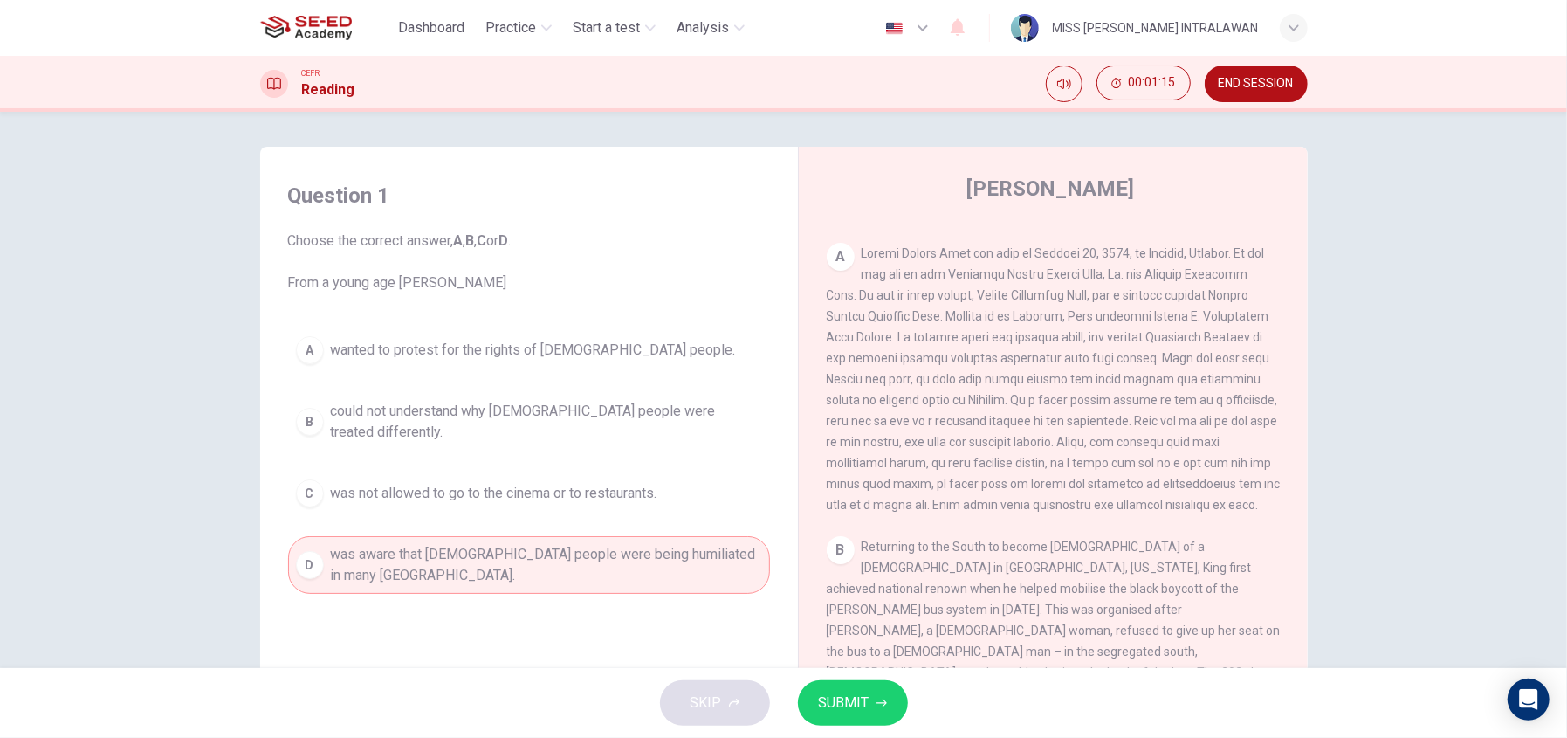
click at [633, 414] on span "could not understand why black people were treated differently." at bounding box center [546, 422] width 431 height 42
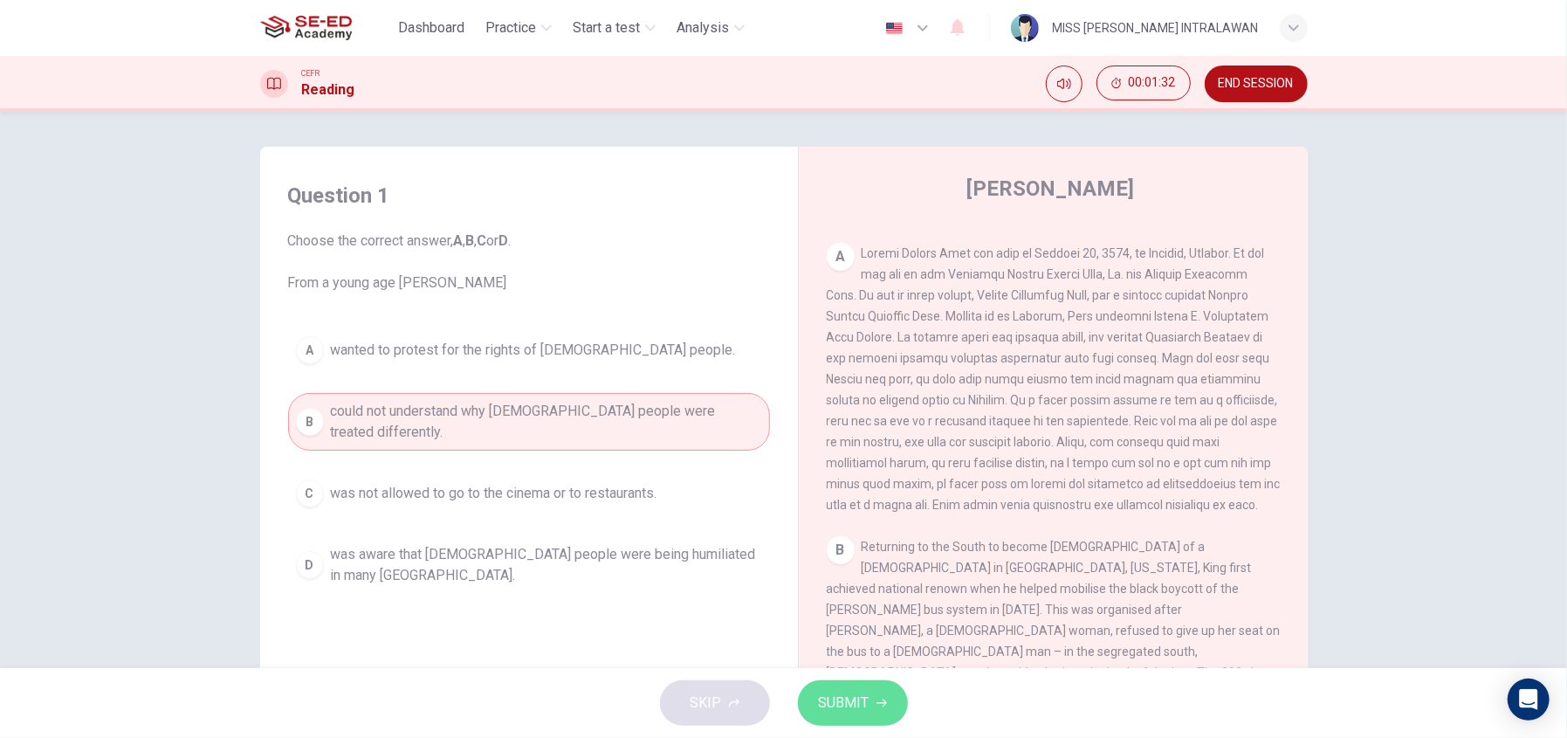
click at [829, 701] on span "SUBMIT" at bounding box center [844, 703] width 51 height 24
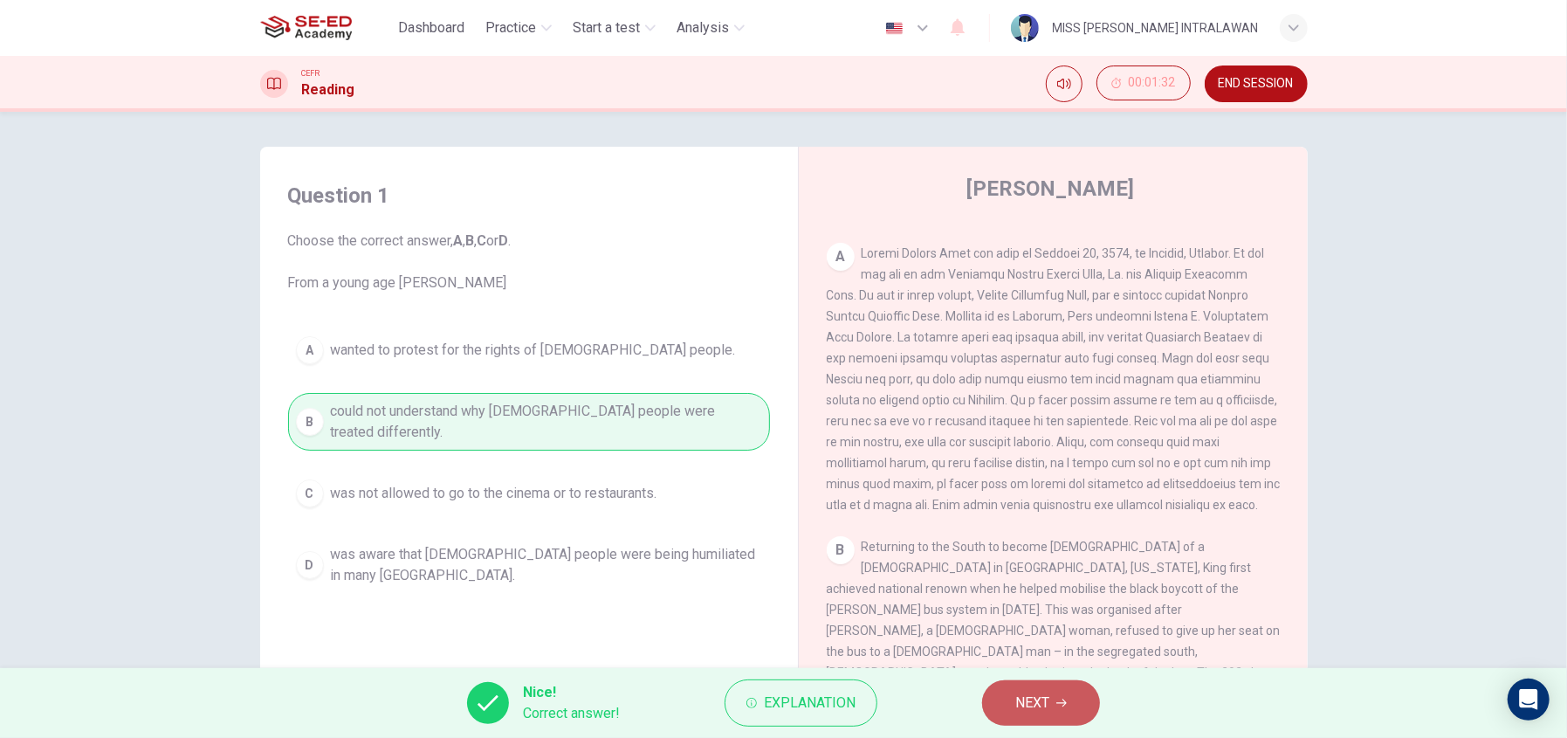
click at [1081, 705] on button "NEXT" at bounding box center [1041, 702] width 118 height 45
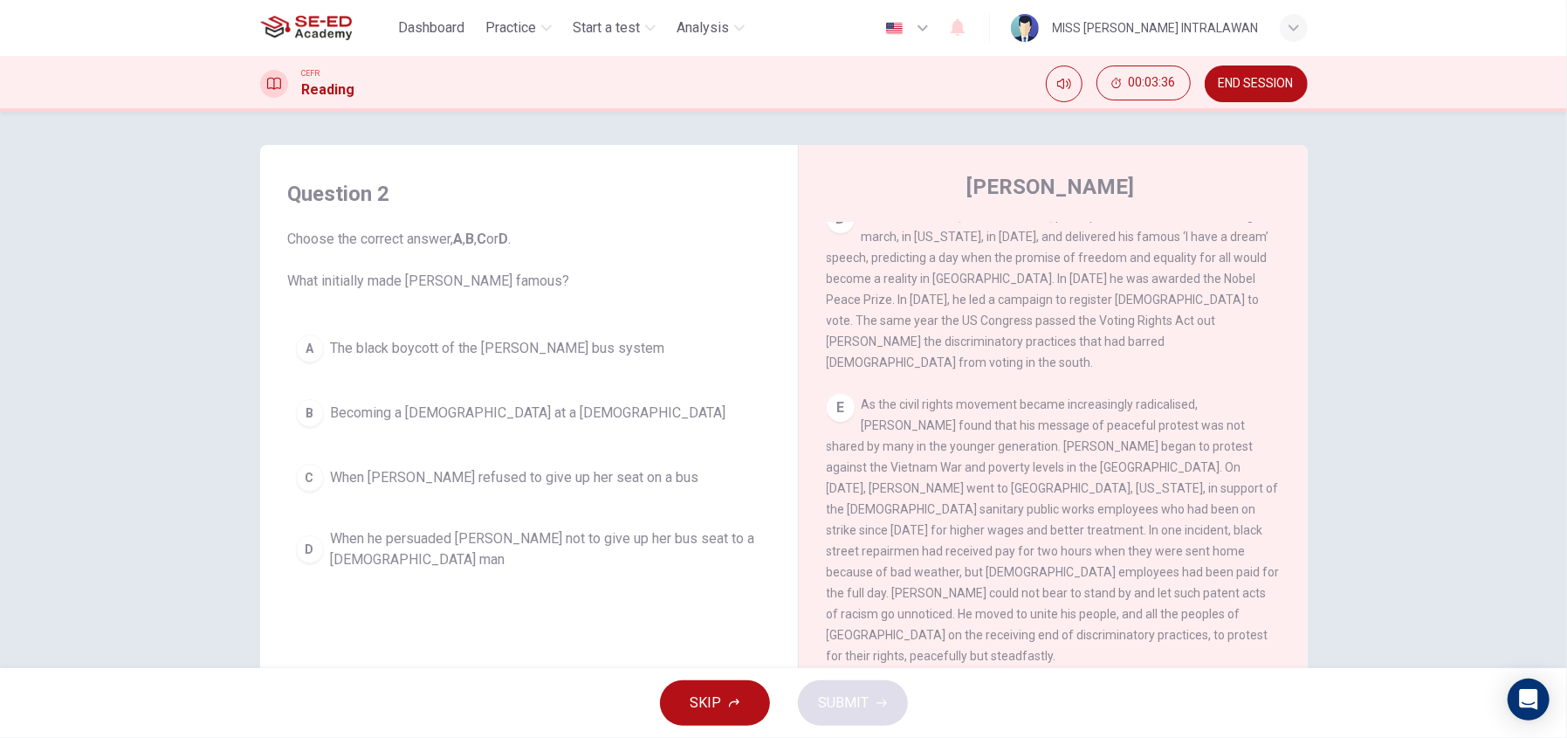
scroll to position [0, 0]
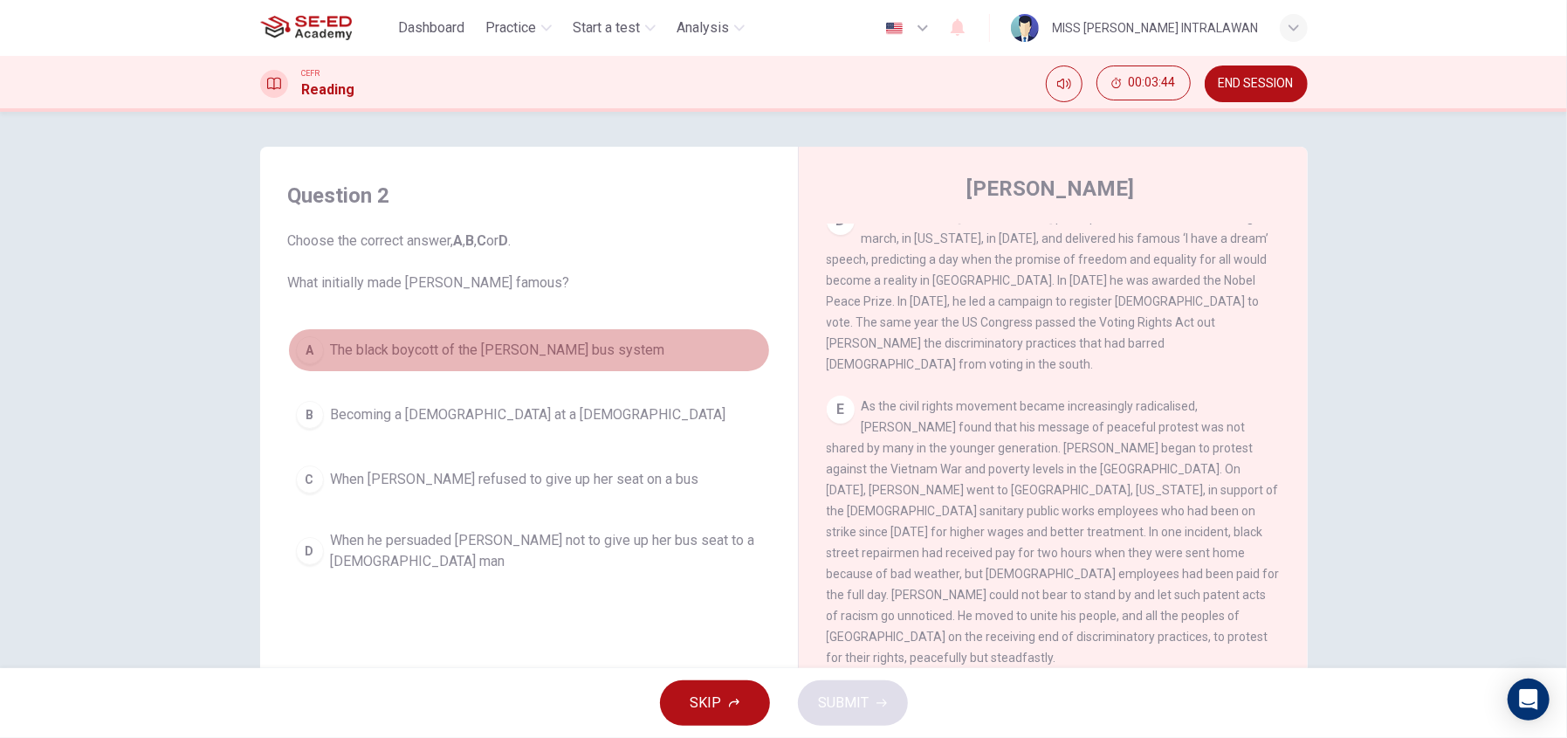
click at [430, 351] on span "The black boycott of the Montgomery bus system" at bounding box center [498, 350] width 334 height 21
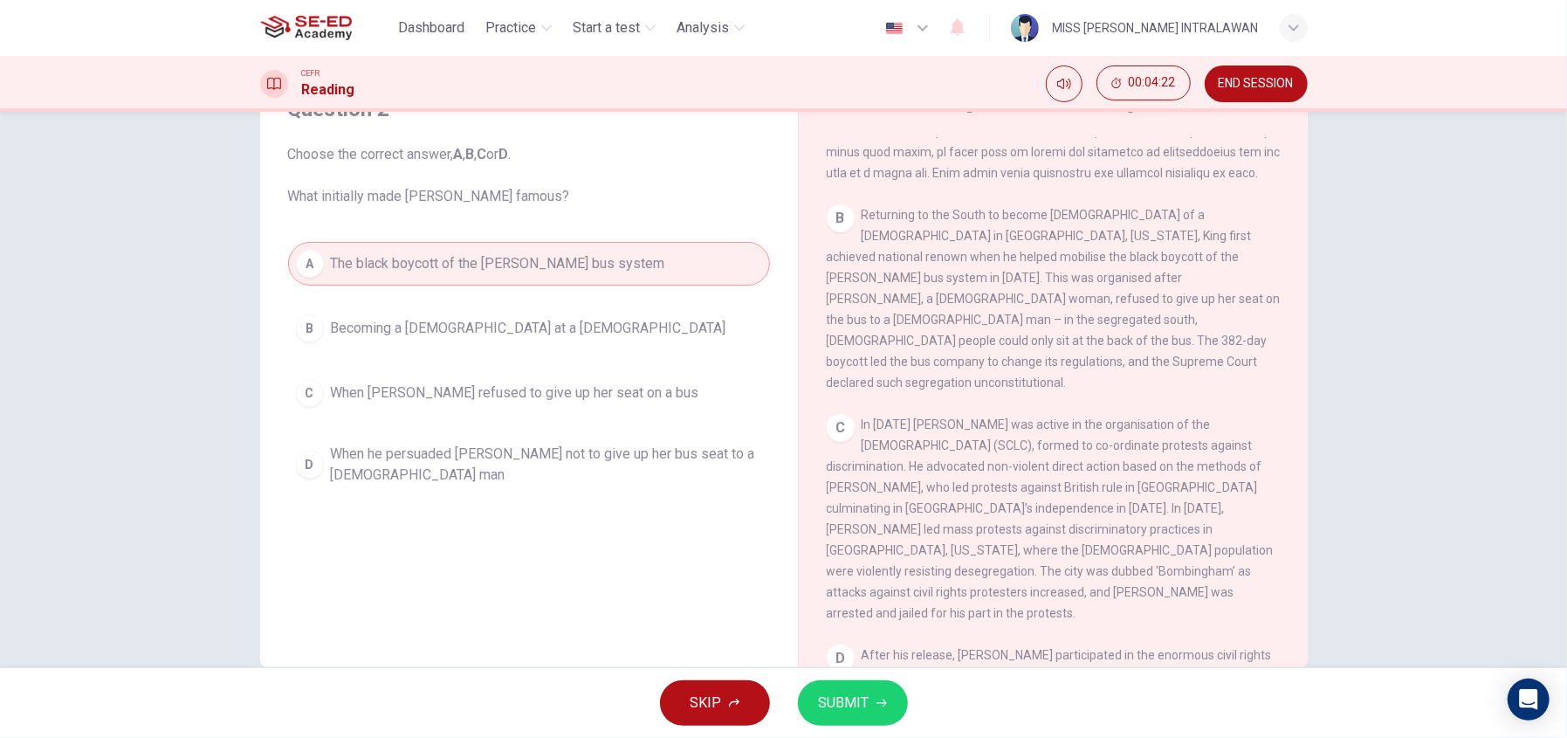
scroll to position [33, 0]
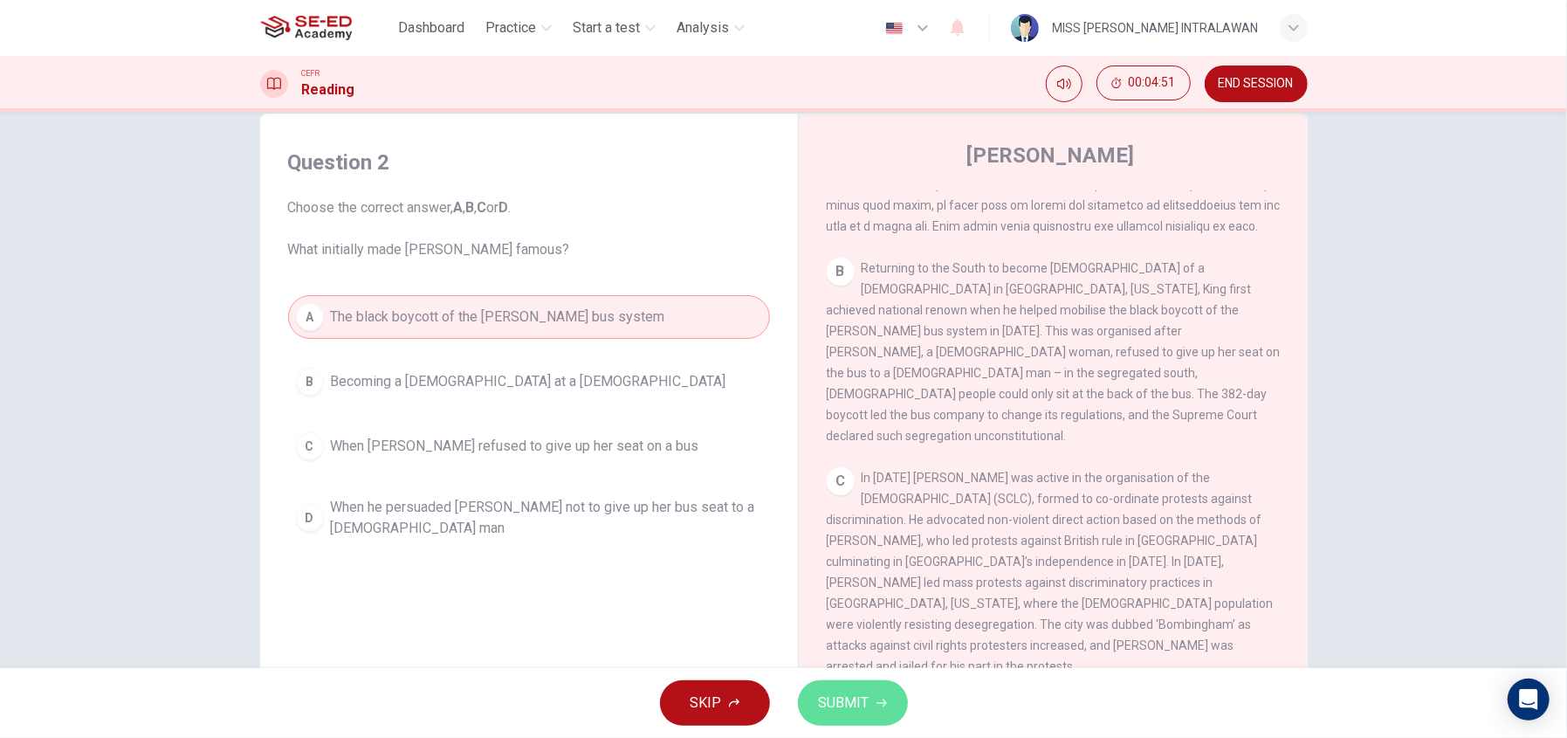
click at [871, 693] on button "SUBMIT" at bounding box center [853, 702] width 110 height 45
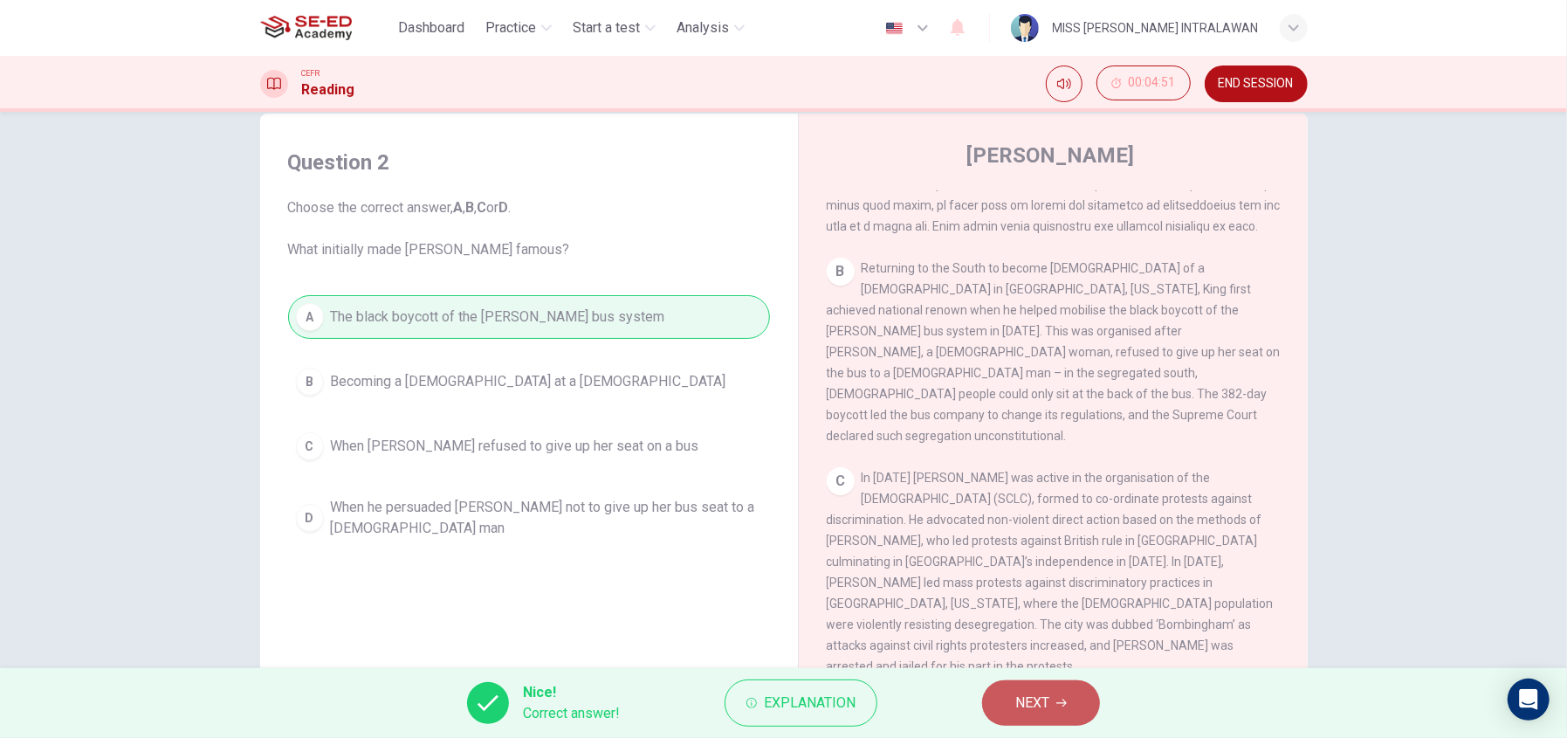
click at [1030, 696] on span "NEXT" at bounding box center [1032, 703] width 34 height 24
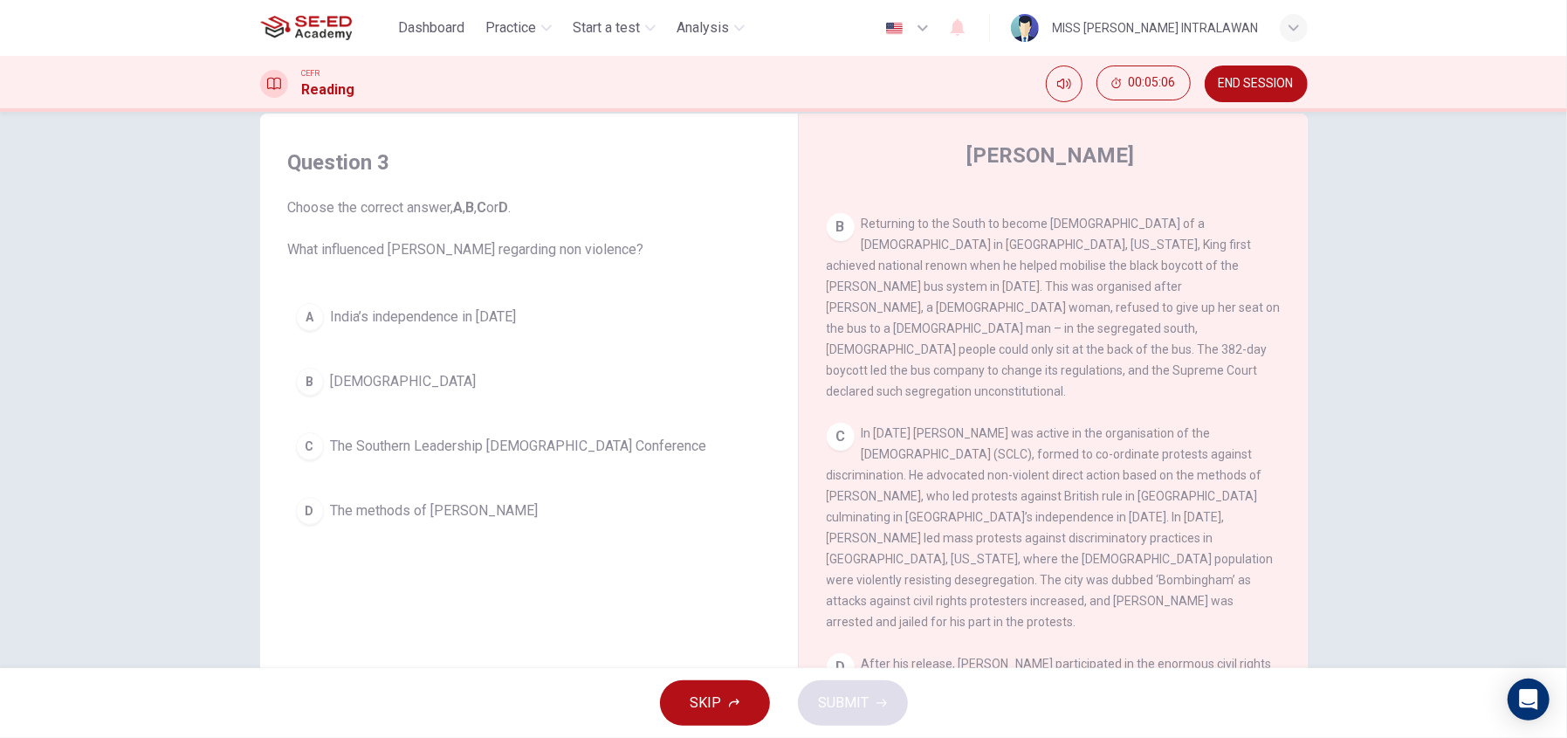
scroll to position [681, 0]
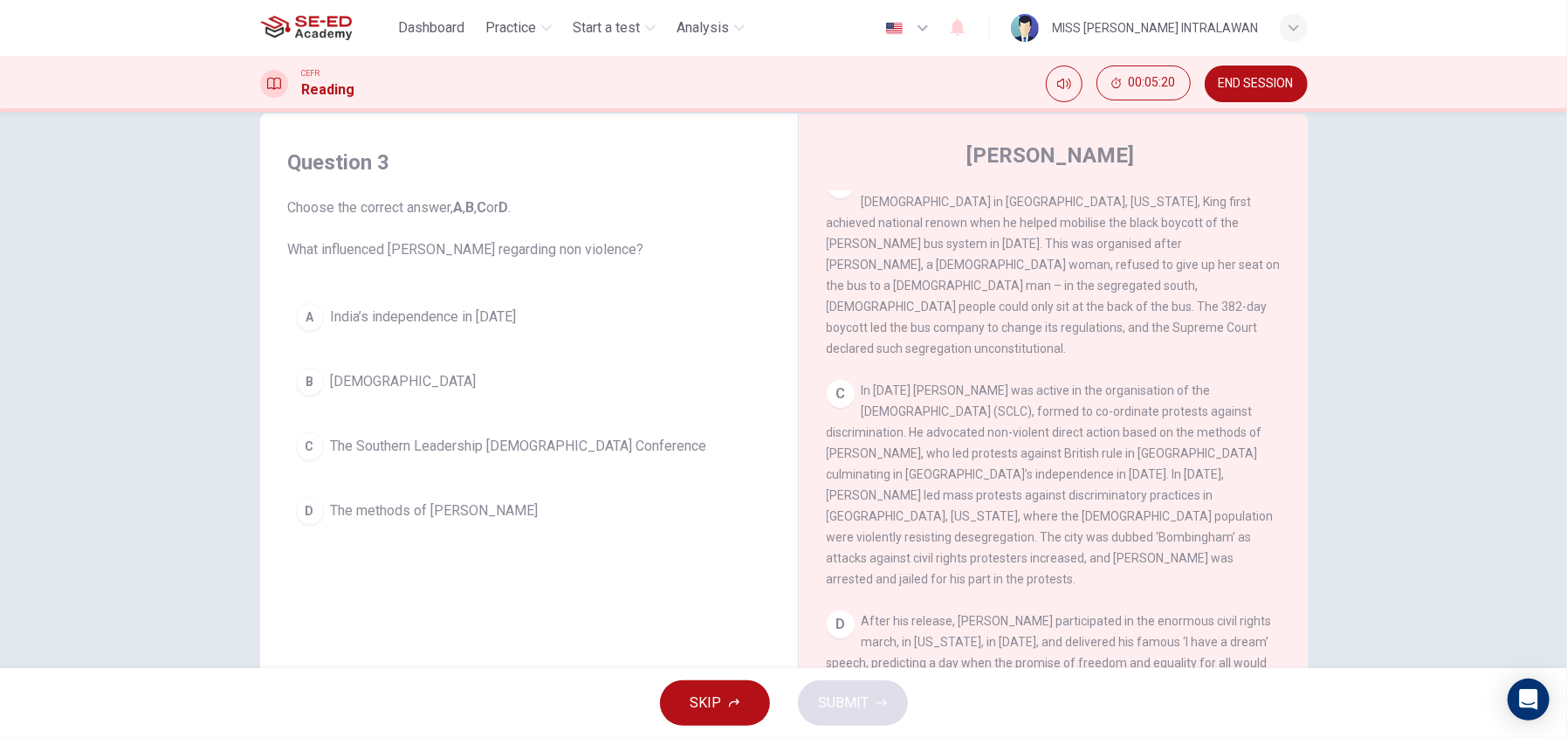
click at [504, 313] on span "India’s independence in 1947" at bounding box center [424, 316] width 186 height 21
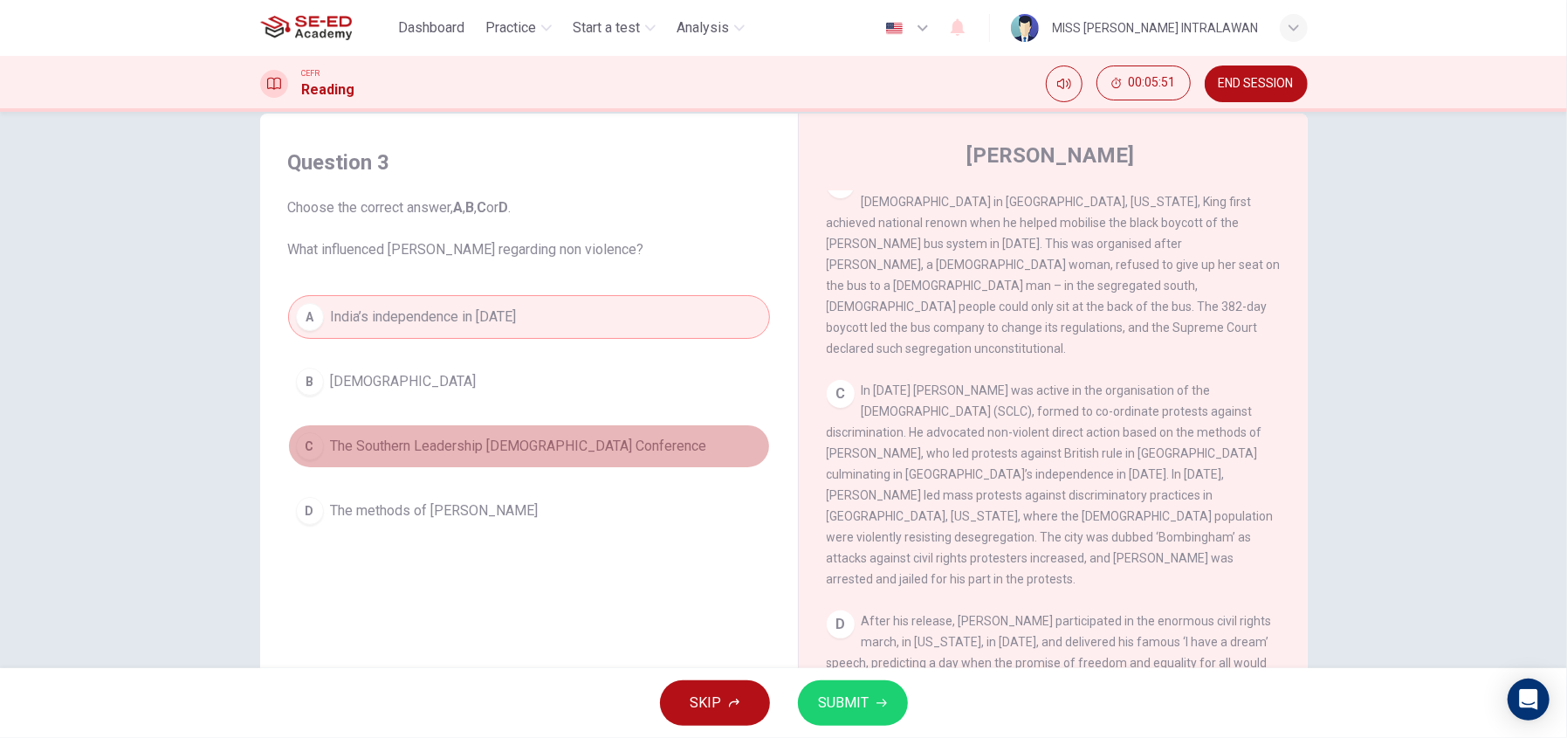
click at [548, 439] on span "The Southern Leadership Christian Conference" at bounding box center [519, 446] width 376 height 21
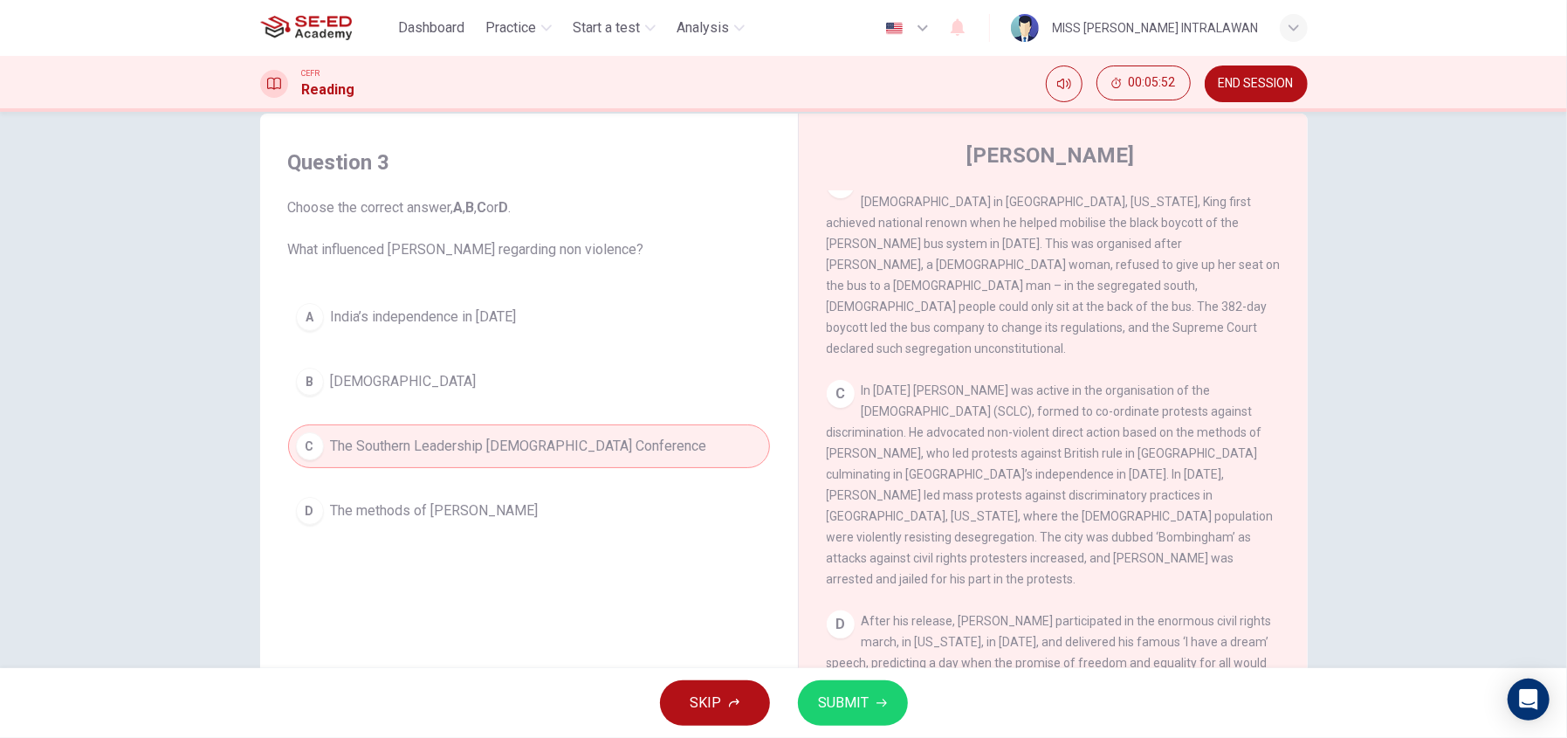
click at [856, 700] on span "SUBMIT" at bounding box center [844, 703] width 51 height 24
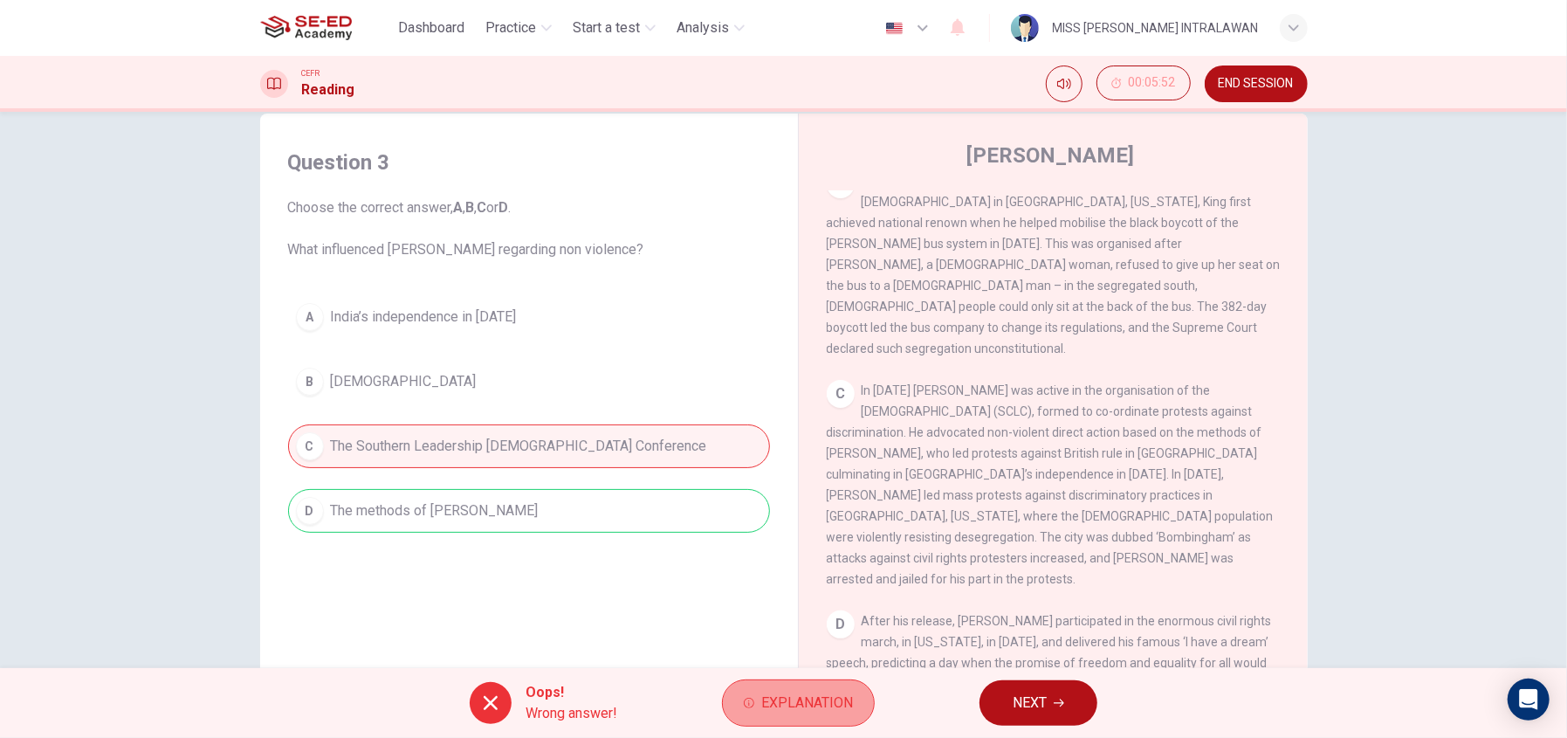
click at [820, 687] on button "Explanation" at bounding box center [798, 702] width 153 height 47
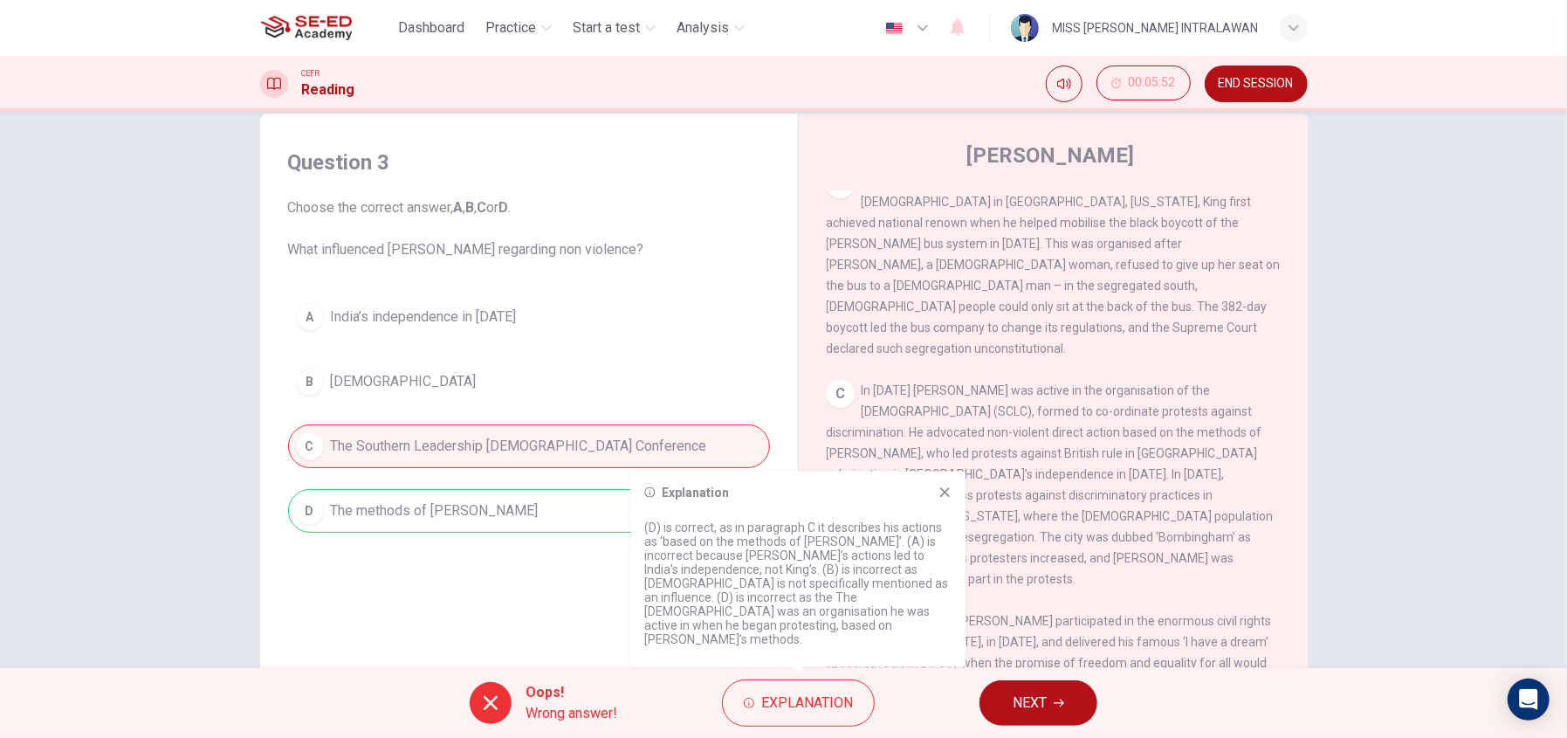
click at [946, 499] on icon at bounding box center [945, 492] width 14 height 14
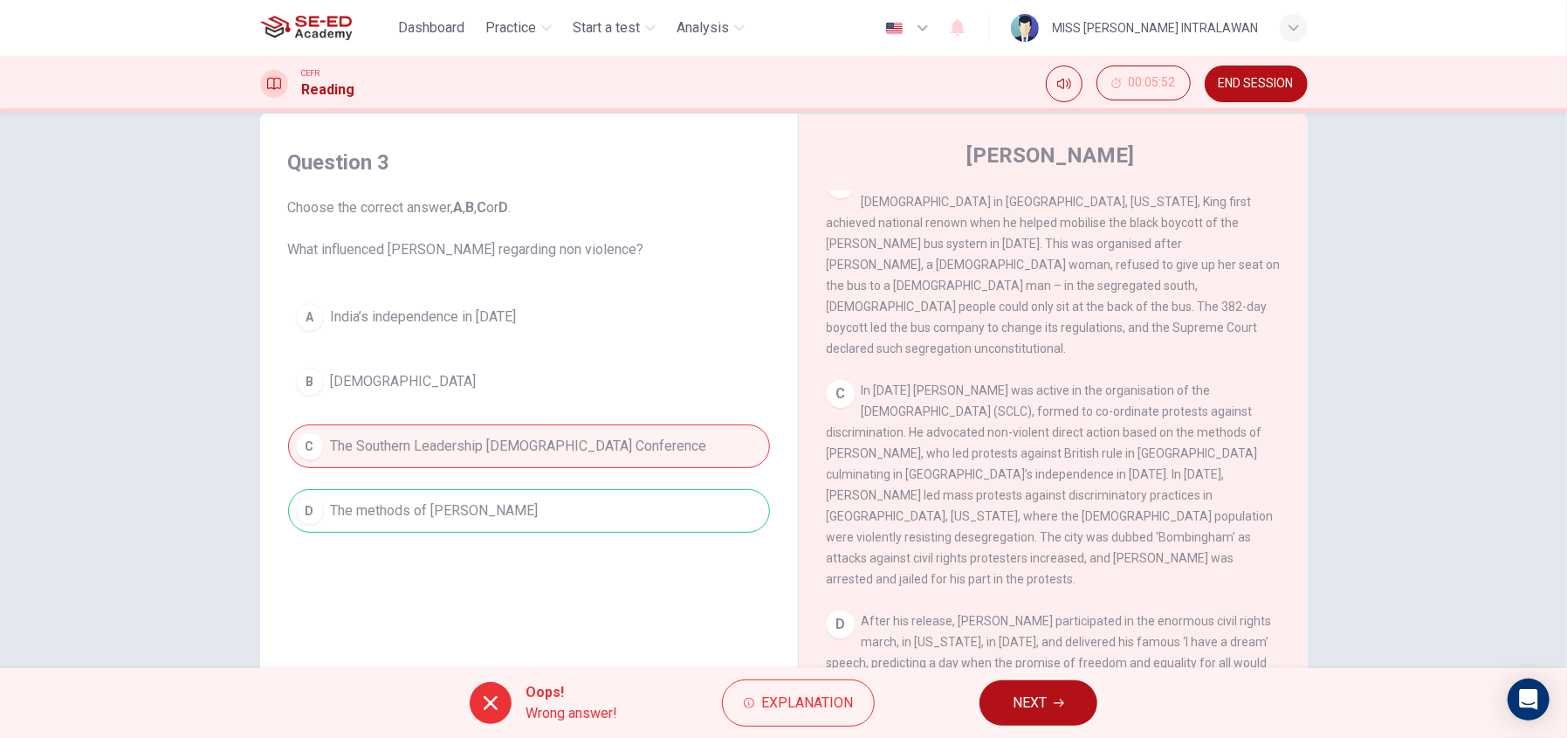
click at [1033, 705] on span "NEXT" at bounding box center [1030, 703] width 34 height 24
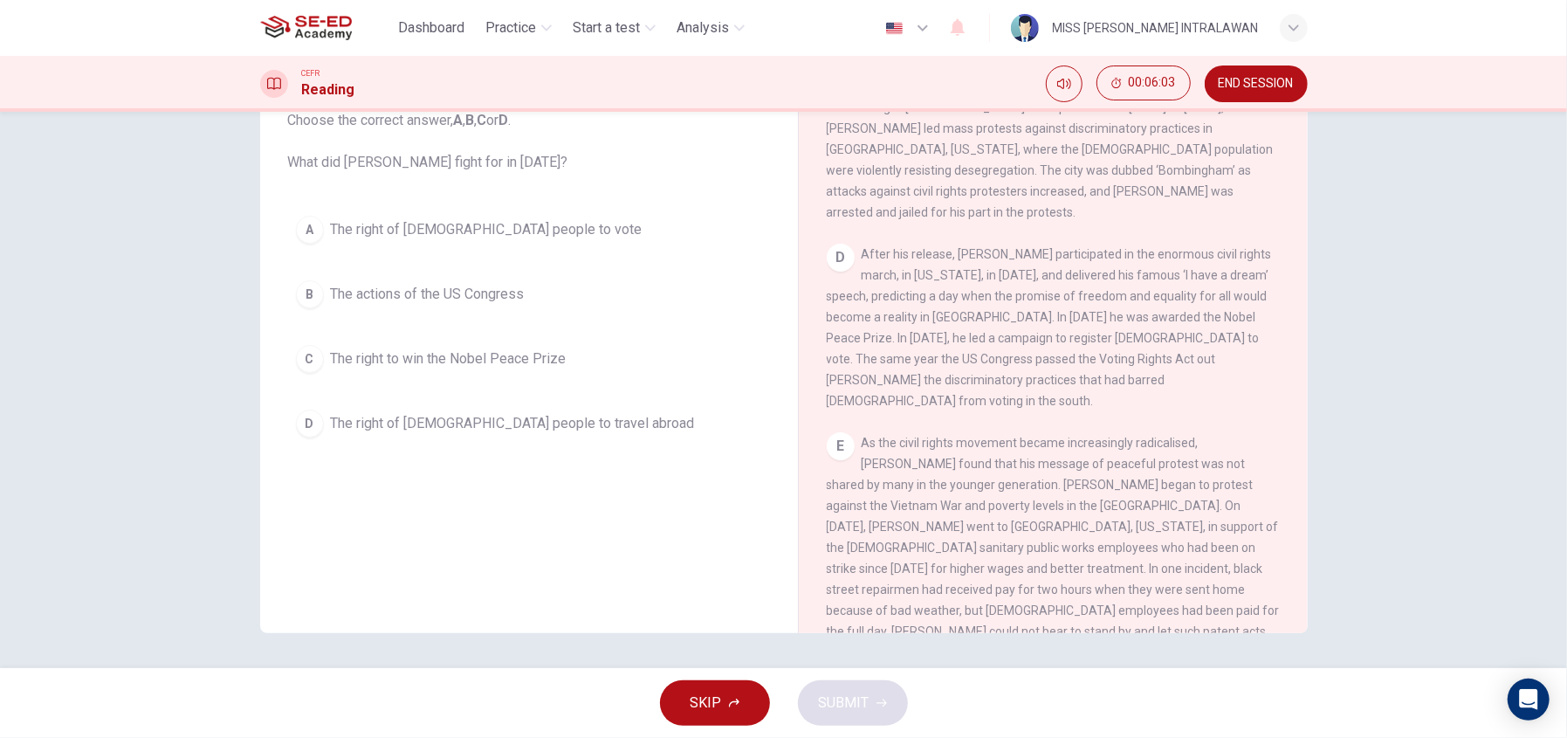
scroll to position [943, 0]
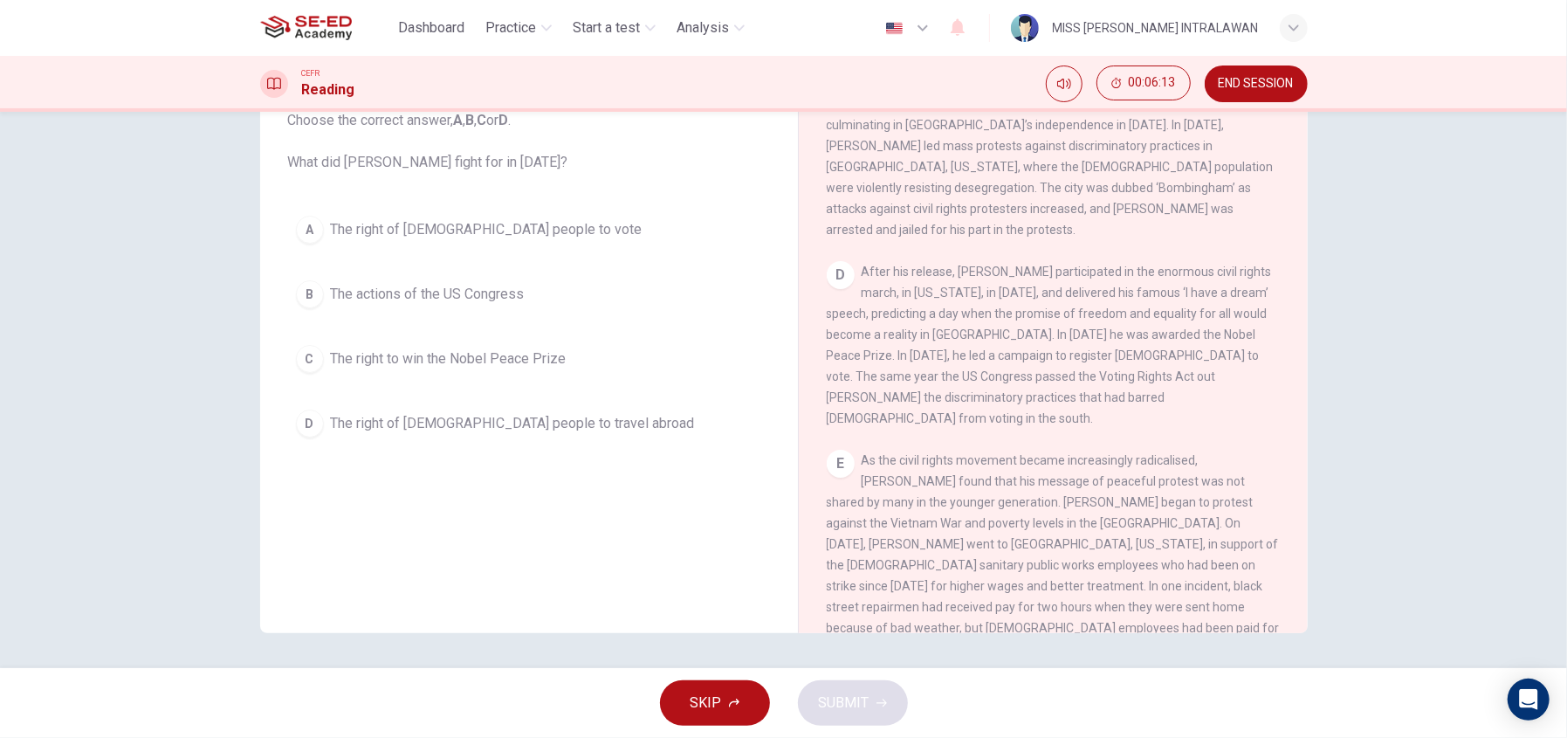
click at [512, 228] on span "The right of black people to vote" at bounding box center [487, 229] width 312 height 21
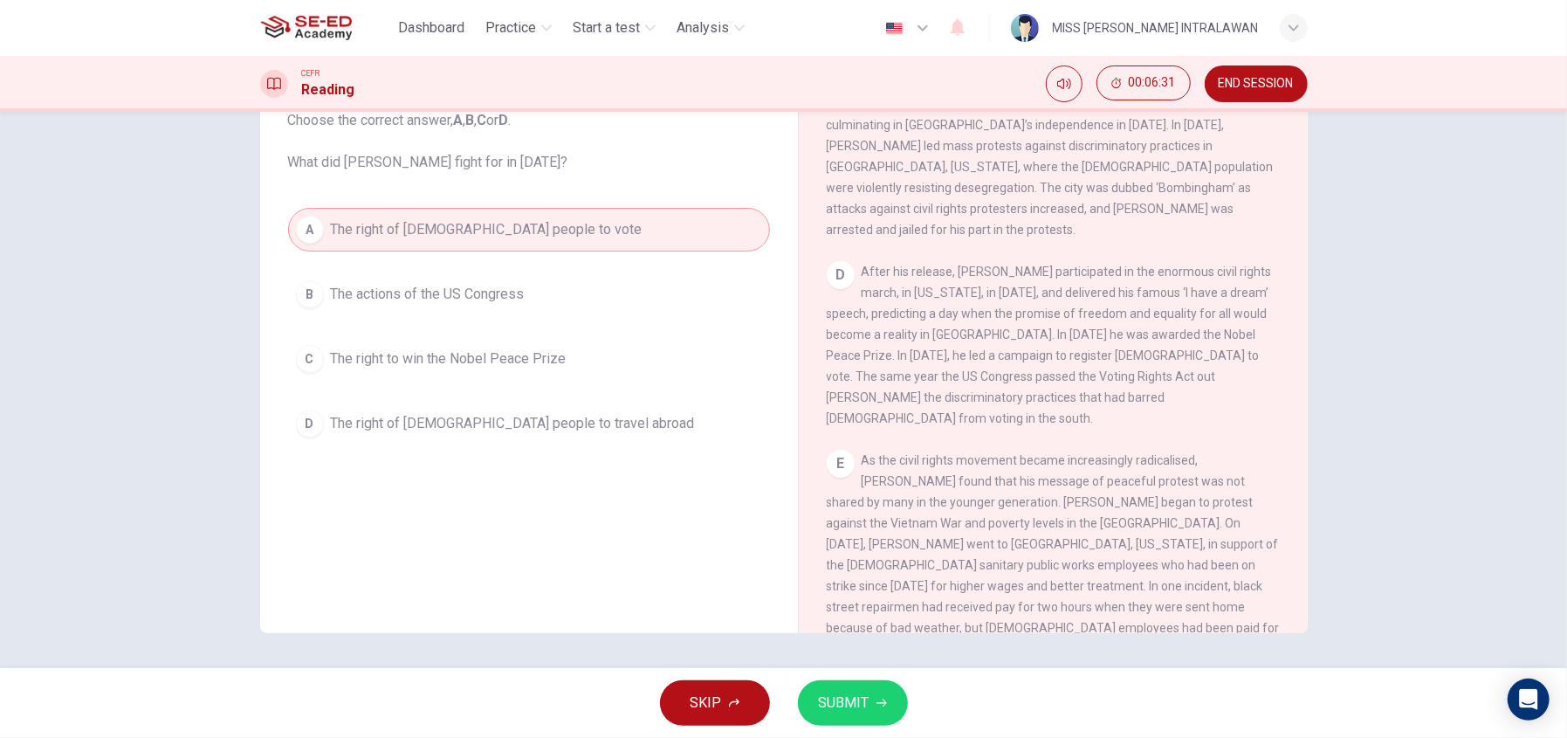
click at [867, 705] on span "SUBMIT" at bounding box center [844, 703] width 51 height 24
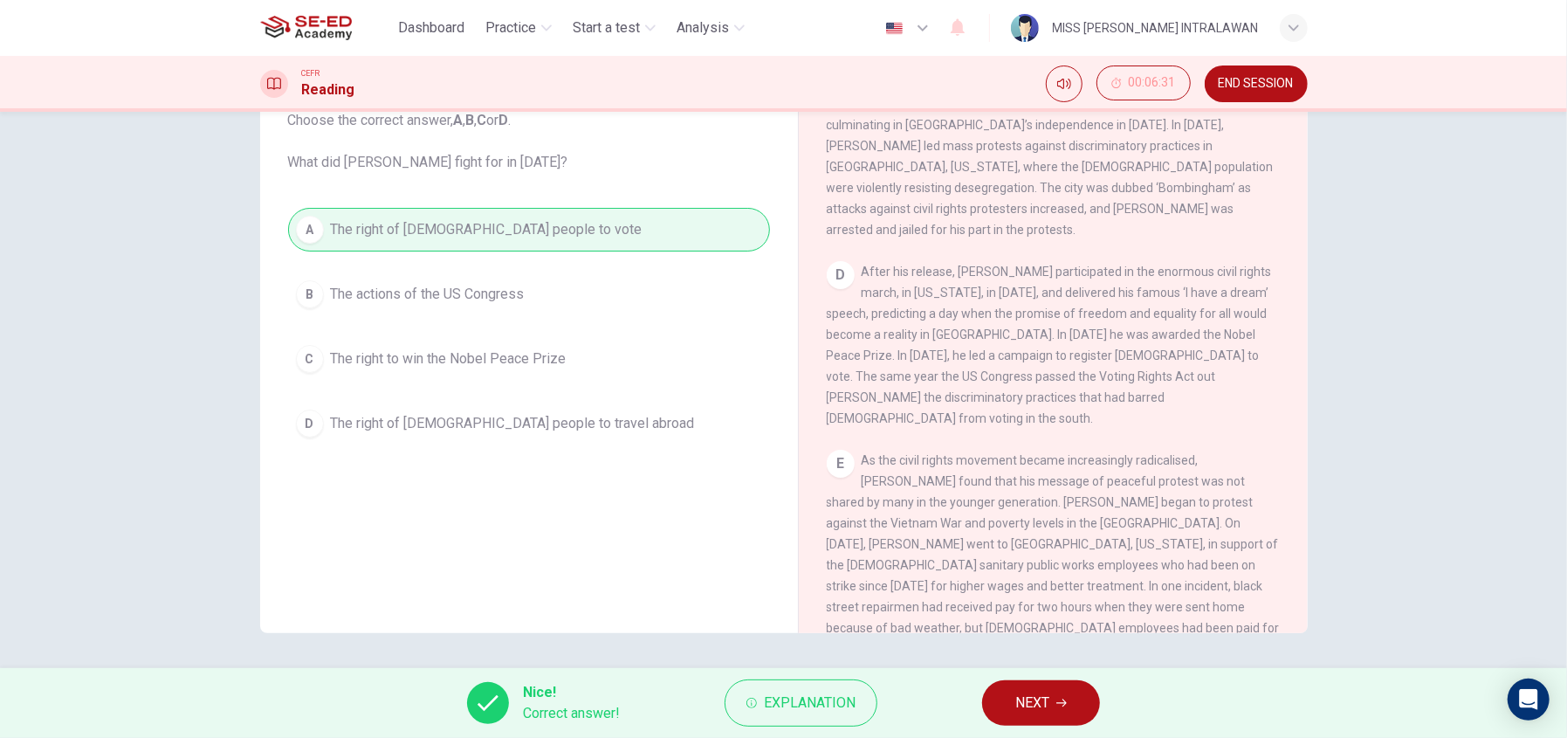
click at [1004, 705] on button "NEXT" at bounding box center [1041, 702] width 118 height 45
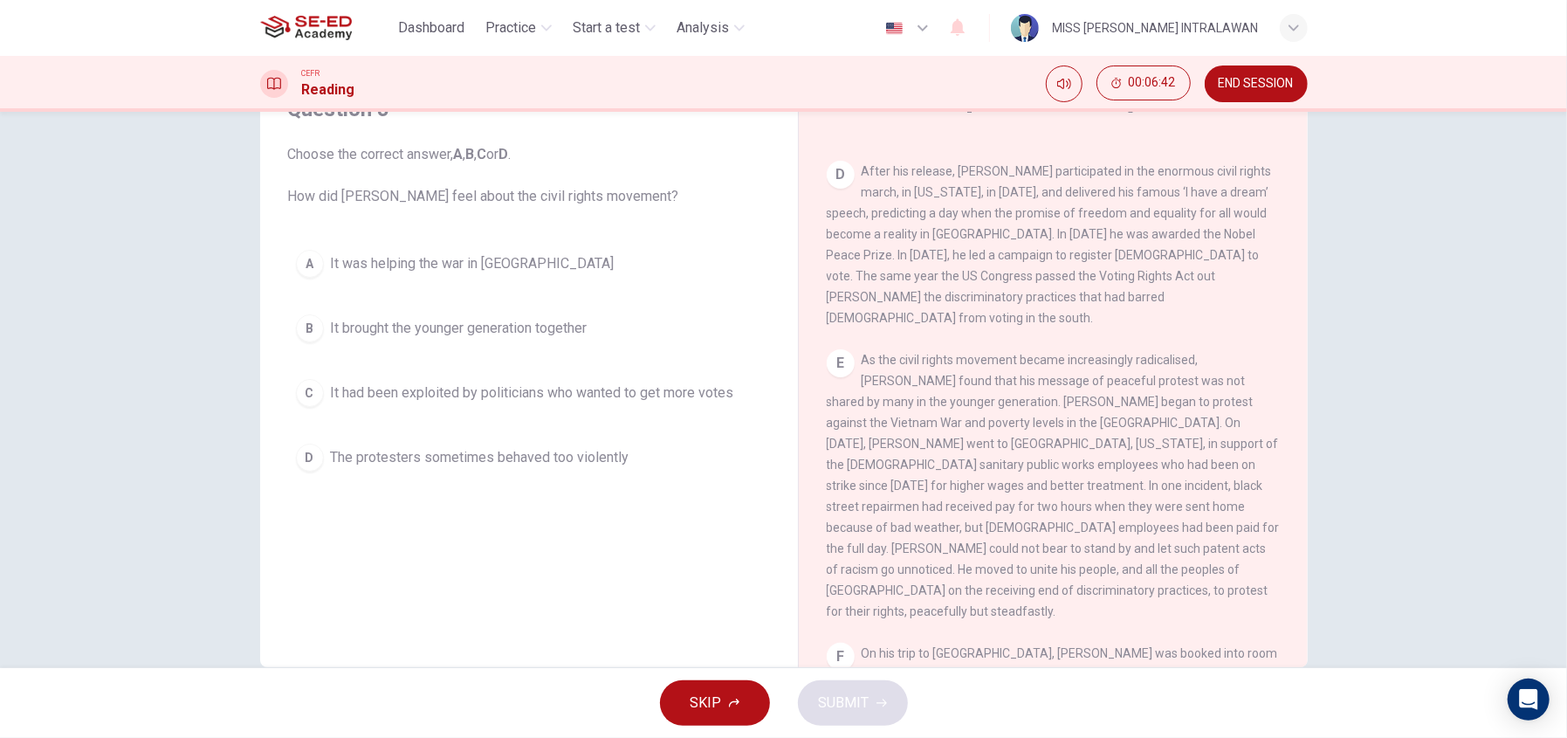
scroll to position [1118, 0]
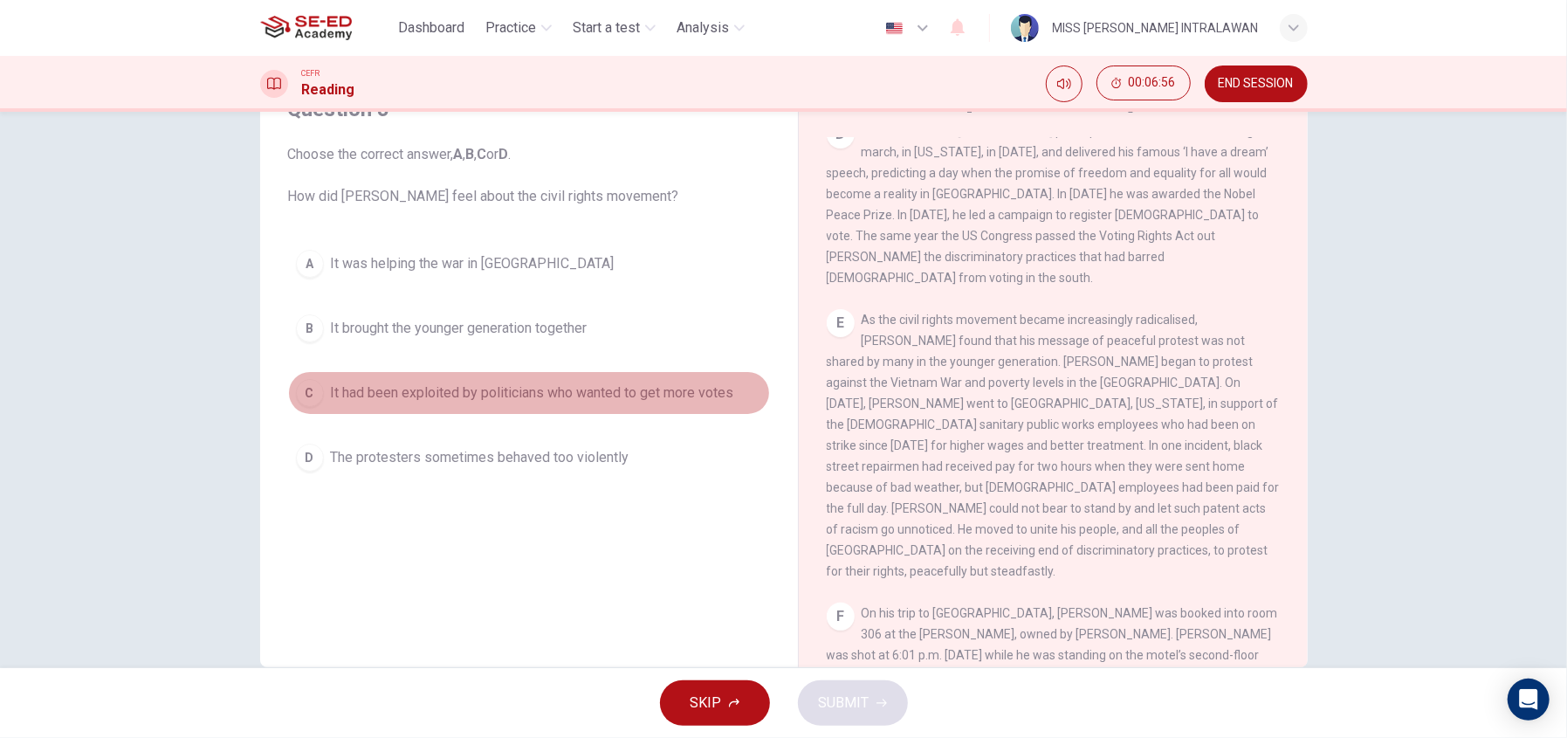
click at [447, 387] on span "It had been exploited by politicians who wanted to get more votes" at bounding box center [532, 392] width 403 height 21
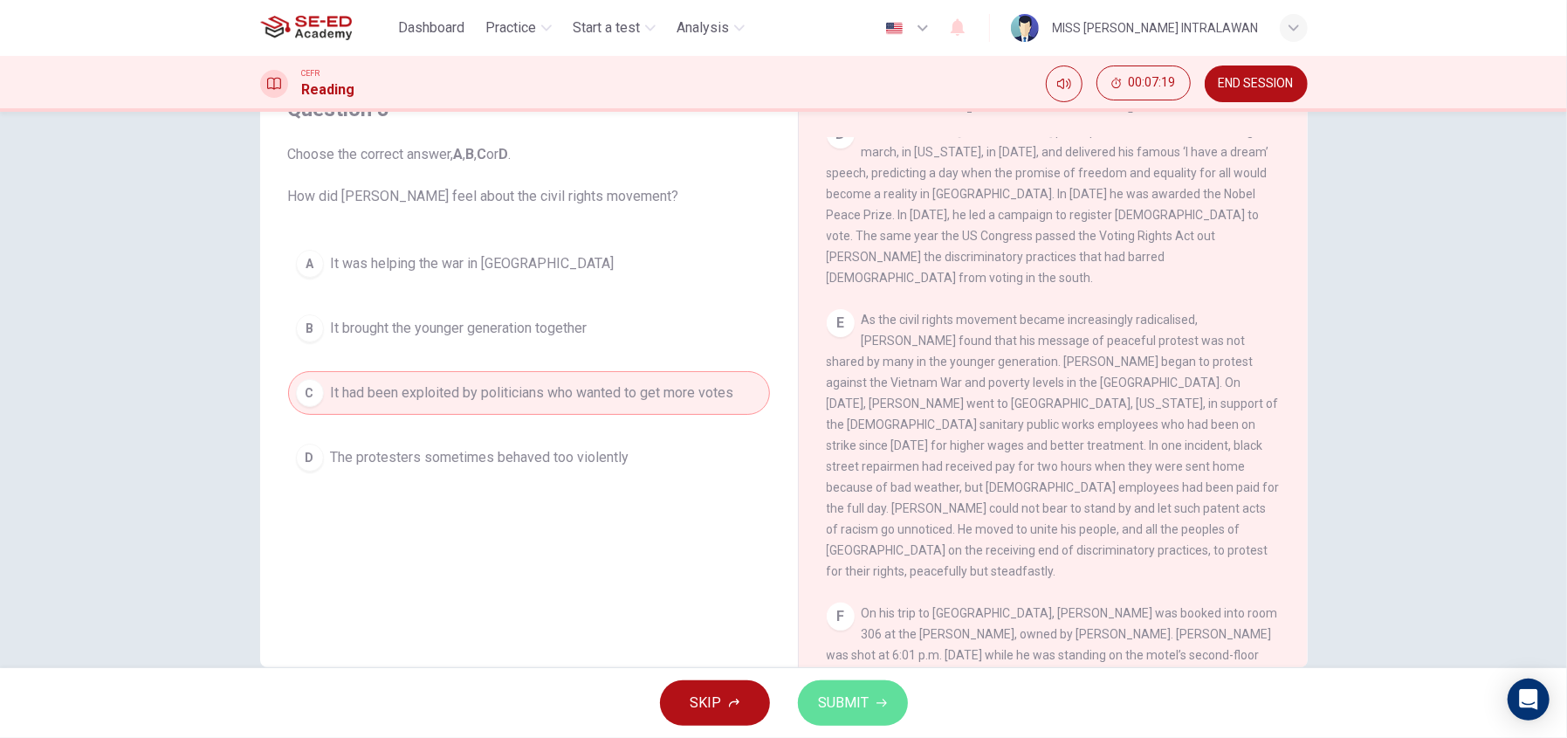
click at [872, 705] on button "SUBMIT" at bounding box center [853, 702] width 110 height 45
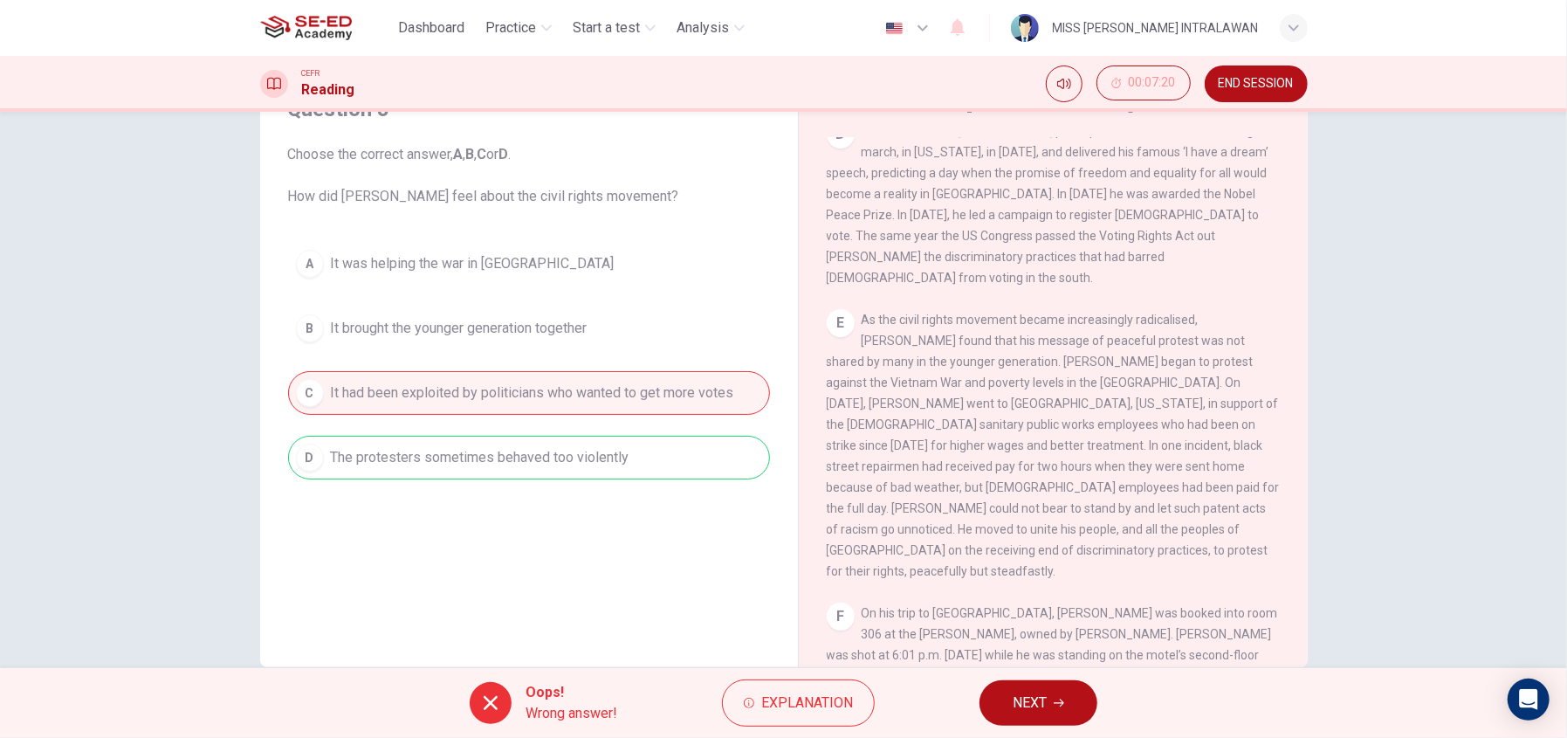
click at [1045, 697] on span "NEXT" at bounding box center [1030, 703] width 34 height 24
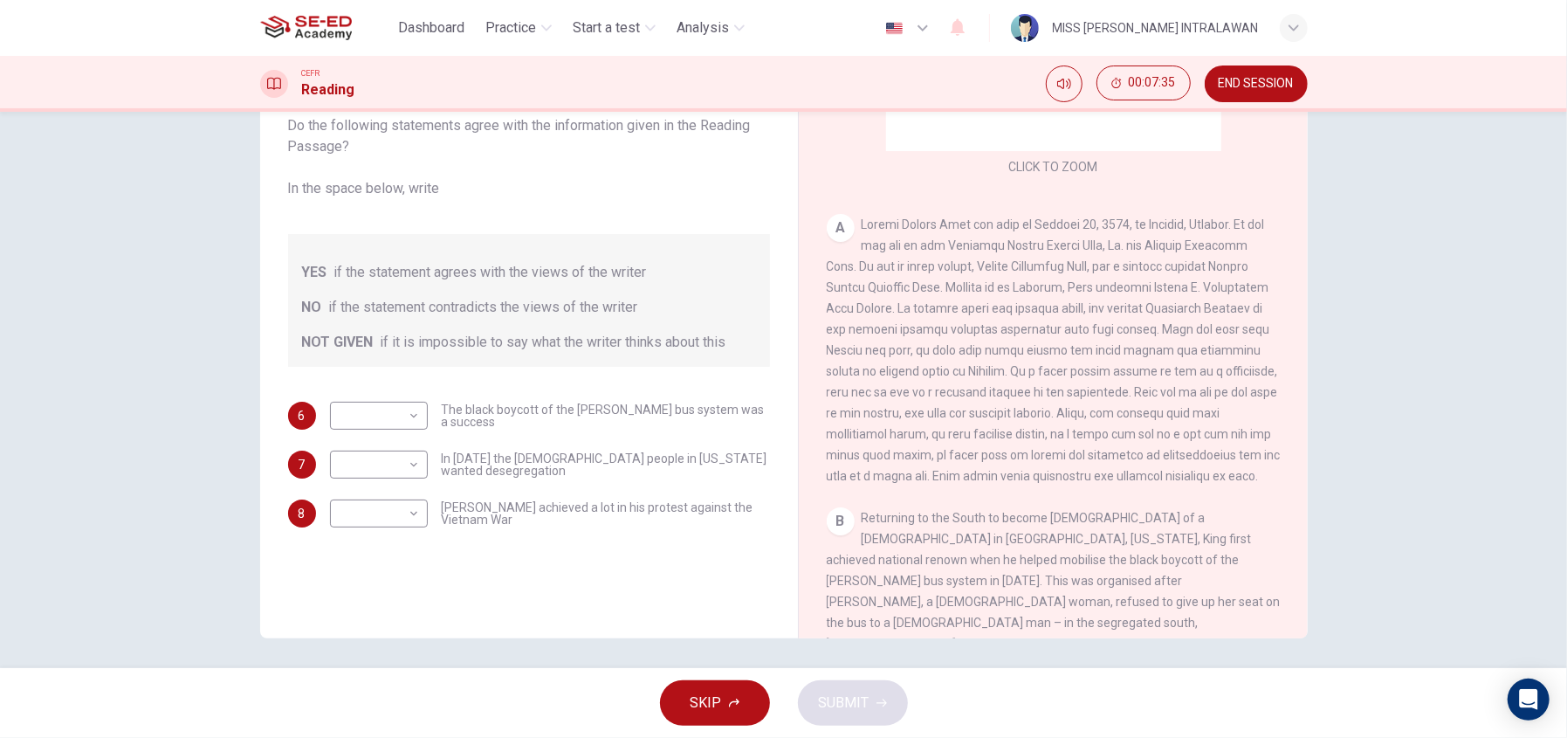
scroll to position [120, 0]
click at [391, 413] on body "This site uses cookies, as explained in our Privacy Policy . If you agree to th…" at bounding box center [783, 369] width 1567 height 738
drag, startPoint x: 445, startPoint y: 574, endPoint x: 438, endPoint y: 556, distance: 18.8
click at [440, 563] on div at bounding box center [783, 369] width 1567 height 738
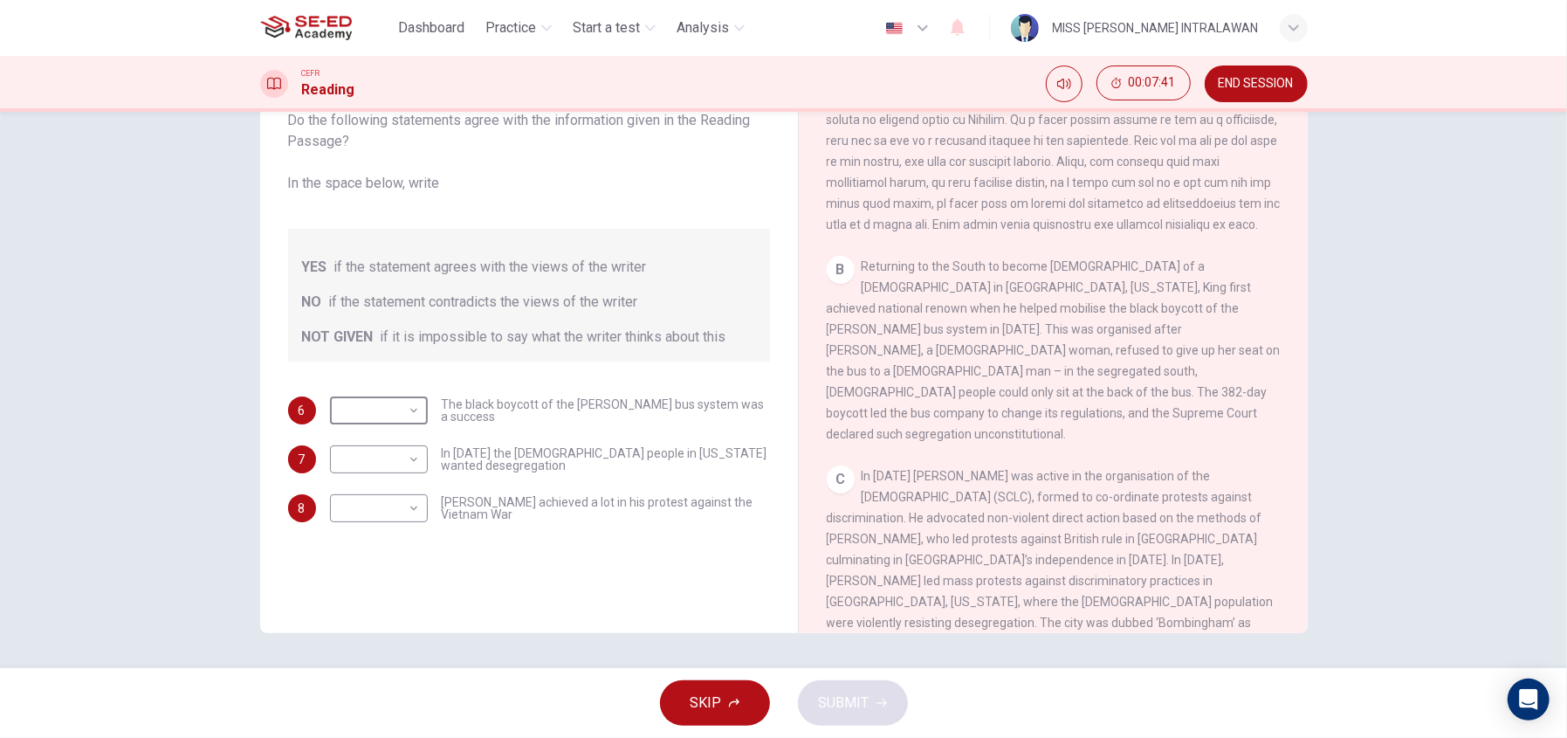
scroll to position [610, 0]
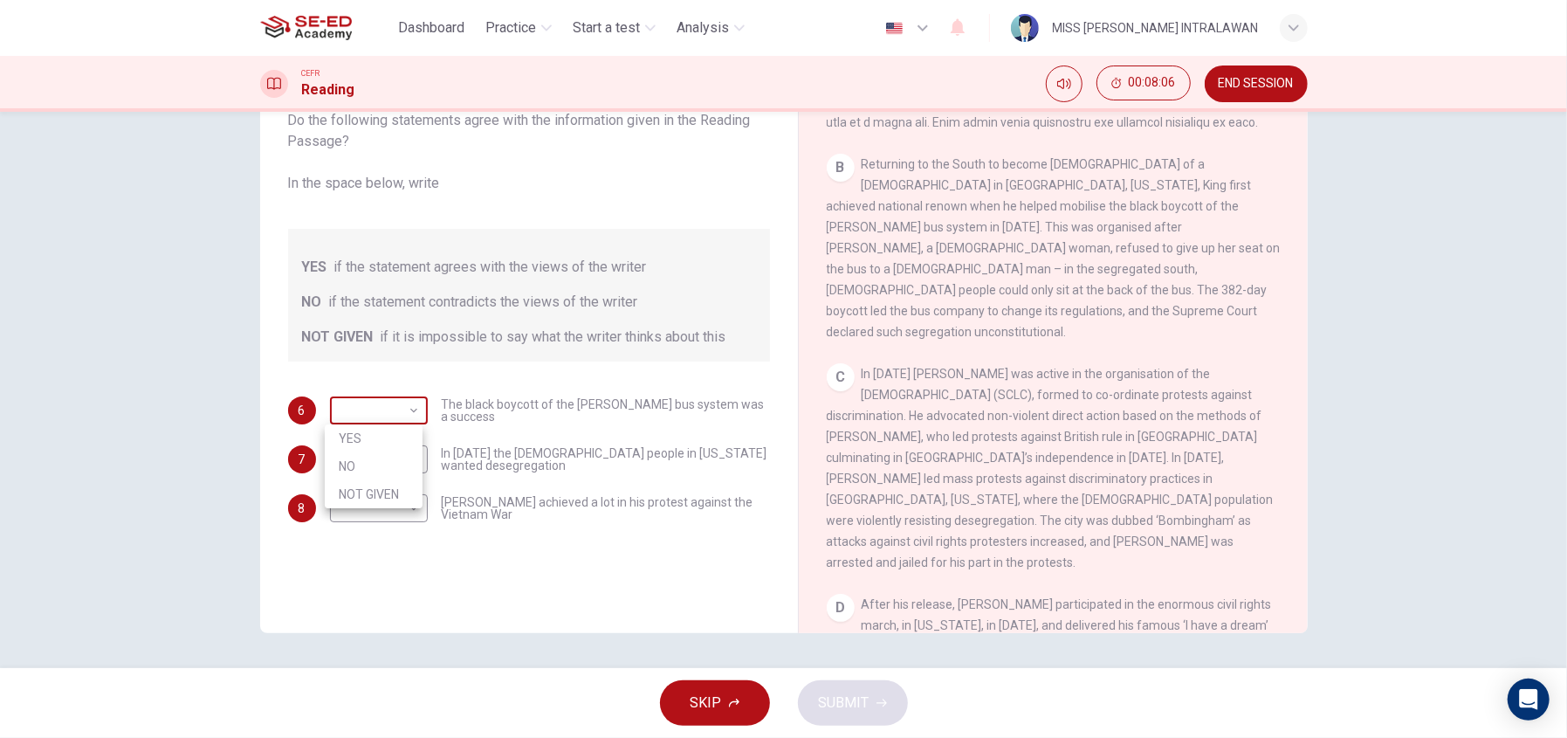
click at [410, 407] on body "This site uses cookies, as explained in our Privacy Policy . If you agree to th…" at bounding box center [783, 369] width 1567 height 738
click at [369, 444] on li "YES" at bounding box center [374, 438] width 98 height 28
type input "YES"
click at [370, 467] on body "This site uses cookies, as explained in our Privacy Policy . If you agree to th…" at bounding box center [783, 369] width 1567 height 738
click at [710, 504] on div at bounding box center [783, 369] width 1567 height 738
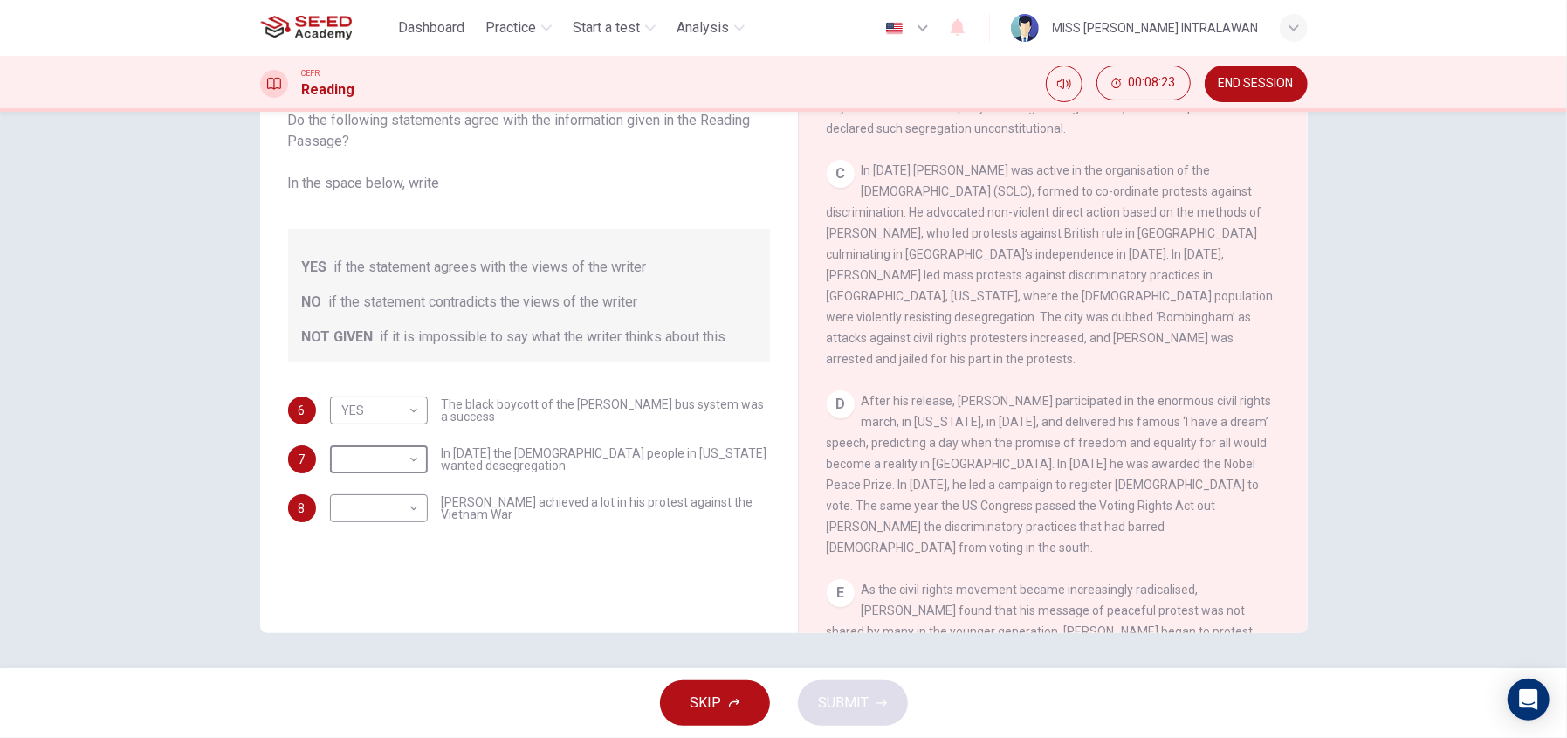
scroll to position [872, 0]
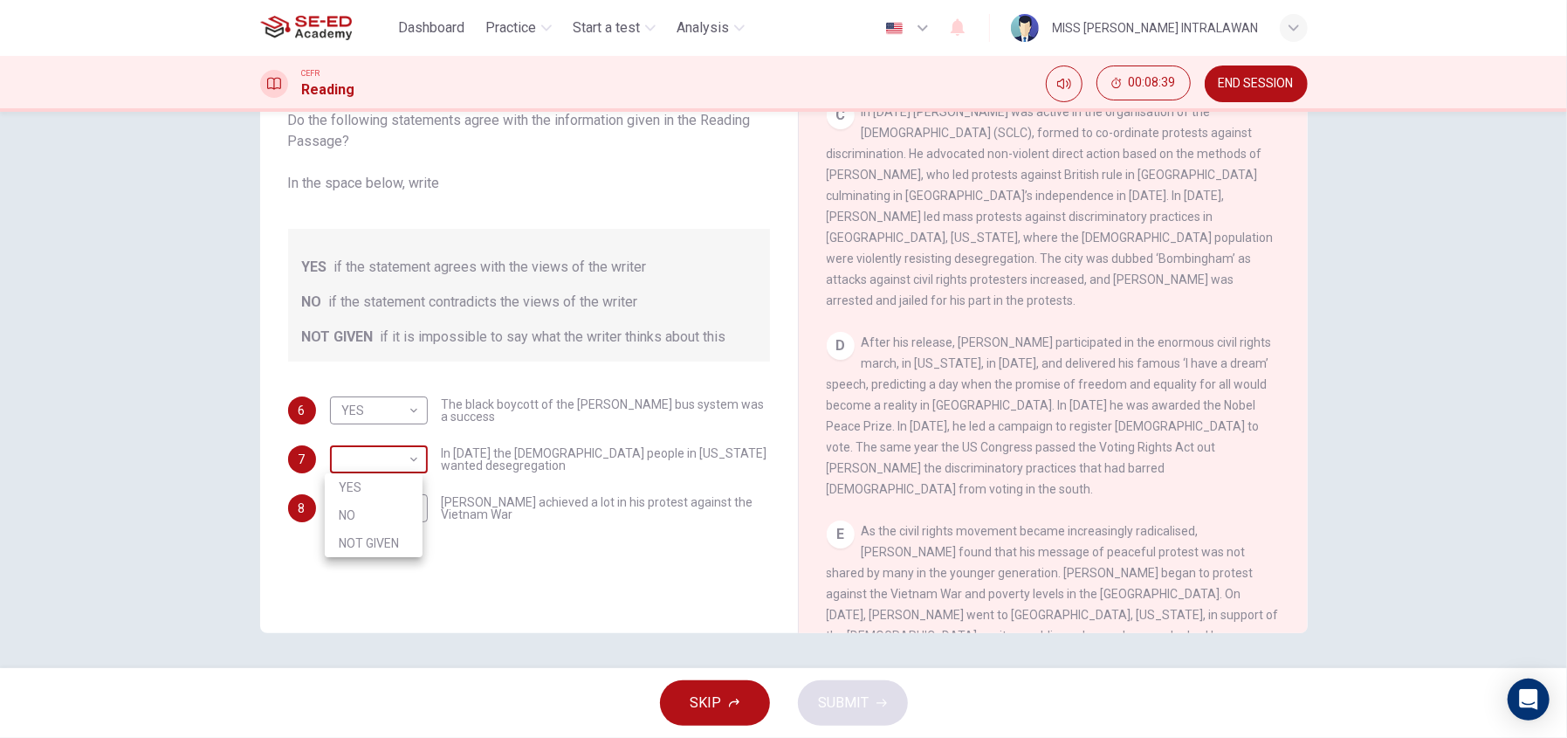
click at [411, 464] on body "This site uses cookies, as explained in our Privacy Policy . If you agree to th…" at bounding box center [783, 369] width 1567 height 738
click at [381, 519] on li "NO" at bounding box center [374, 515] width 98 height 28
type input "NO"
click at [412, 505] on body "This site uses cookies, as explained in our Privacy Policy . If you agree to th…" at bounding box center [783, 369] width 1567 height 738
click at [695, 556] on div at bounding box center [783, 369] width 1567 height 738
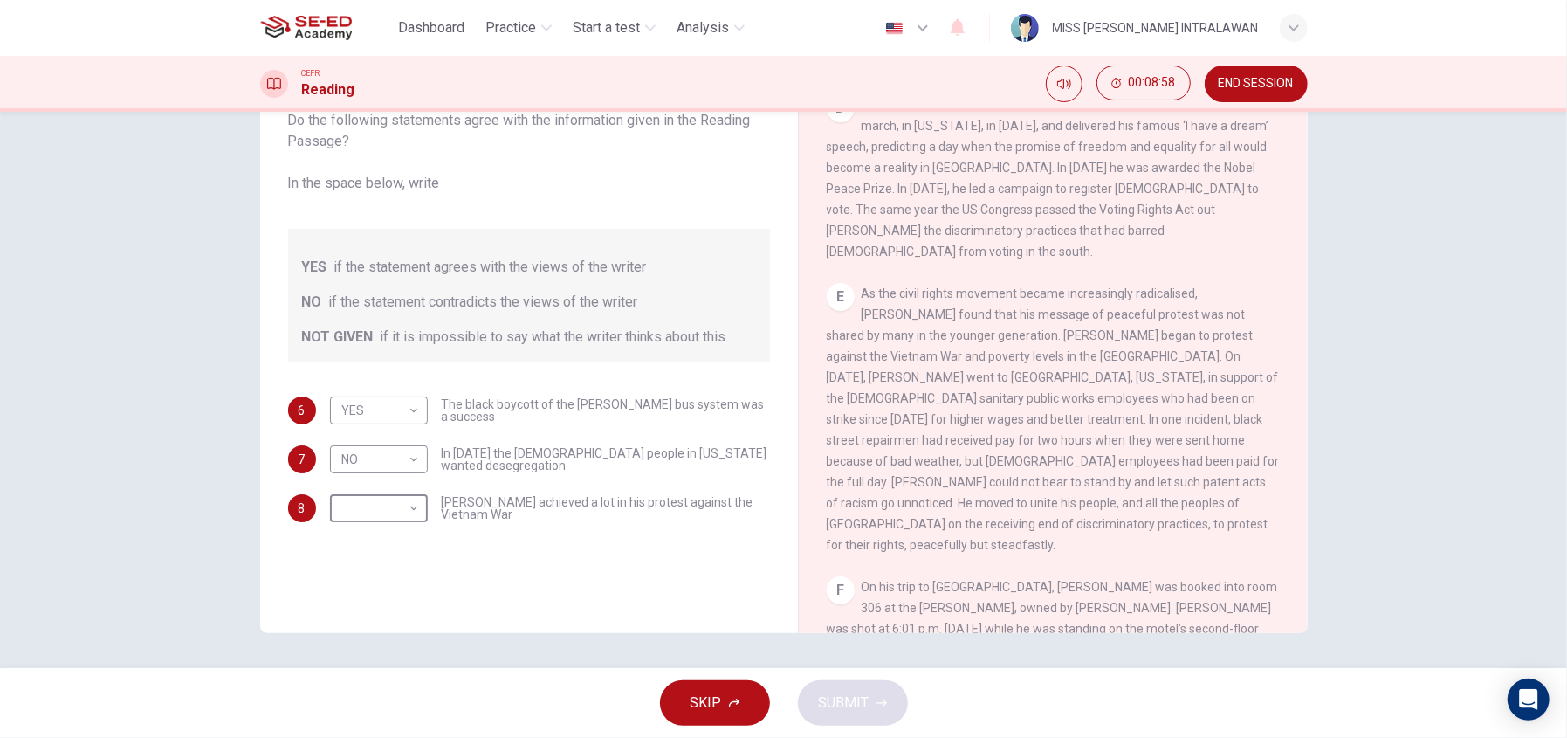
scroll to position [1118, 0]
click at [408, 508] on body "This site uses cookies, as explained in our Privacy Policy . If you agree to th…" at bounding box center [783, 369] width 1567 height 738
click at [389, 584] on li "NOT GIVEN" at bounding box center [374, 592] width 98 height 28
type input "NOT GIVEN"
click at [846, 702] on span "SUBMIT" at bounding box center [844, 703] width 51 height 24
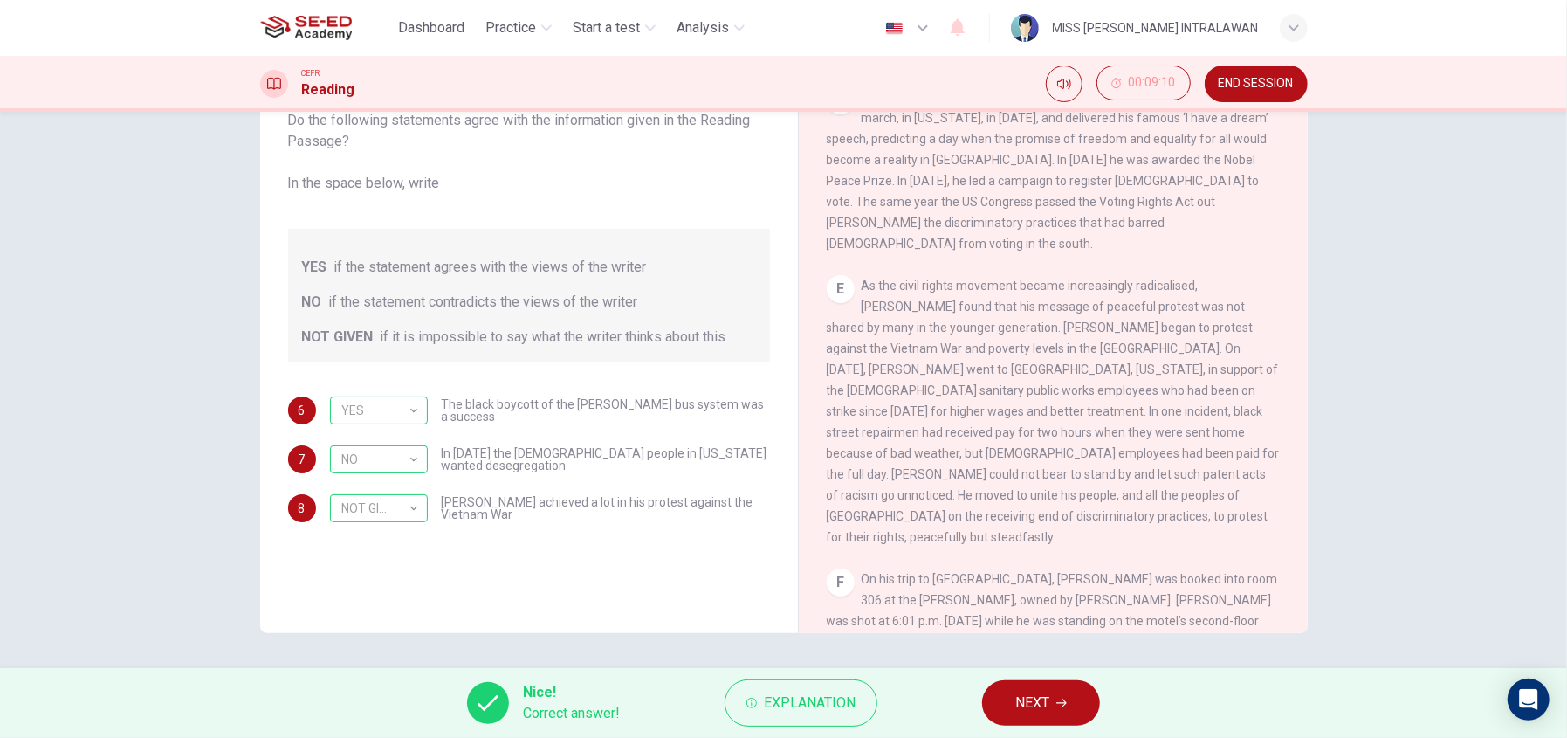
click at [1019, 703] on span "NEXT" at bounding box center [1032, 703] width 34 height 24
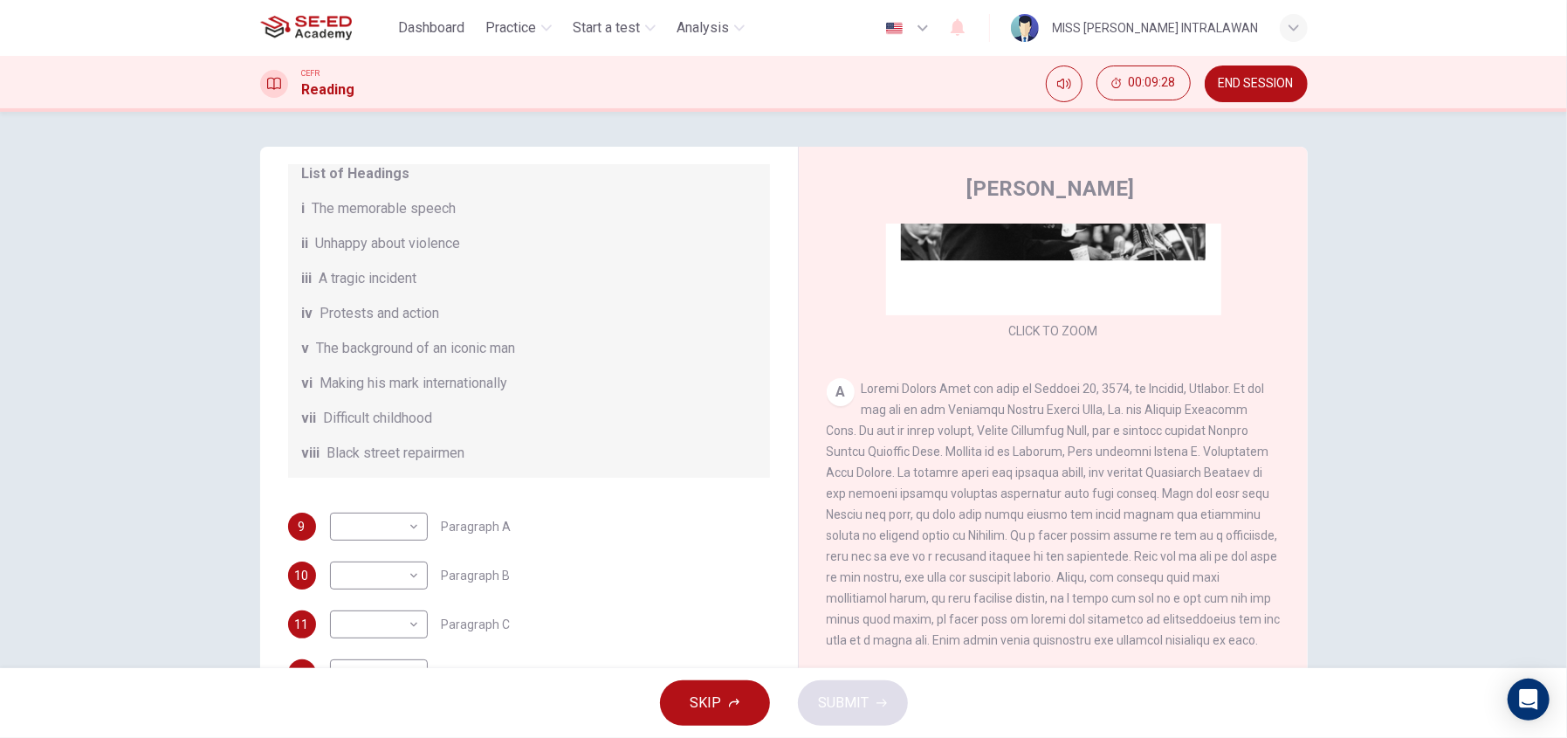
scroll to position [244, 0]
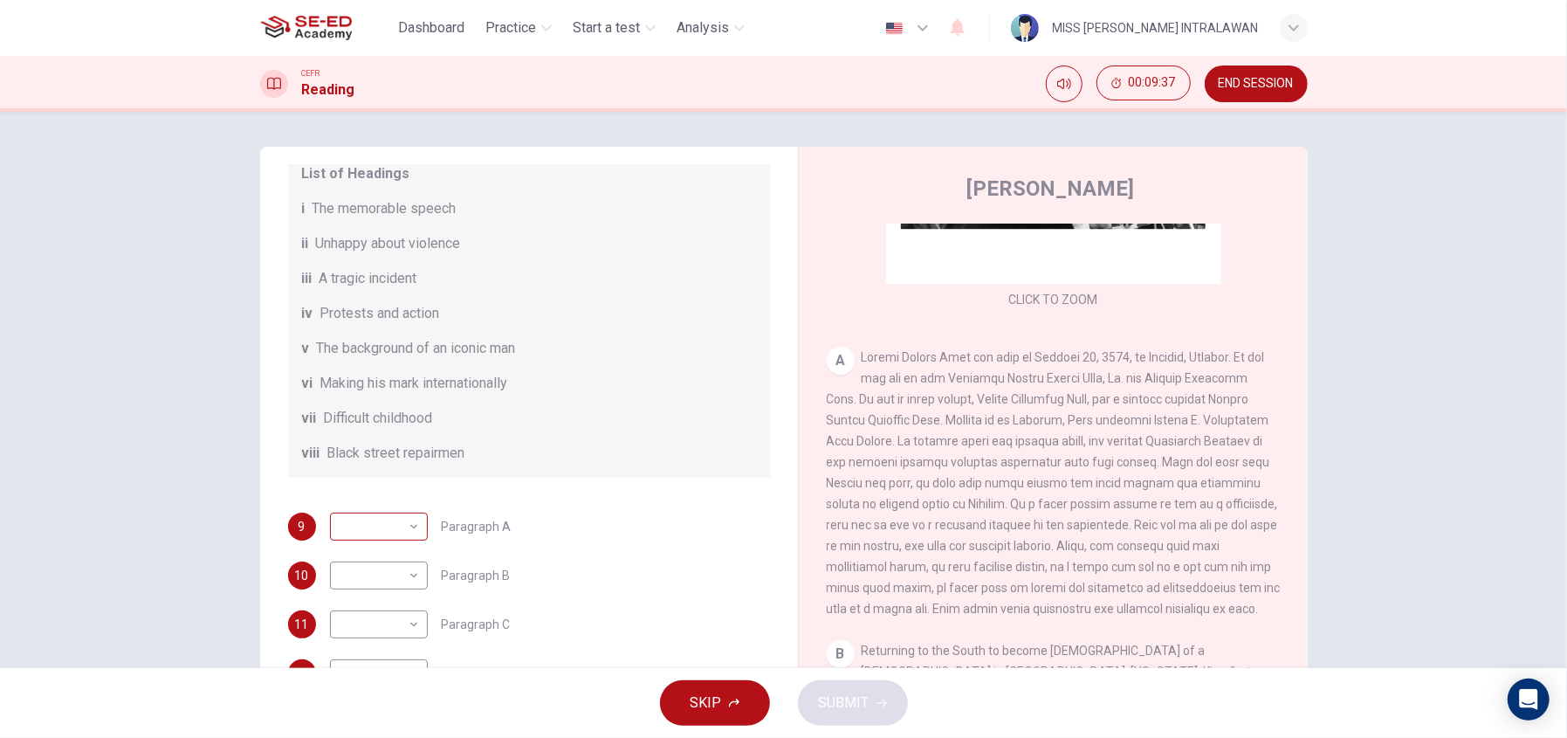
click at [360, 539] on body "This site uses cookies, as explained in our Privacy Policy . If you agree to th…" at bounding box center [783, 369] width 1567 height 738
click at [352, 617] on li "v" at bounding box center [374, 626] width 98 height 28
type input "v"
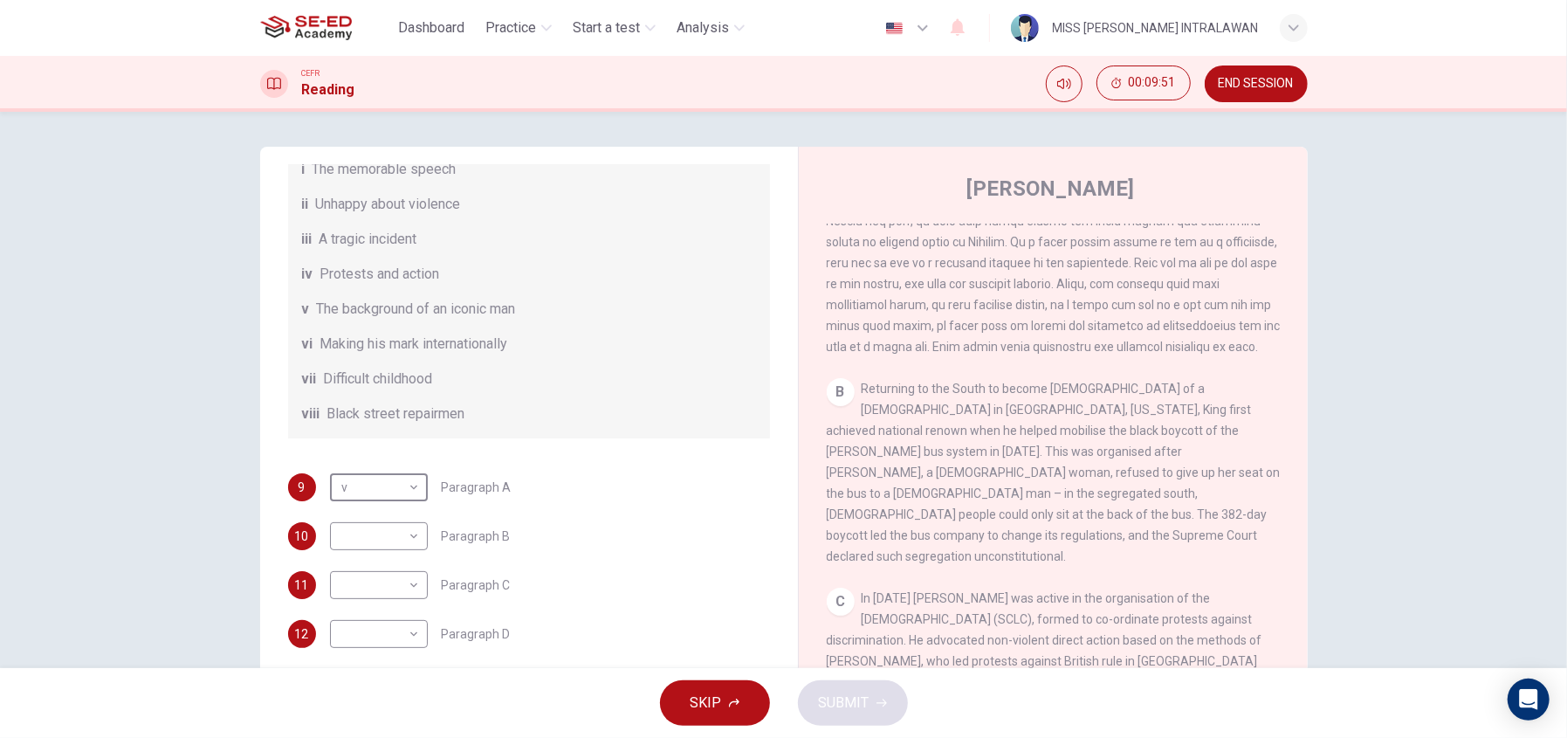
scroll to position [221, 0]
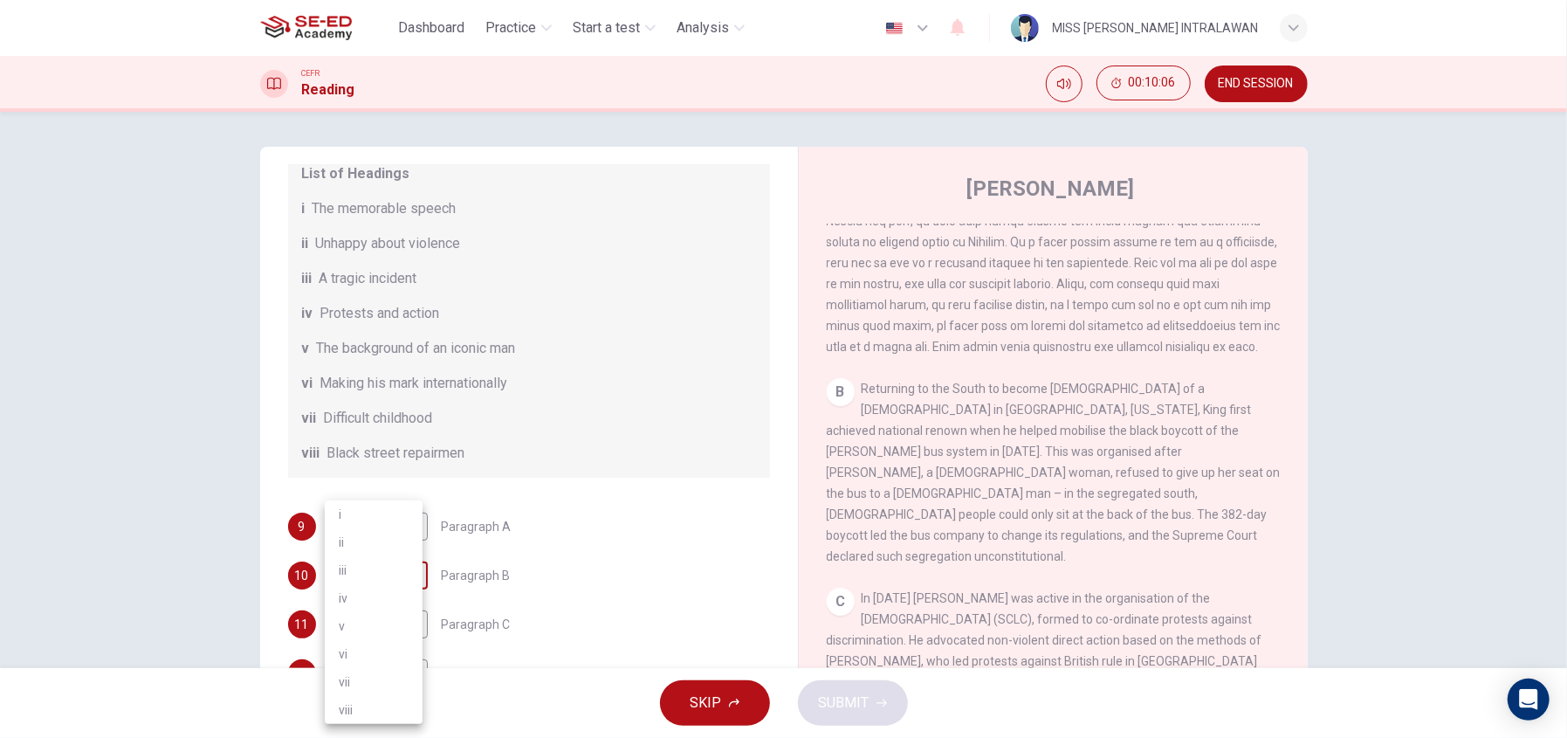
click at [379, 596] on body "This site uses cookies, as explained in our Privacy Policy . If you agree to th…" at bounding box center [783, 369] width 1567 height 738
click at [363, 592] on li "iv" at bounding box center [374, 598] width 98 height 28
type input "iv"
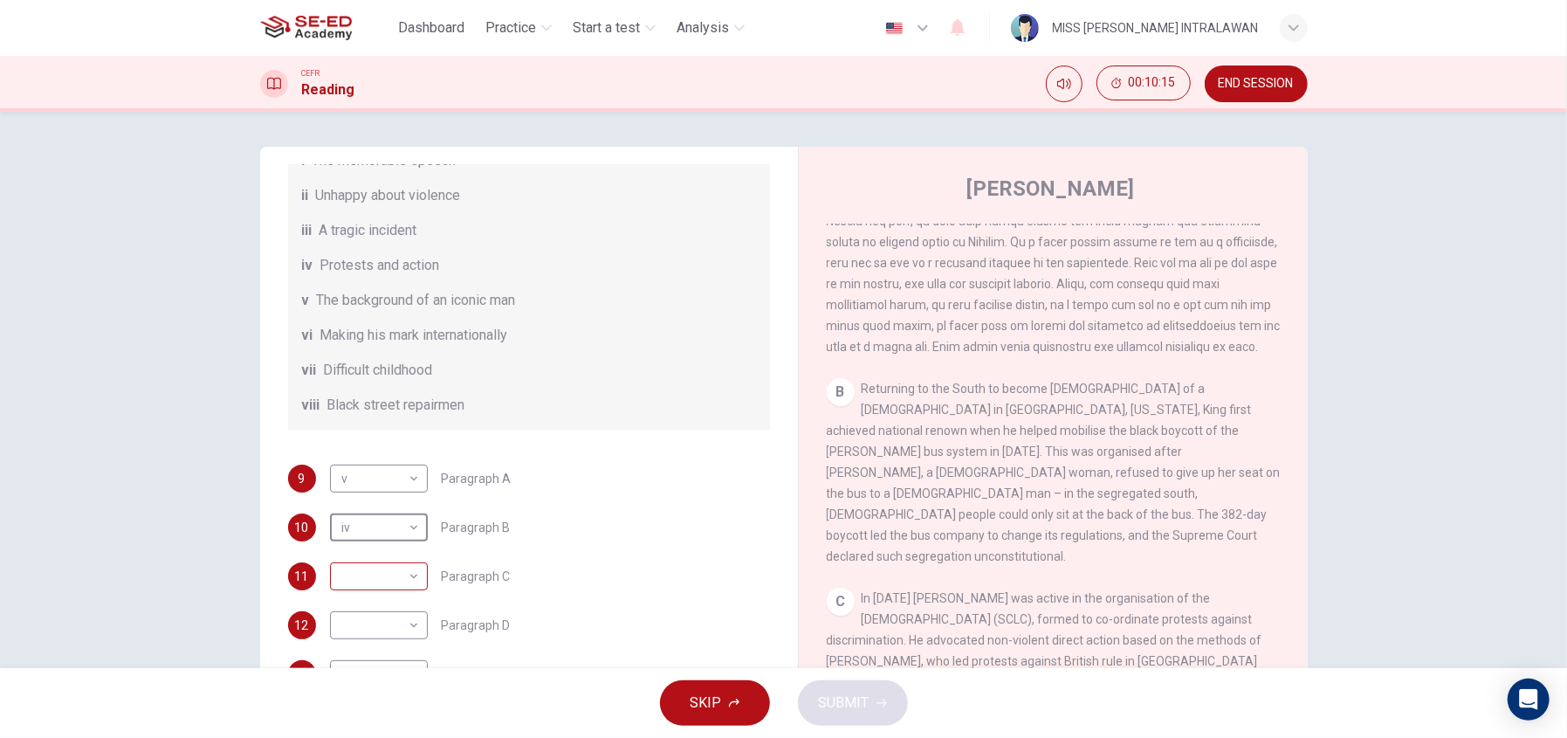
scroll to position [308, 0]
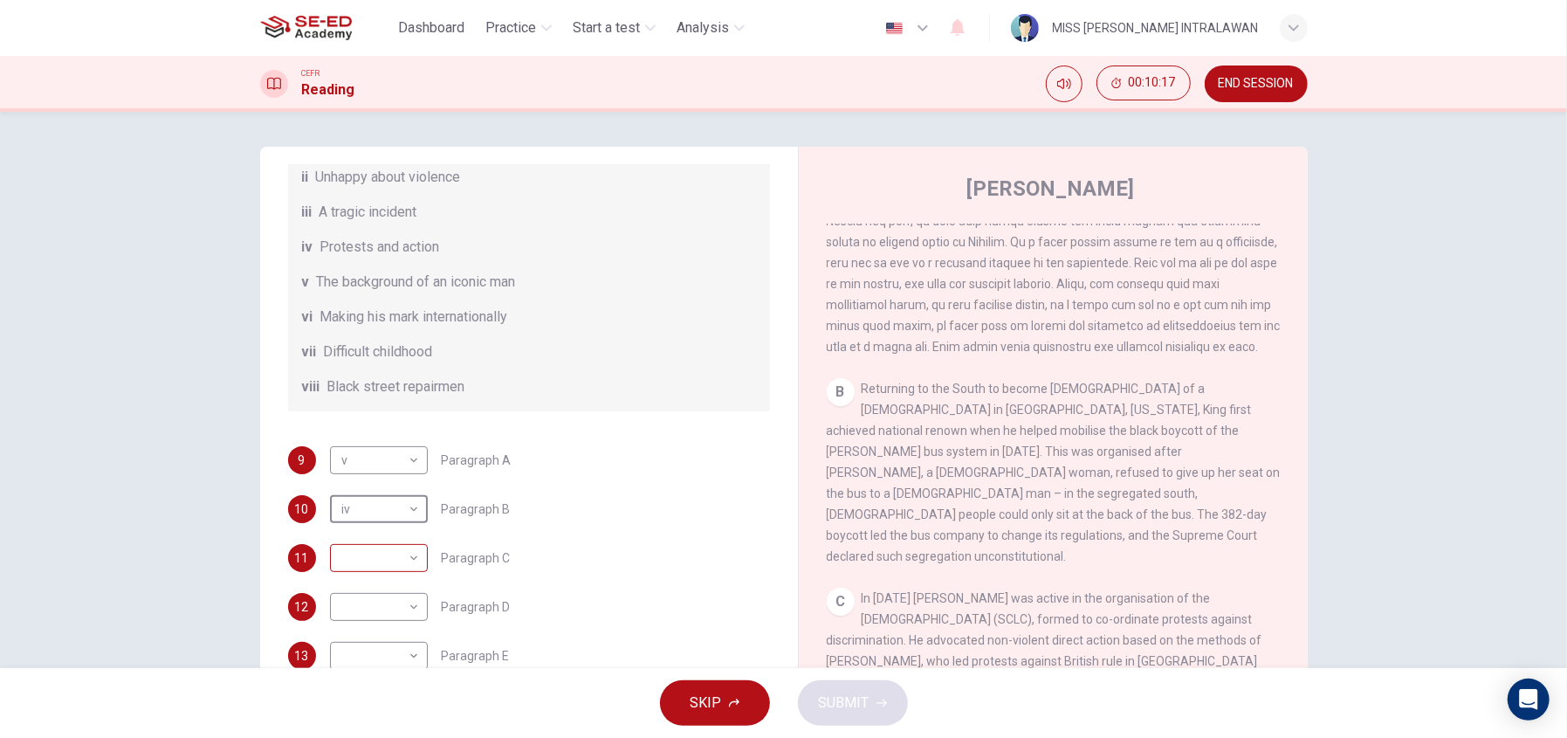
click at [402, 556] on body "This site uses cookies, as explained in our Privacy Policy . If you agree to th…" at bounding box center [783, 369] width 1567 height 738
click at [648, 555] on div at bounding box center [783, 369] width 1567 height 738
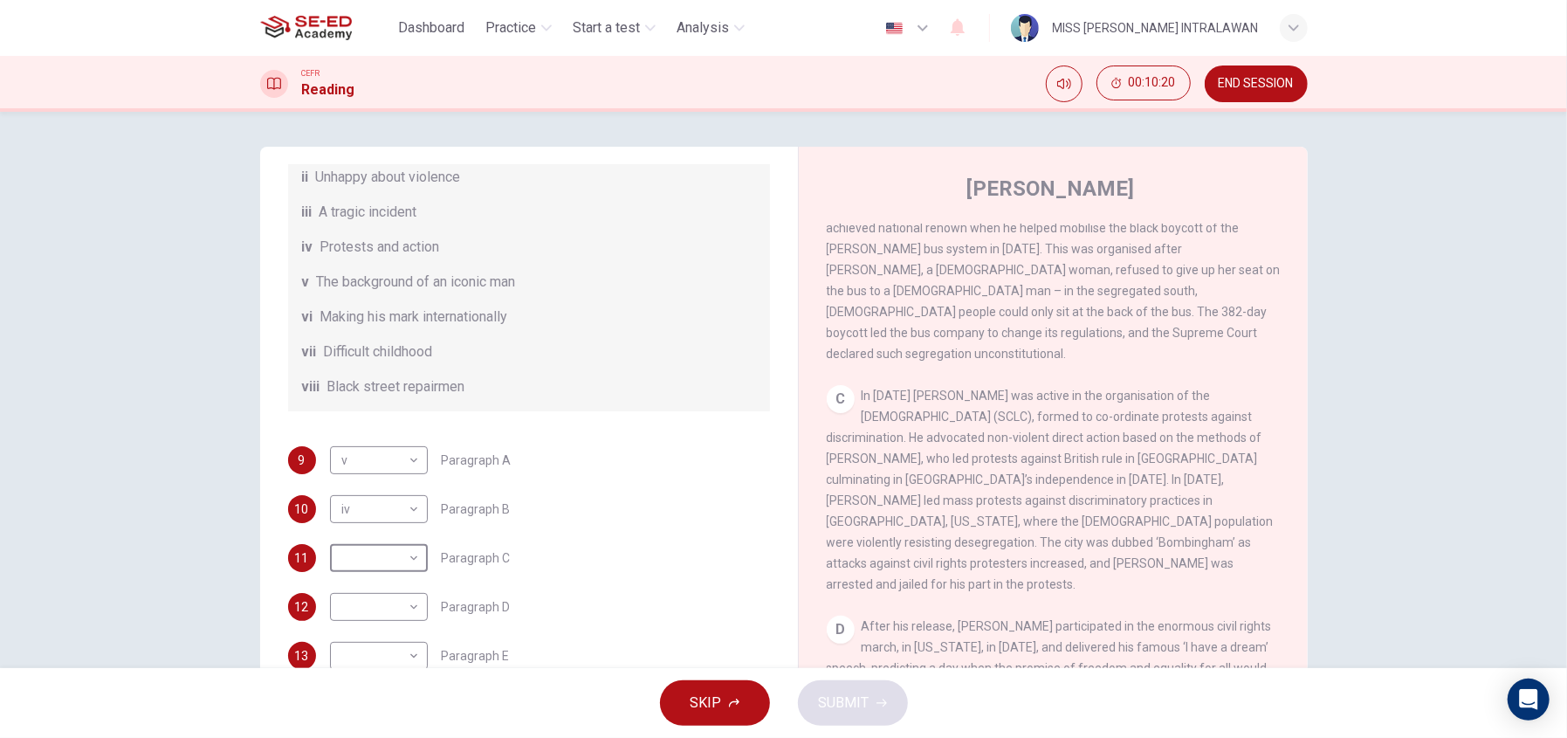
scroll to position [768, 0]
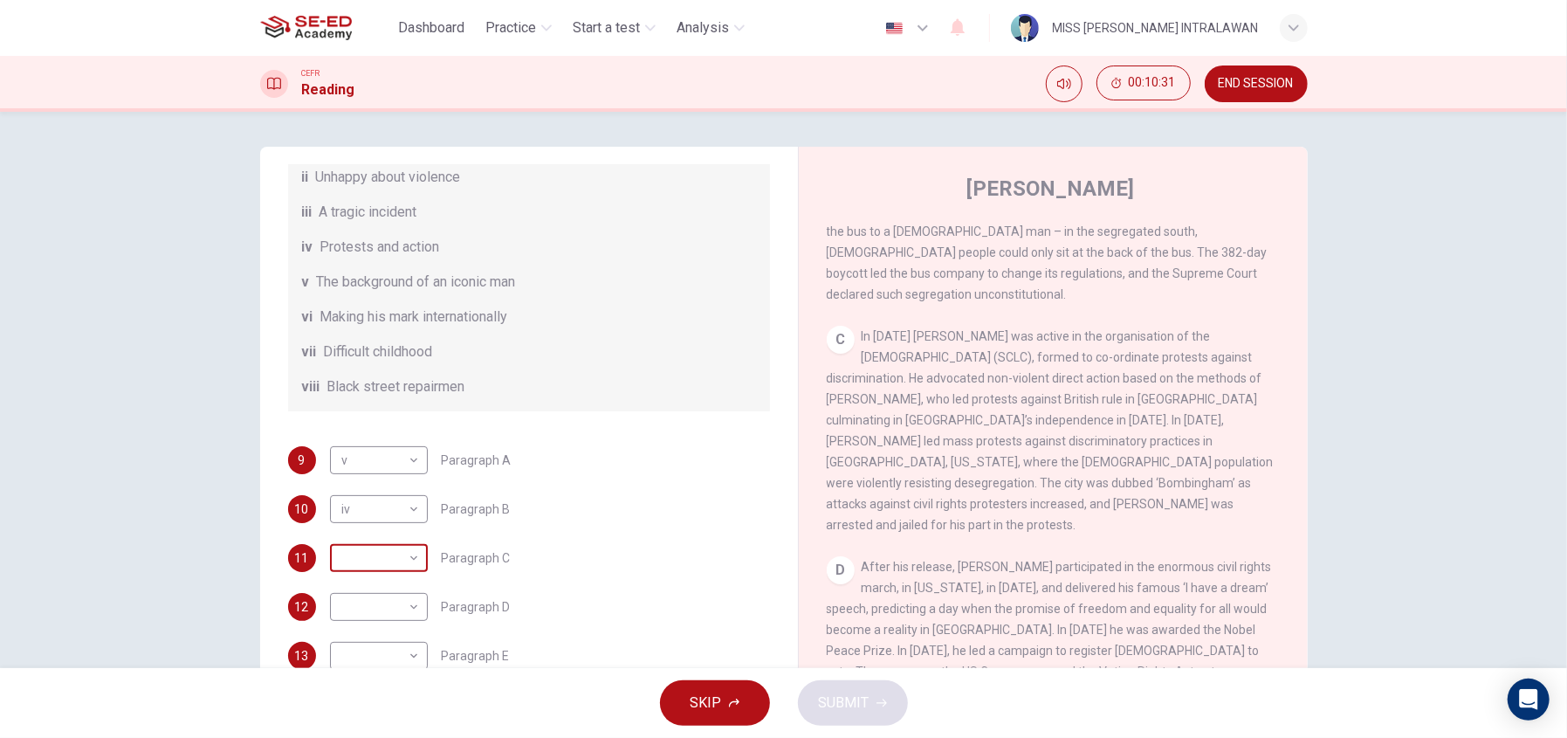
click at [406, 561] on body "This site uses cookies, as explained in our Privacy Policy . If you agree to th…" at bounding box center [783, 369] width 1567 height 738
click at [361, 572] on li "iii" at bounding box center [374, 570] width 98 height 28
type input "iii"
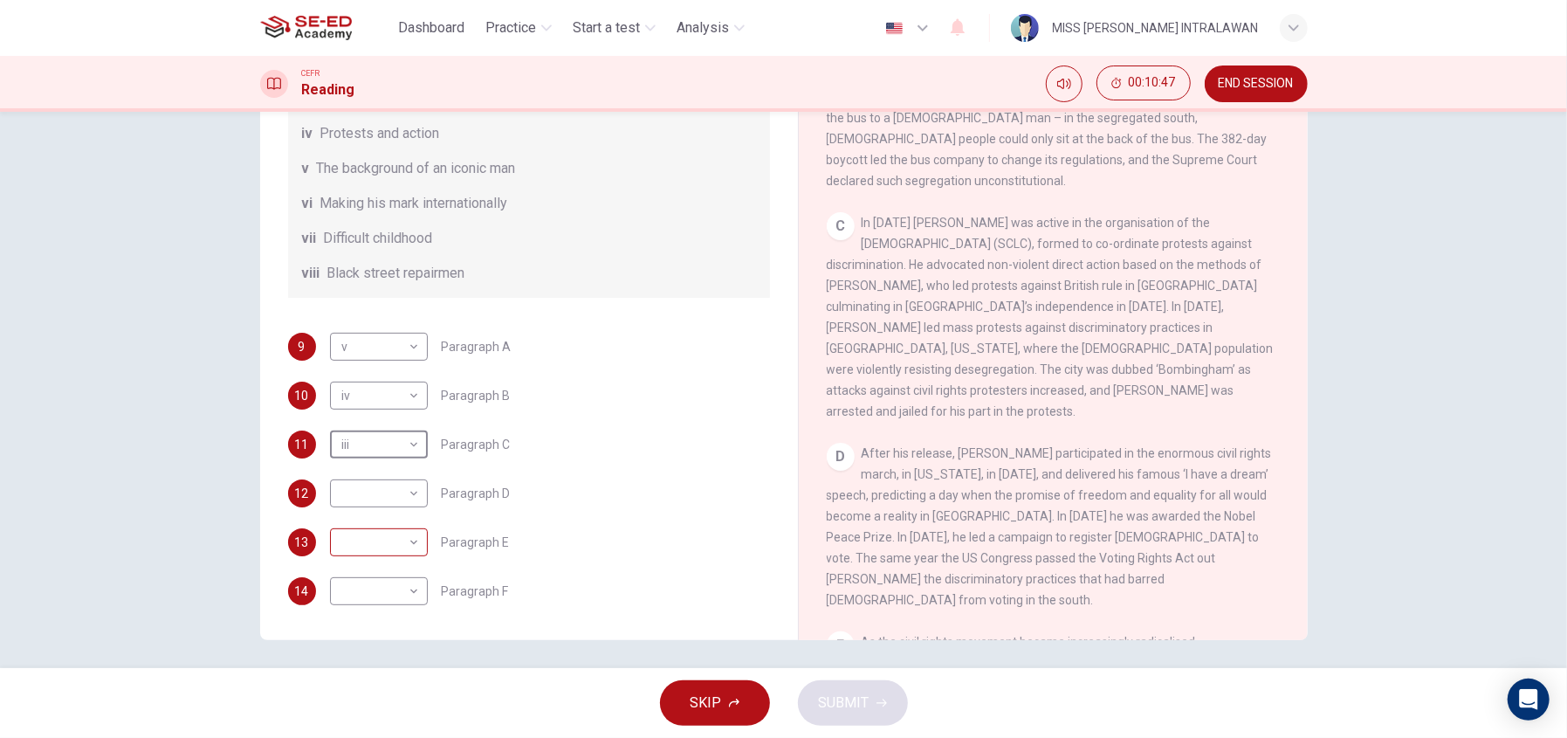
scroll to position [120, 0]
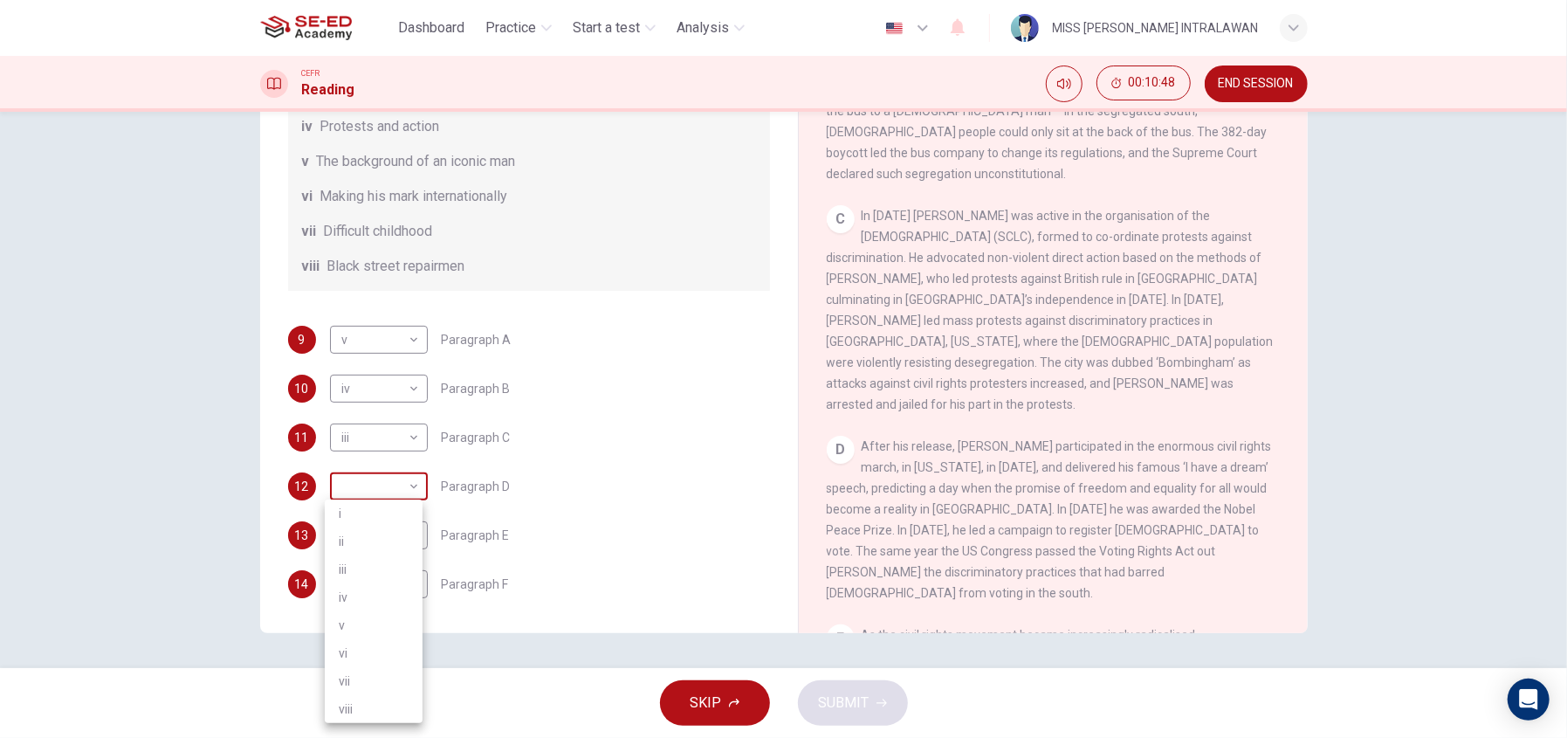
click at [409, 482] on body "This site uses cookies, as explained in our Privacy Policy . If you agree to th…" at bounding box center [783, 369] width 1567 height 738
click at [621, 385] on div at bounding box center [783, 369] width 1567 height 738
click at [399, 478] on body "This site uses cookies, as explained in our Privacy Policy . If you agree to th…" at bounding box center [783, 369] width 1567 height 738
click at [370, 506] on li "i" at bounding box center [374, 513] width 98 height 28
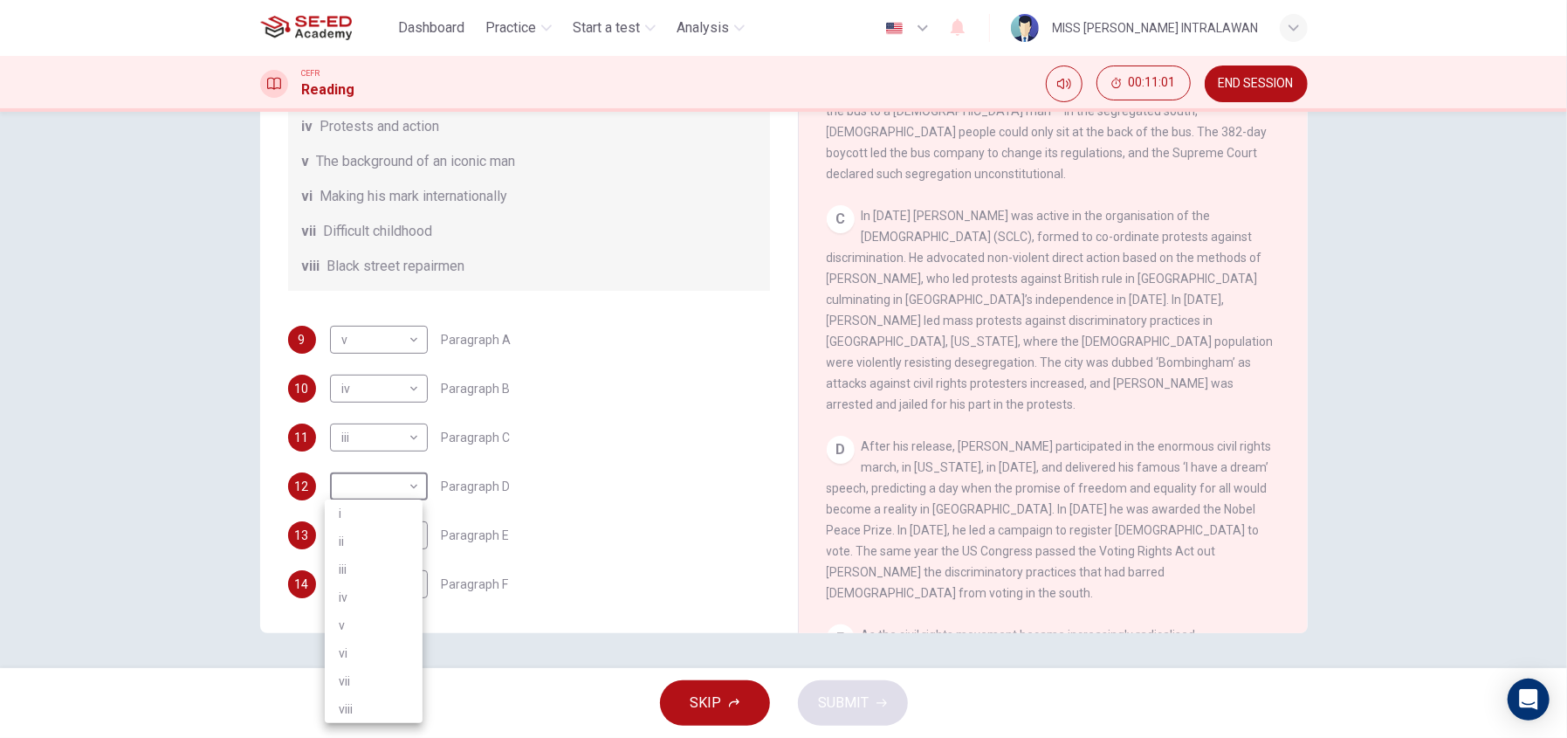
type input "i"
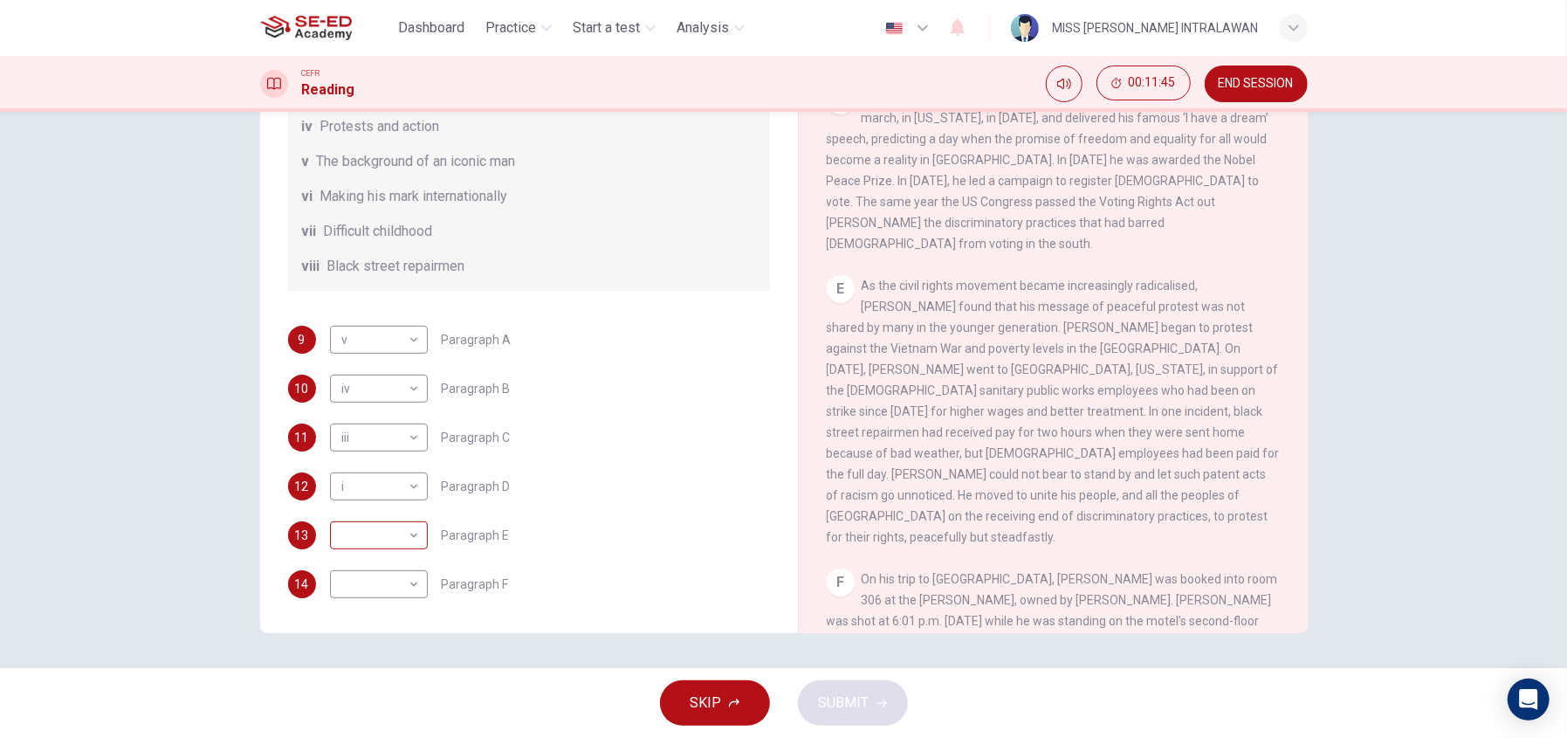
click at [404, 534] on body "This site uses cookies, as explained in our Privacy Policy . If you agree to th…" at bounding box center [783, 369] width 1567 height 738
click at [362, 542] on li "ii" at bounding box center [374, 542] width 98 height 28
type input "ii"
click at [411, 581] on body "This site uses cookies, as explained in our Privacy Policy . If you agree to th…" at bounding box center [783, 369] width 1567 height 738
click at [359, 658] on li "vi" at bounding box center [374, 654] width 98 height 28
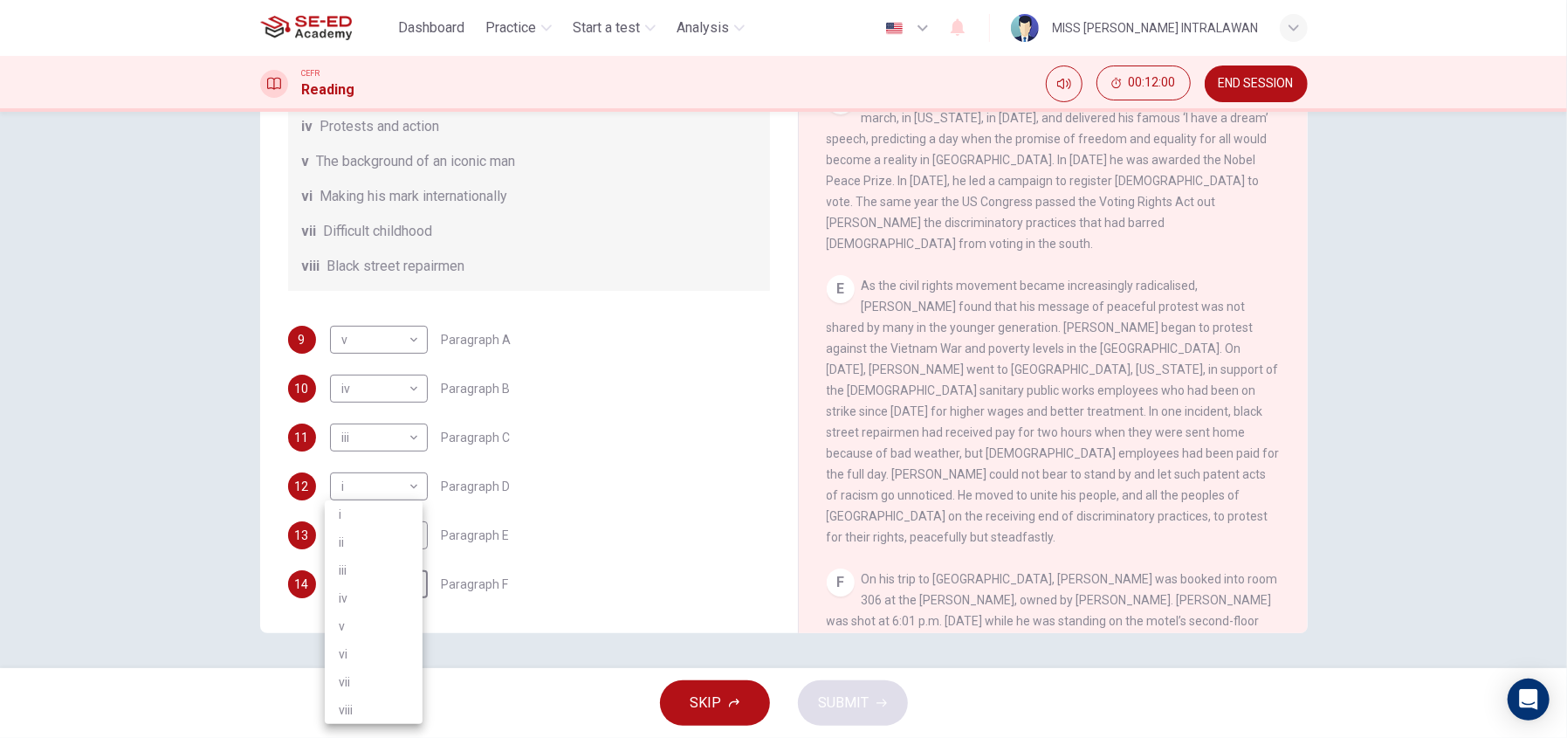
type input "vi"
click at [830, 703] on span "SUBMIT" at bounding box center [844, 703] width 51 height 24
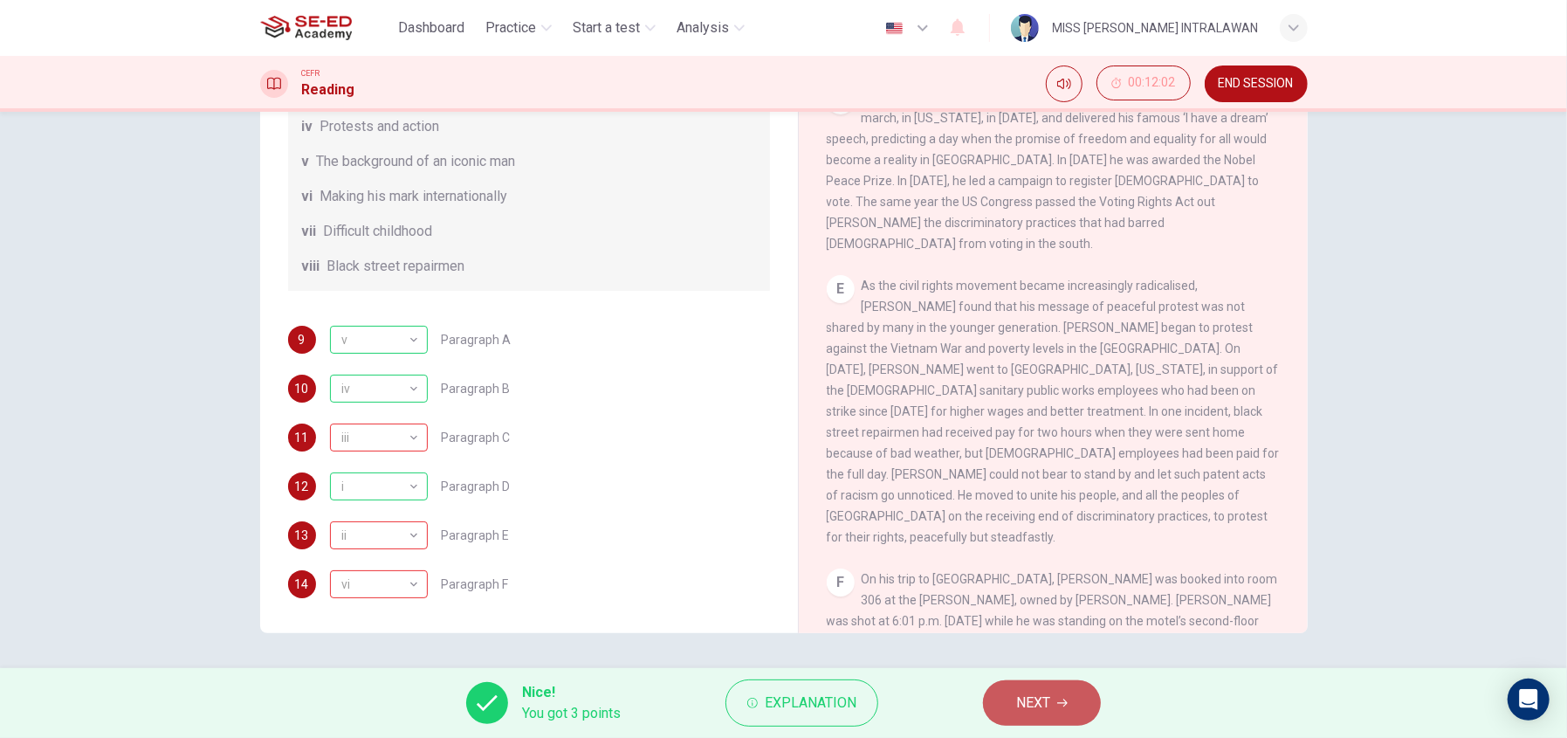
click at [1049, 710] on span "NEXT" at bounding box center [1033, 703] width 34 height 24
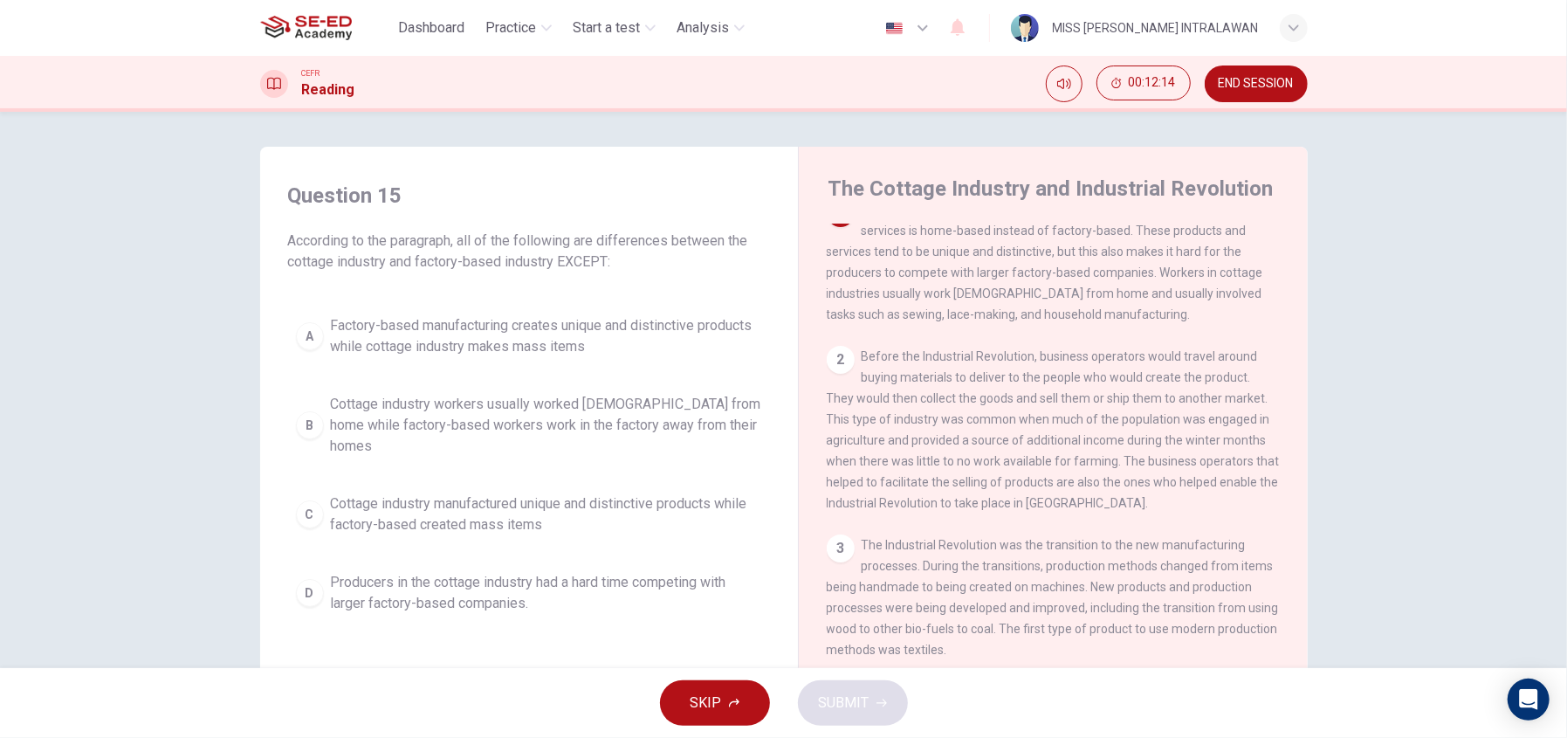
scroll to position [0, 0]
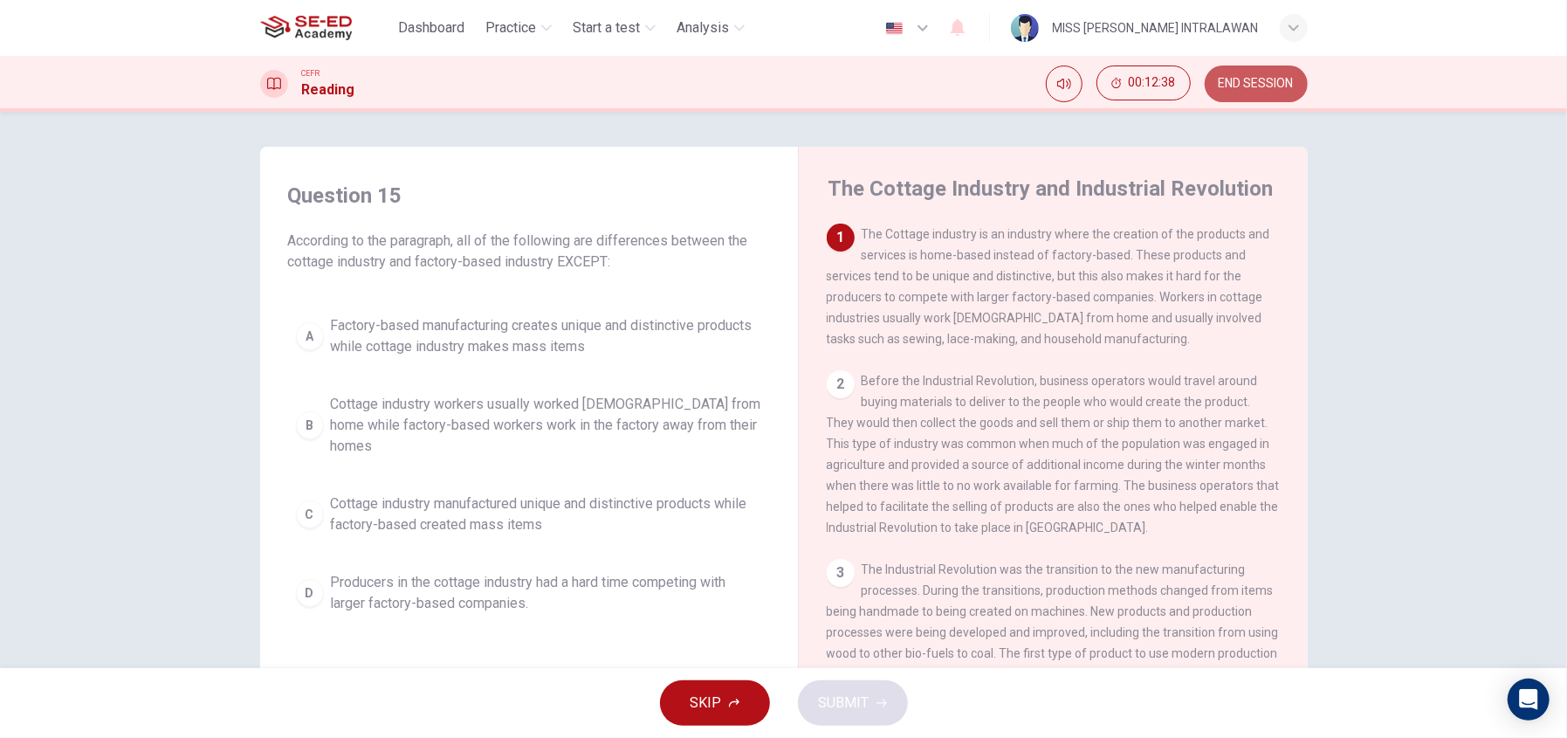
click at [1283, 84] on span "END SESSION" at bounding box center [1256, 84] width 75 height 14
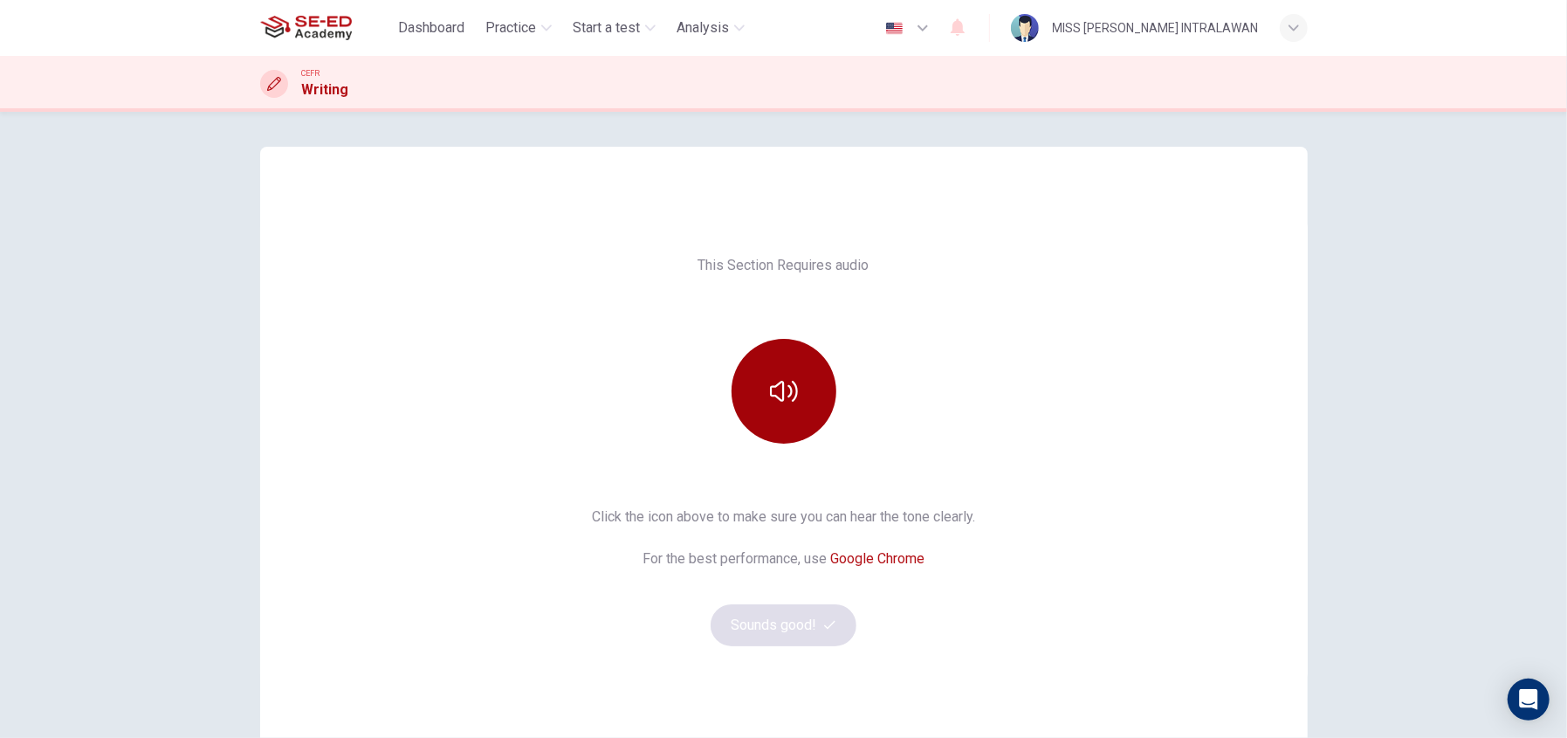
click at [773, 409] on button "button" at bounding box center [784, 391] width 105 height 105
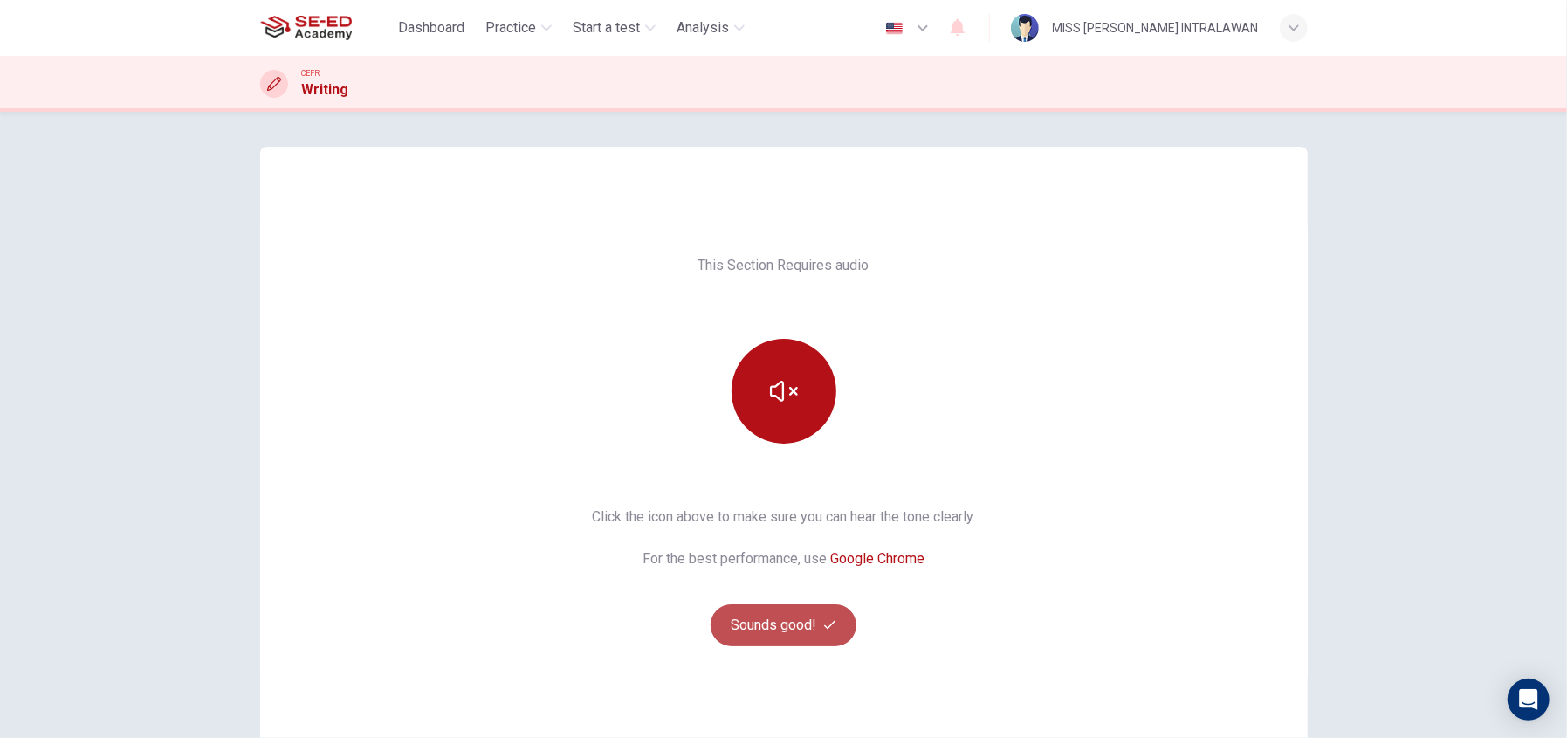
click at [778, 617] on button "Sounds good!" at bounding box center [784, 625] width 147 height 42
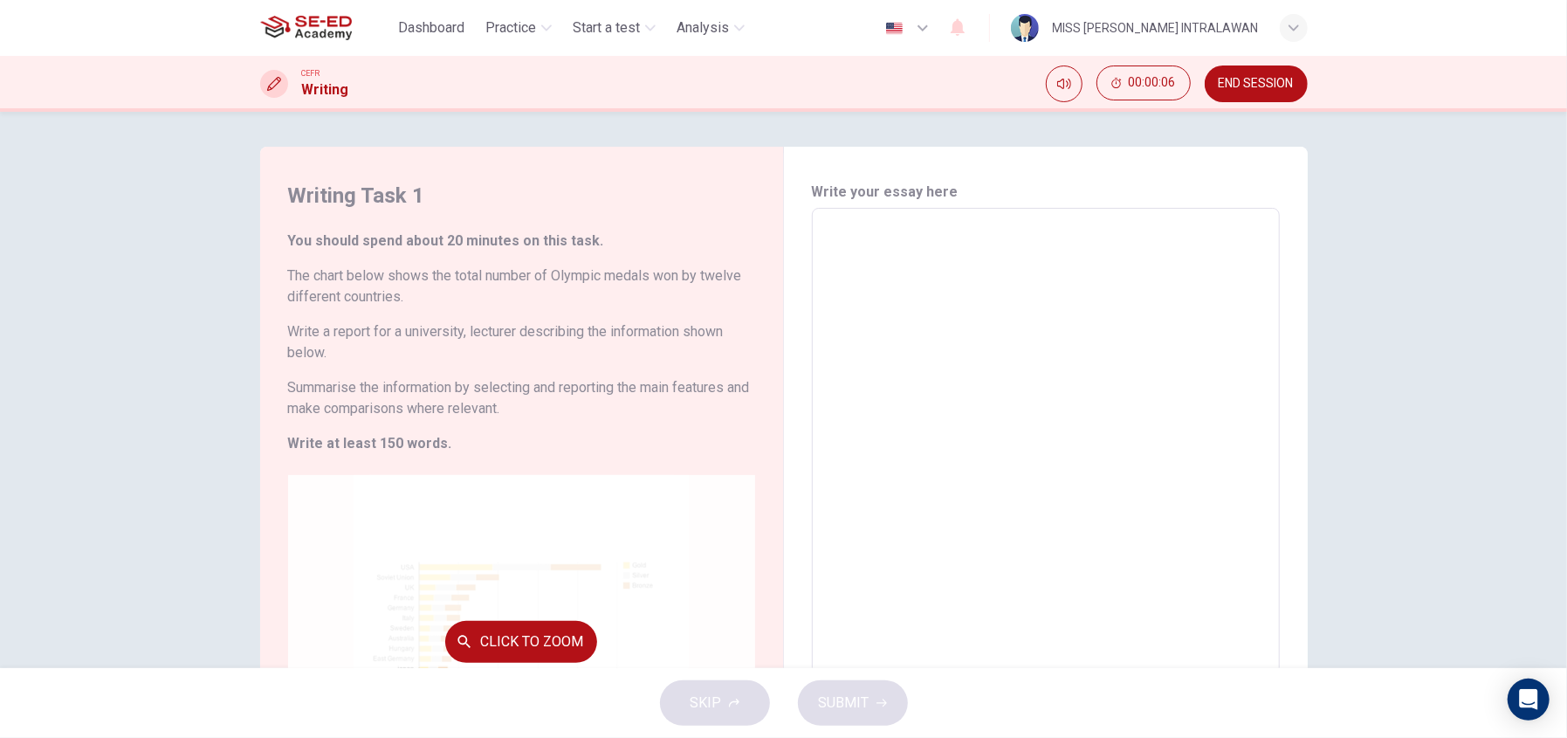
click at [459, 565] on div "Click to Zoom" at bounding box center [521, 641] width 467 height 333
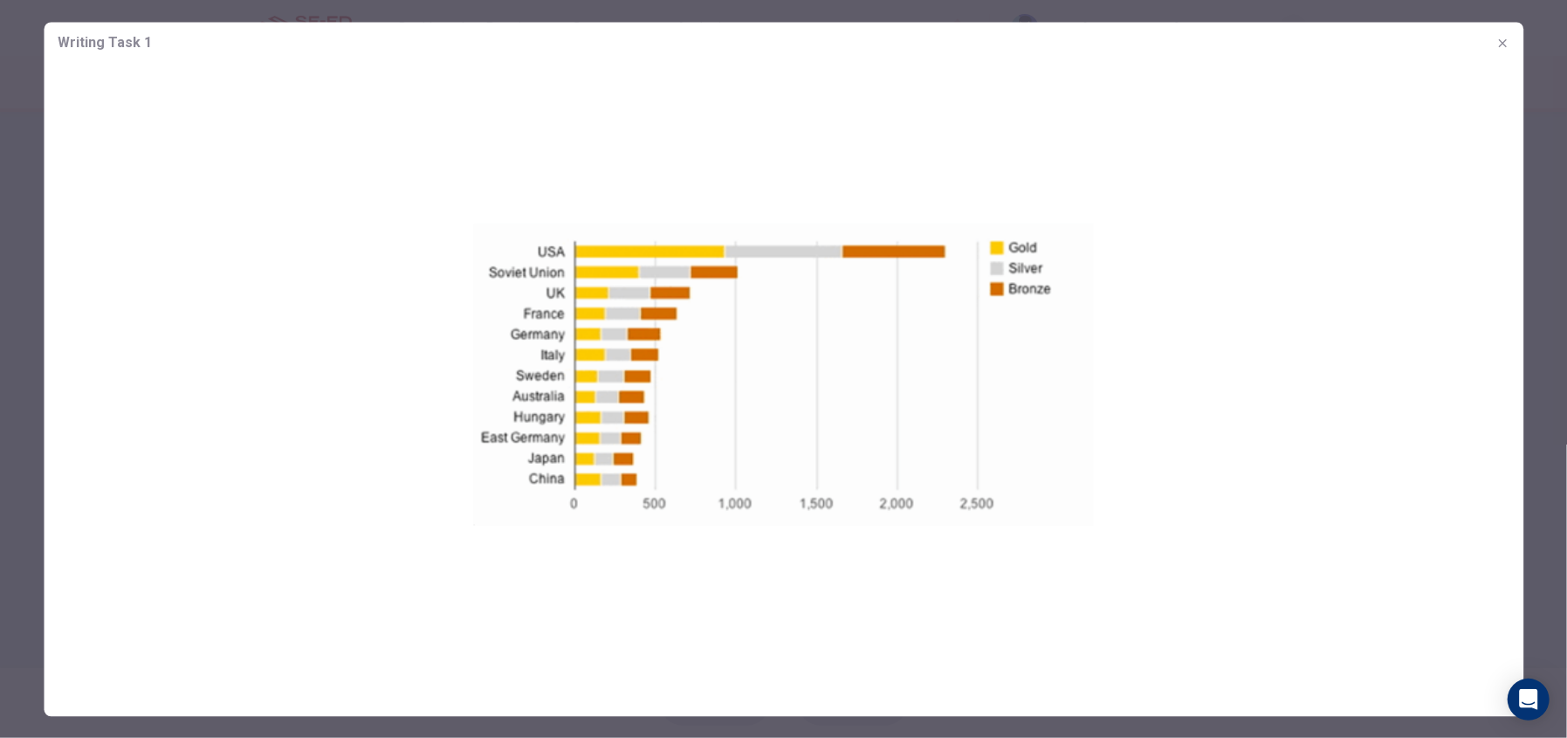
click at [1093, 468] on img at bounding box center [784, 374] width 1480 height 620
click at [1491, 45] on button "button" at bounding box center [1503, 43] width 28 height 28
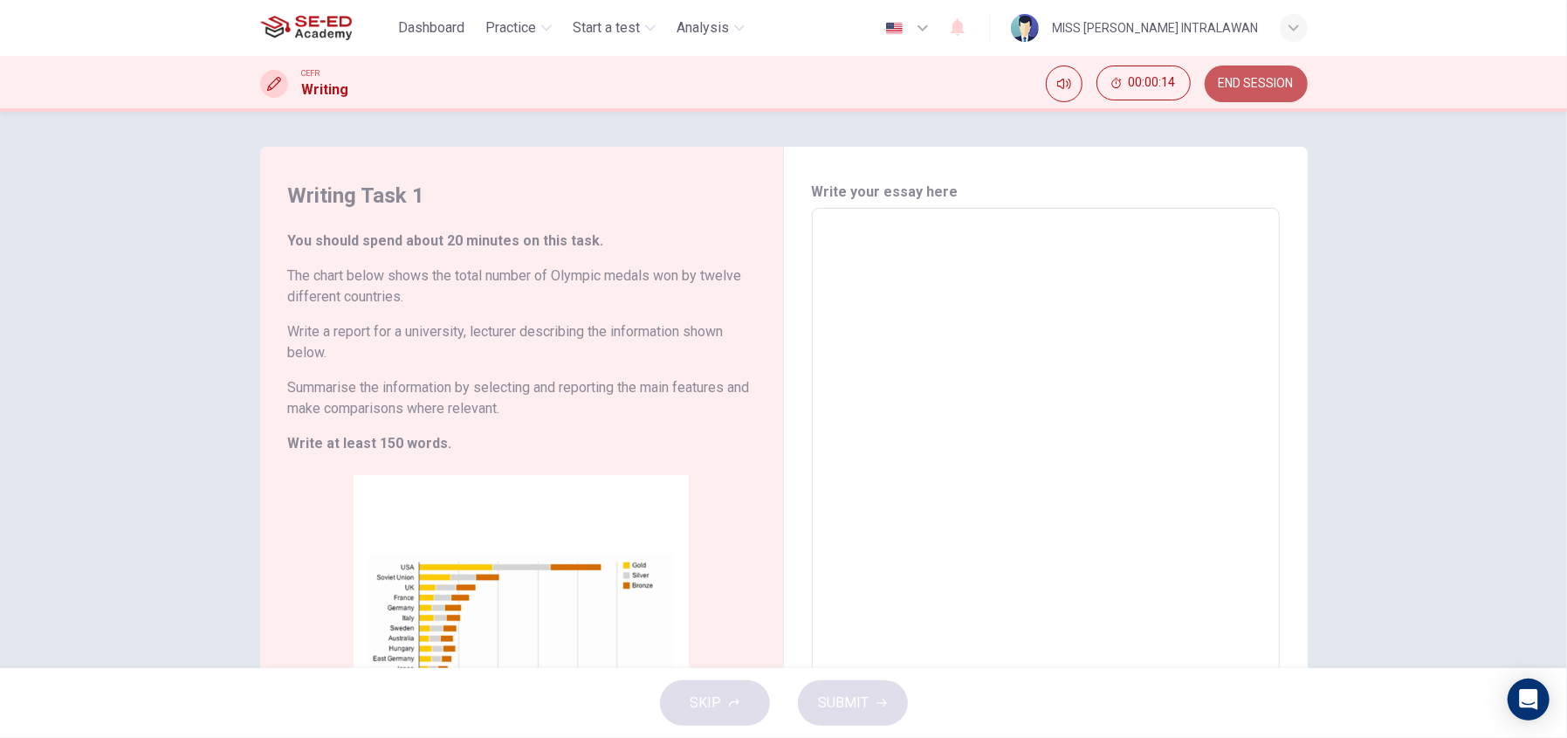
click at [1287, 92] on button "END SESSION" at bounding box center [1256, 83] width 103 height 37
